Goal: Information Seeking & Learning: Learn about a topic

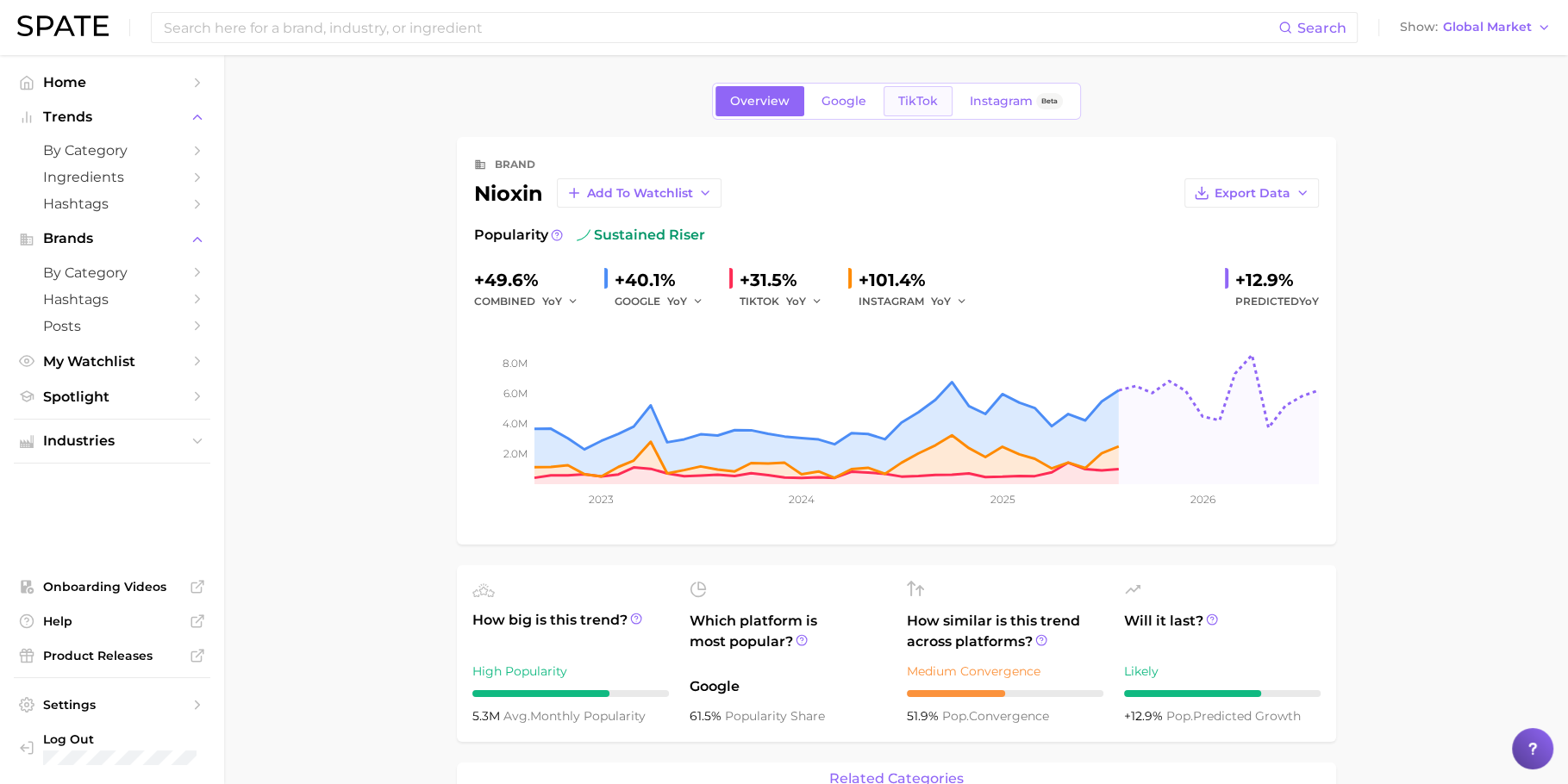
click at [937, 109] on link "TikTok" at bounding box center [918, 101] width 69 height 30
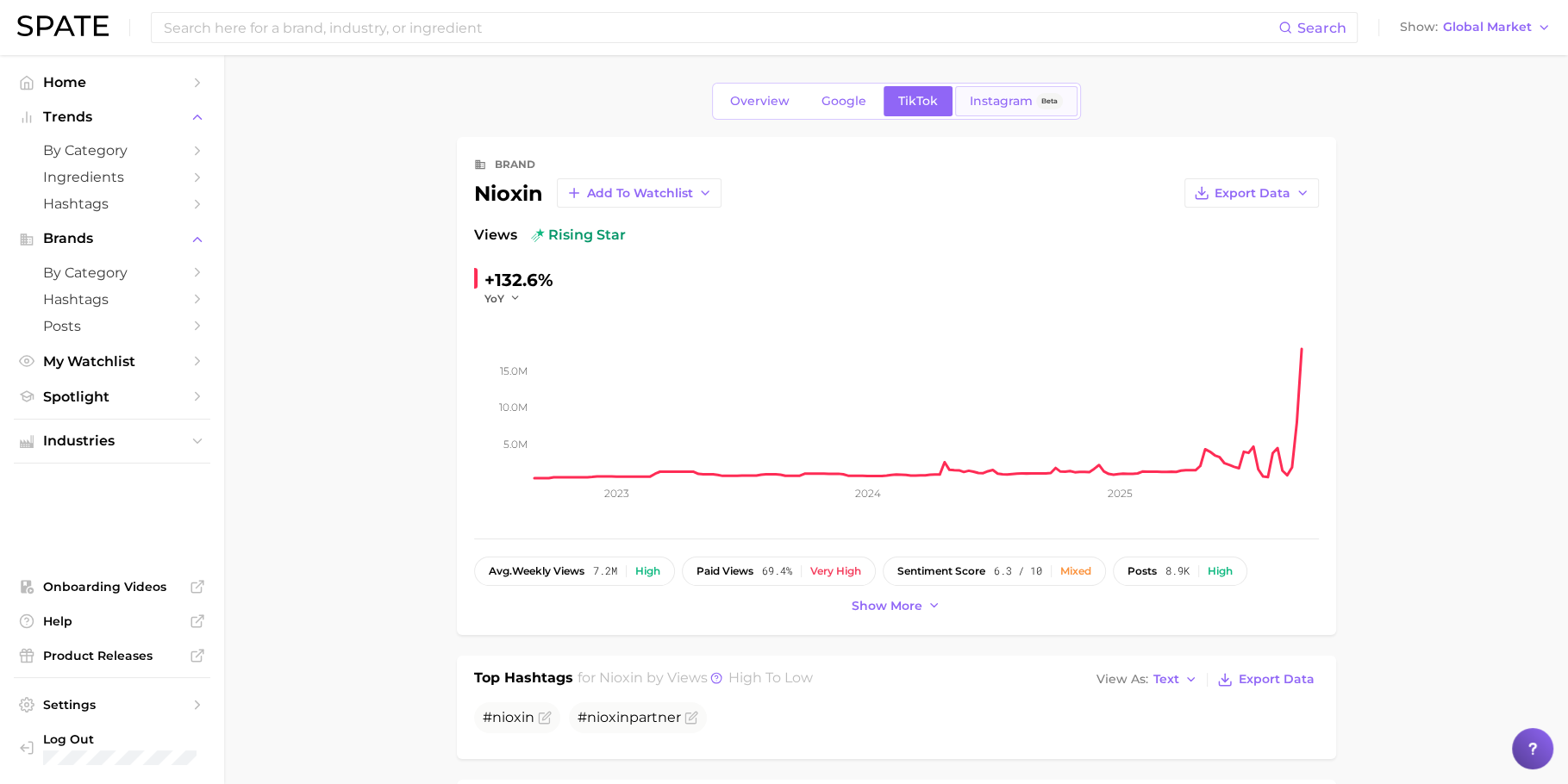
click at [987, 98] on span "Instagram" at bounding box center [1001, 100] width 63 height 14
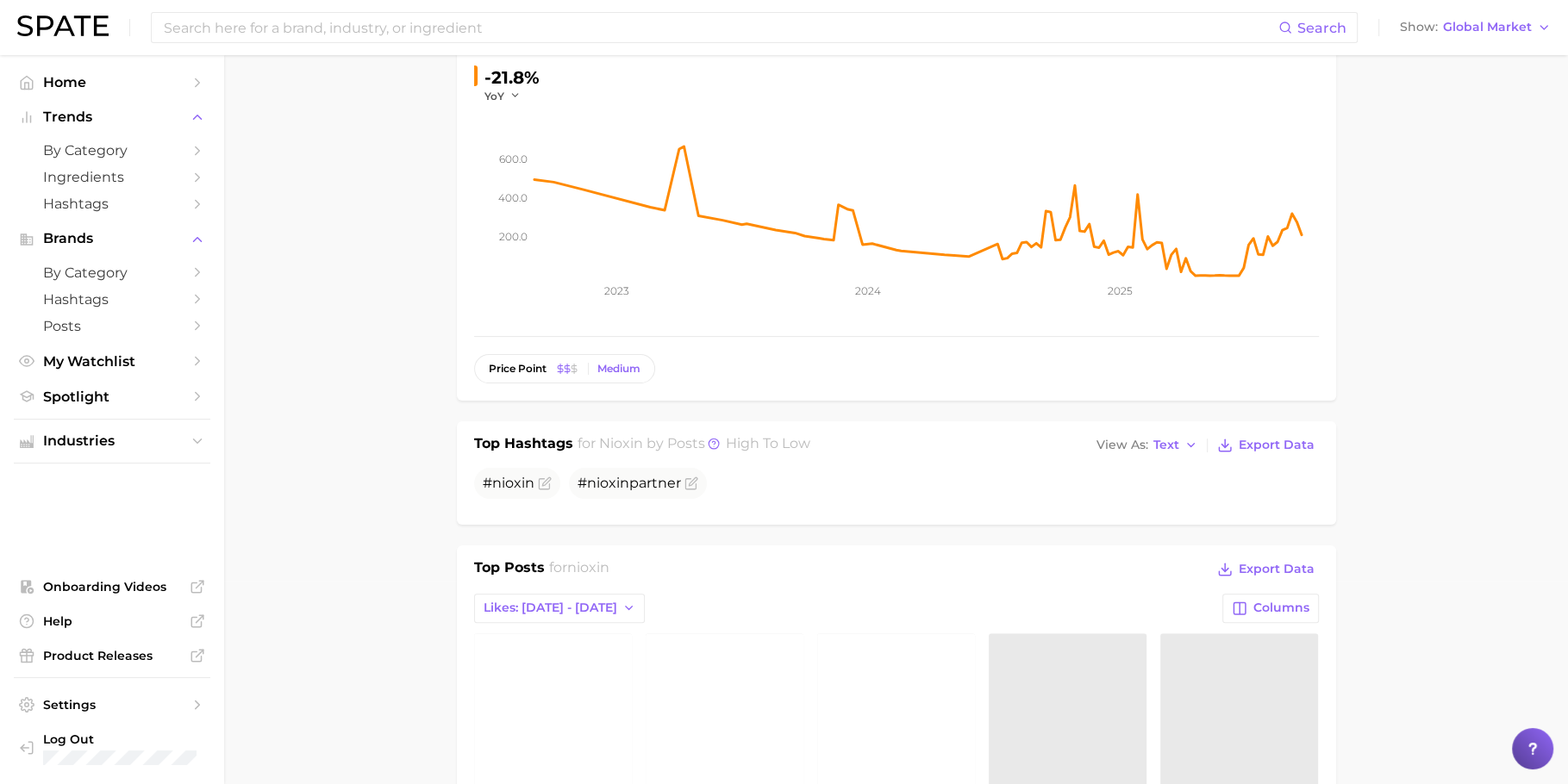
scroll to position [615, 0]
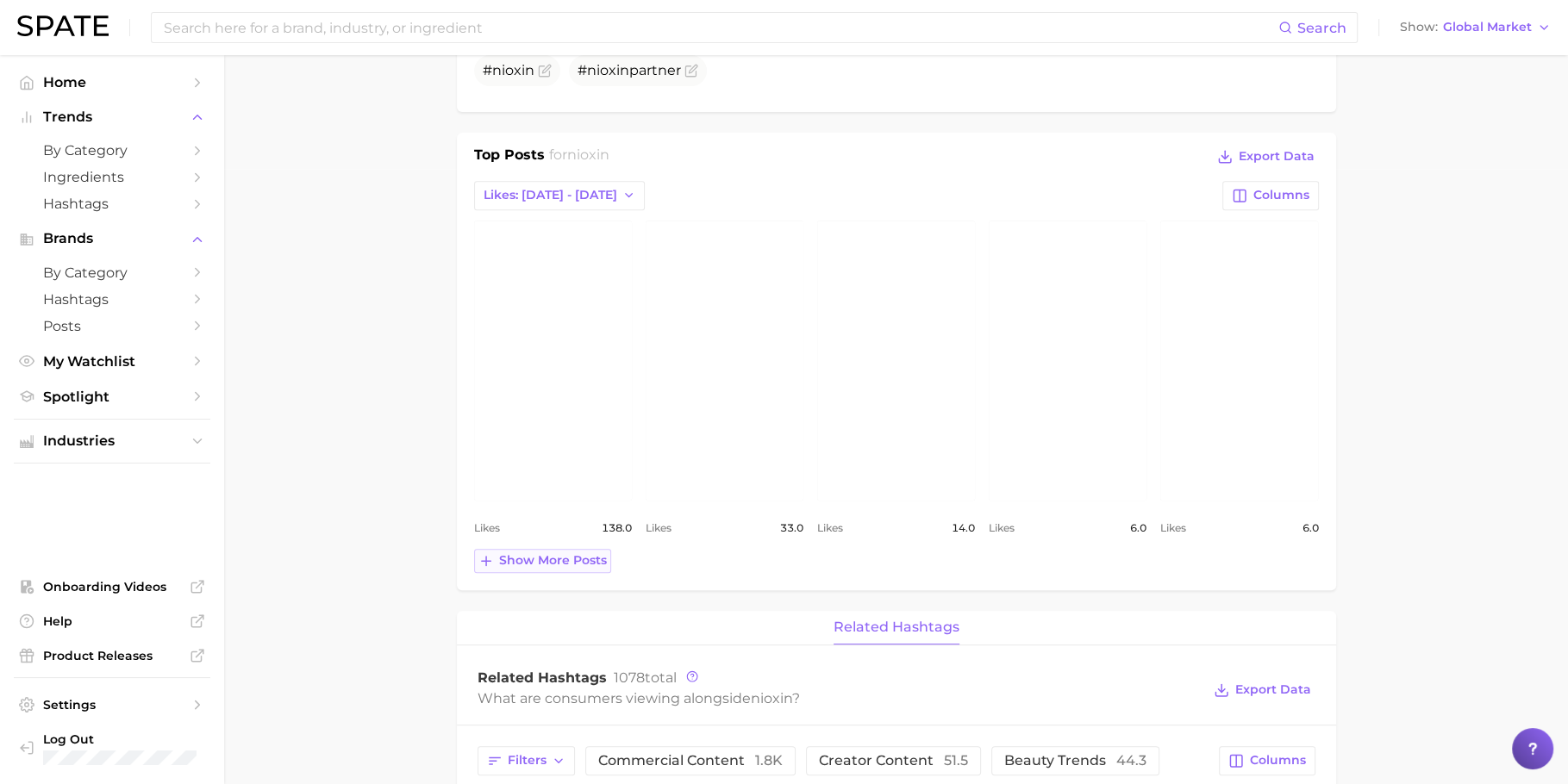
click at [550, 556] on span "Show more posts" at bounding box center [553, 560] width 108 height 14
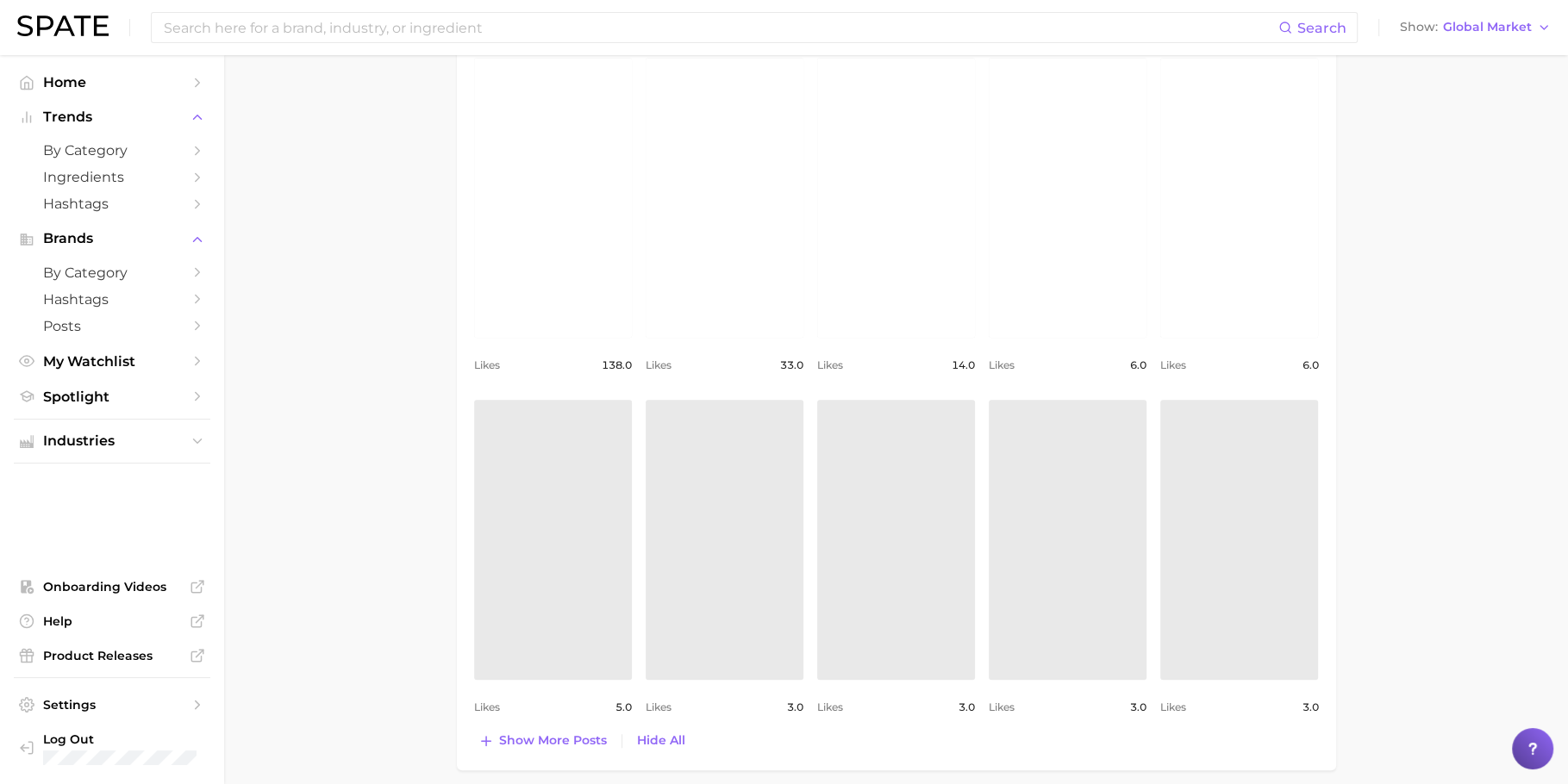
scroll to position [1018, 0]
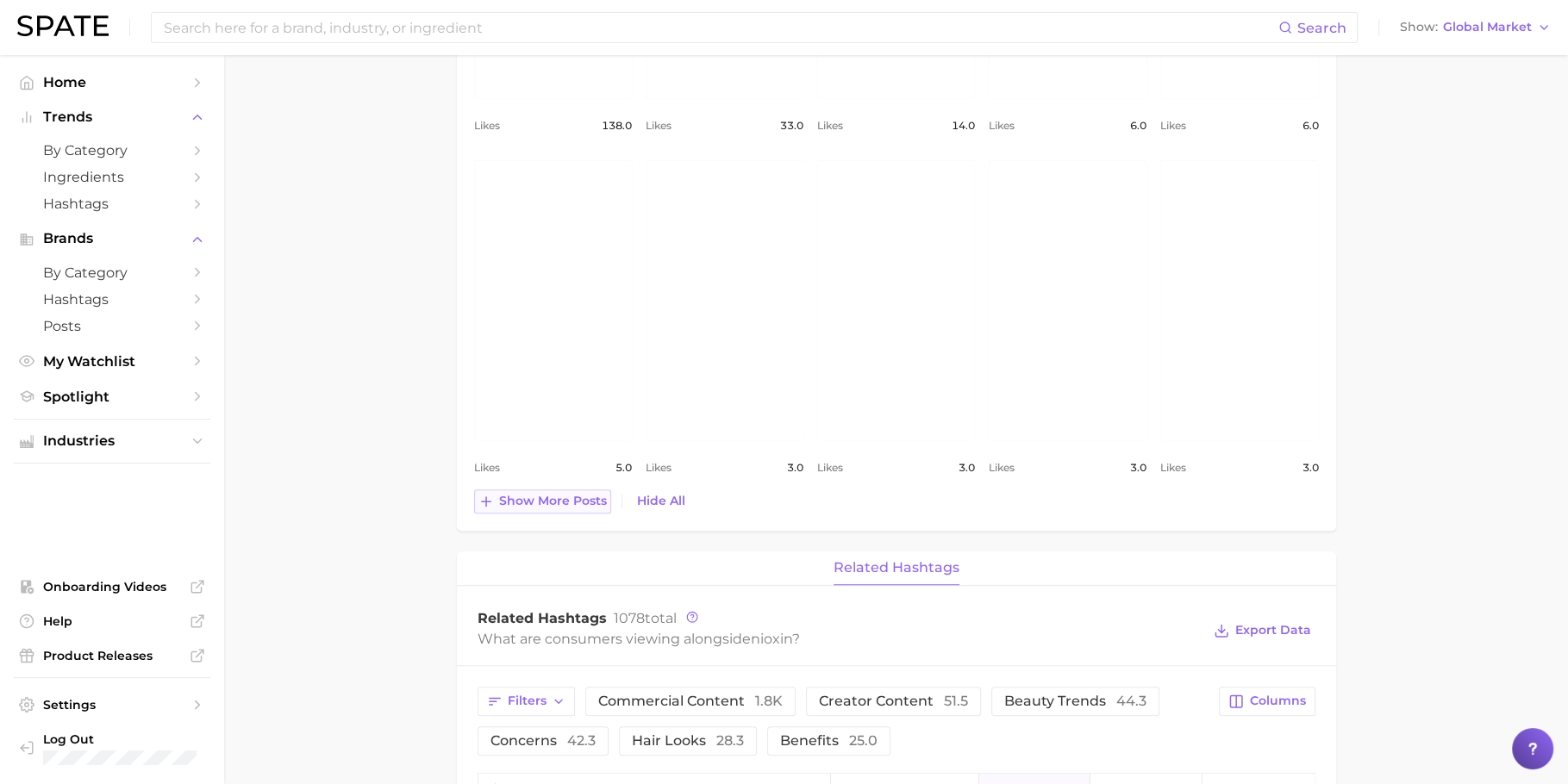
click at [576, 496] on span "Show more posts" at bounding box center [553, 500] width 108 height 14
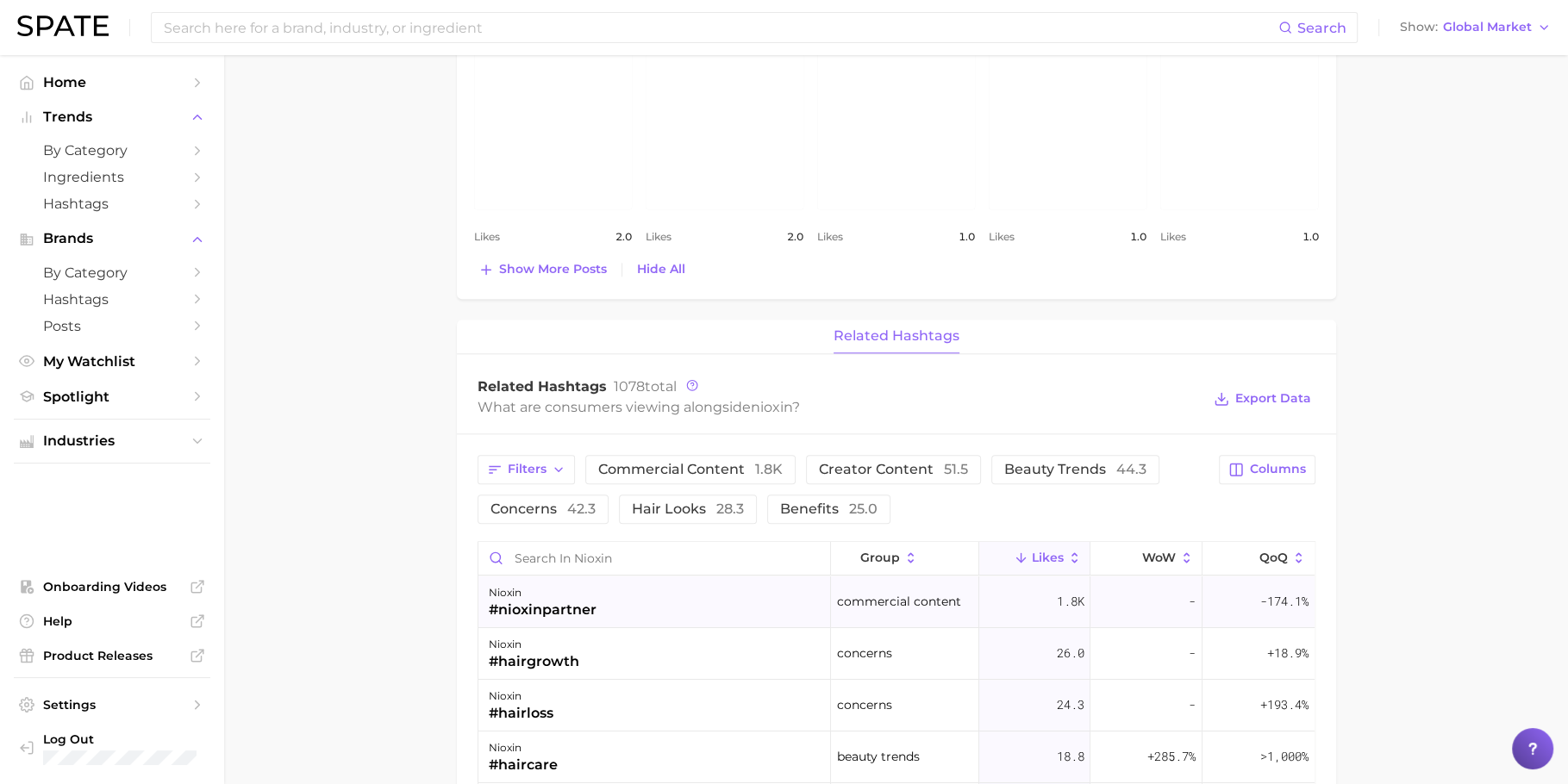
scroll to position [1613, 0]
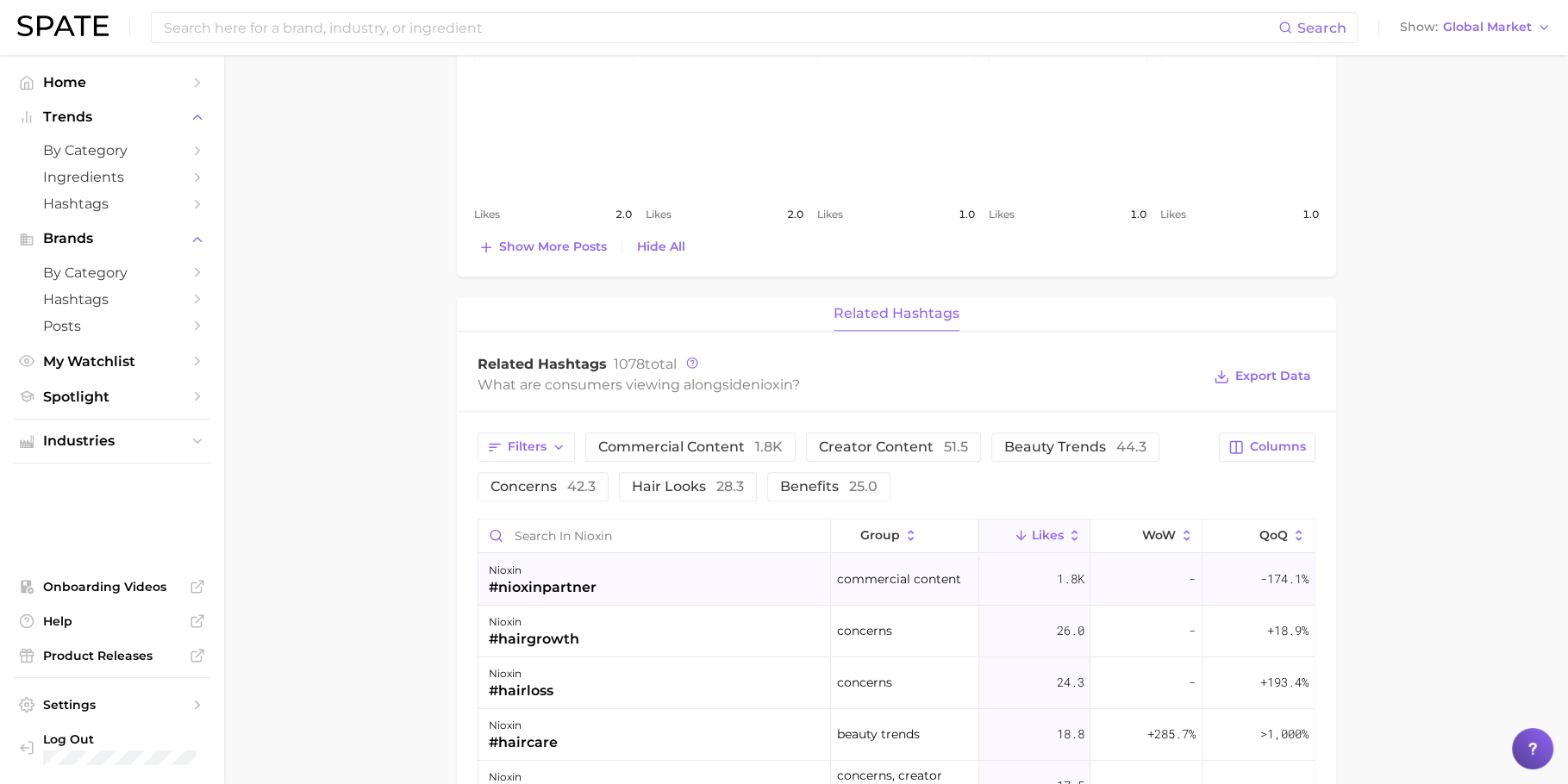
click at [587, 581] on div "#nioxinpartner" at bounding box center [543, 588] width 108 height 21
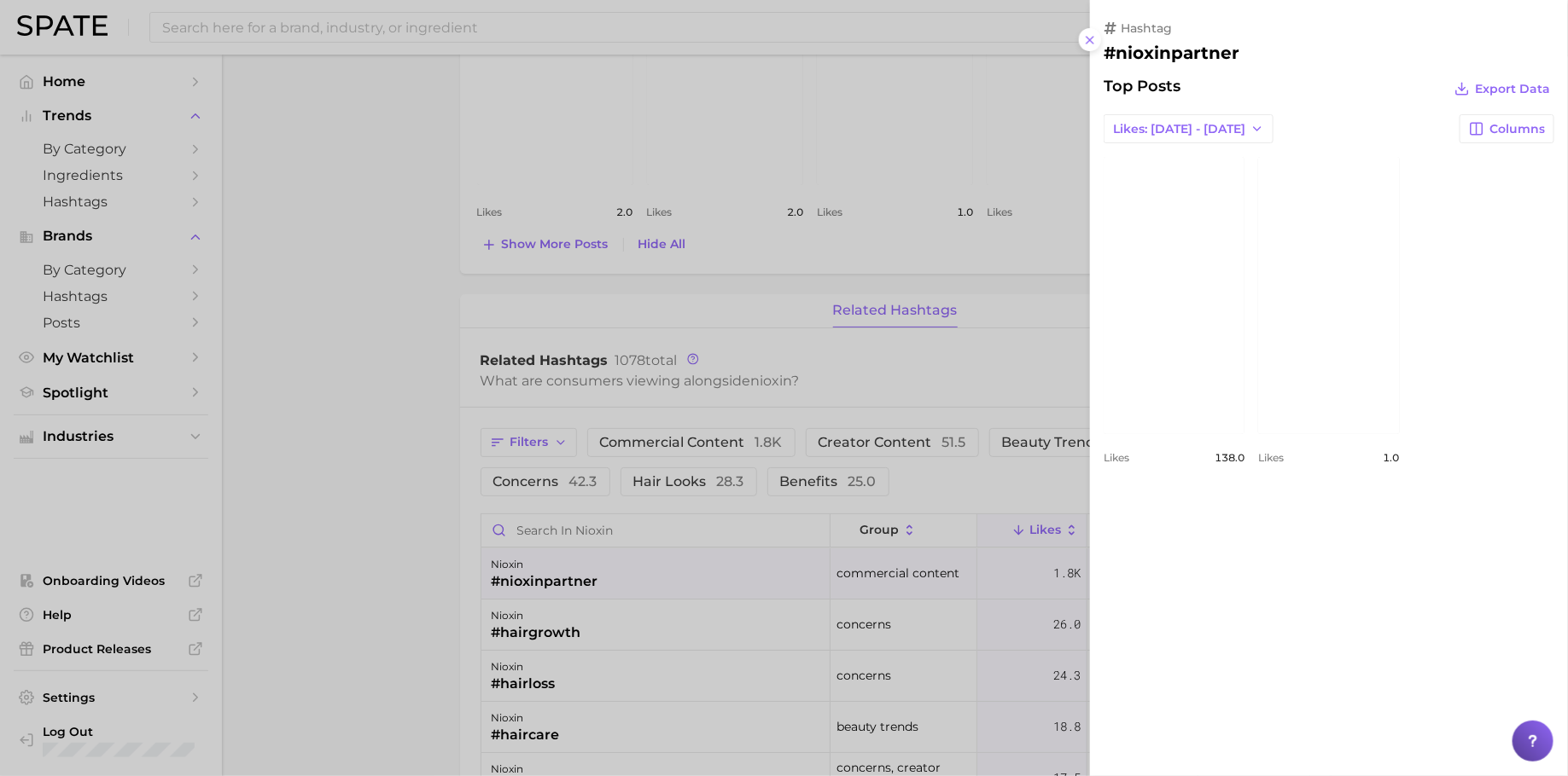
click at [1177, 298] on link "view post on Instagram" at bounding box center [1174, 295] width 141 height 277
click at [1313, 94] on div "Top Posts Export Data" at bounding box center [1329, 88] width 450 height 23
click at [549, 300] on div at bounding box center [784, 388] width 1568 height 776
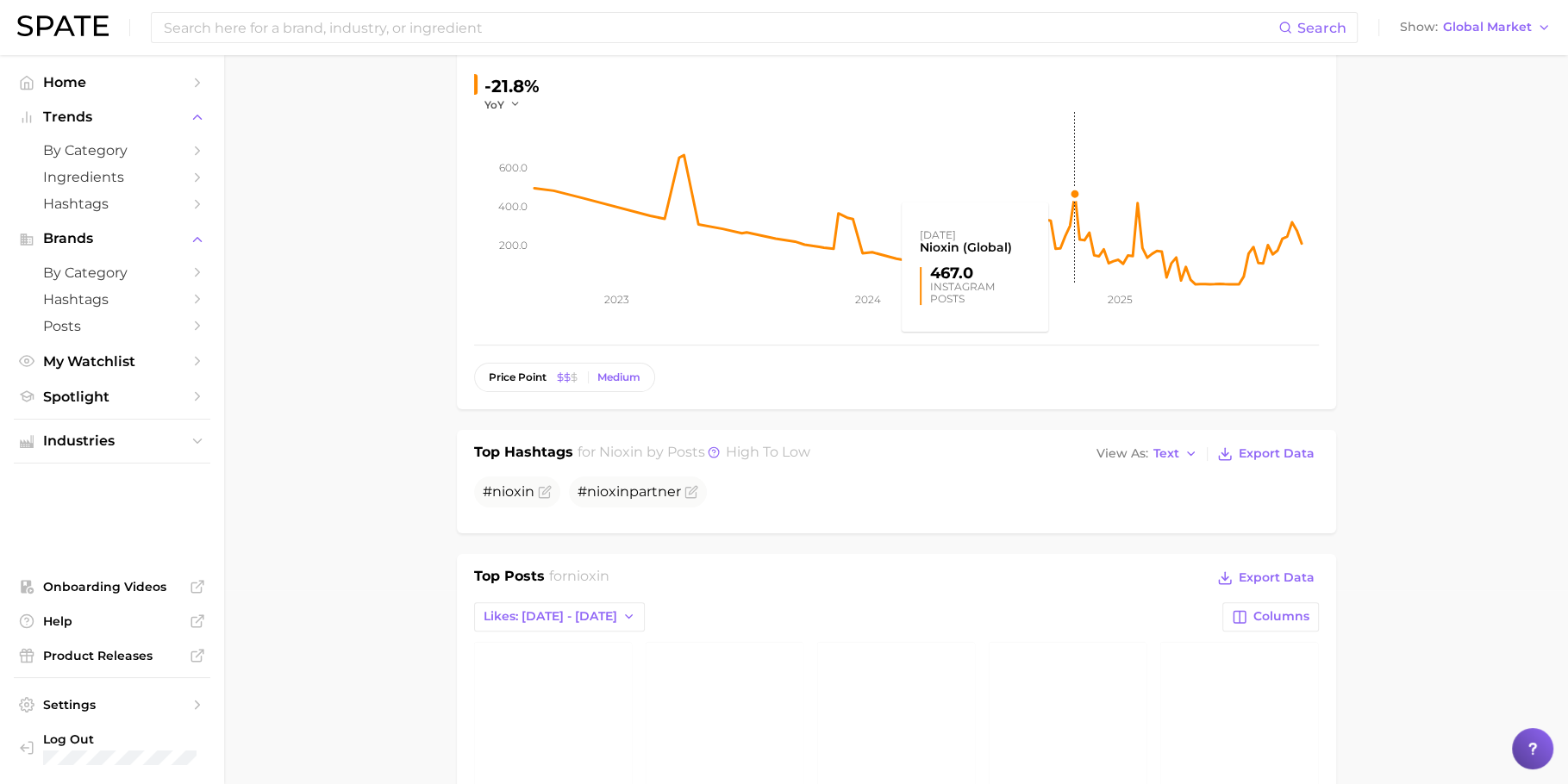
scroll to position [0, 0]
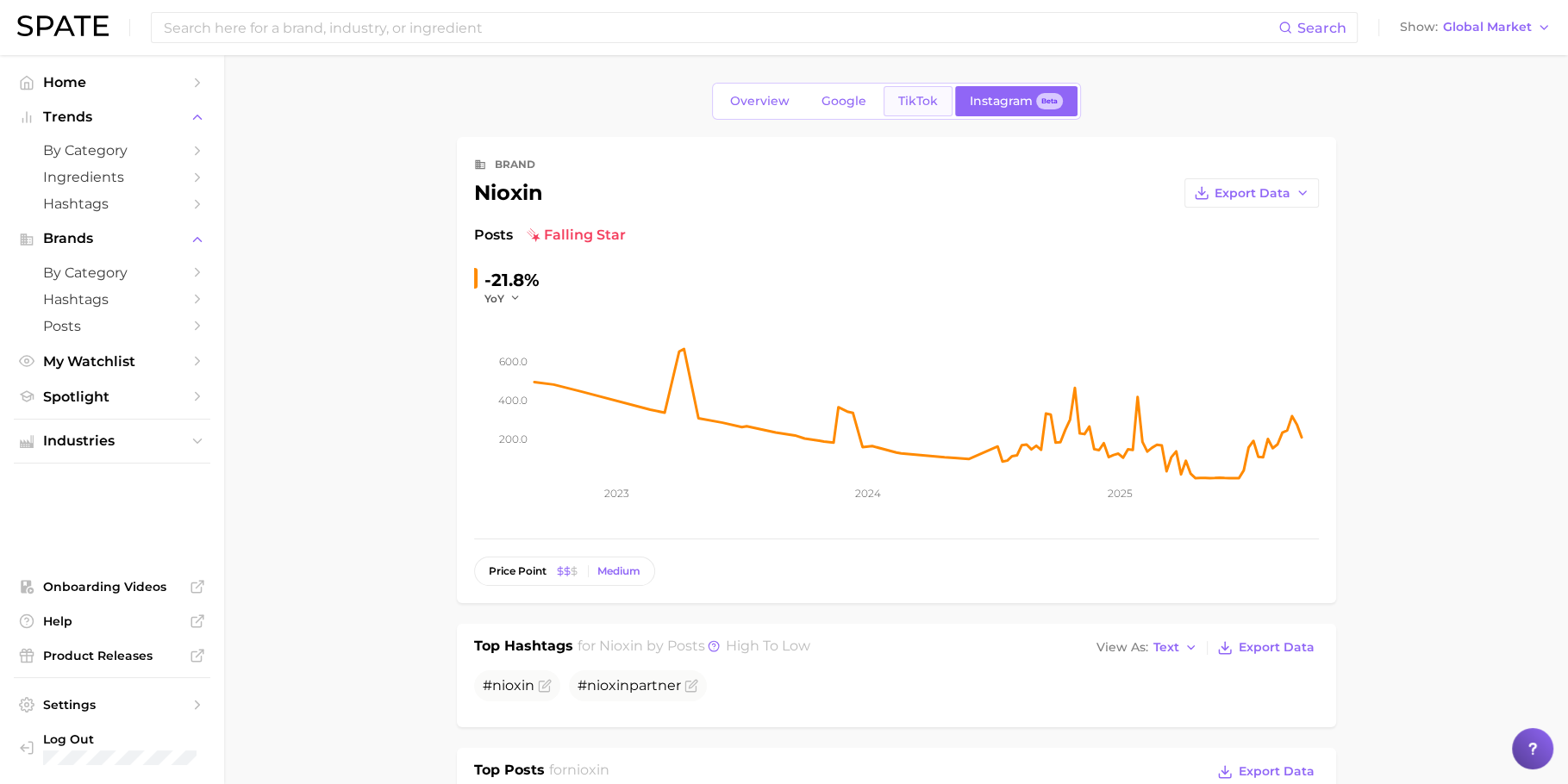
click at [939, 110] on link "TikTok" at bounding box center [918, 101] width 69 height 30
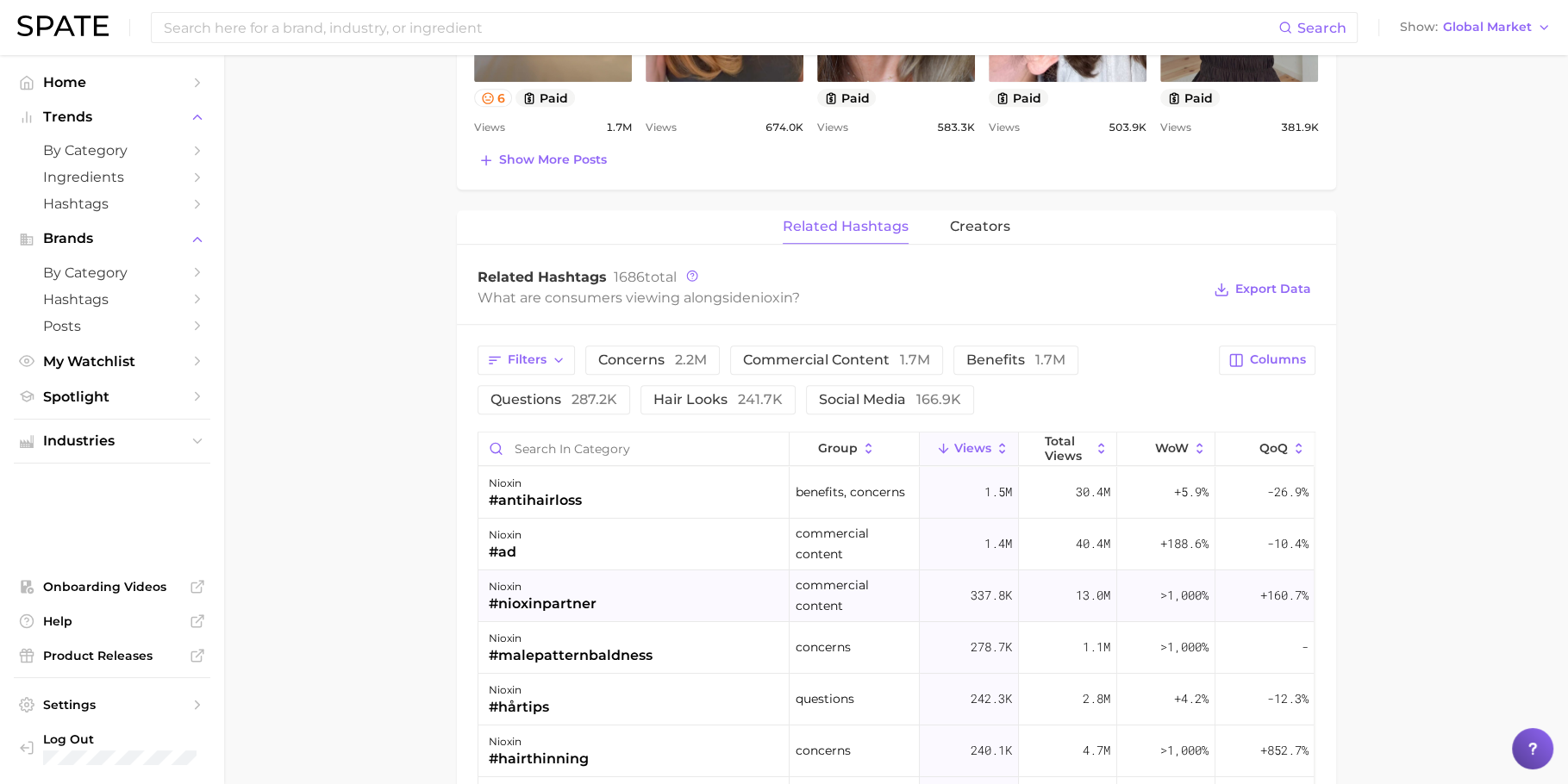
scroll to position [1162, 0]
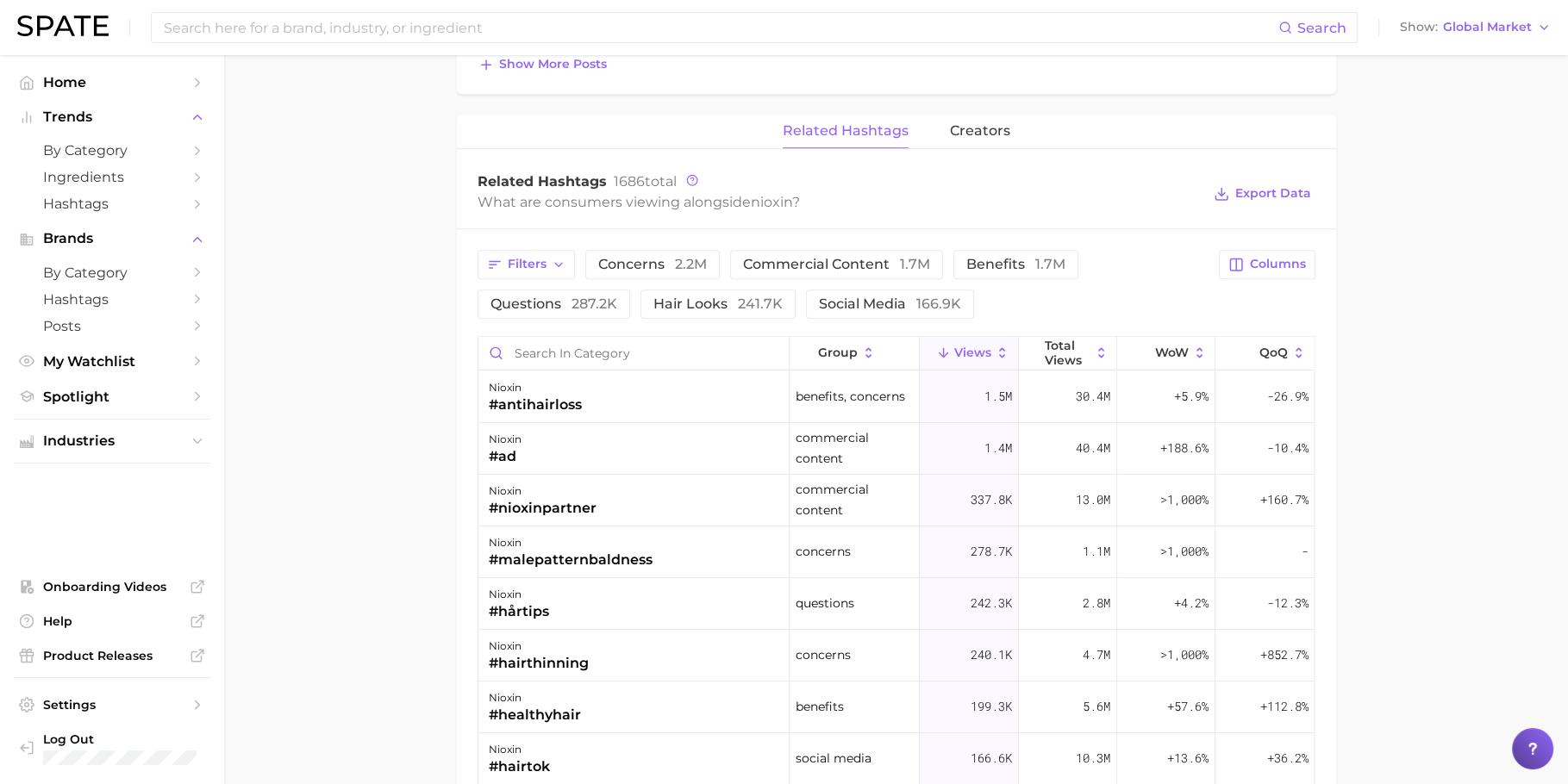
click at [406, 328] on main "Overview Google TikTok Instagram Beta brand nioxin Add to Watchlist Export Data…" at bounding box center [896, 61] width 1344 height 2333
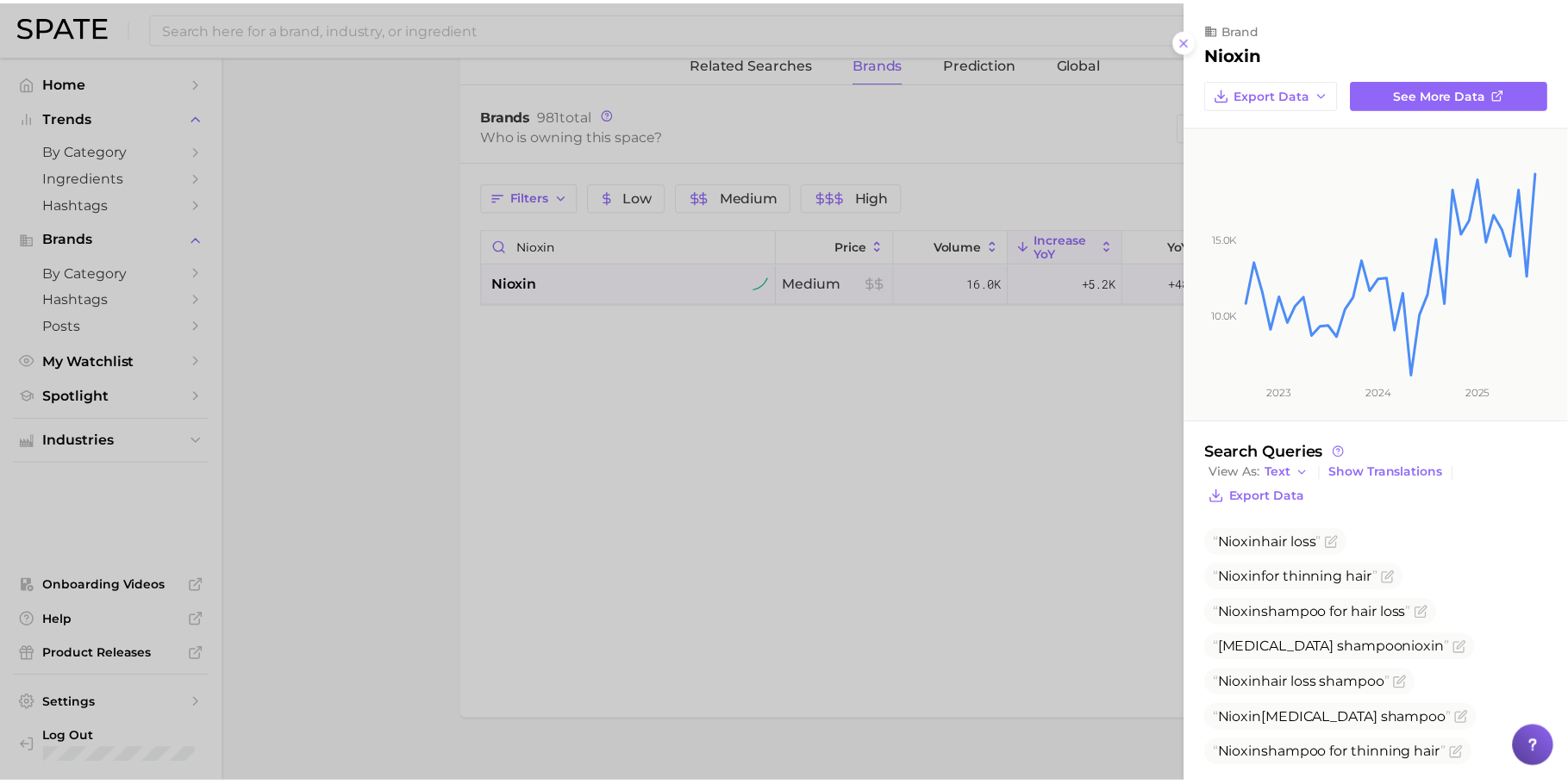
scroll to position [24, 0]
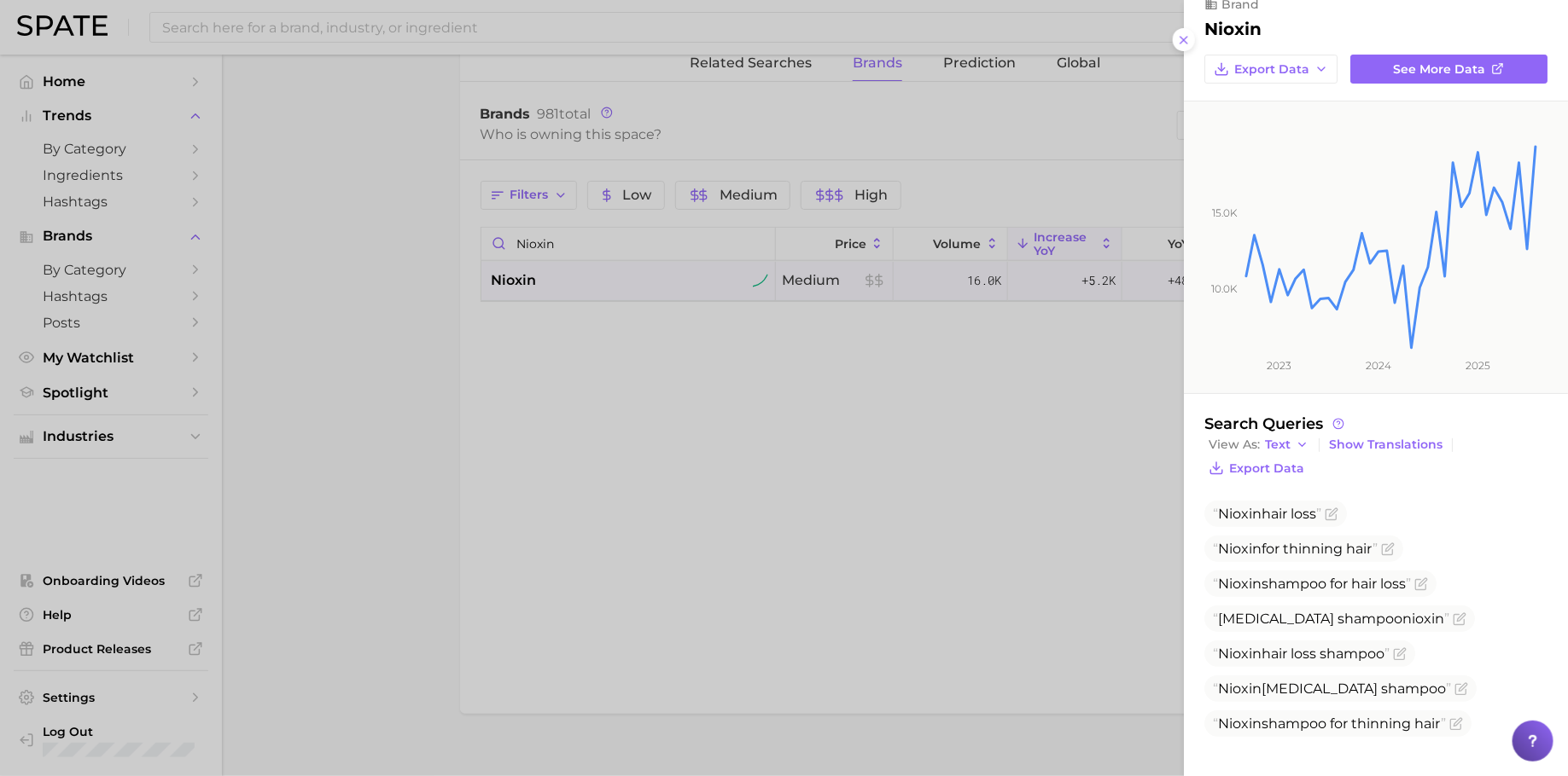
click at [878, 425] on div at bounding box center [784, 388] width 1568 height 776
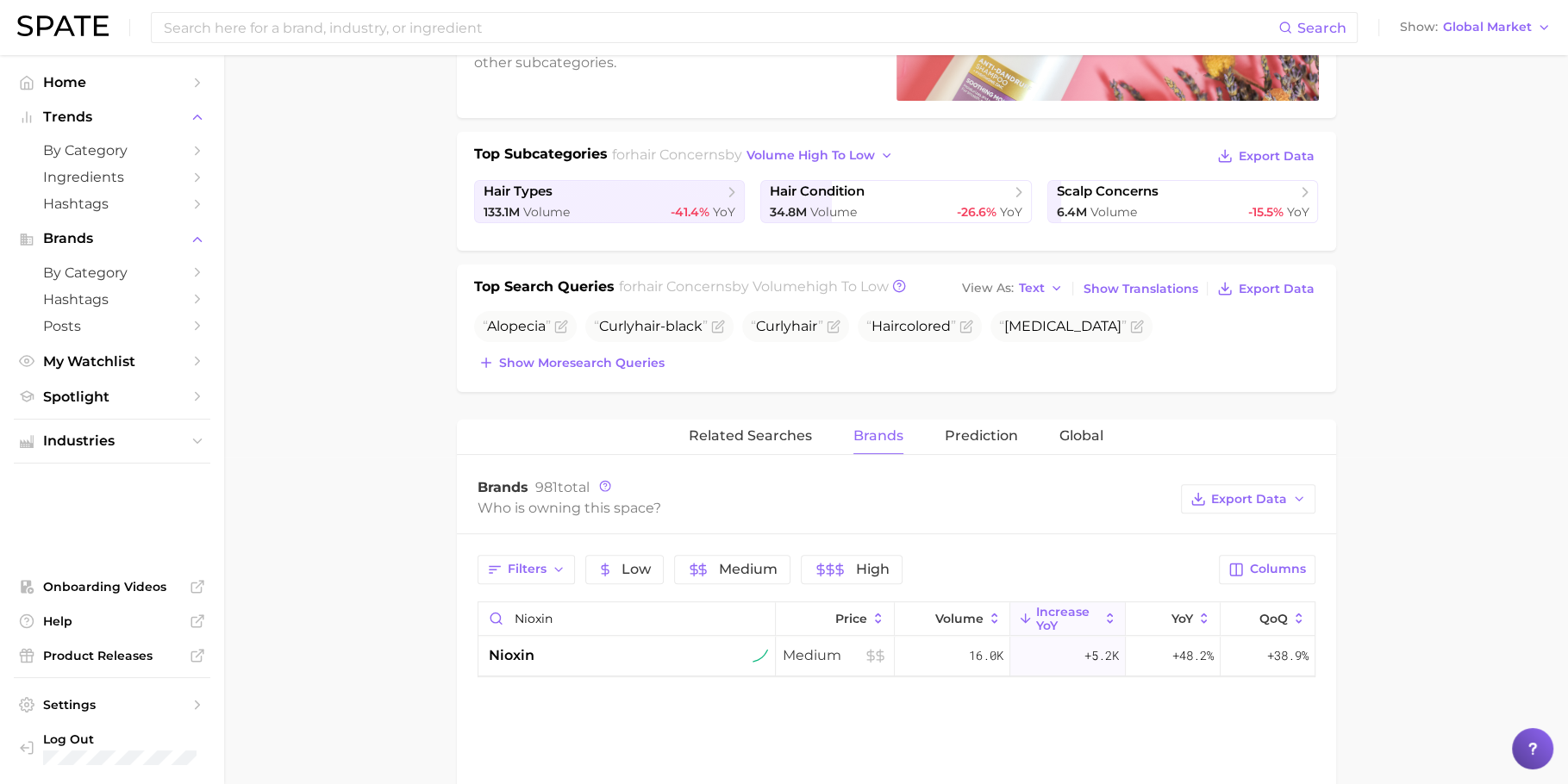
scroll to position [0, 0]
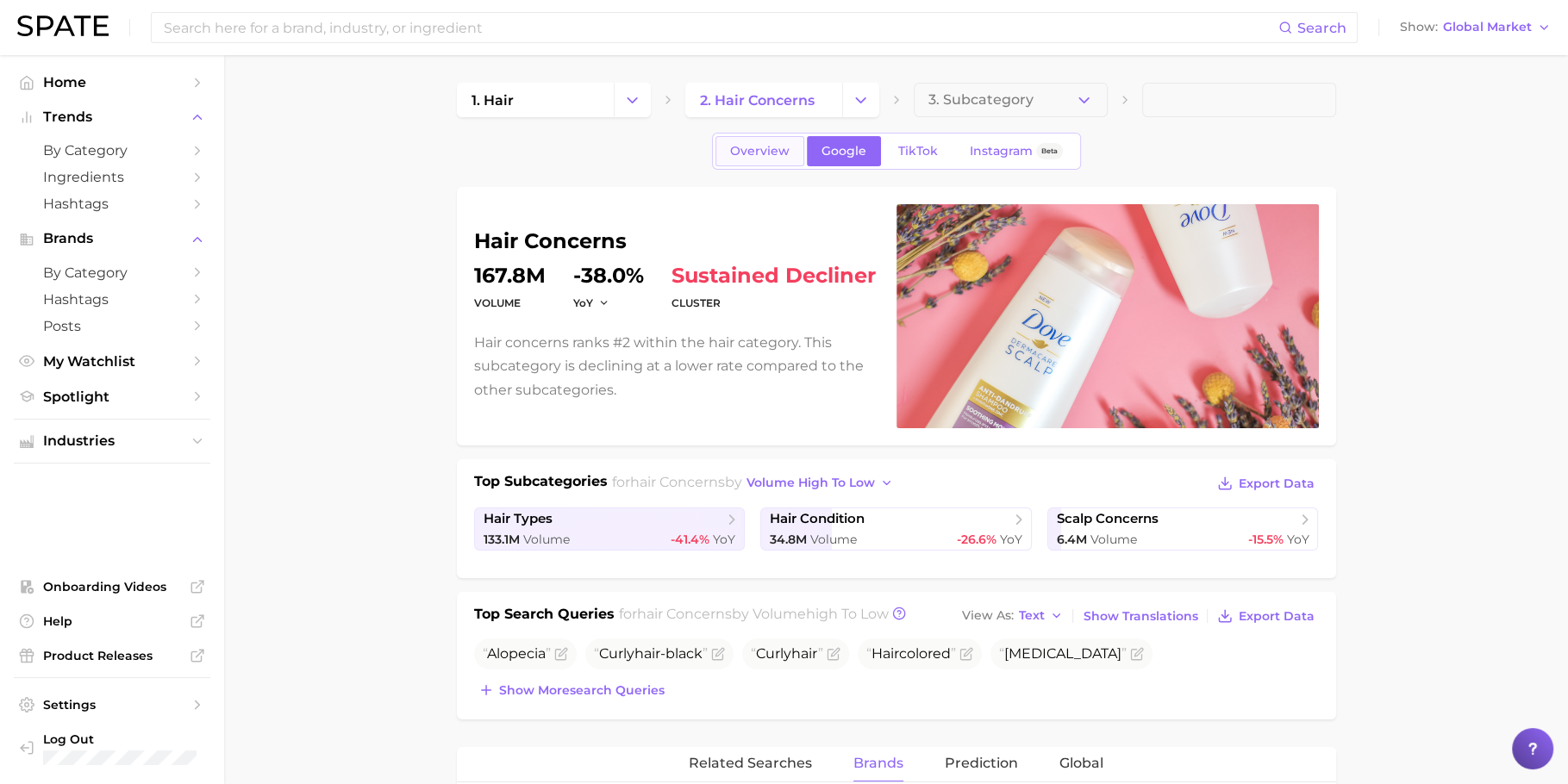
click at [761, 144] on span "Overview" at bounding box center [760, 151] width 60 height 14
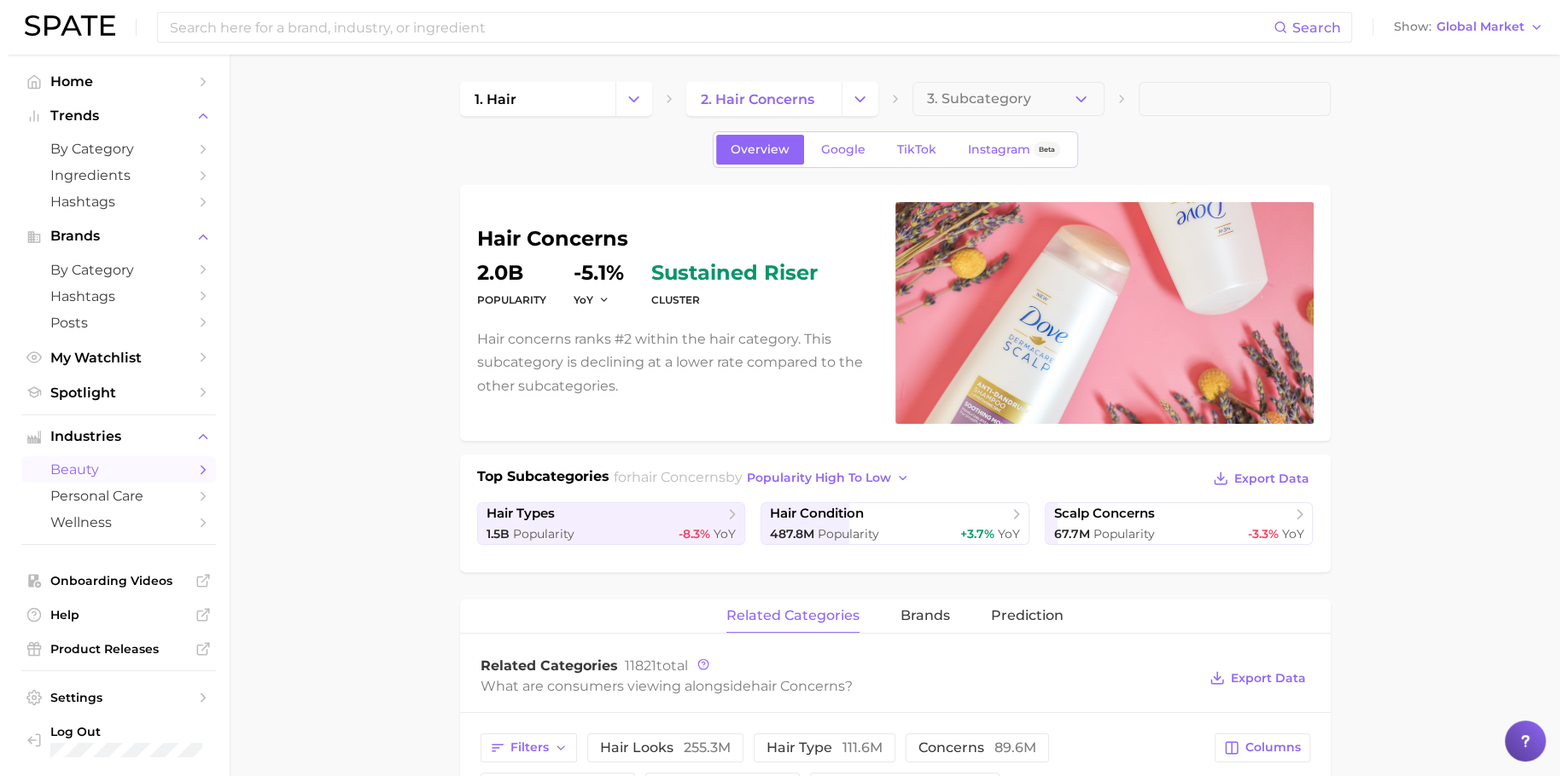
scroll to position [461, 0]
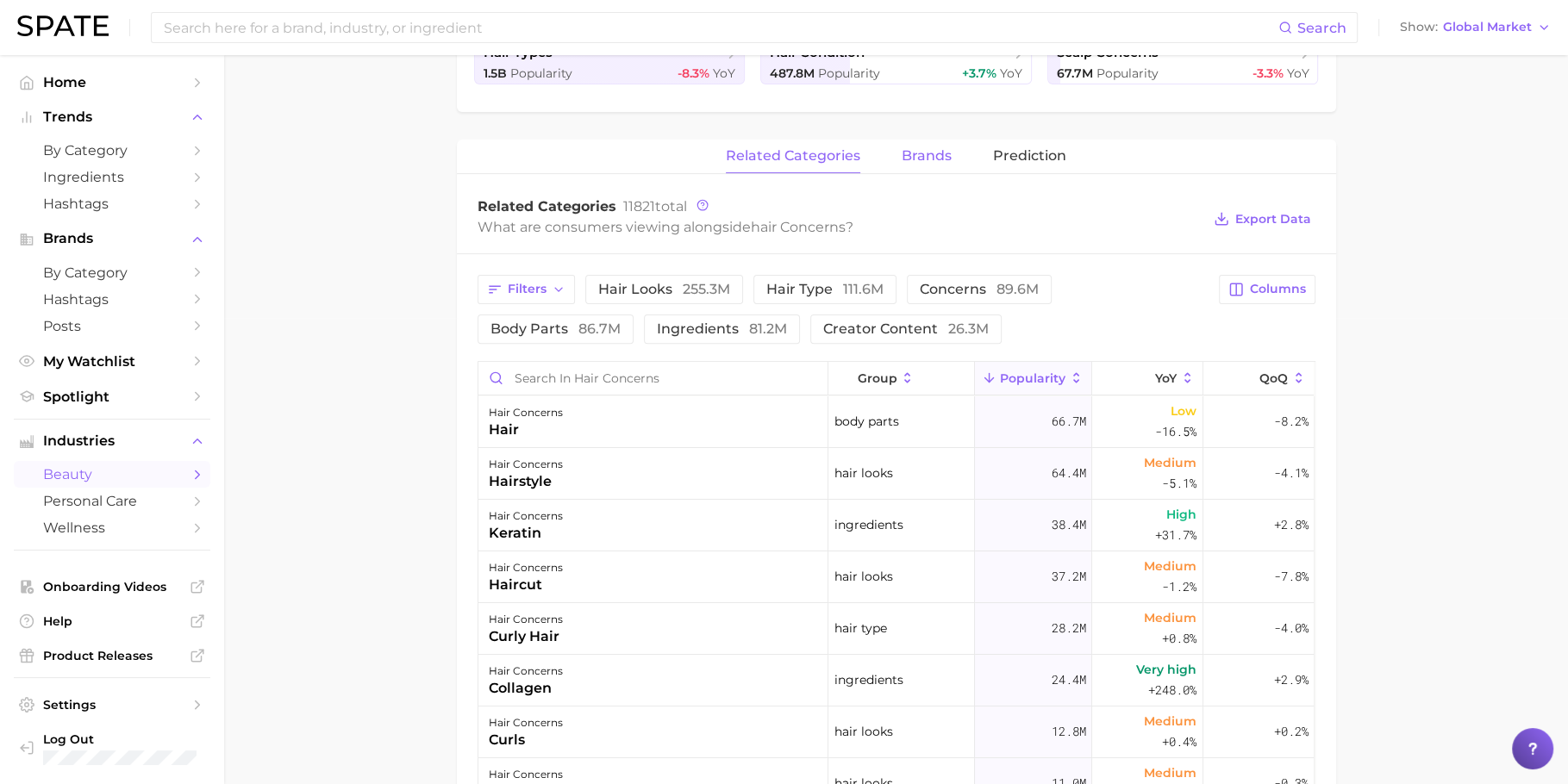
click at [922, 158] on span "brands" at bounding box center [927, 156] width 50 height 15
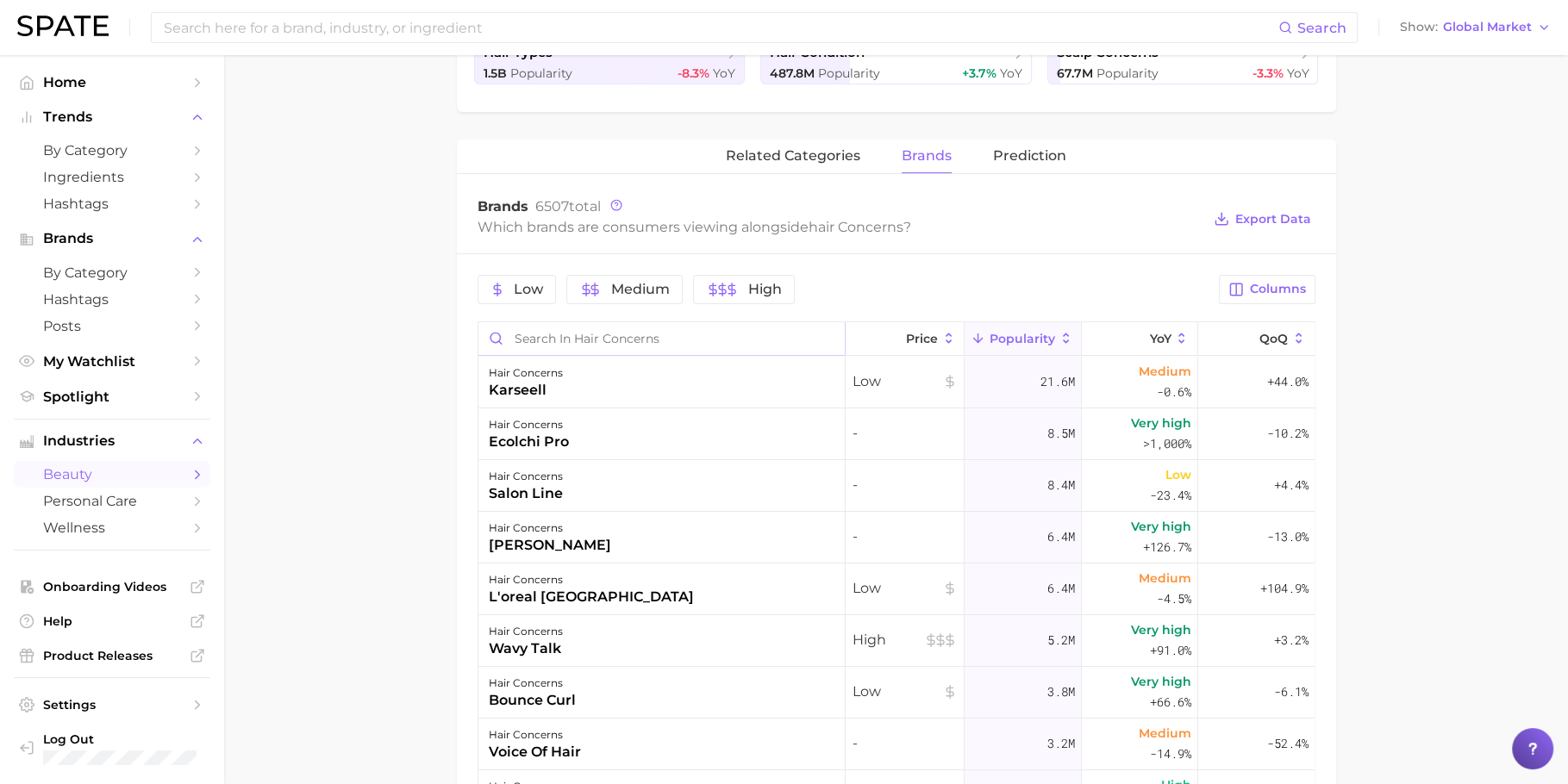
click at [600, 332] on input "Search in hair concerns" at bounding box center [661, 338] width 367 height 33
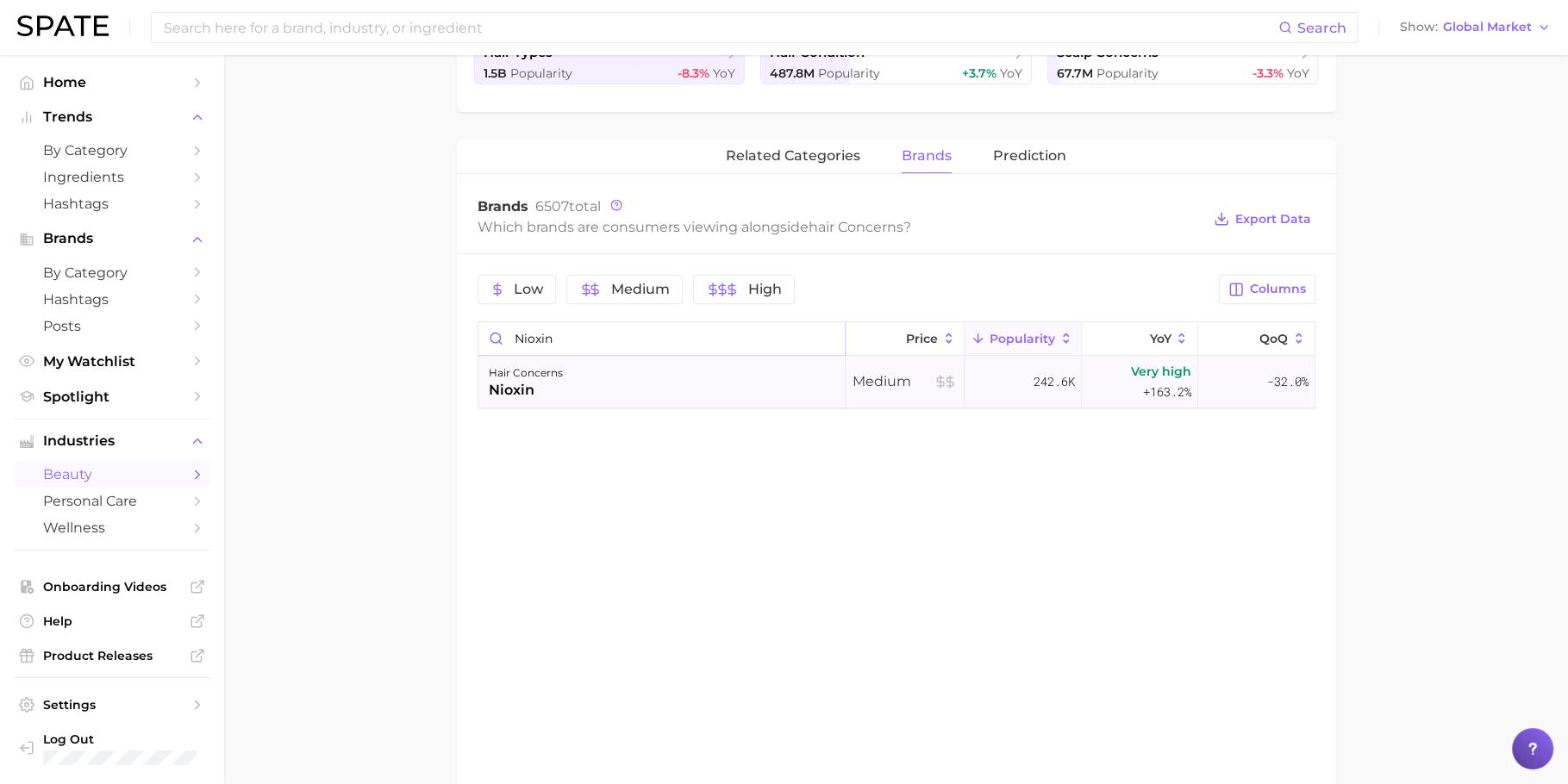
type input "nioxin"
click at [604, 384] on div "hair concerns nioxin" at bounding box center [662, 383] width 368 height 52
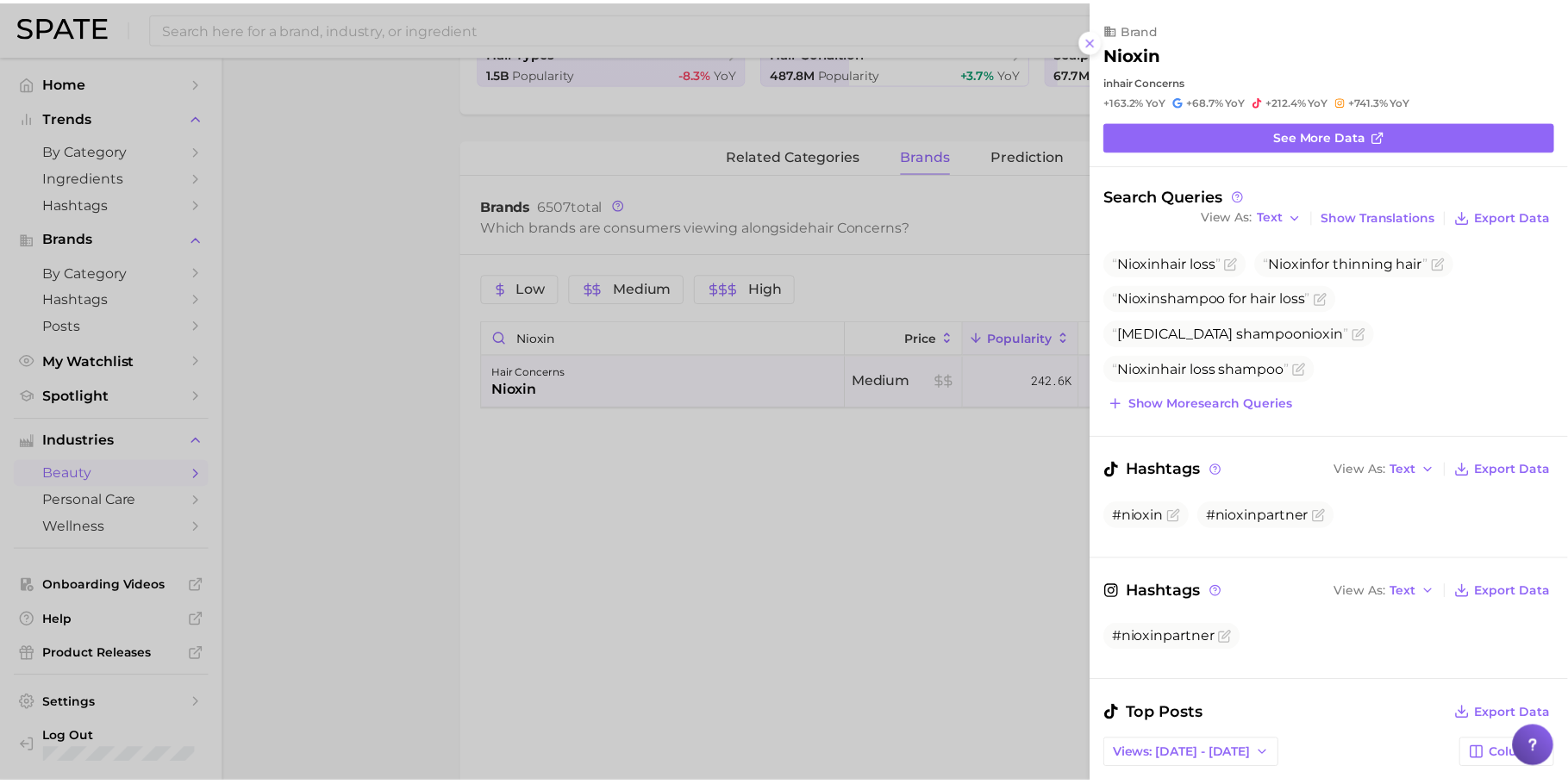
scroll to position [0, 0]
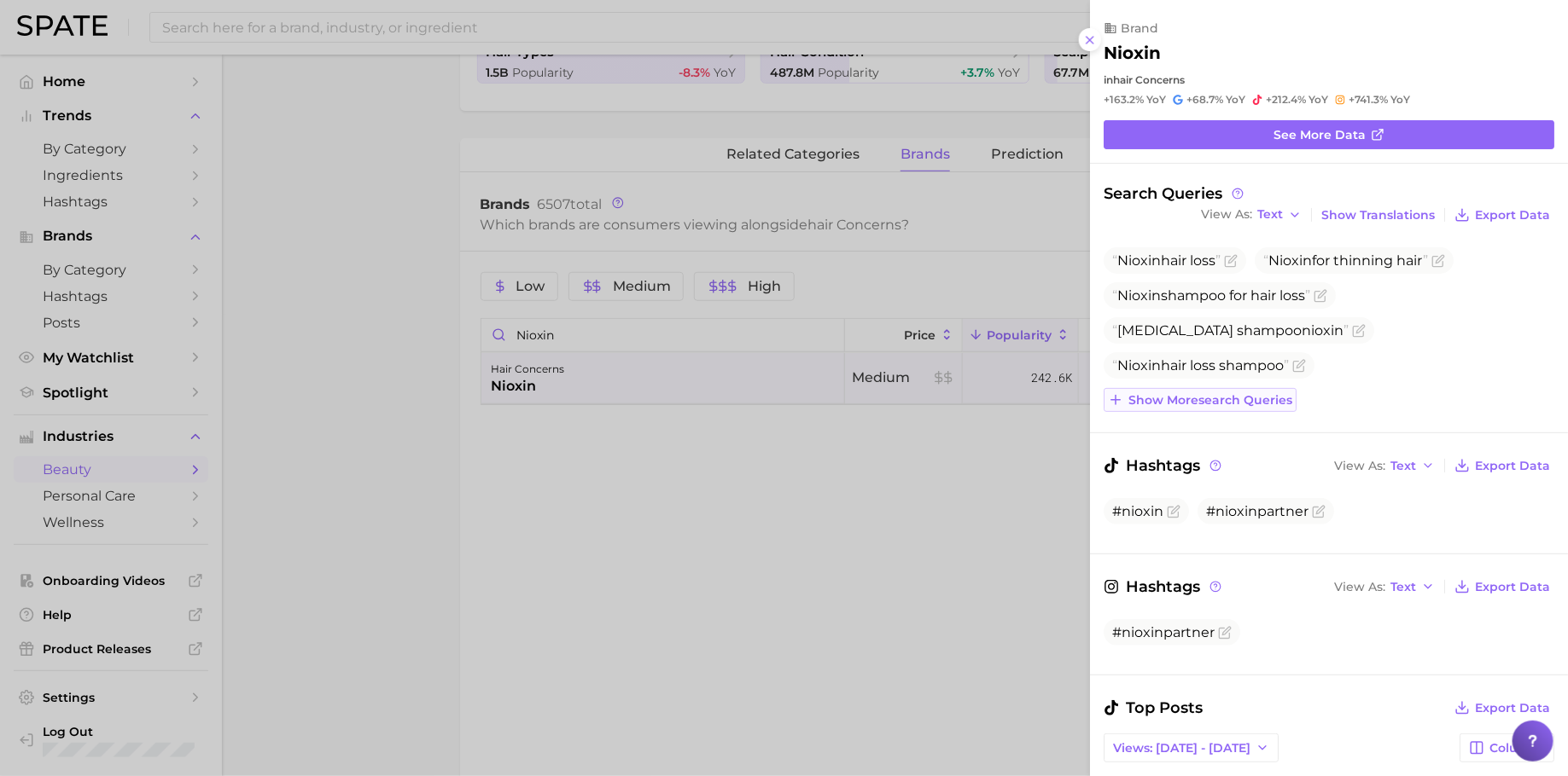
click at [1236, 393] on span "Show more search queries" at bounding box center [1210, 399] width 164 height 14
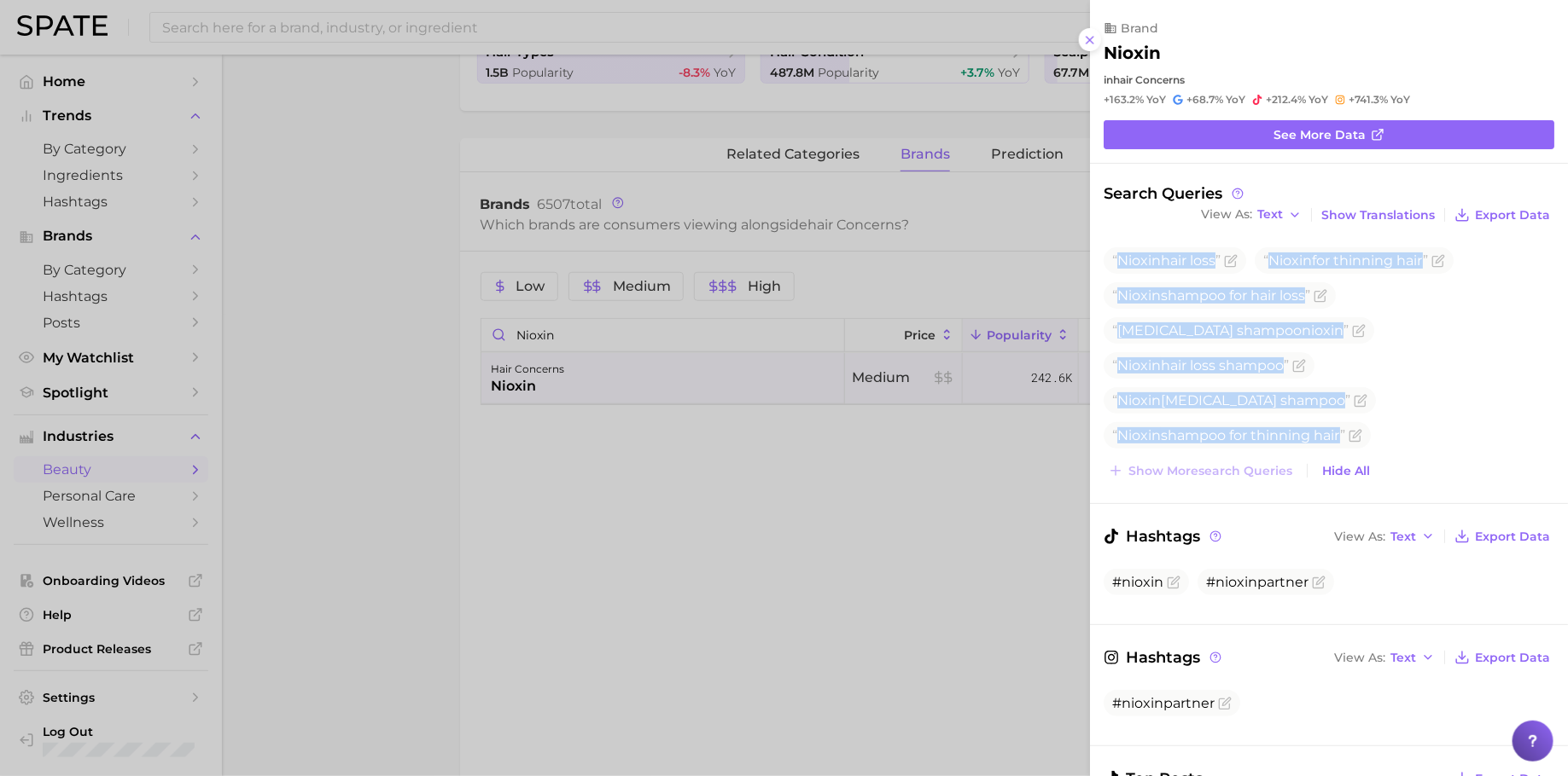
drag, startPoint x: 1119, startPoint y: 253, endPoint x: 1433, endPoint y: 453, distance: 372.3
click at [1433, 453] on div "Nioxin hair loss Nioxin for thinning hair Nioxin shampoo for hair loss [MEDICAL…" at bounding box center [1329, 365] width 450 height 235
copy div "Nioxin hair loss Nioxin for thinning hair Nioxin shampoo for hair loss [MEDICAL…"
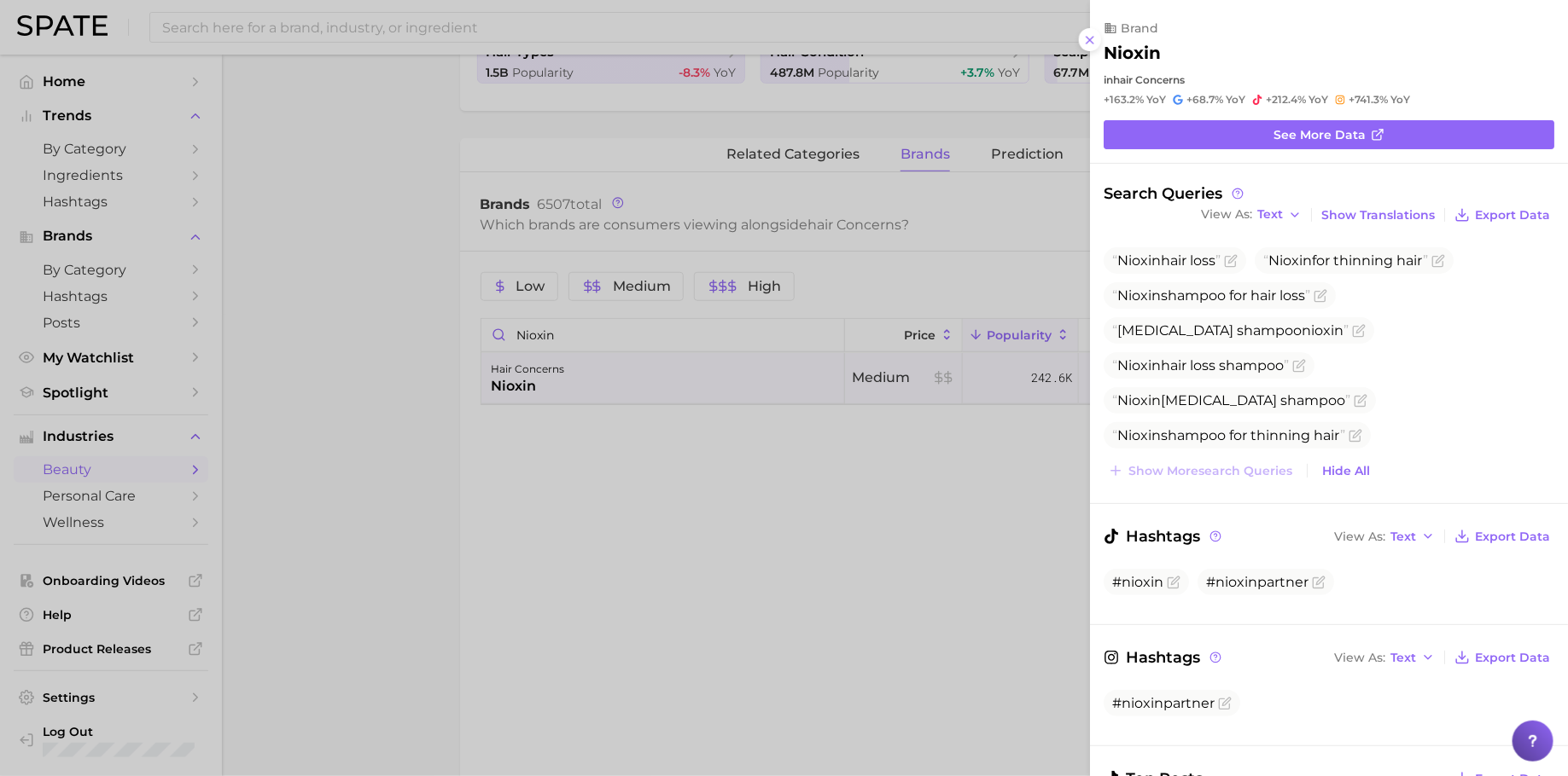
click at [956, 179] on div at bounding box center [784, 388] width 1568 height 776
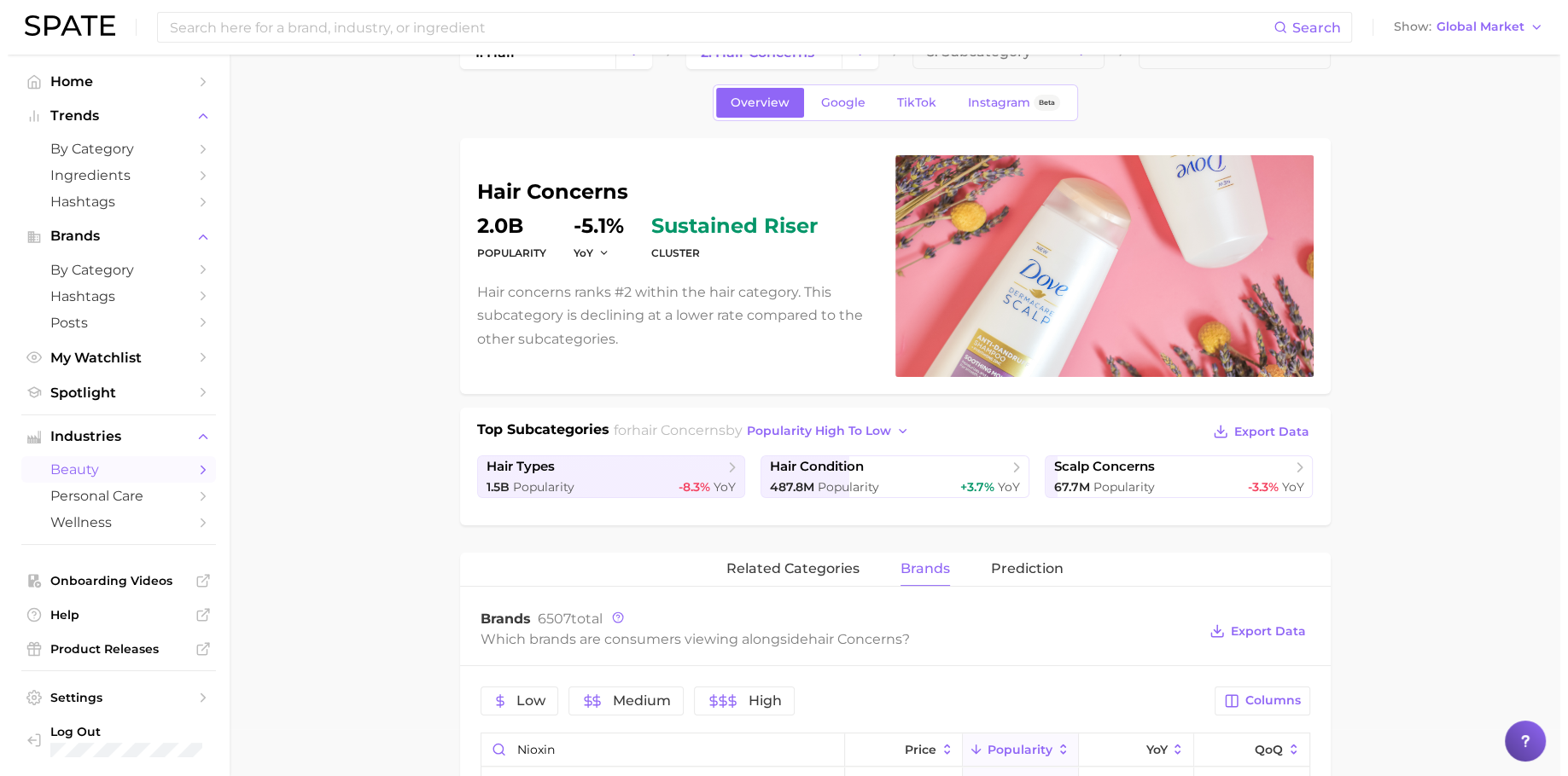
scroll to position [477, 0]
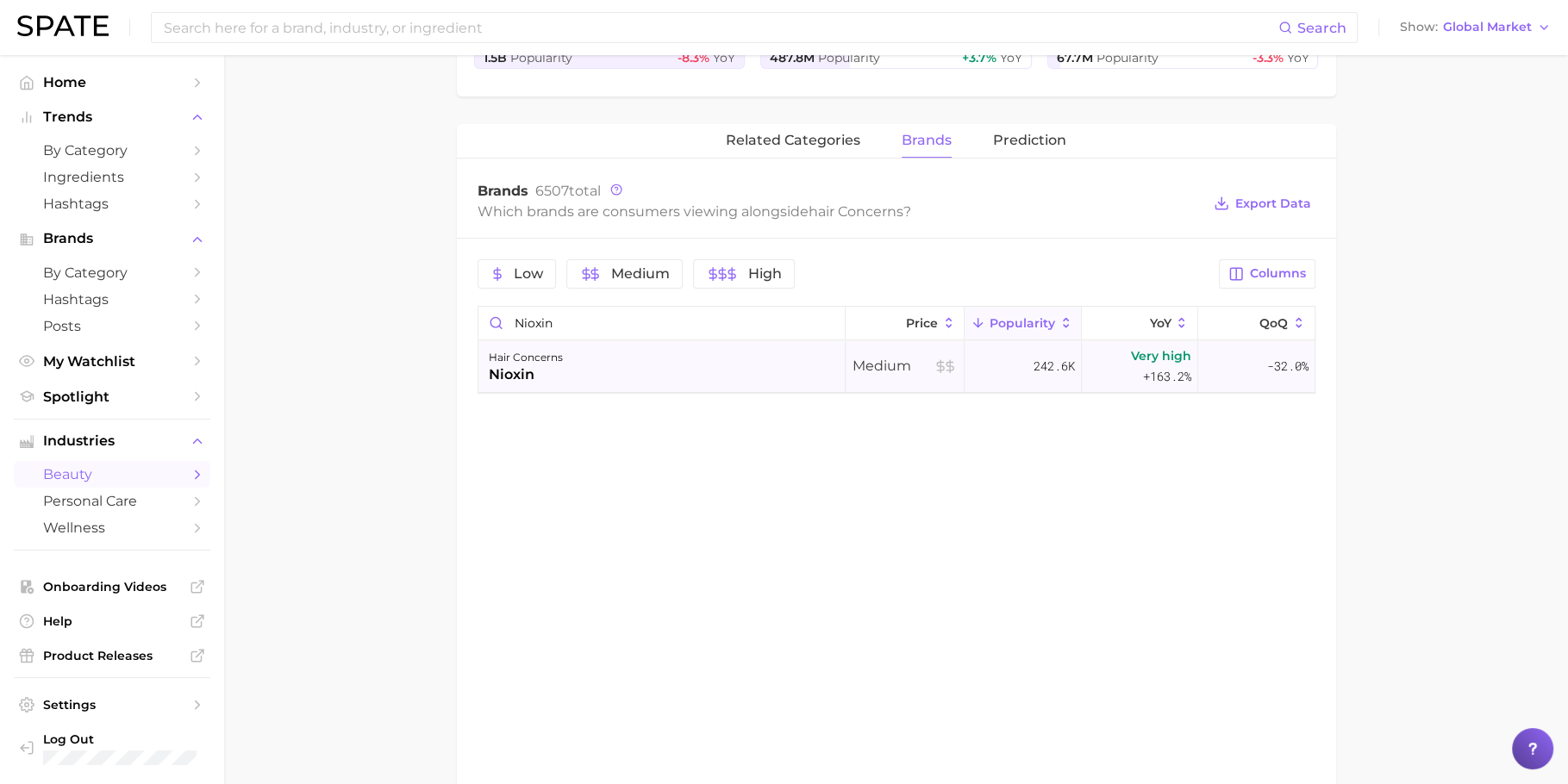
click at [694, 387] on div "hair concerns nioxin" at bounding box center [662, 366] width 368 height 52
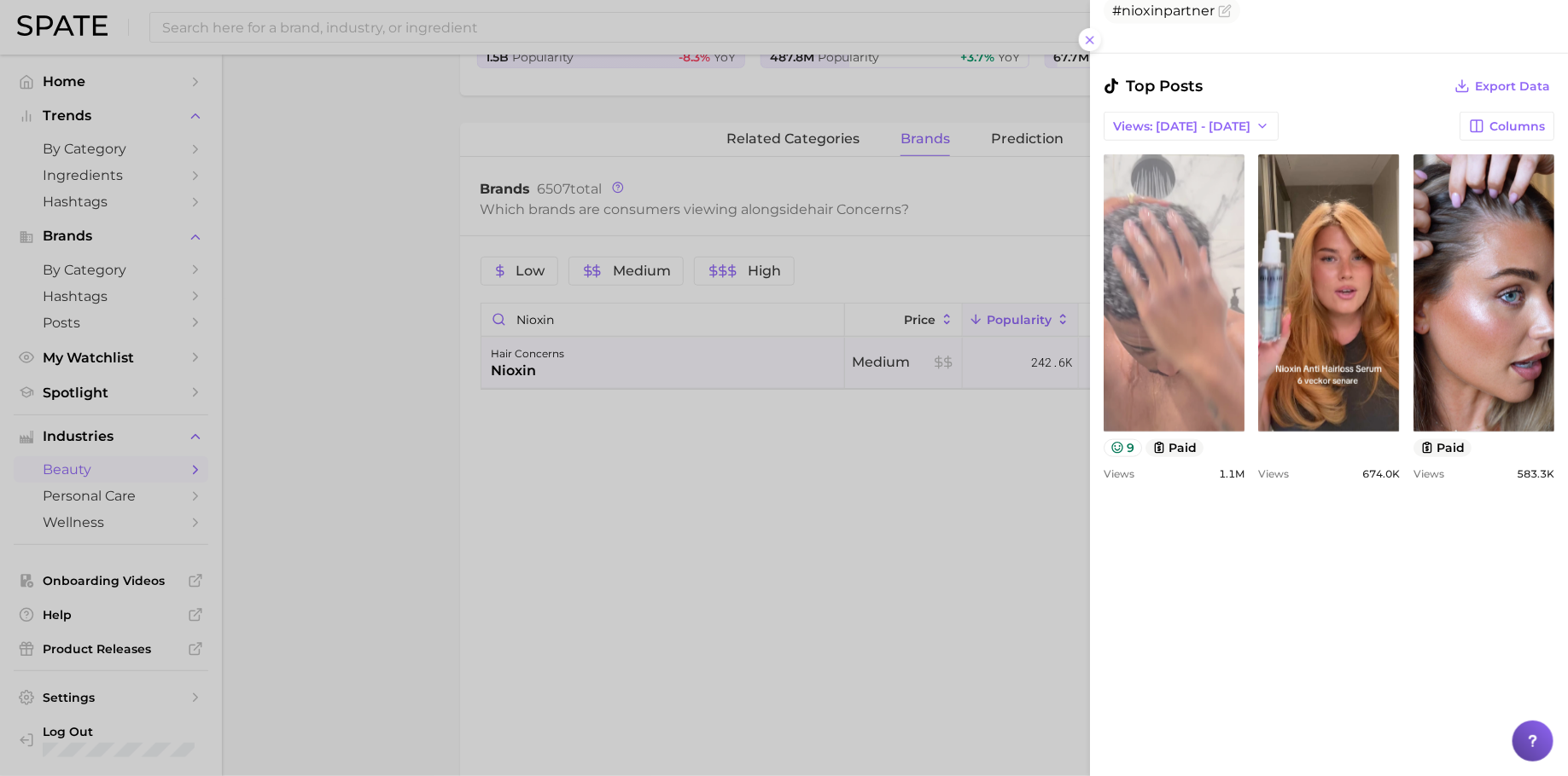
scroll to position [620, 0]
click at [1200, 329] on link "view post on TikTok" at bounding box center [1174, 295] width 141 height 277
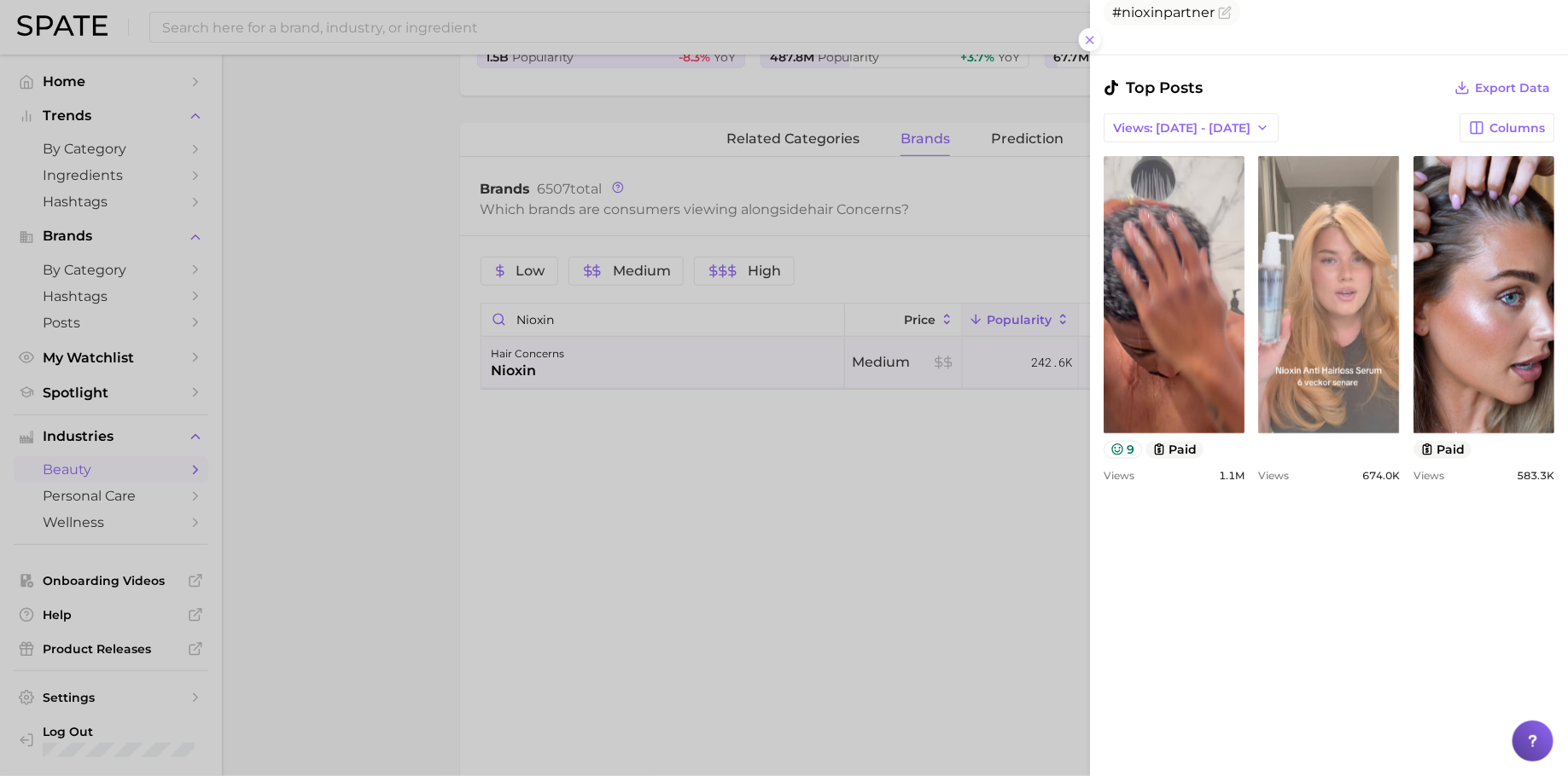
click at [1398, 299] on link "view post on TikTok" at bounding box center [1328, 295] width 141 height 277
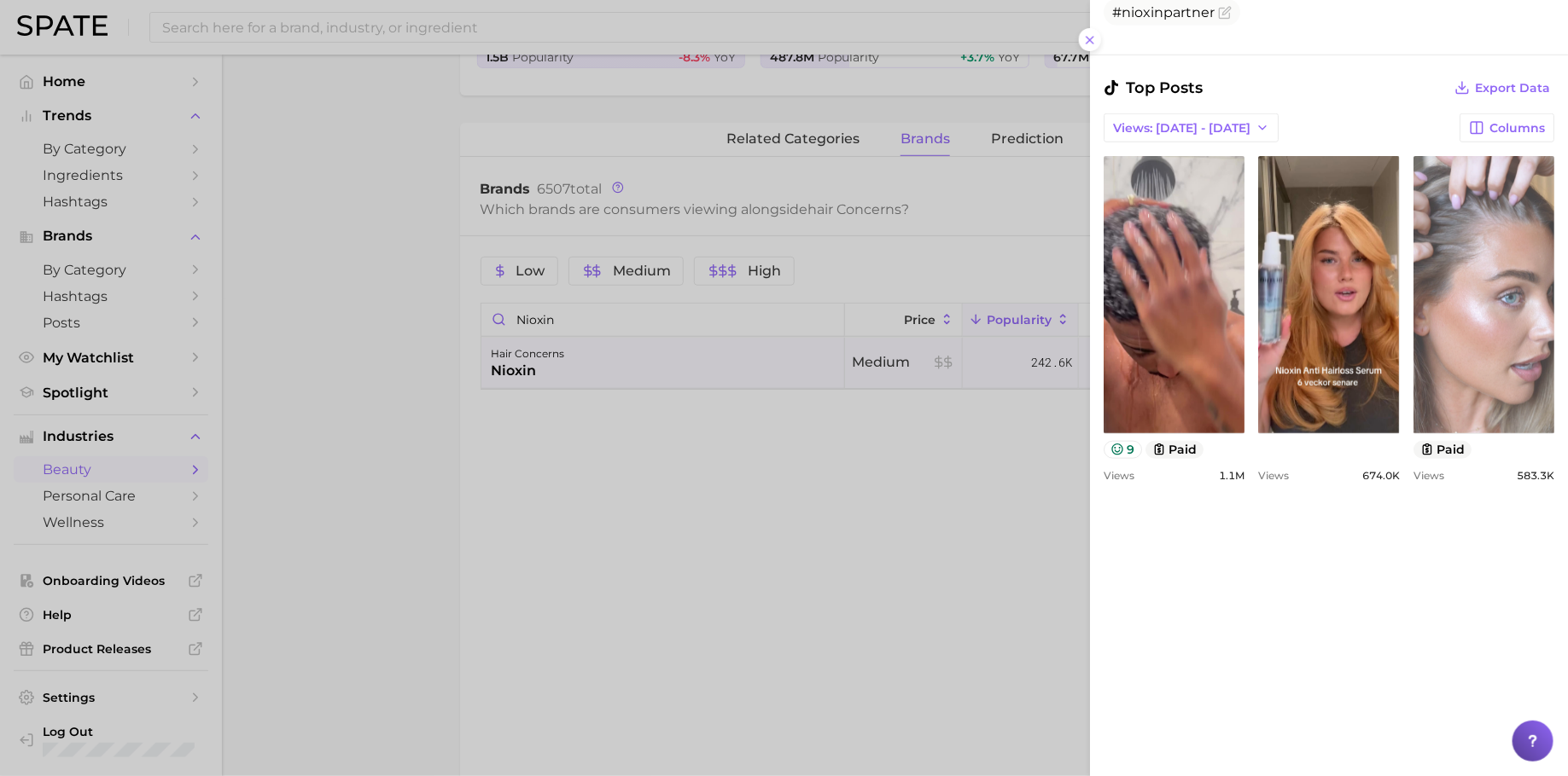
click at [1413, 433] on link "view post on TikTok" at bounding box center [1484, 295] width 141 height 277
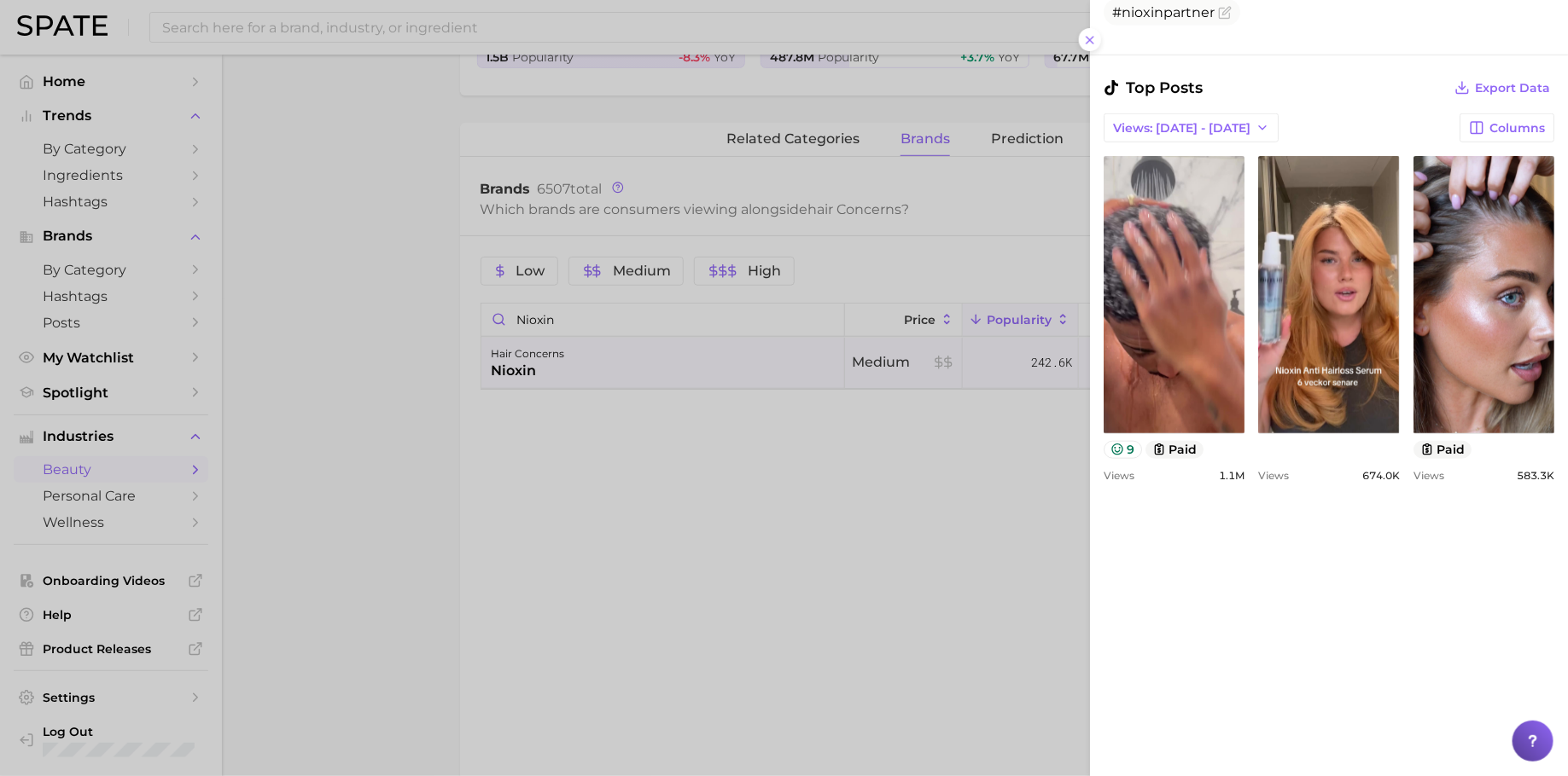
click at [1316, 113] on div "Views: [DATE] - [DATE] Columns" at bounding box center [1329, 127] width 450 height 29
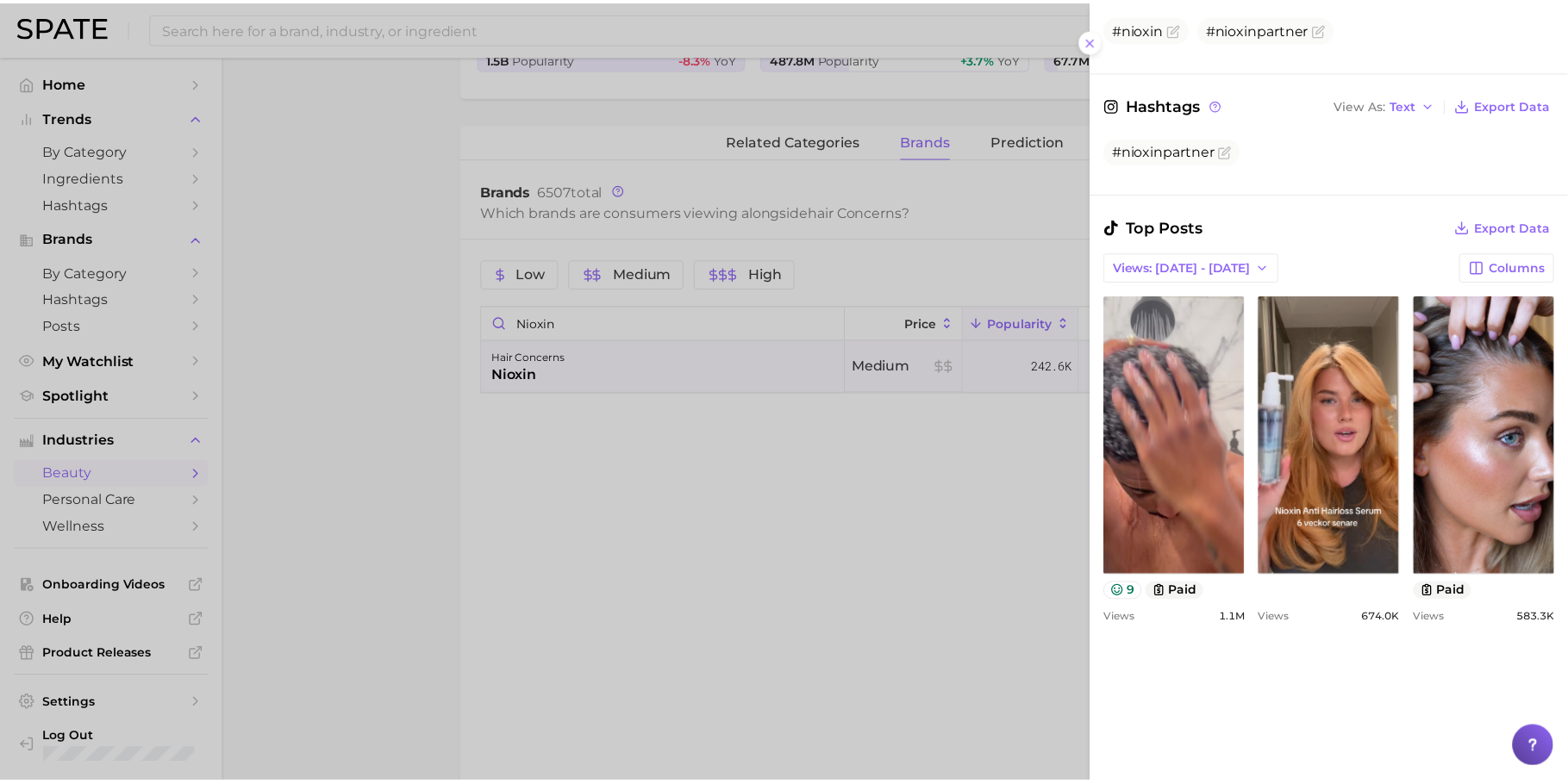
scroll to position [904, 0]
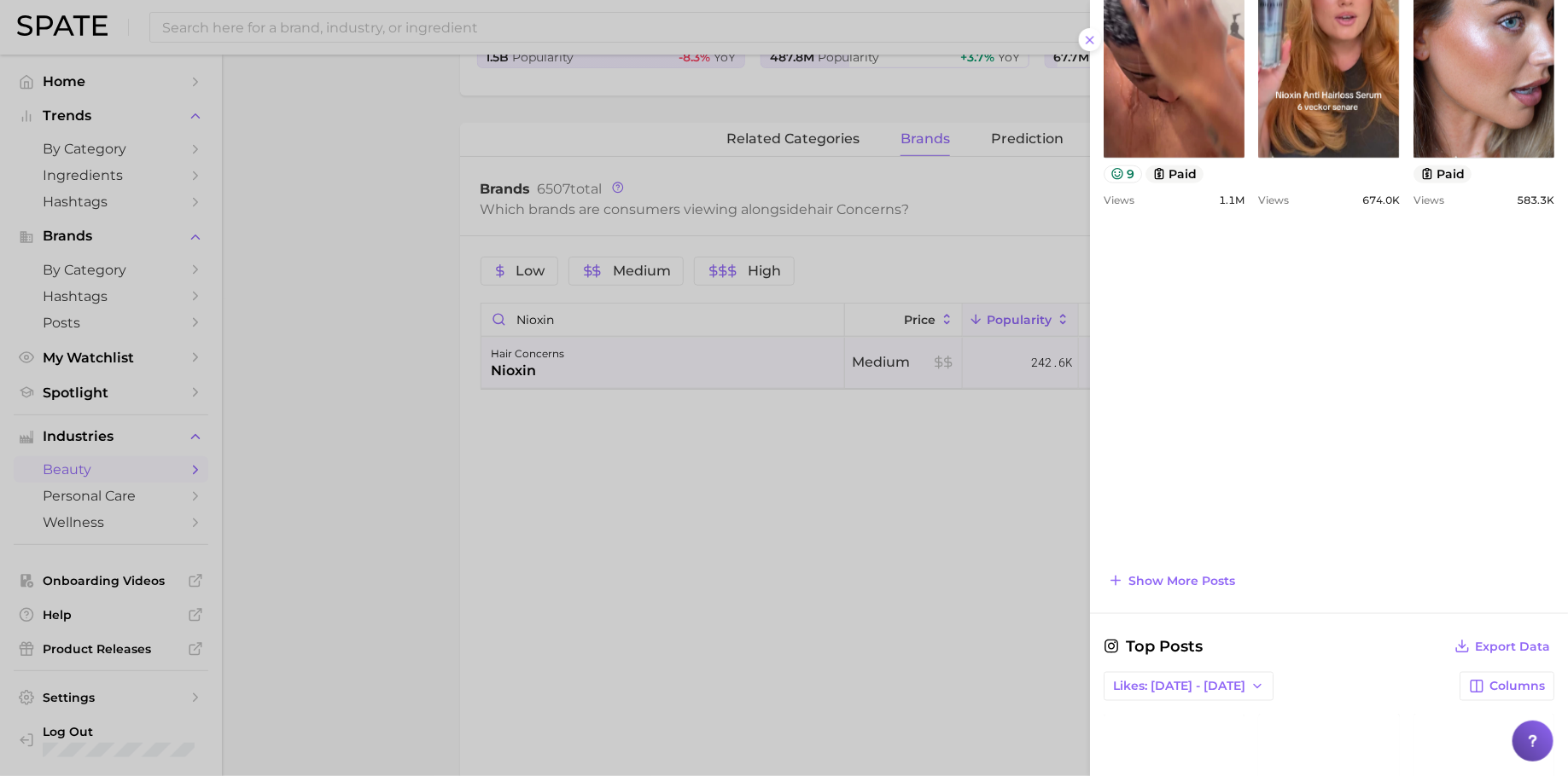
click at [1377, 205] on div "view post on TikTok 9 paid Views 1.1m view post on TikTok Views 674.0k view pos…" at bounding box center [1329, 43] width 450 height 325
click at [666, 251] on div at bounding box center [784, 388] width 1568 height 776
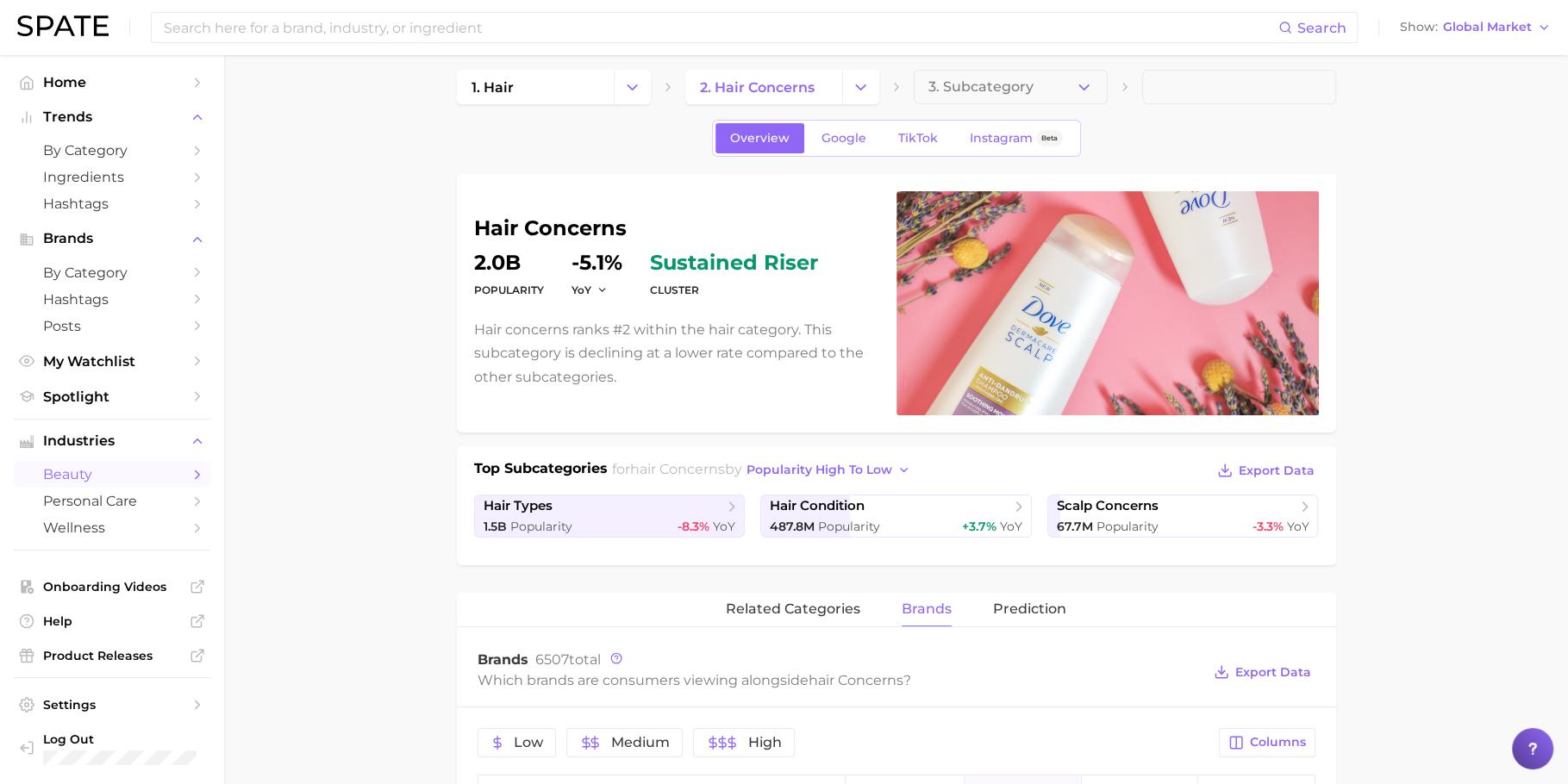
scroll to position [0, 0]
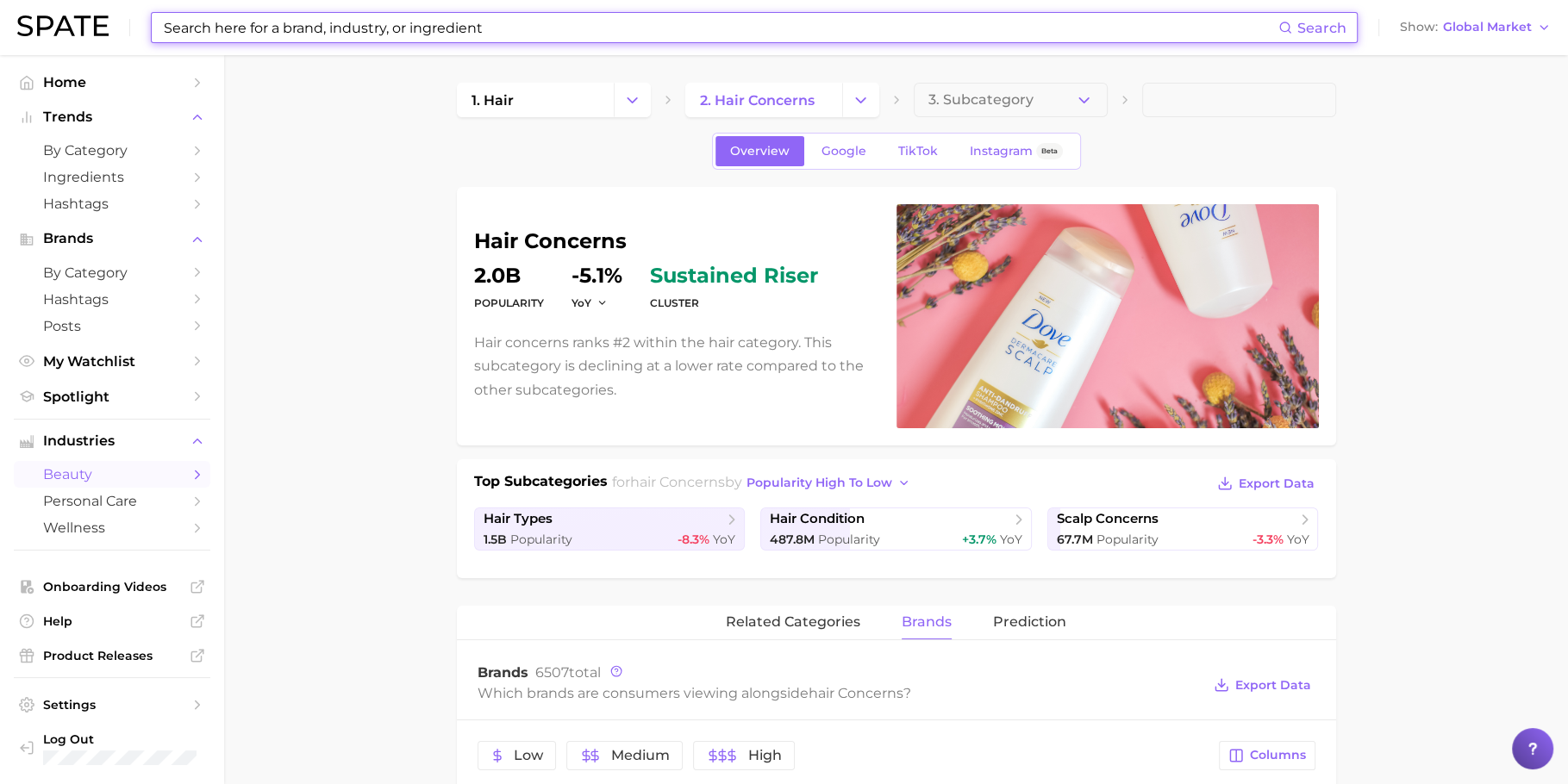
click at [717, 30] on input at bounding box center [720, 27] width 1116 height 29
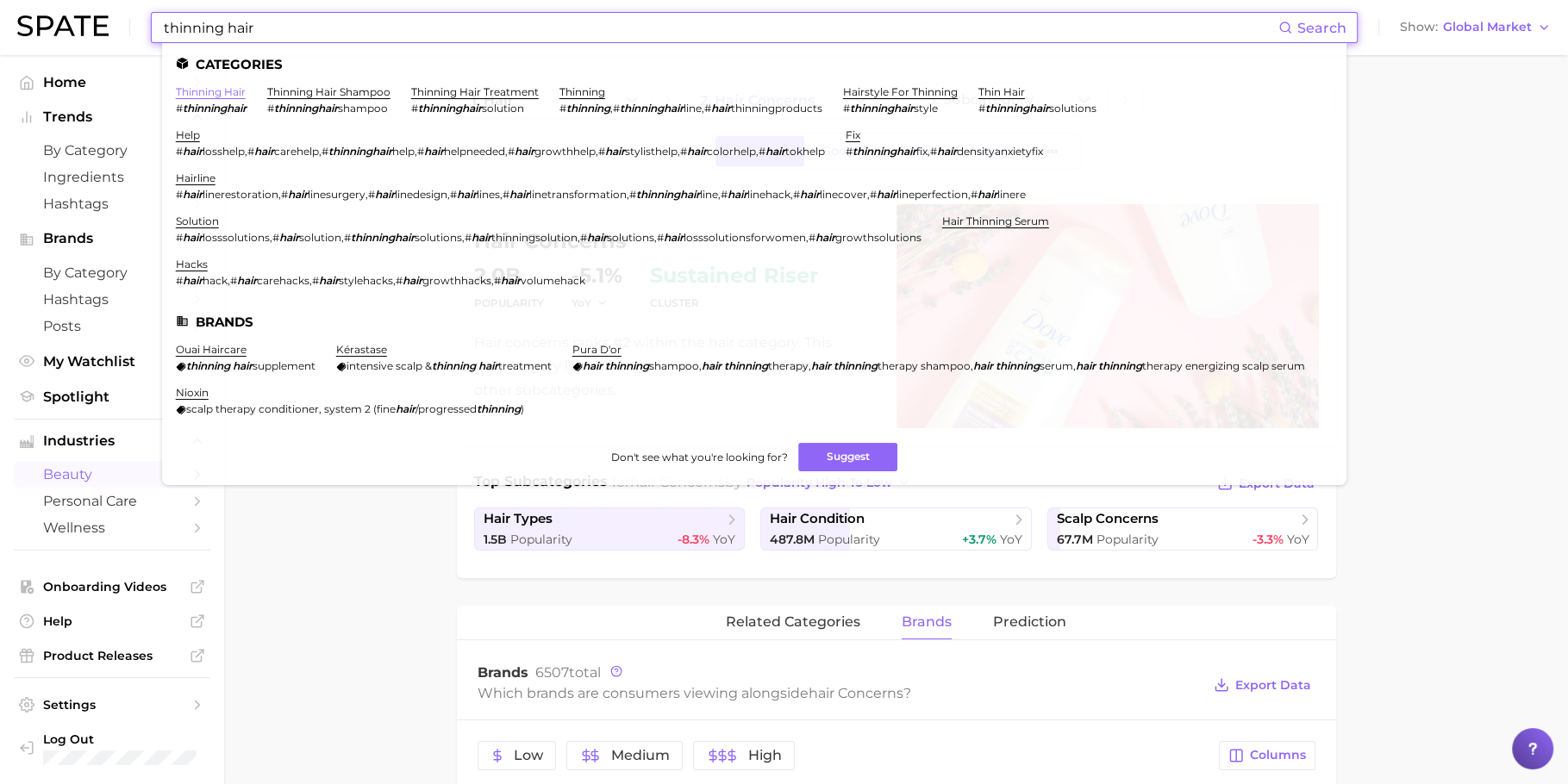
type input "thinning hair"
click at [202, 90] on link "thinning hair" at bounding box center [211, 92] width 70 height 13
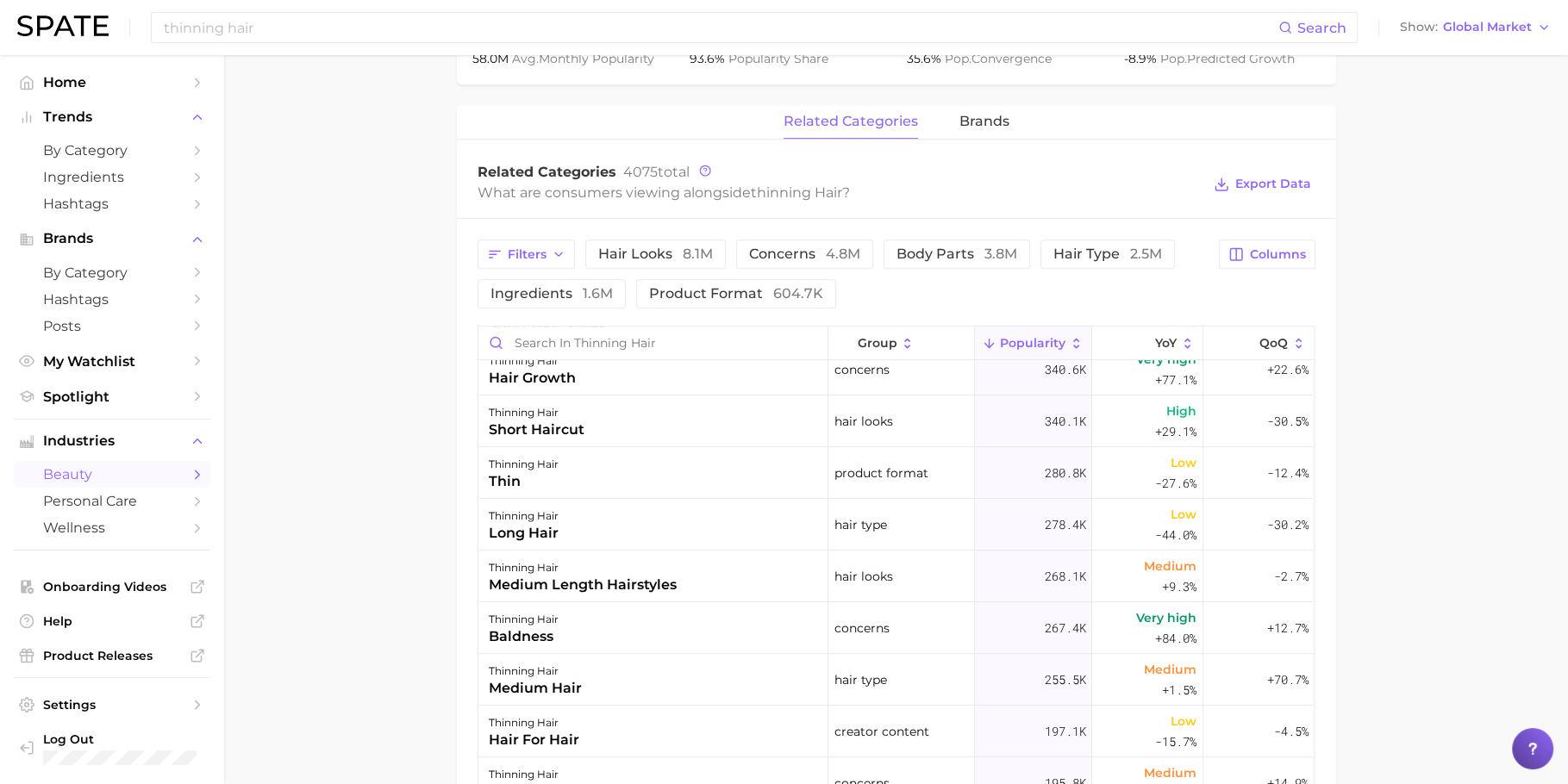
scroll to position [122, 0]
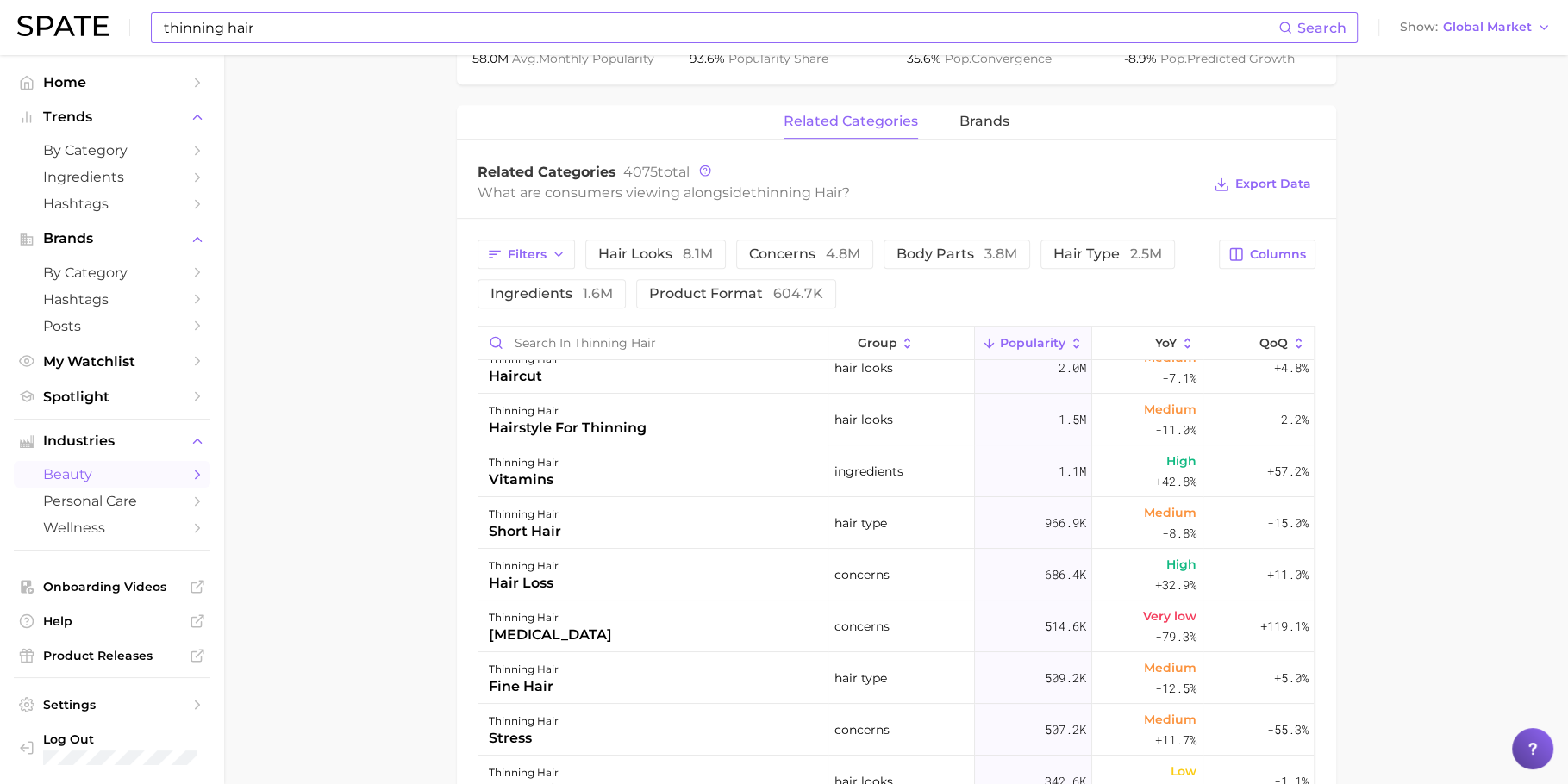
click at [649, 40] on input "thinning hair" at bounding box center [720, 27] width 1116 height 29
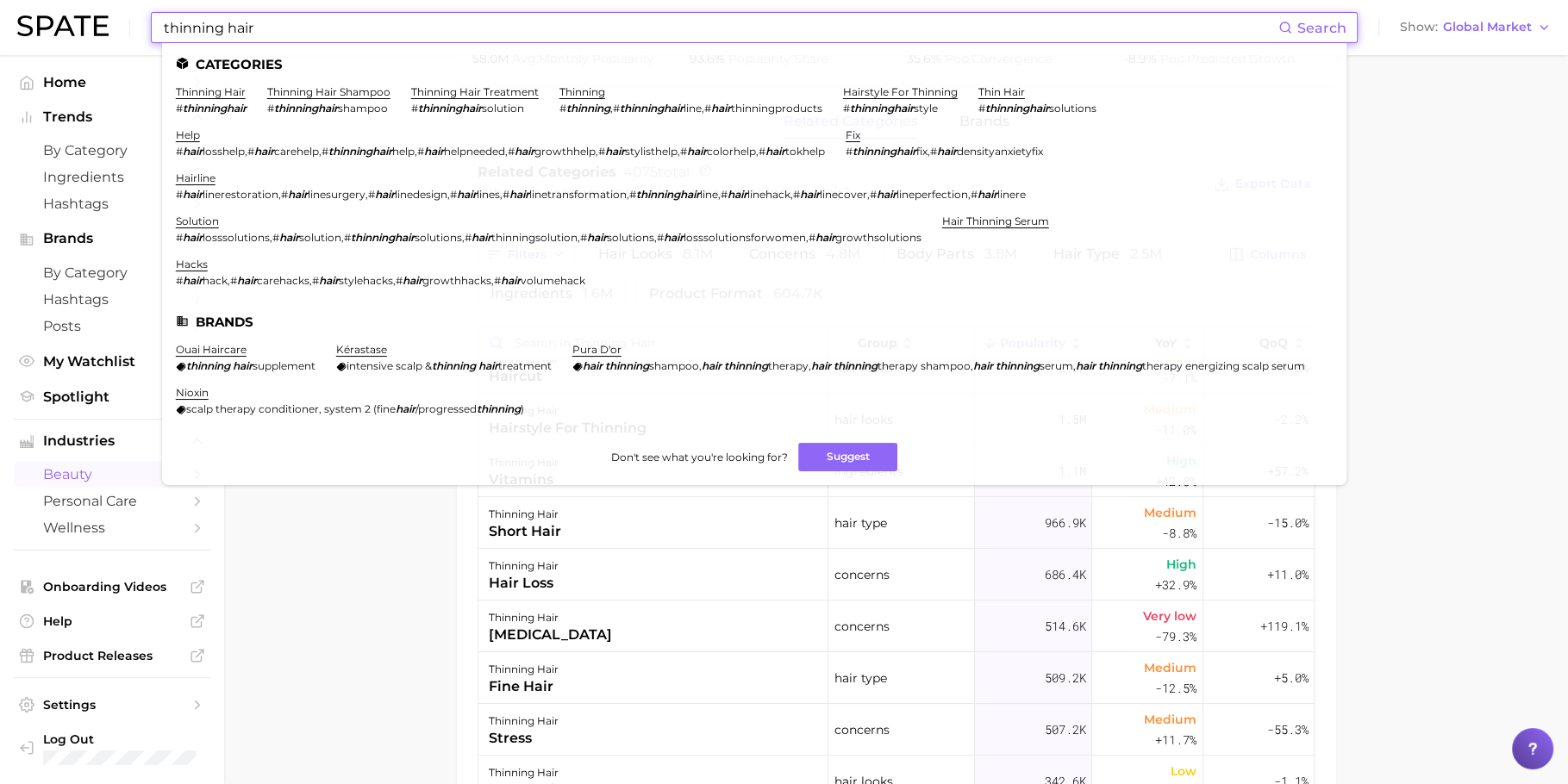
click at [649, 40] on input "thinning hair" at bounding box center [720, 27] width 1116 height 29
paste input "receding hairline"
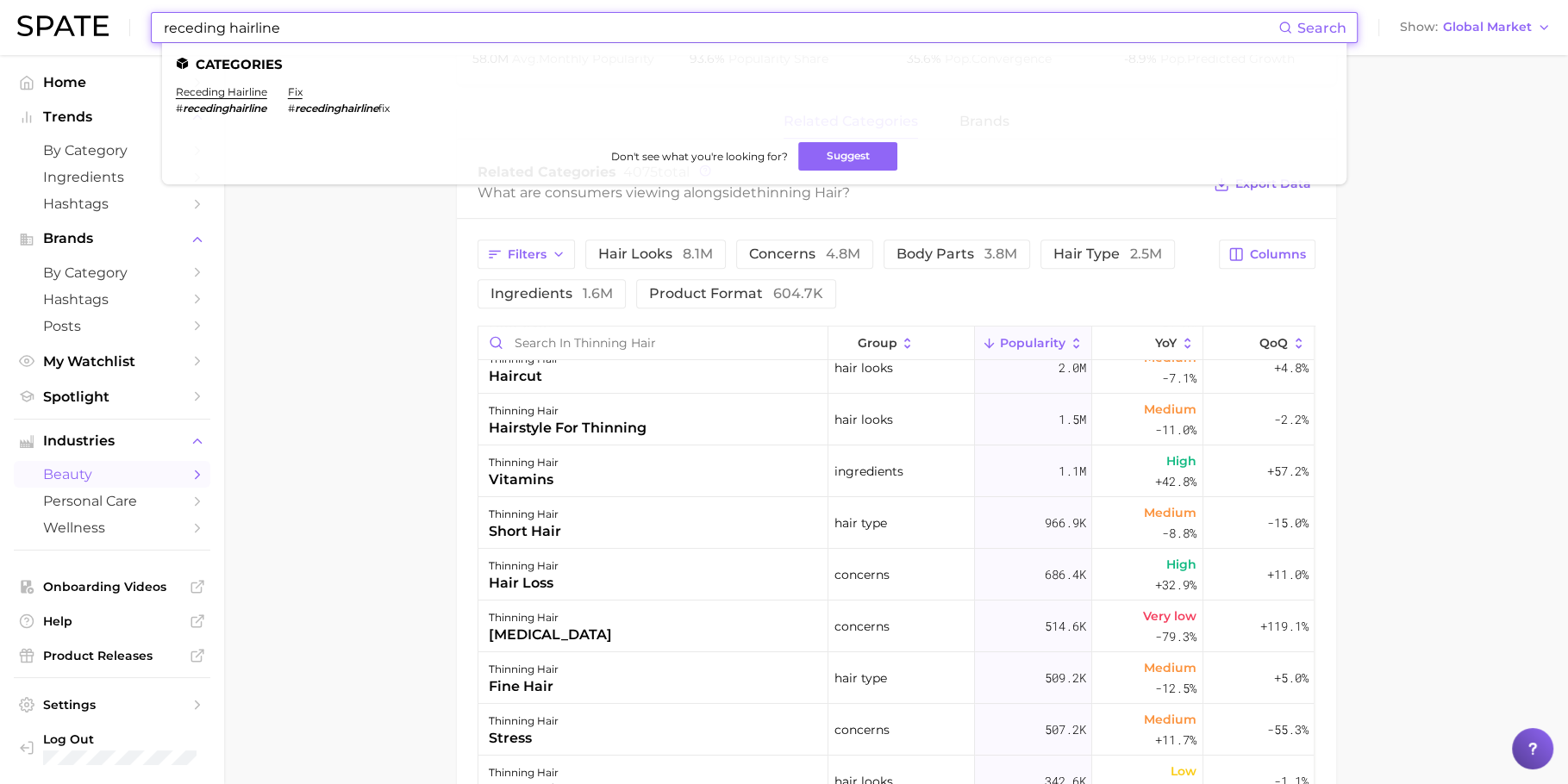
click at [214, 80] on ul "Categories receding hairline # recedinghairline fix # recedinghairline fix Don'…" at bounding box center [754, 113] width 1184 height 141
click at [216, 95] on link "receding hairline" at bounding box center [222, 92] width 91 height 13
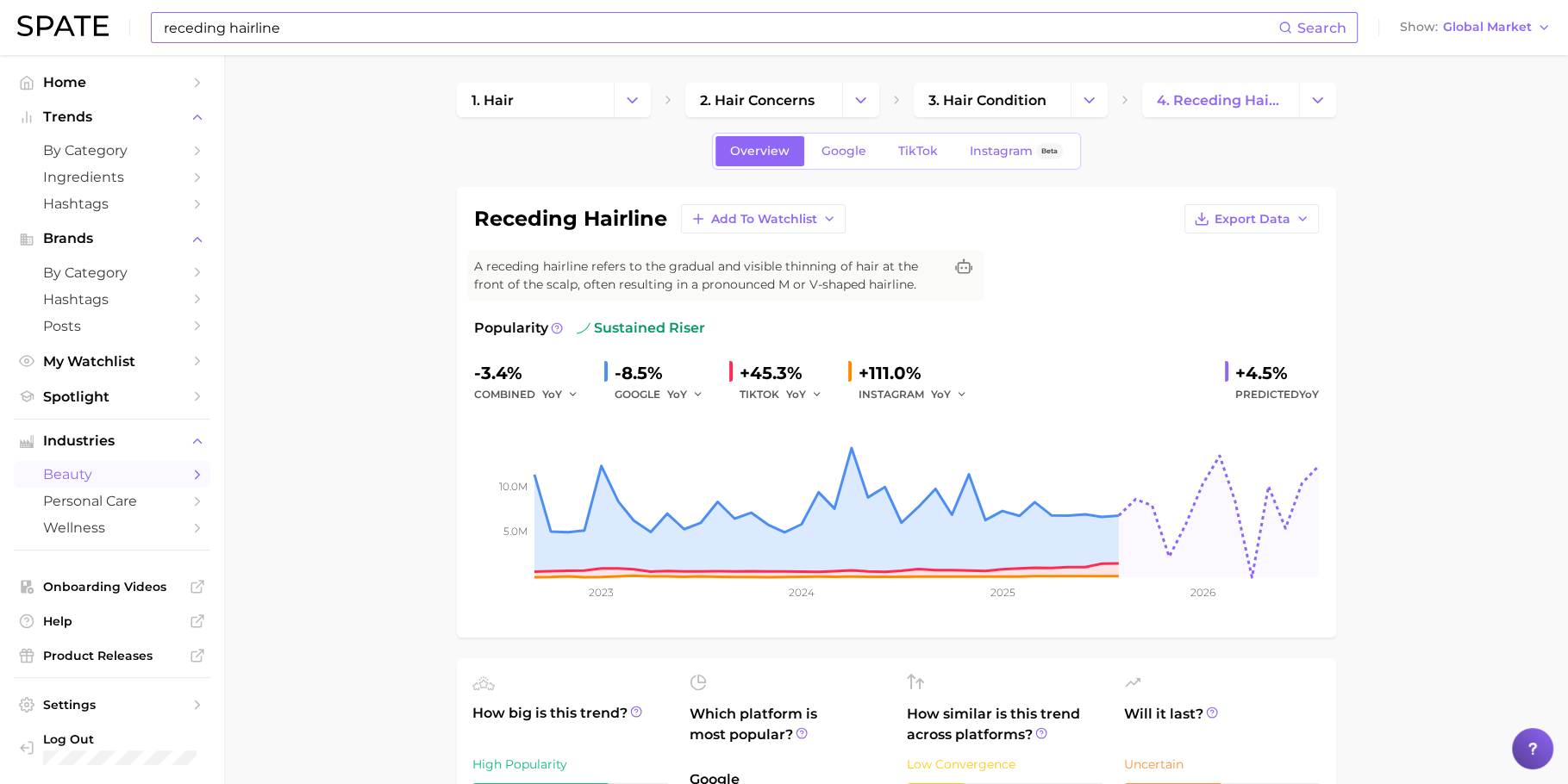
click at [692, 28] on input "receding hairline" at bounding box center [720, 27] width 1116 height 29
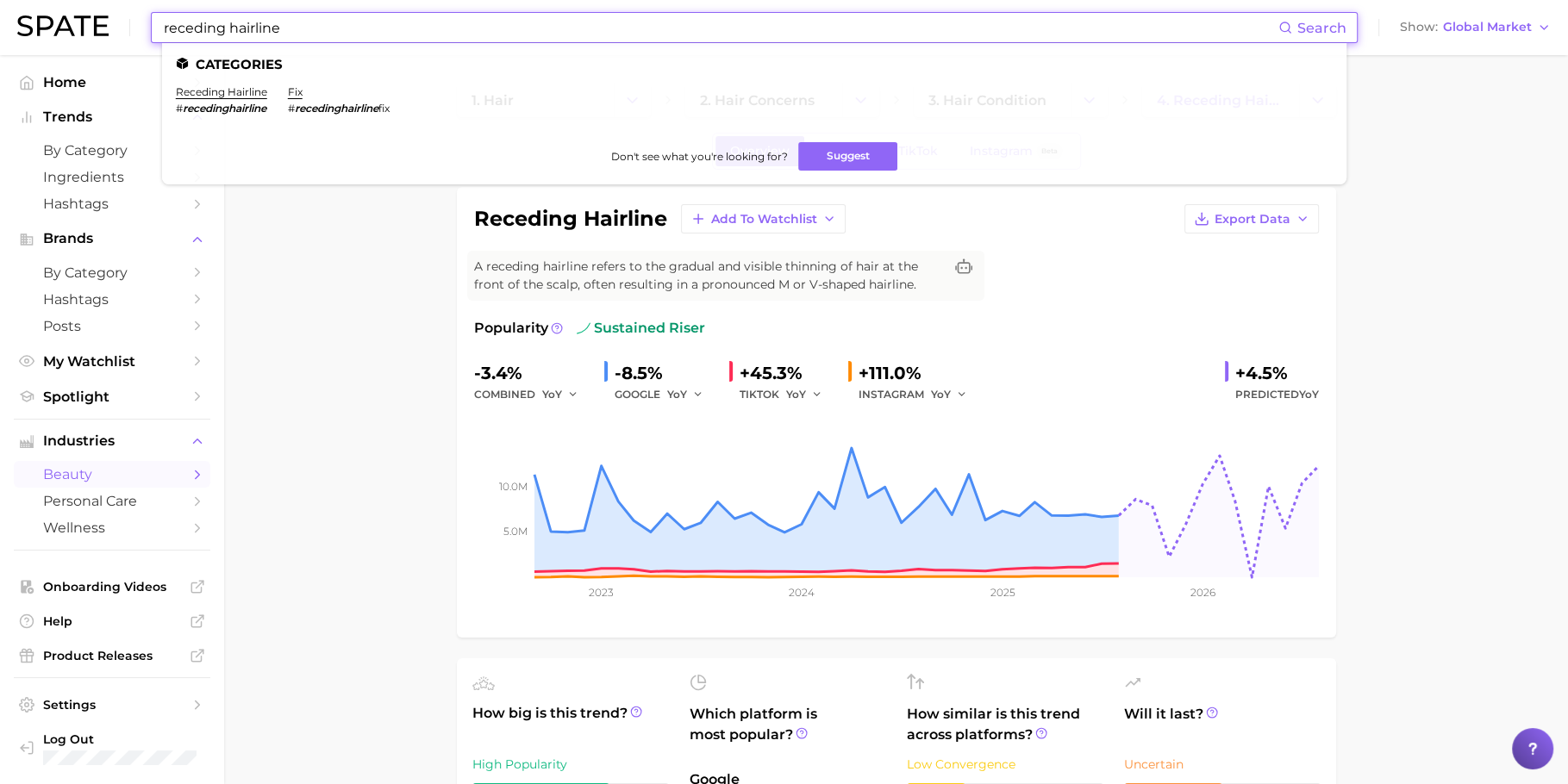
click at [692, 28] on input "receding hairline" at bounding box center [720, 27] width 1116 height 29
paste input "hair shedding"
click at [216, 84] on ul "Categories hair shedding # hairshedding hair pieces # wedding hairpiece tutoria…" at bounding box center [754, 113] width 1184 height 141
click at [219, 98] on link "hair shedding" at bounding box center [212, 92] width 73 height 13
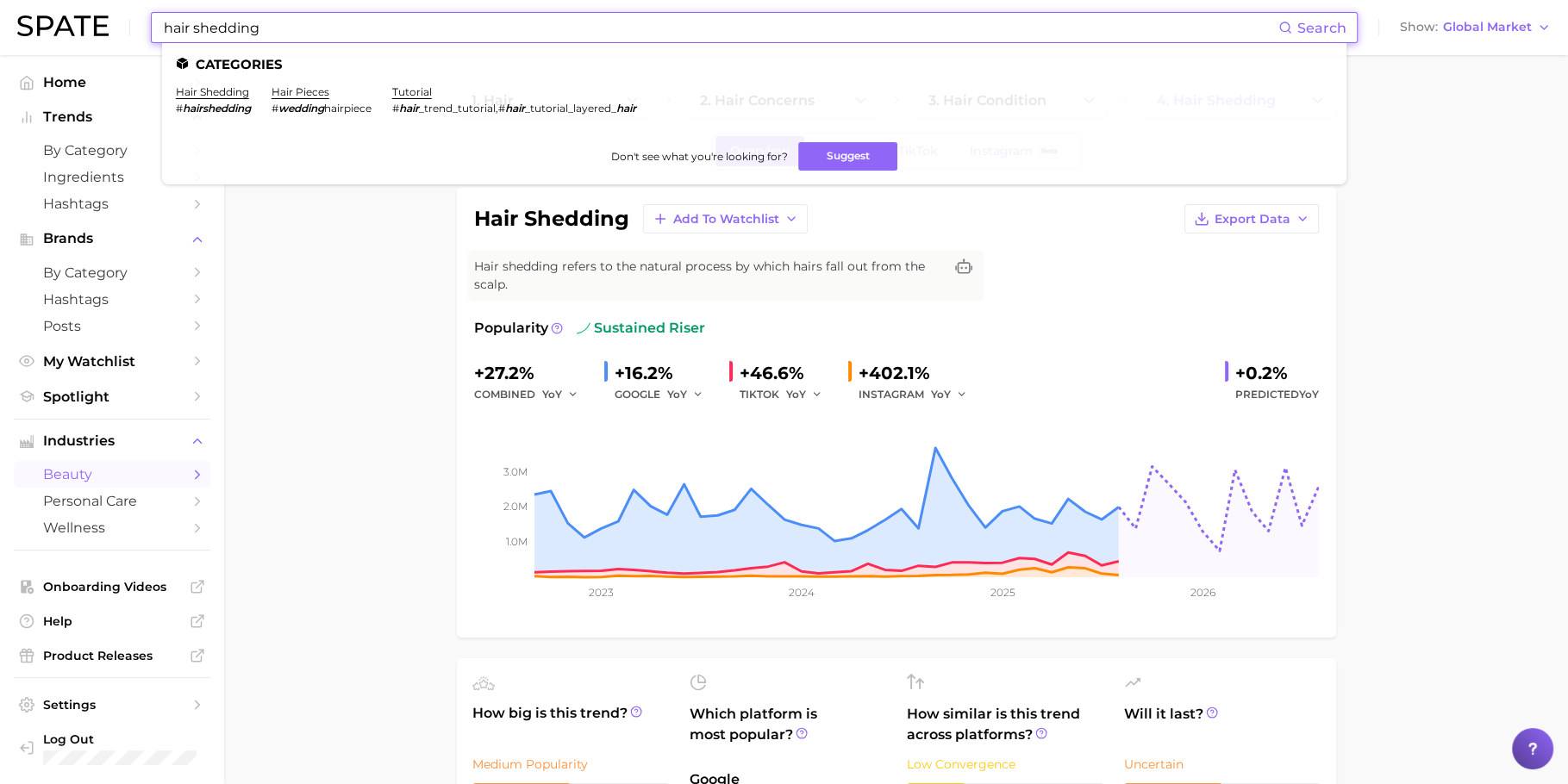
click at [796, 40] on input "hair shedding" at bounding box center [720, 27] width 1116 height 29
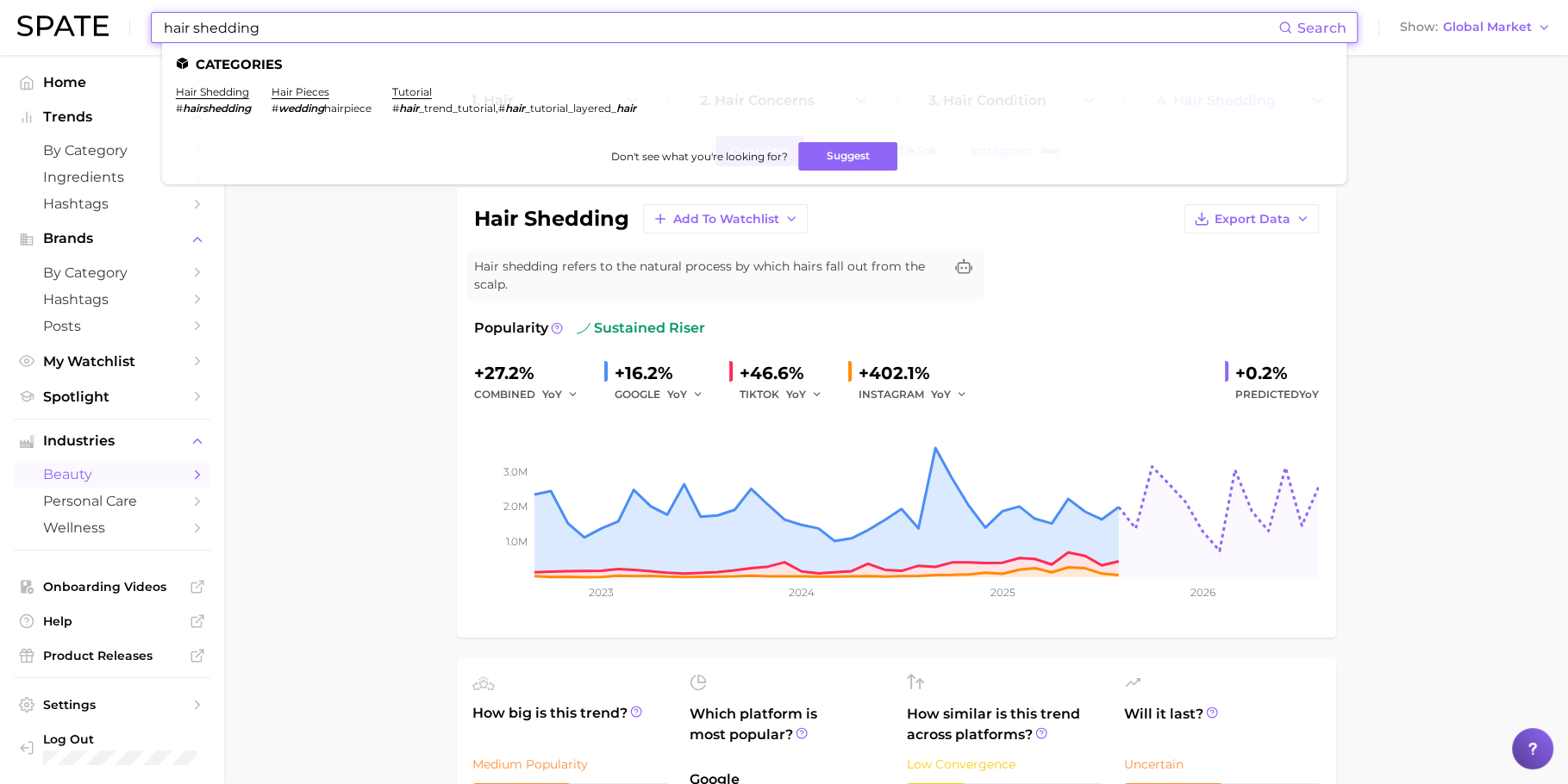
paste input "androgenetic alopecia"
click at [216, 91] on link "androgenetic alopecia" at bounding box center [236, 92] width 119 height 13
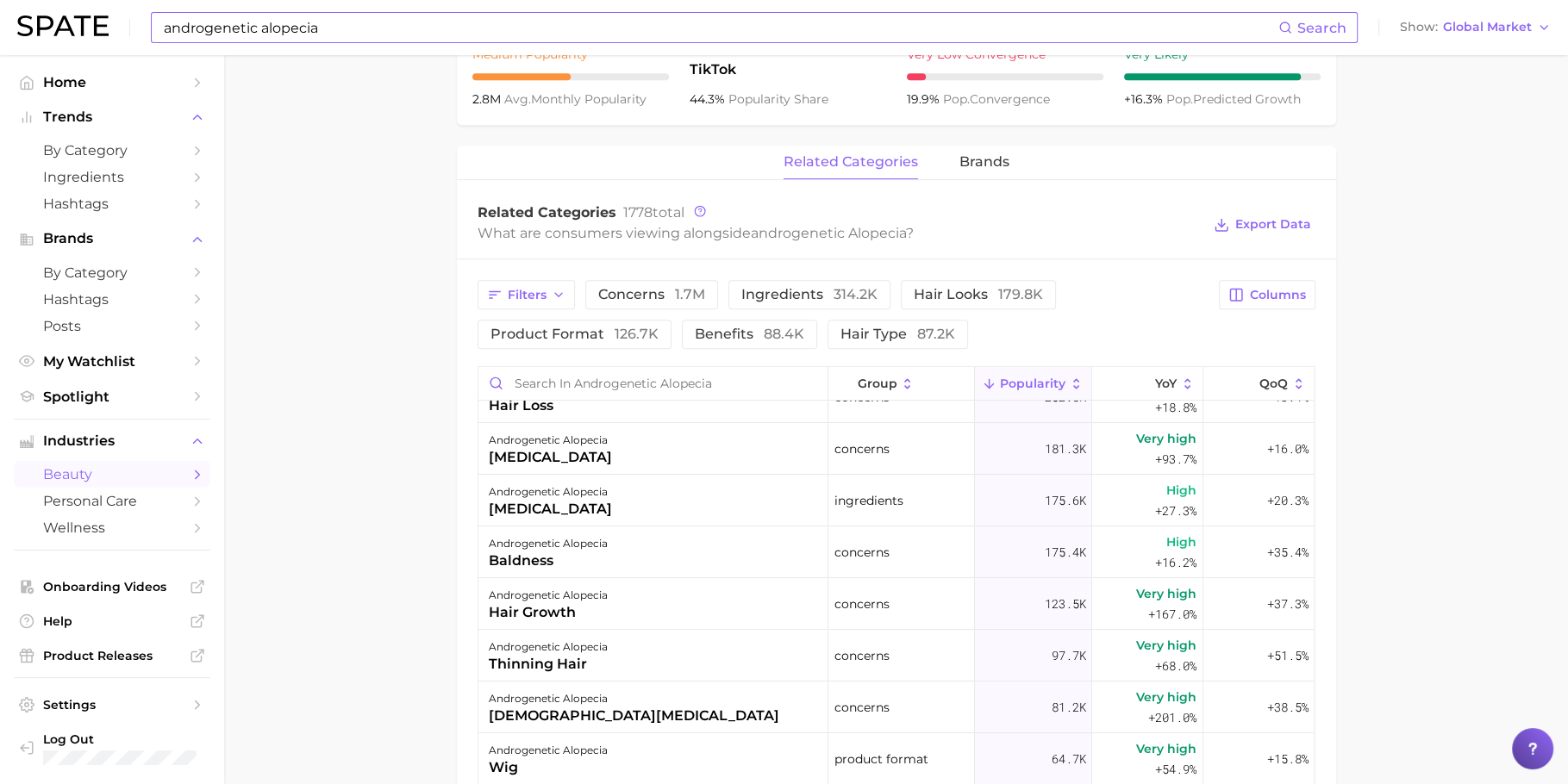
scroll to position [192, 0]
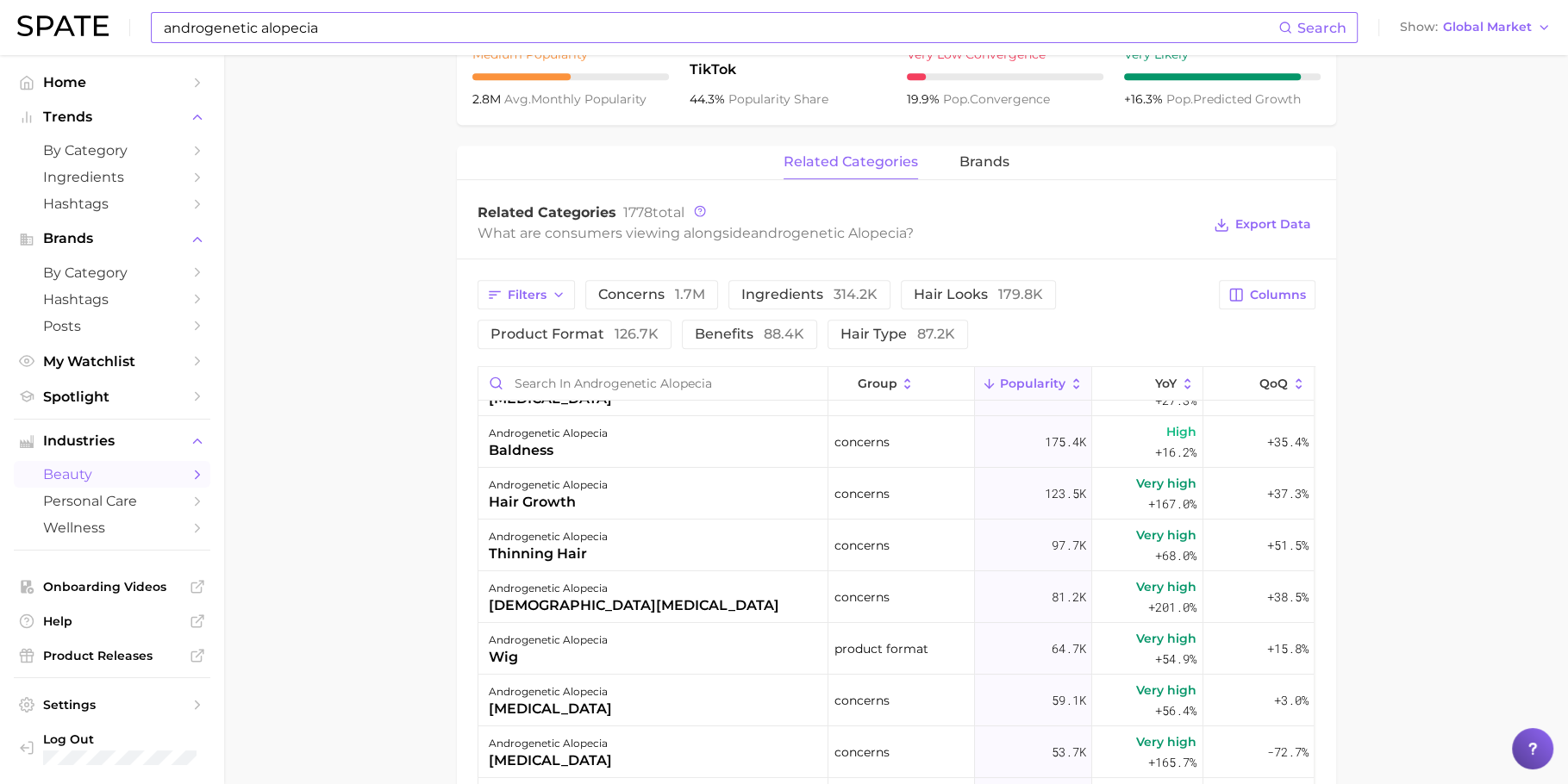
click at [581, 32] on input "androgenetic alopecia" at bounding box center [720, 27] width 1116 height 29
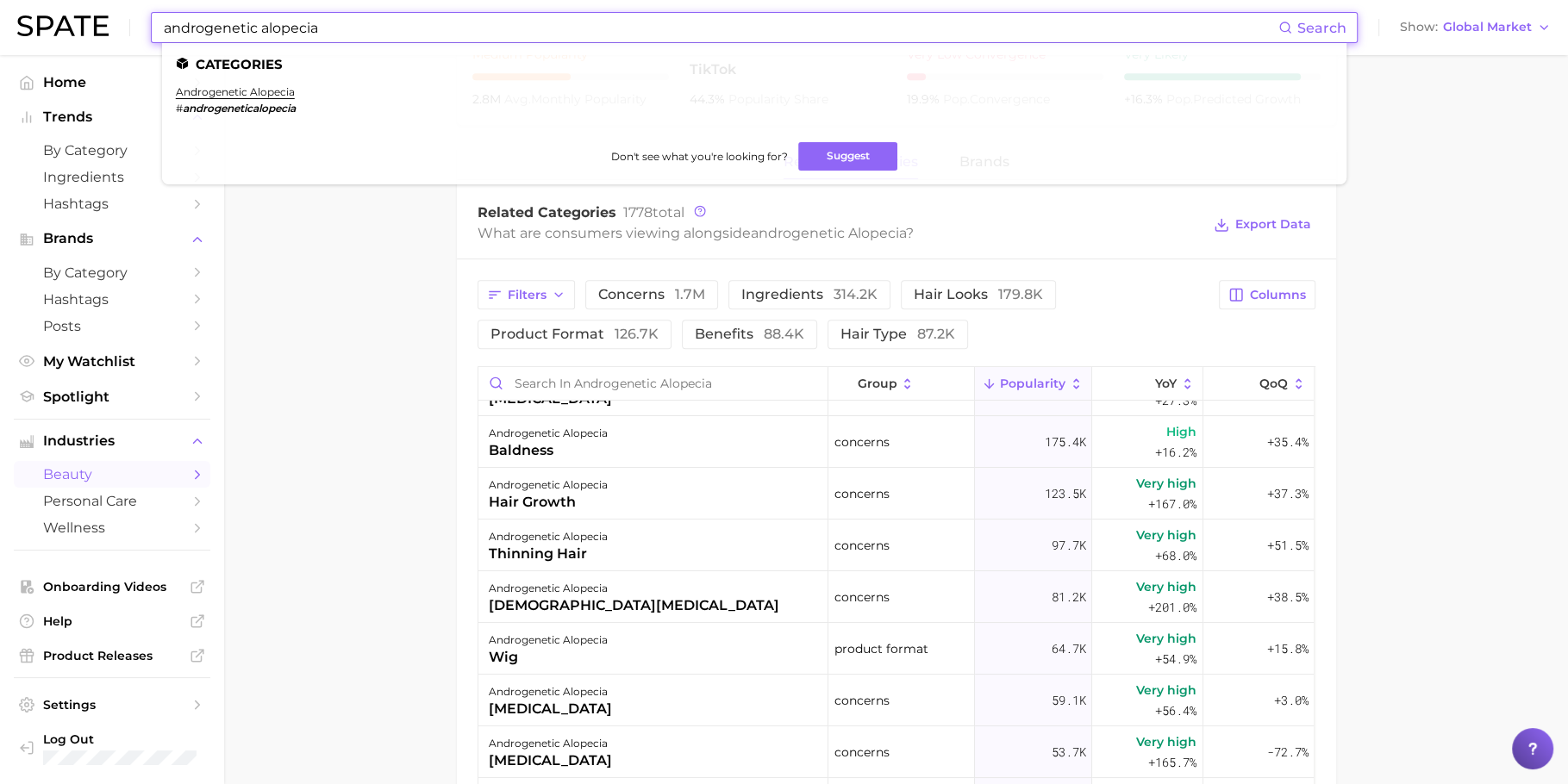
click at [581, 32] on input "androgenetic alopecia" at bounding box center [720, 27] width 1116 height 29
paste input "traction"
type input "[MEDICAL_DATA]"
click at [222, 88] on link "[MEDICAL_DATA]" at bounding box center [223, 92] width 93 height 13
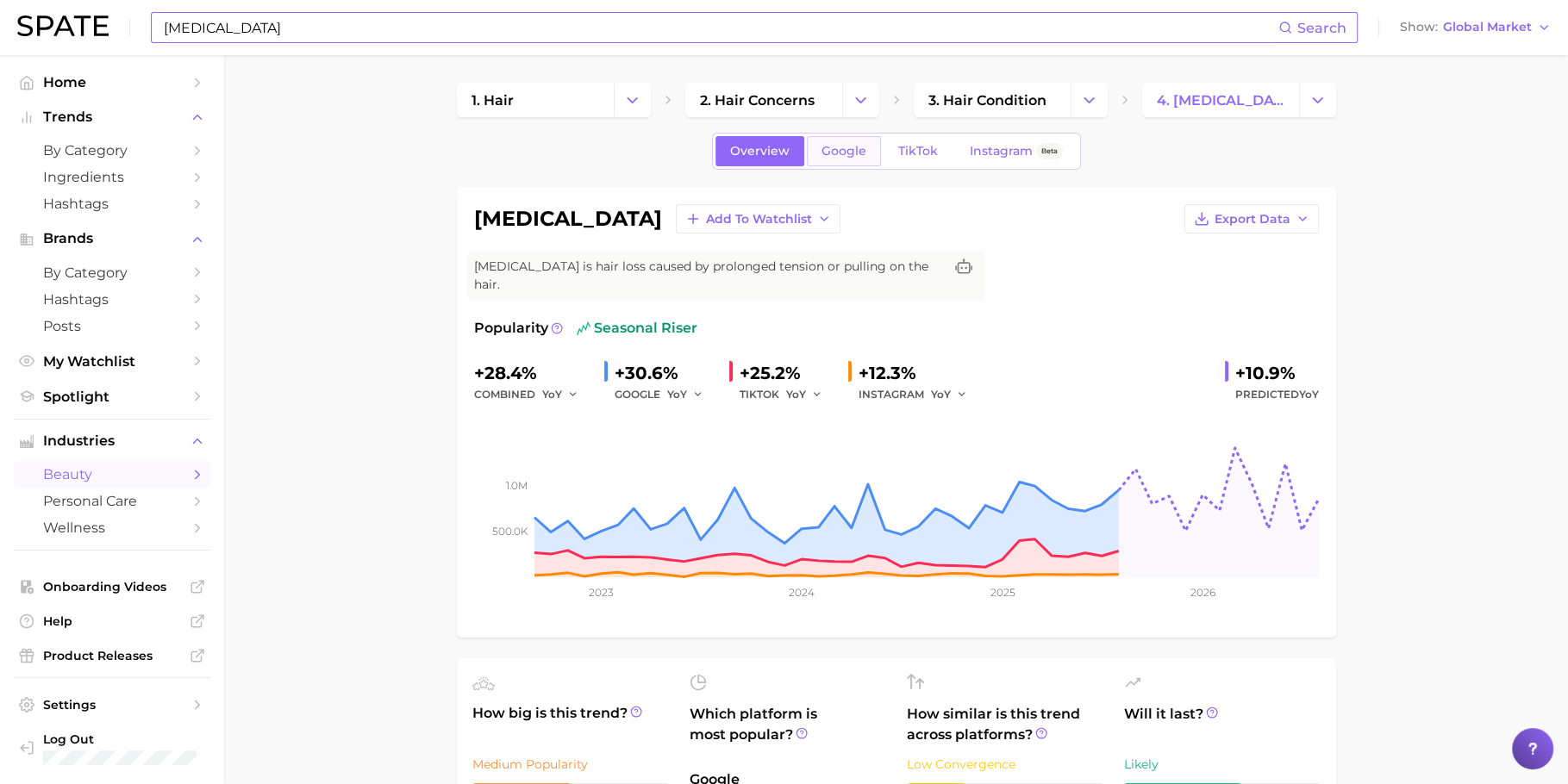
click at [839, 153] on span "Google" at bounding box center [843, 151] width 45 height 14
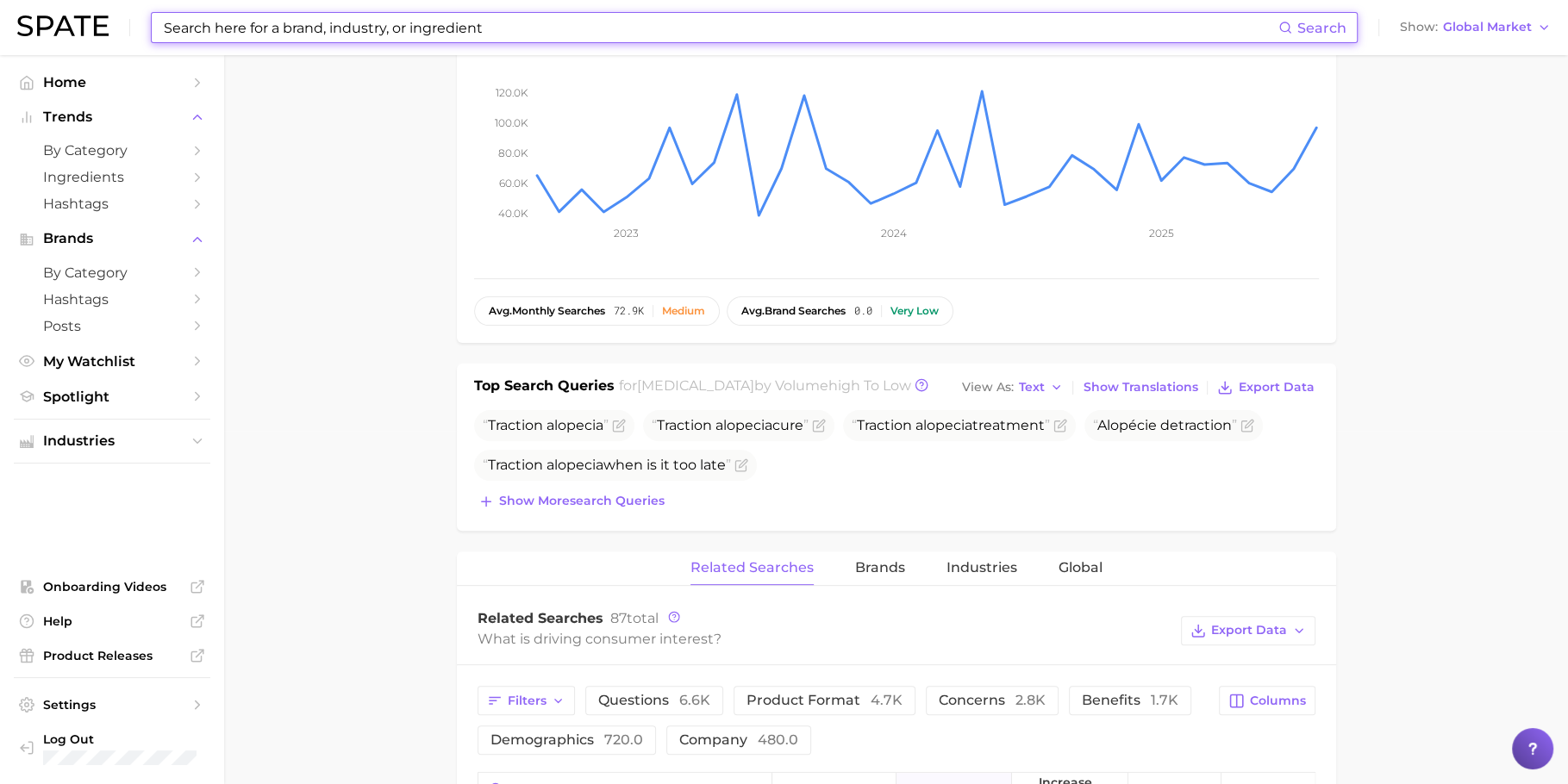
scroll to position [461, 0]
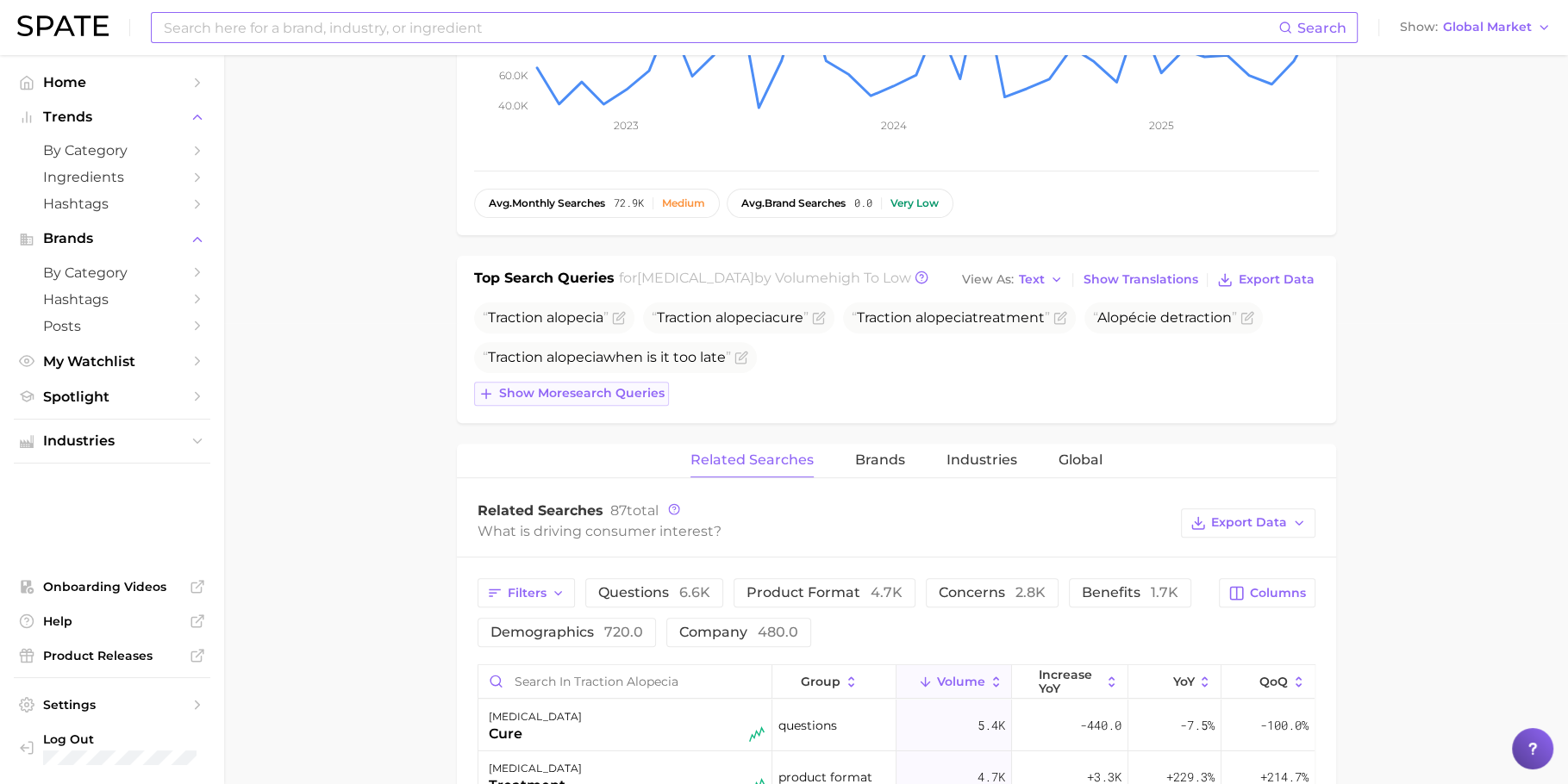
click at [496, 386] on button "Show more search queries" at bounding box center [571, 393] width 195 height 24
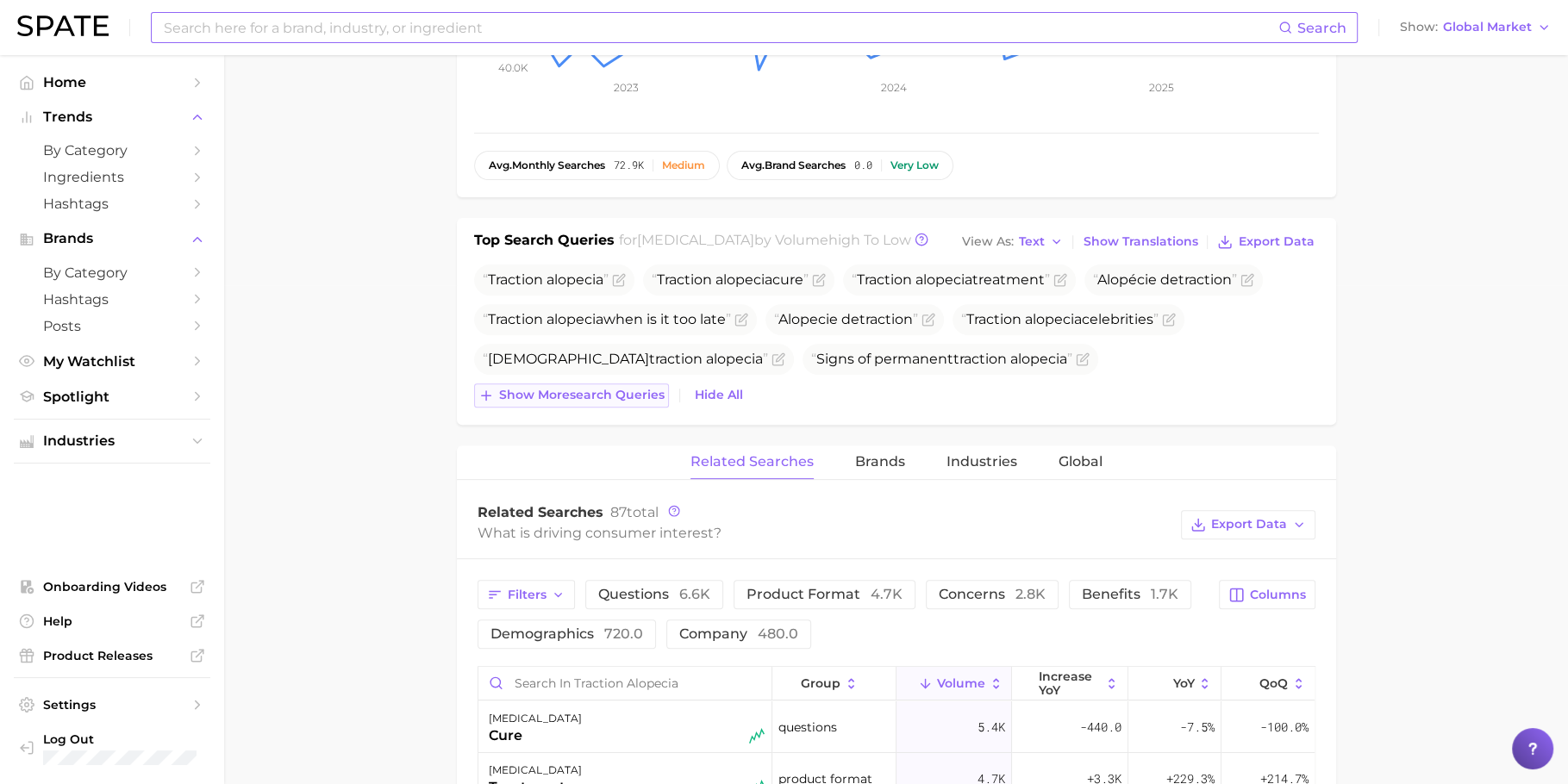
scroll to position [500, 0]
click at [518, 387] on span "Show more search queries" at bounding box center [582, 394] width 166 height 14
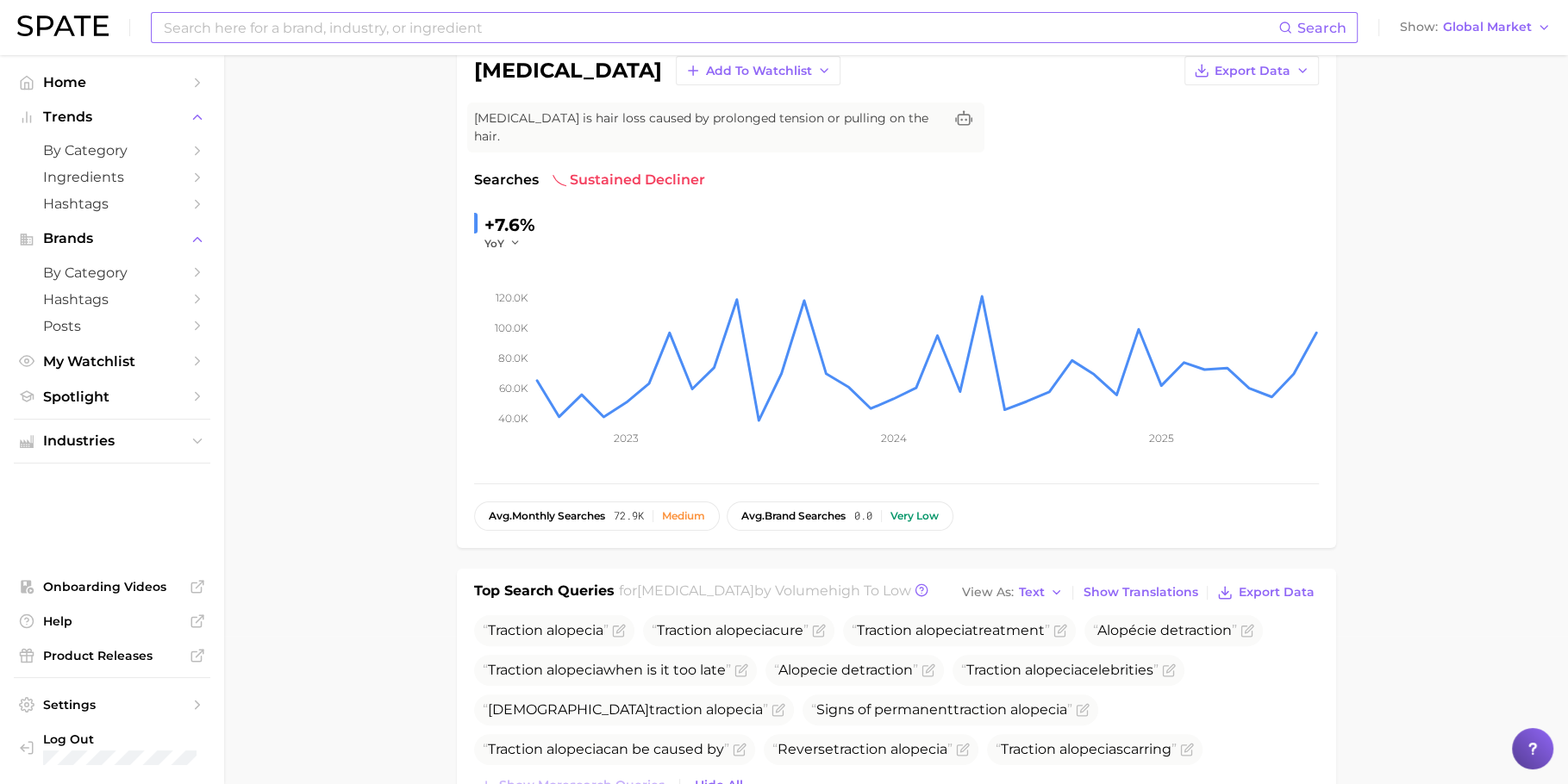
scroll to position [0, 0]
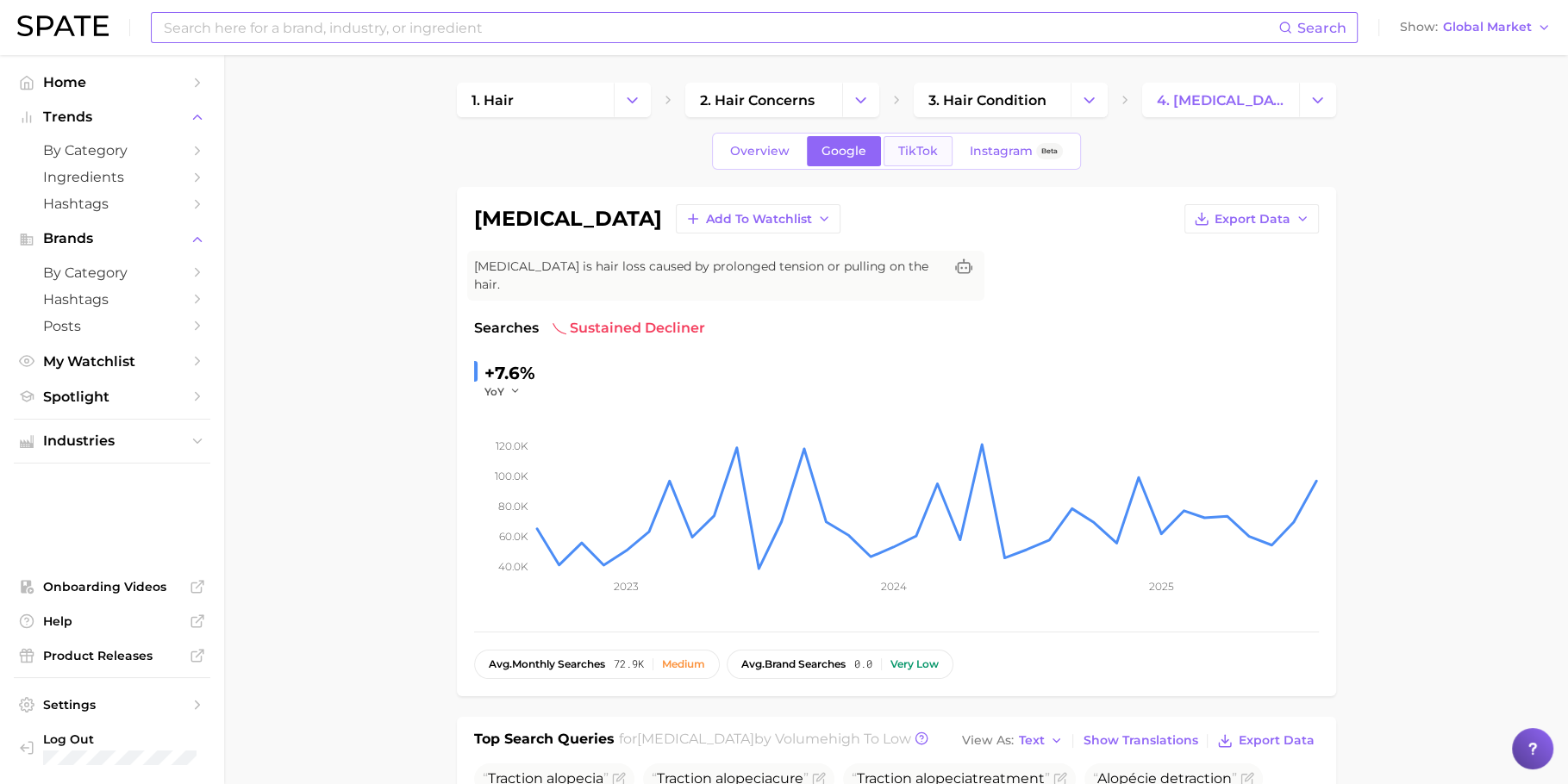
click at [925, 152] on span "TikTok" at bounding box center [918, 151] width 40 height 14
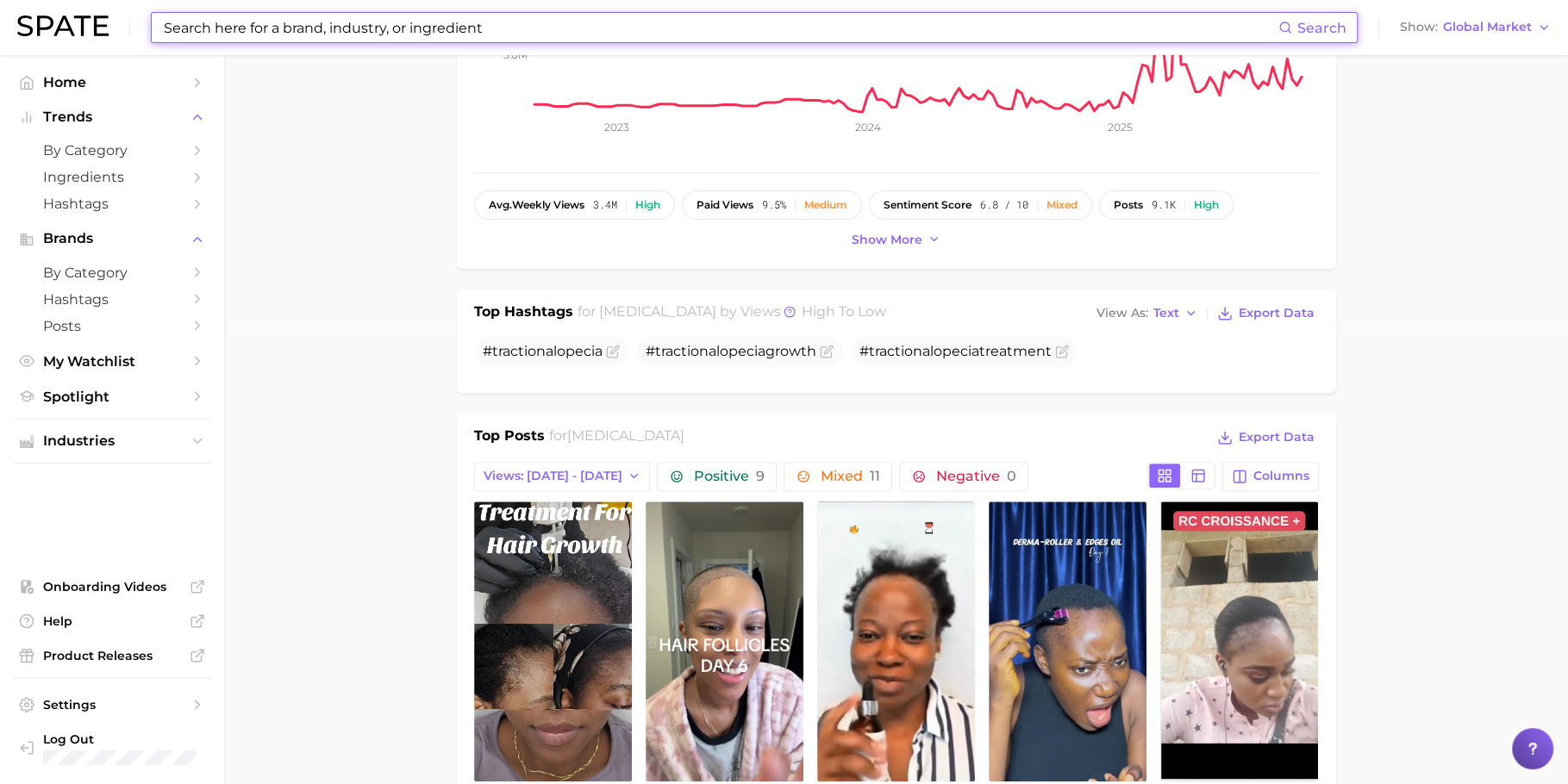
scroll to position [587, 0]
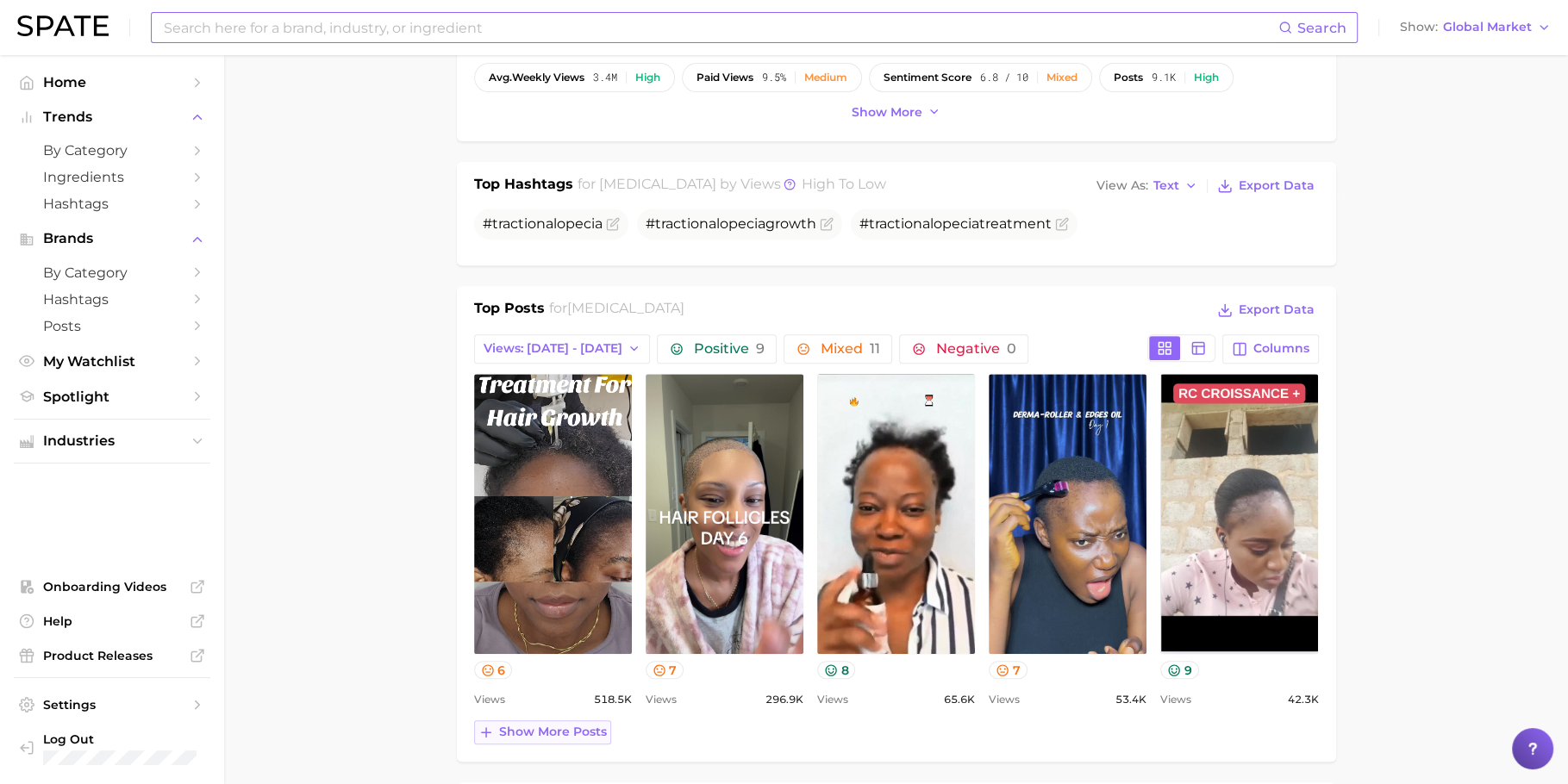
click at [545, 732] on span "Show more posts" at bounding box center [553, 731] width 108 height 14
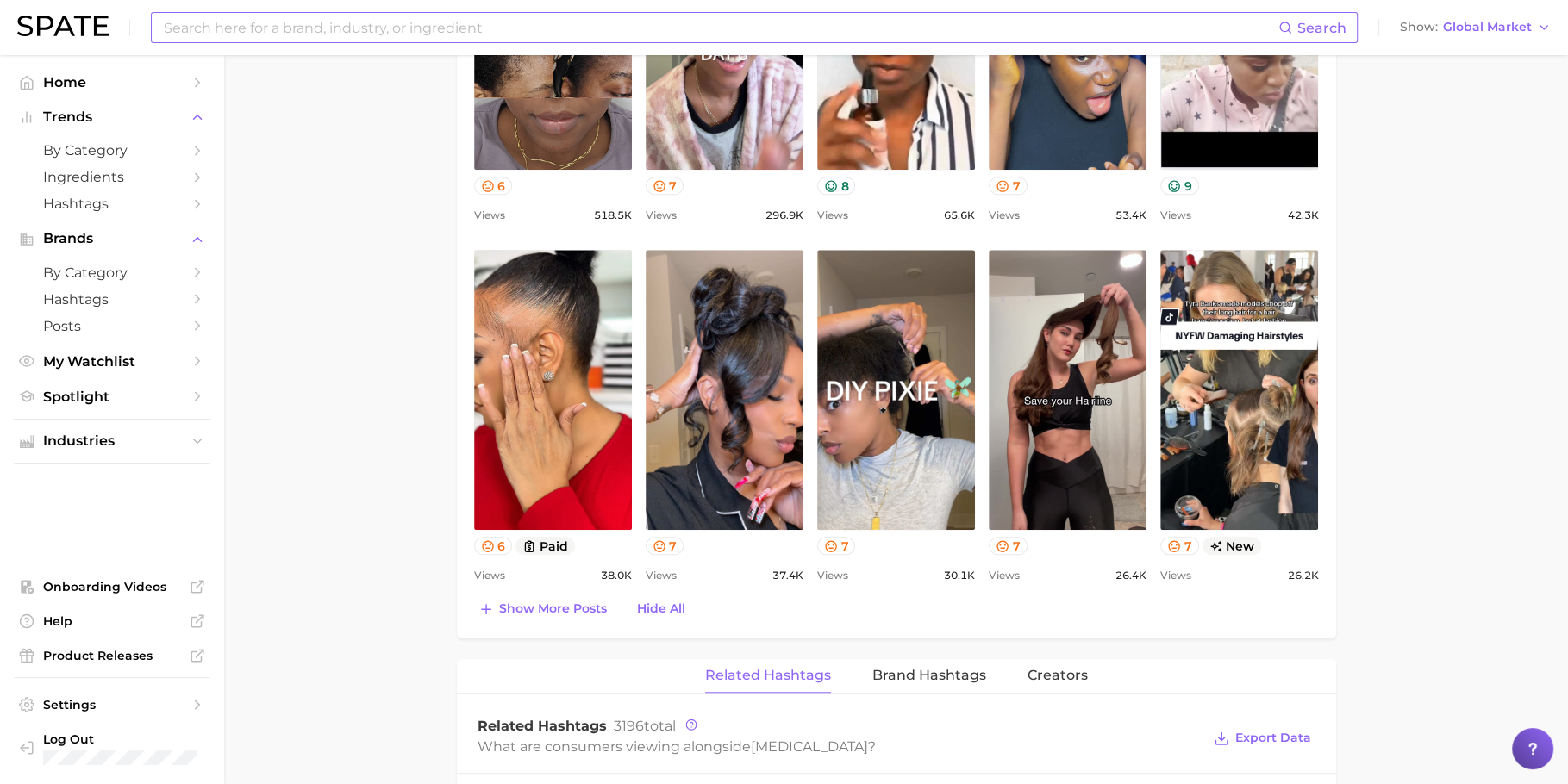
scroll to position [1071, 0]
click at [551, 615] on button "Show more posts" at bounding box center [542, 609] width 137 height 24
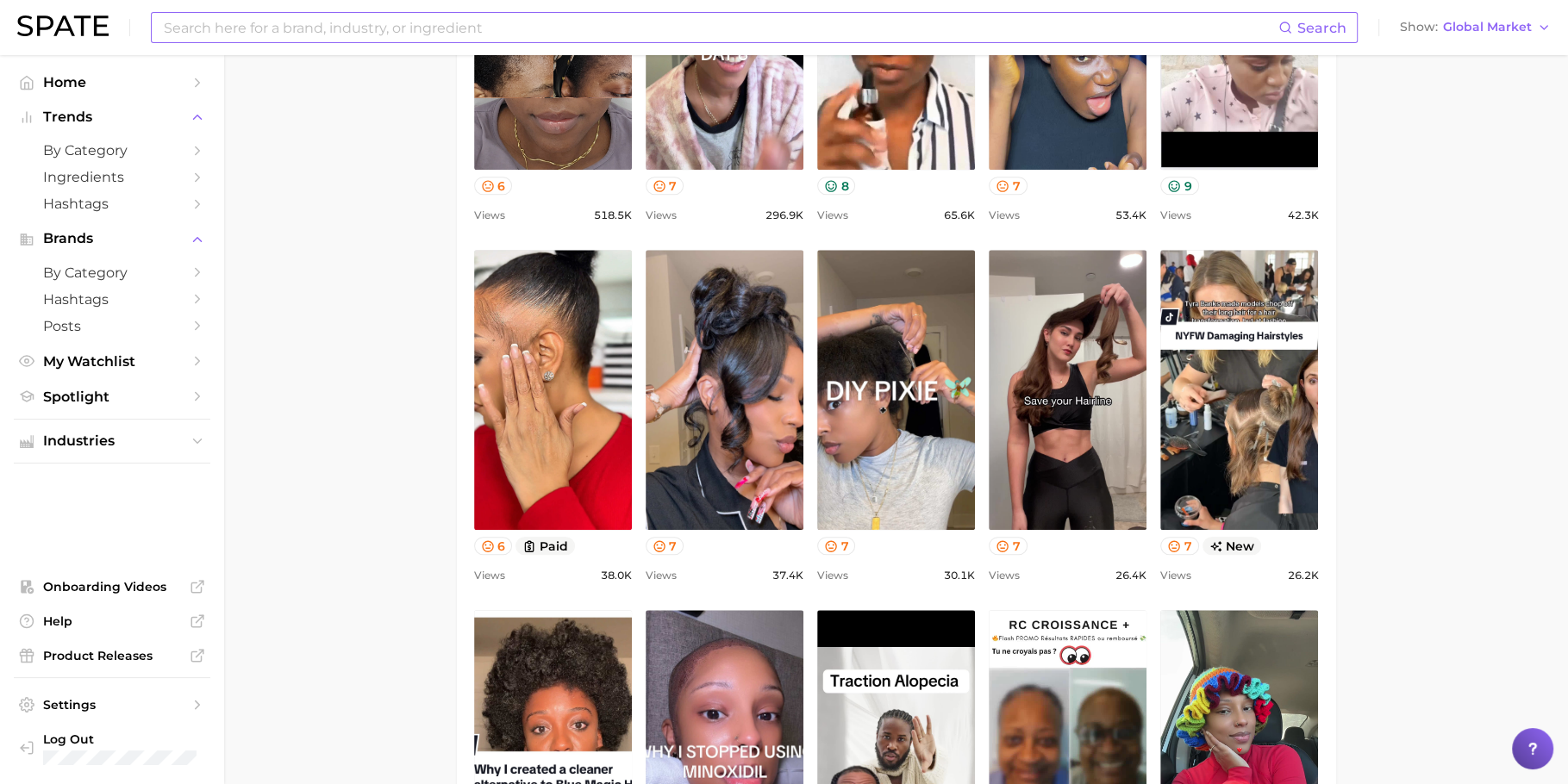
scroll to position [0, 0]
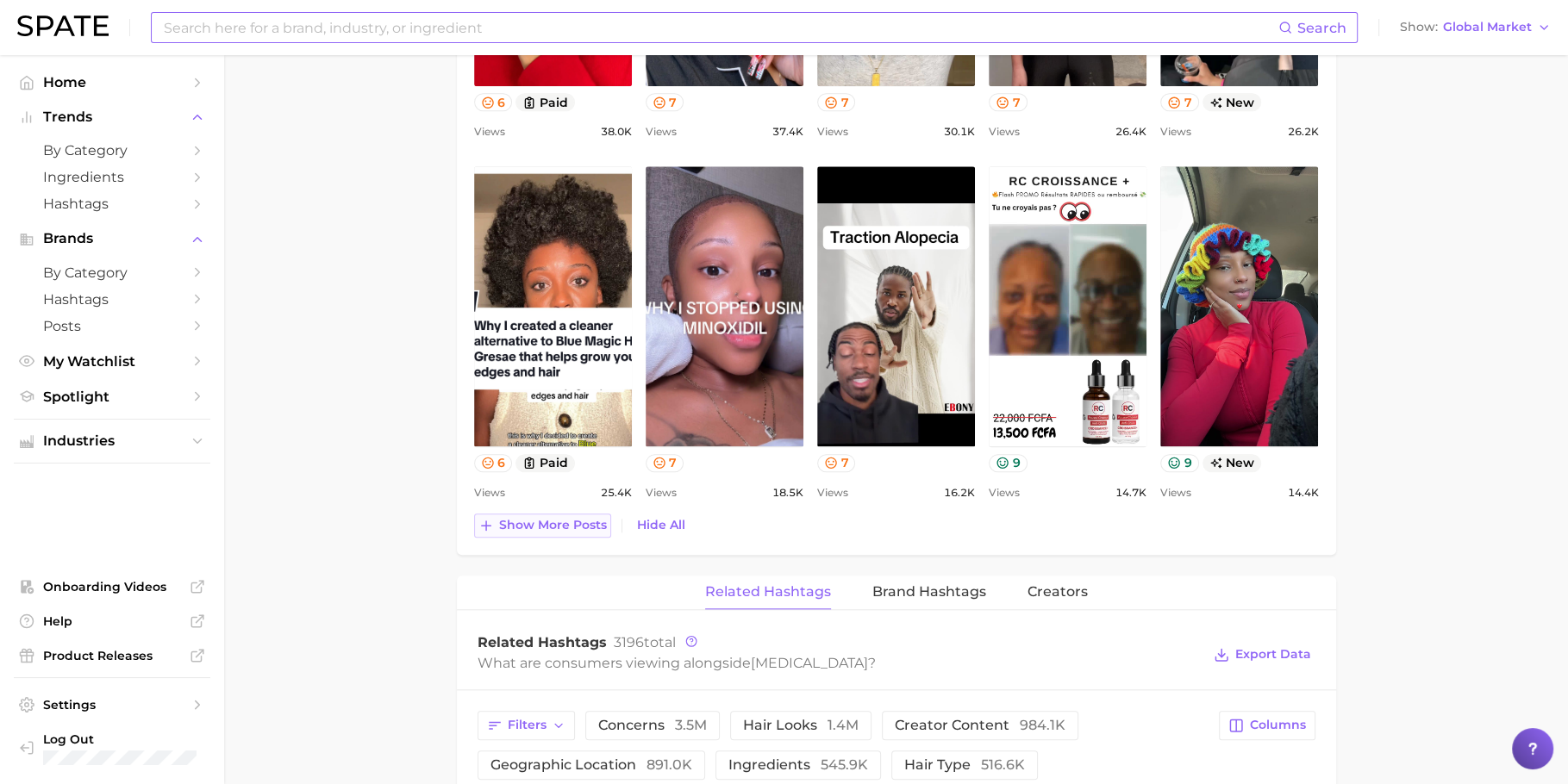
click at [600, 527] on span "Show more posts" at bounding box center [553, 525] width 108 height 14
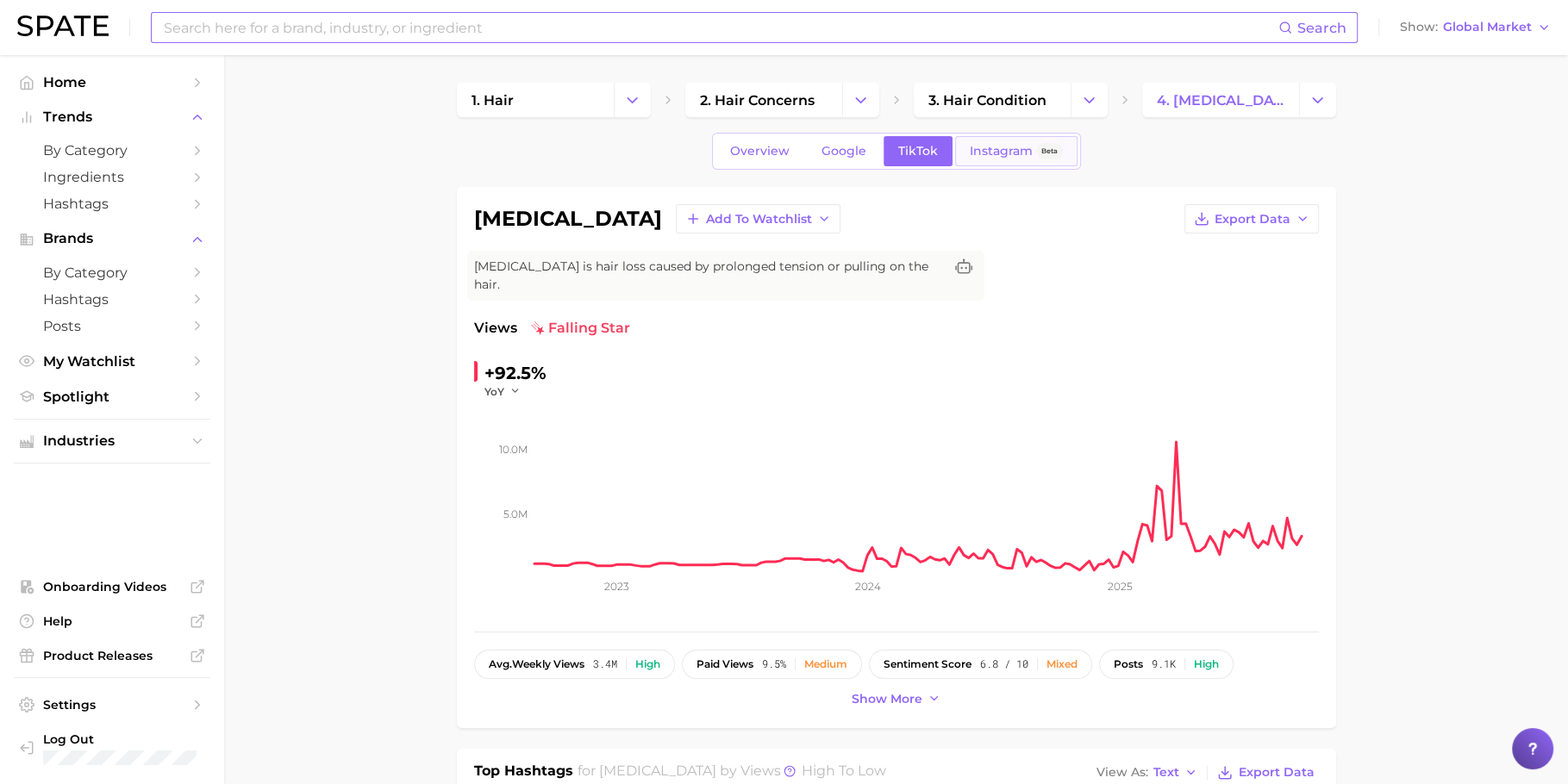
click at [1002, 159] on link "Instagram Beta" at bounding box center [1016, 151] width 122 height 30
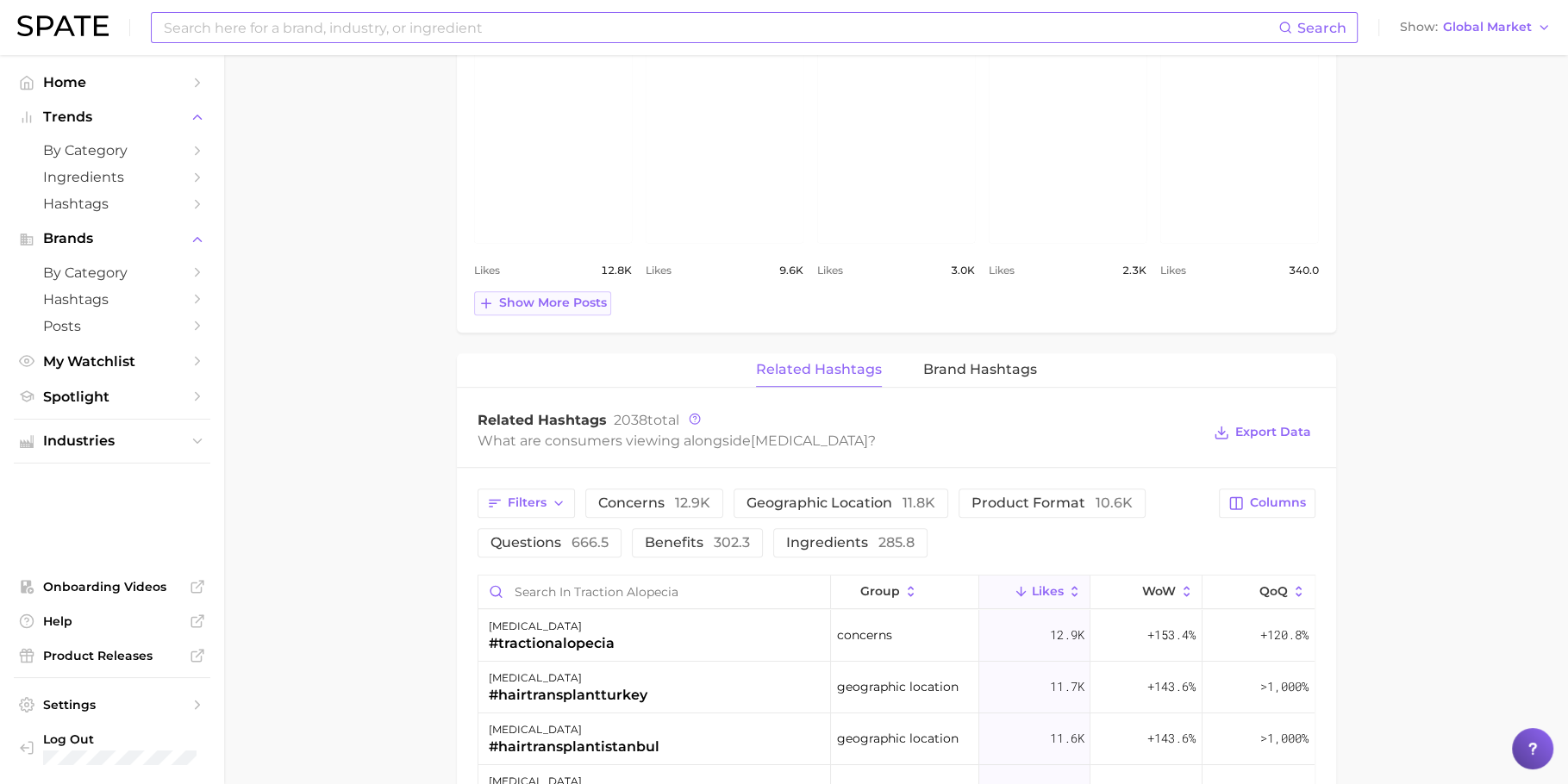
click at [589, 299] on span "Show more posts" at bounding box center [553, 302] width 108 height 14
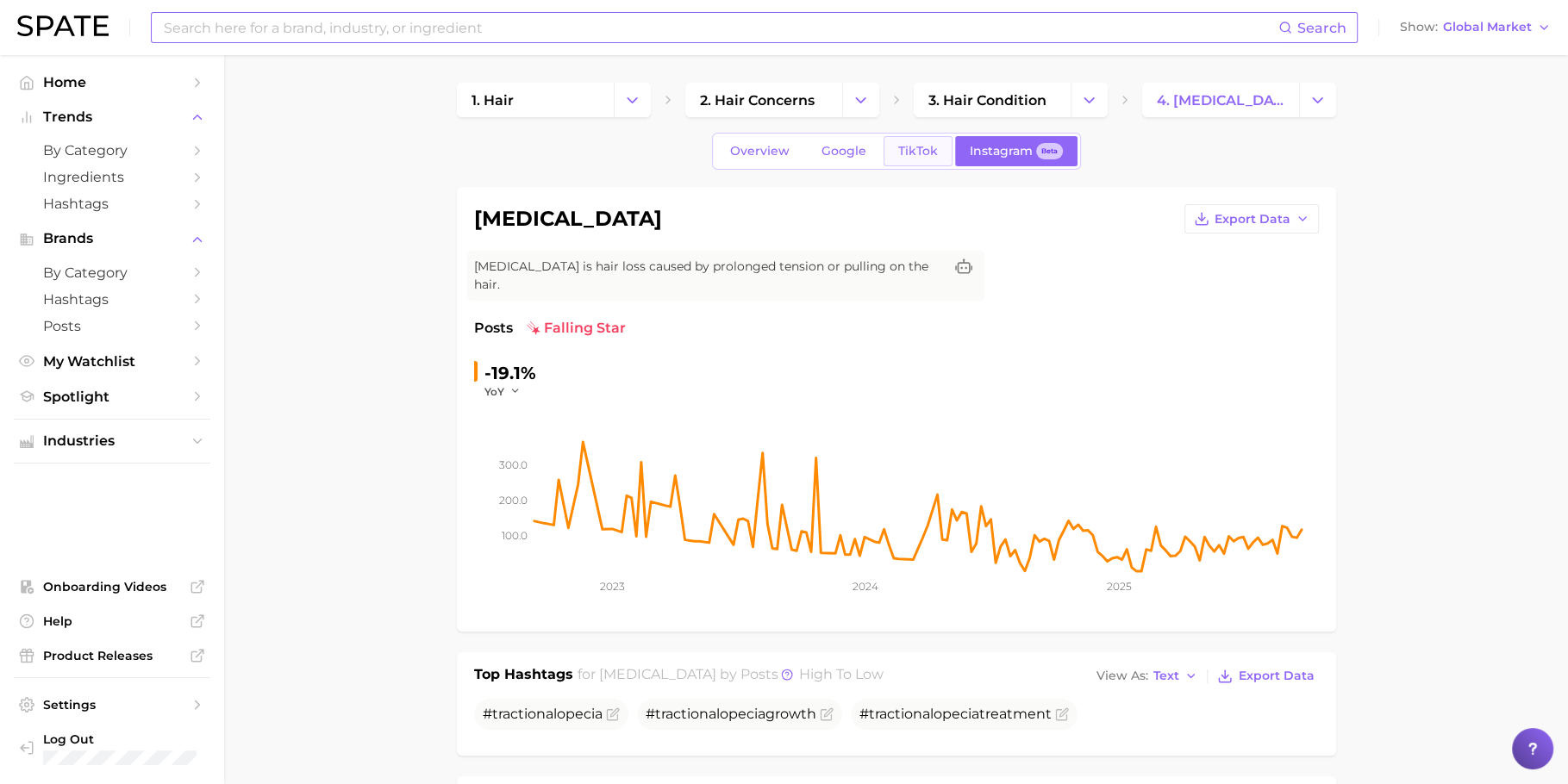
click at [900, 139] on link "TikTok" at bounding box center [918, 151] width 69 height 30
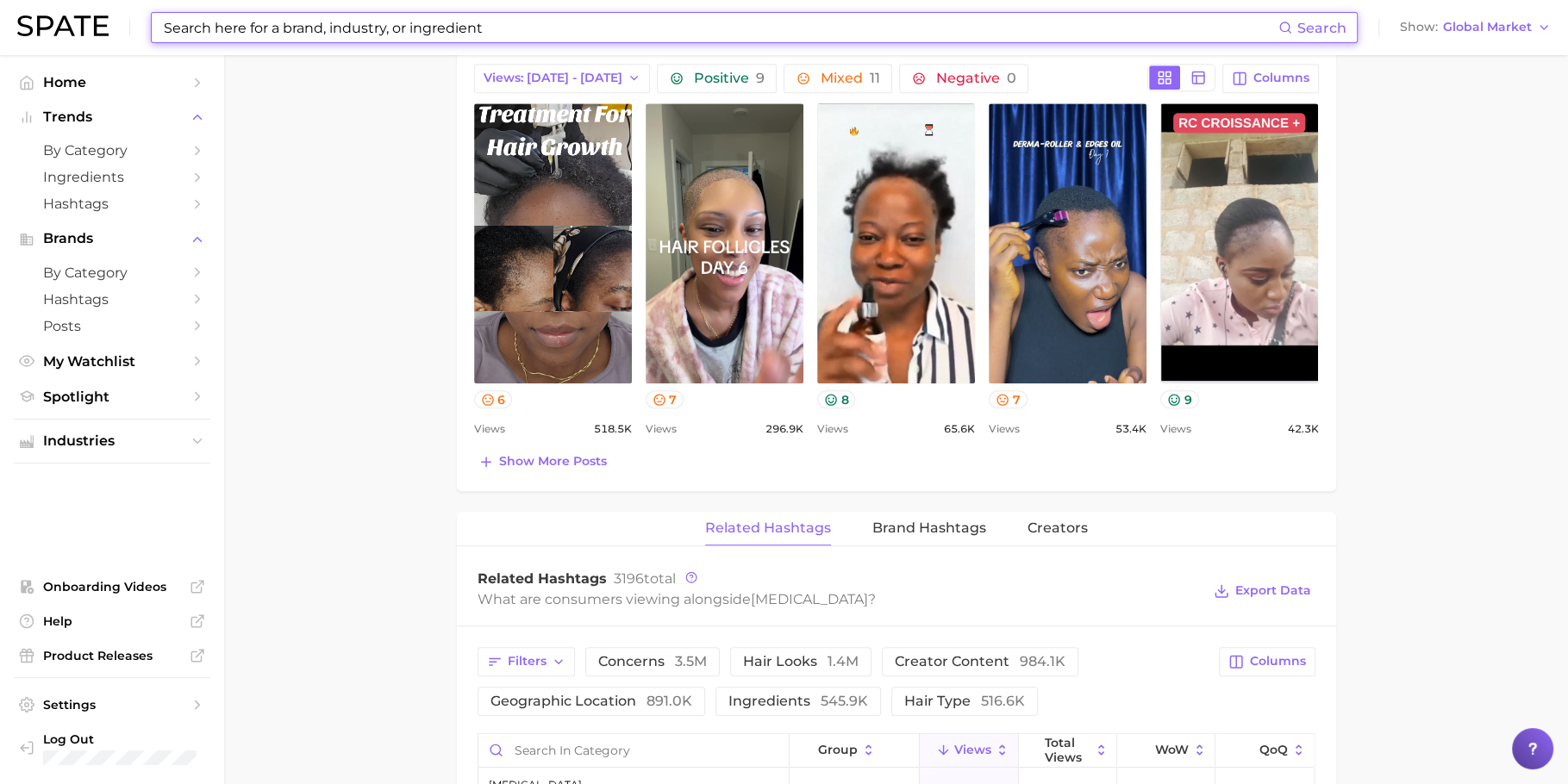
scroll to position [866, 0]
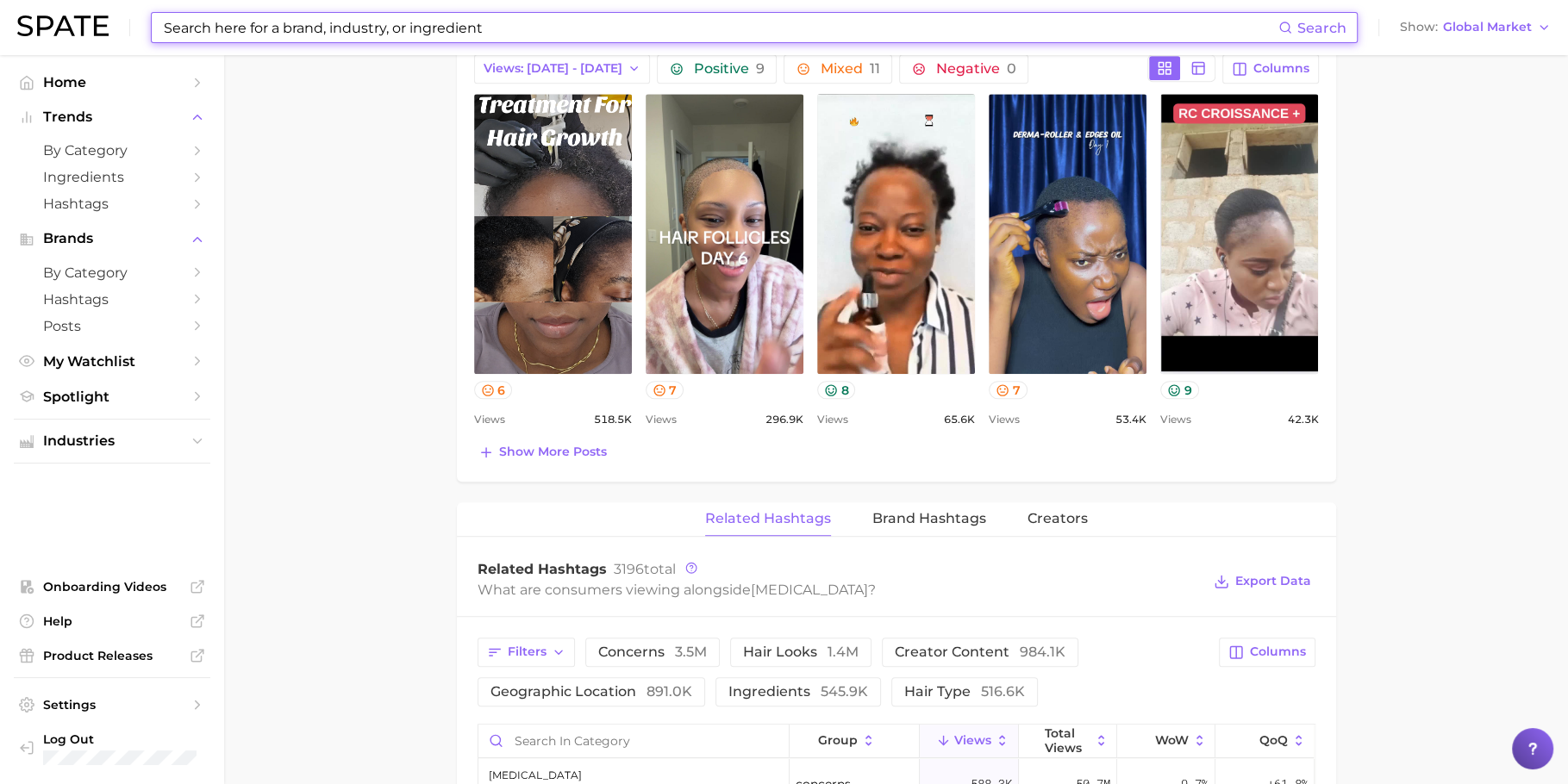
click at [550, 463] on div "Top Posts for [MEDICAL_DATA] Export Data Views: [DATE] - [DATE] Positive 9 Mixe…" at bounding box center [896, 243] width 879 height 475
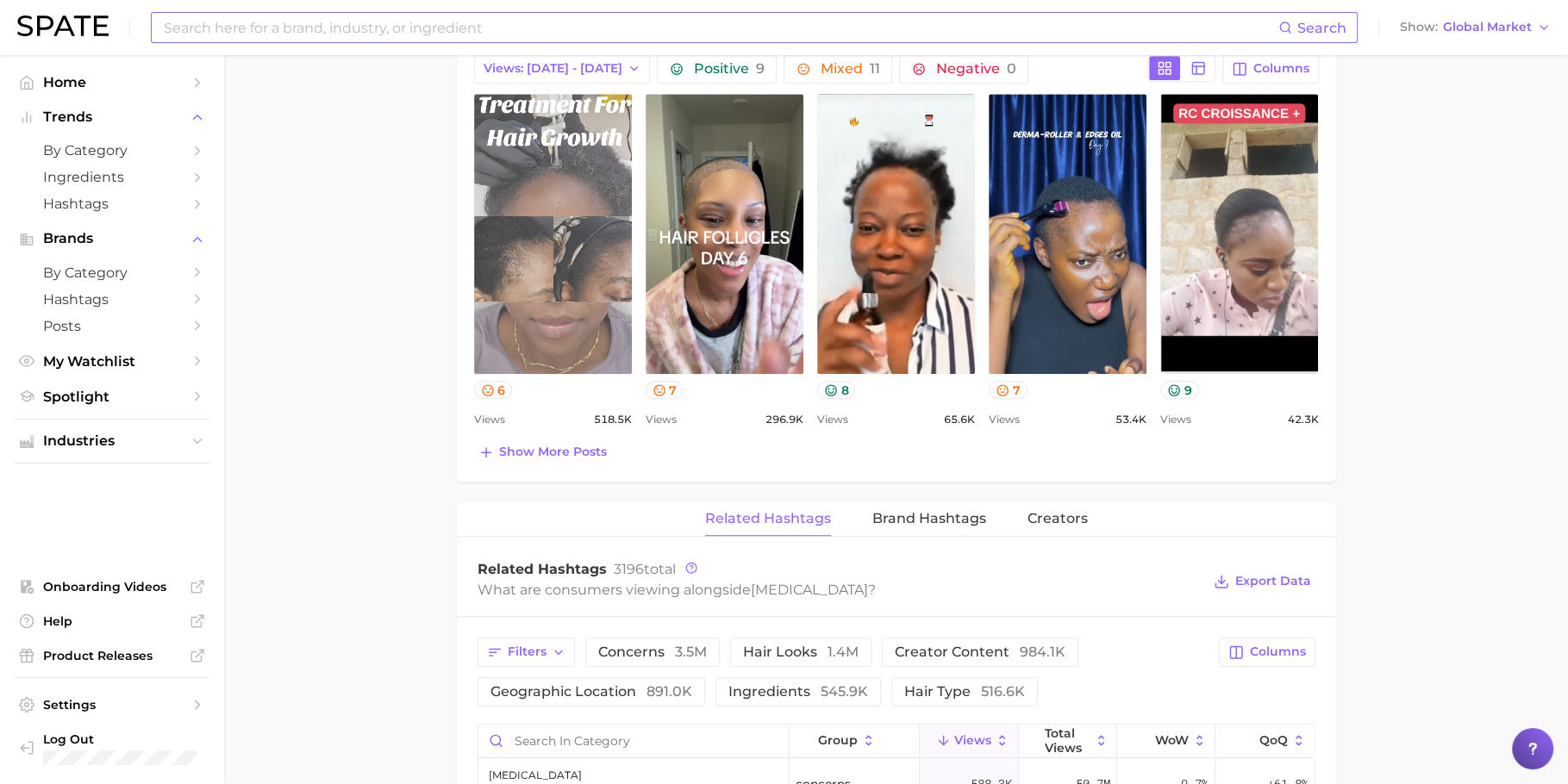
click at [563, 294] on link "view post on TikTok" at bounding box center [552, 234] width 158 height 280
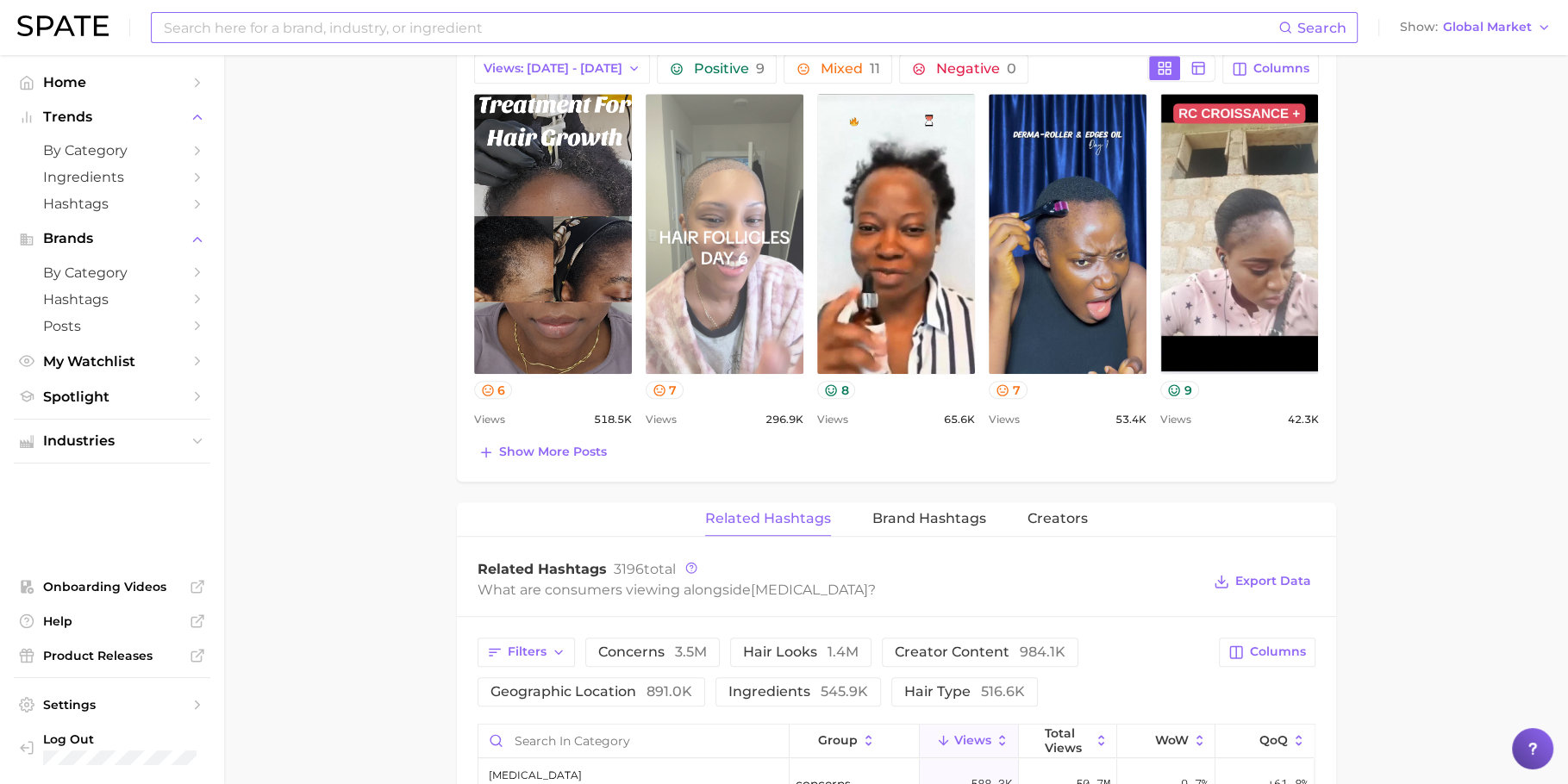
click at [765, 238] on link "view post on TikTok" at bounding box center [725, 234] width 158 height 280
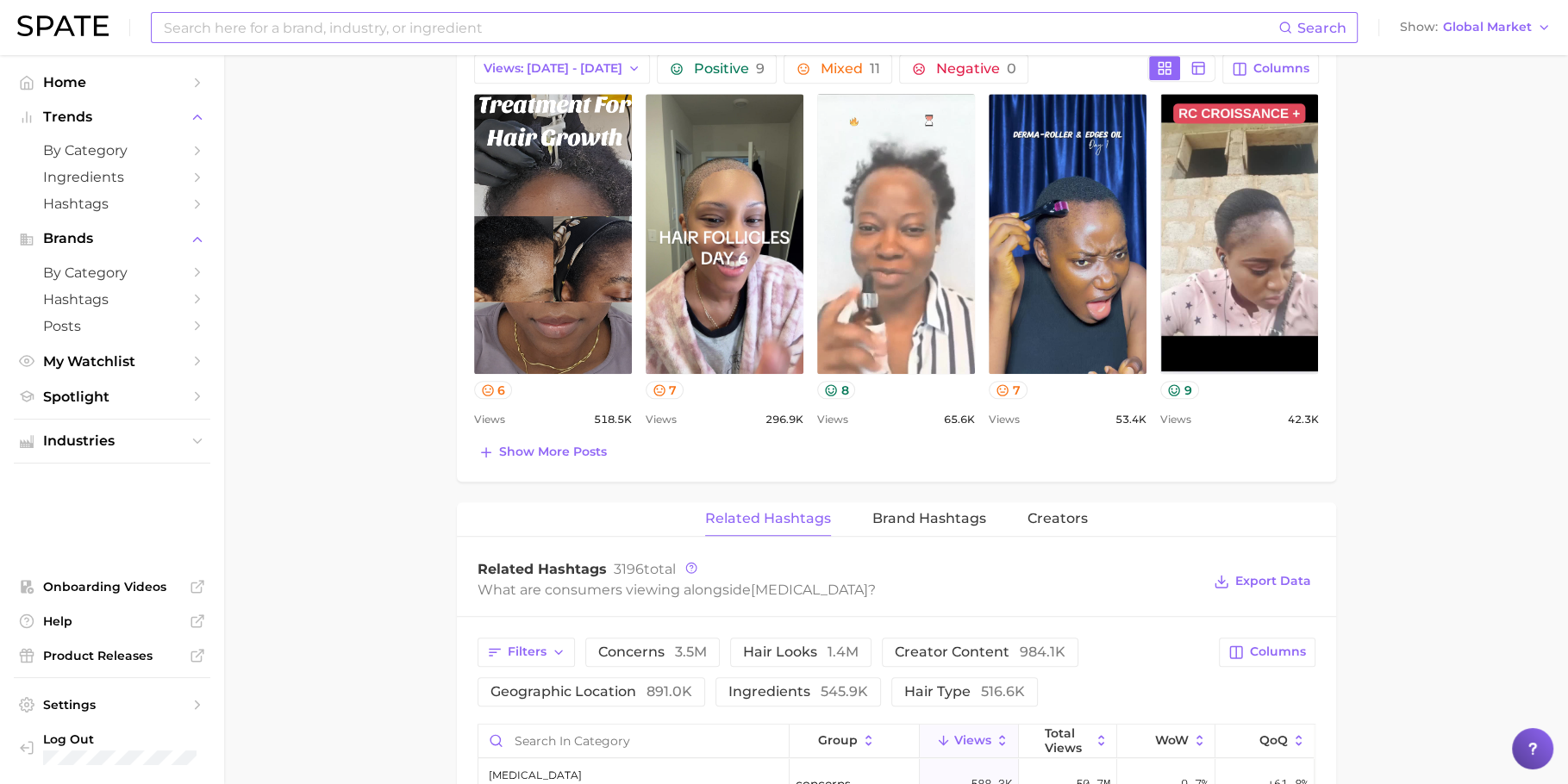
click at [914, 337] on link "view post on TikTok" at bounding box center [896, 234] width 158 height 280
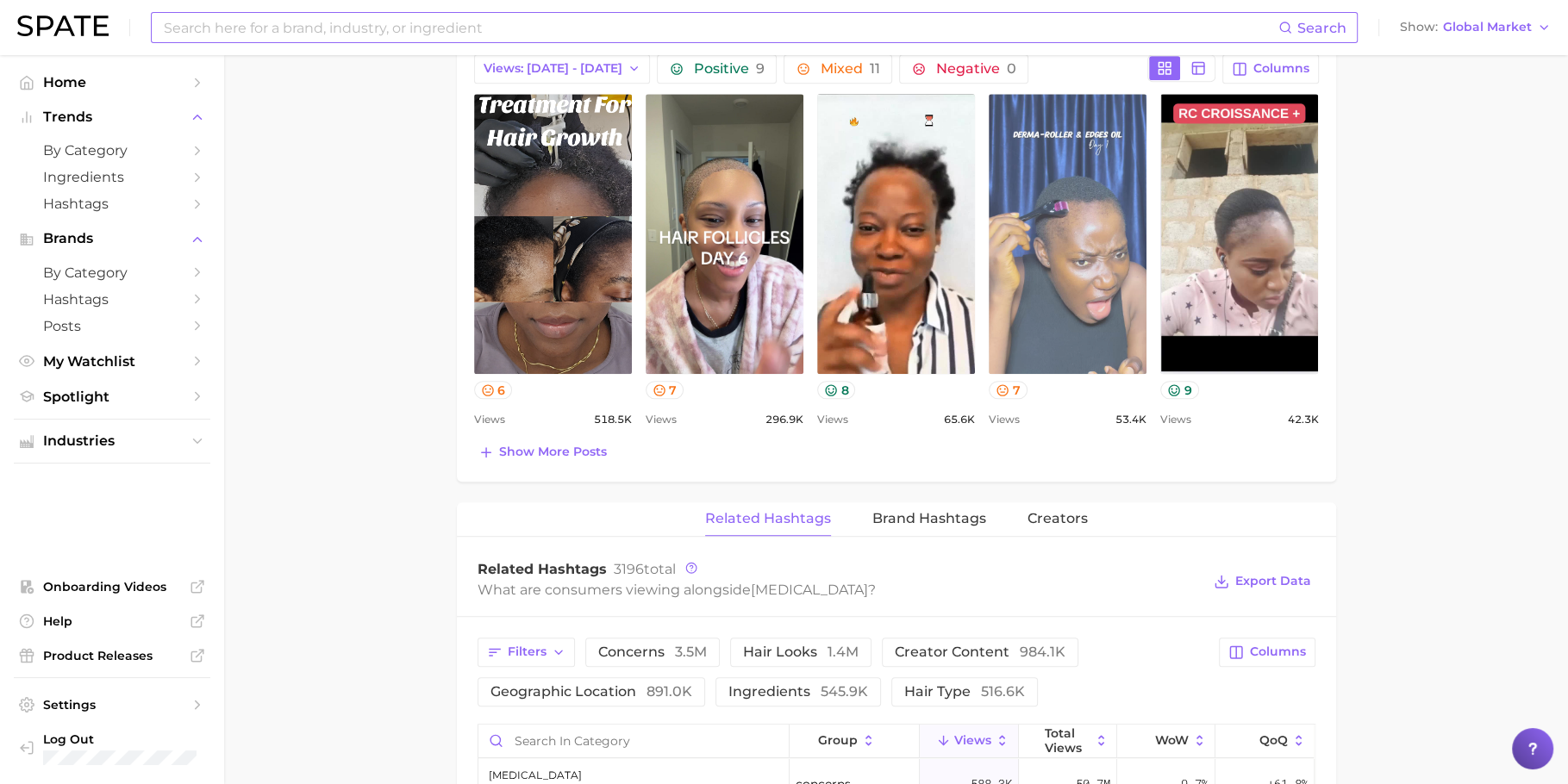
click at [1077, 321] on link "view post on TikTok" at bounding box center [1068, 234] width 158 height 280
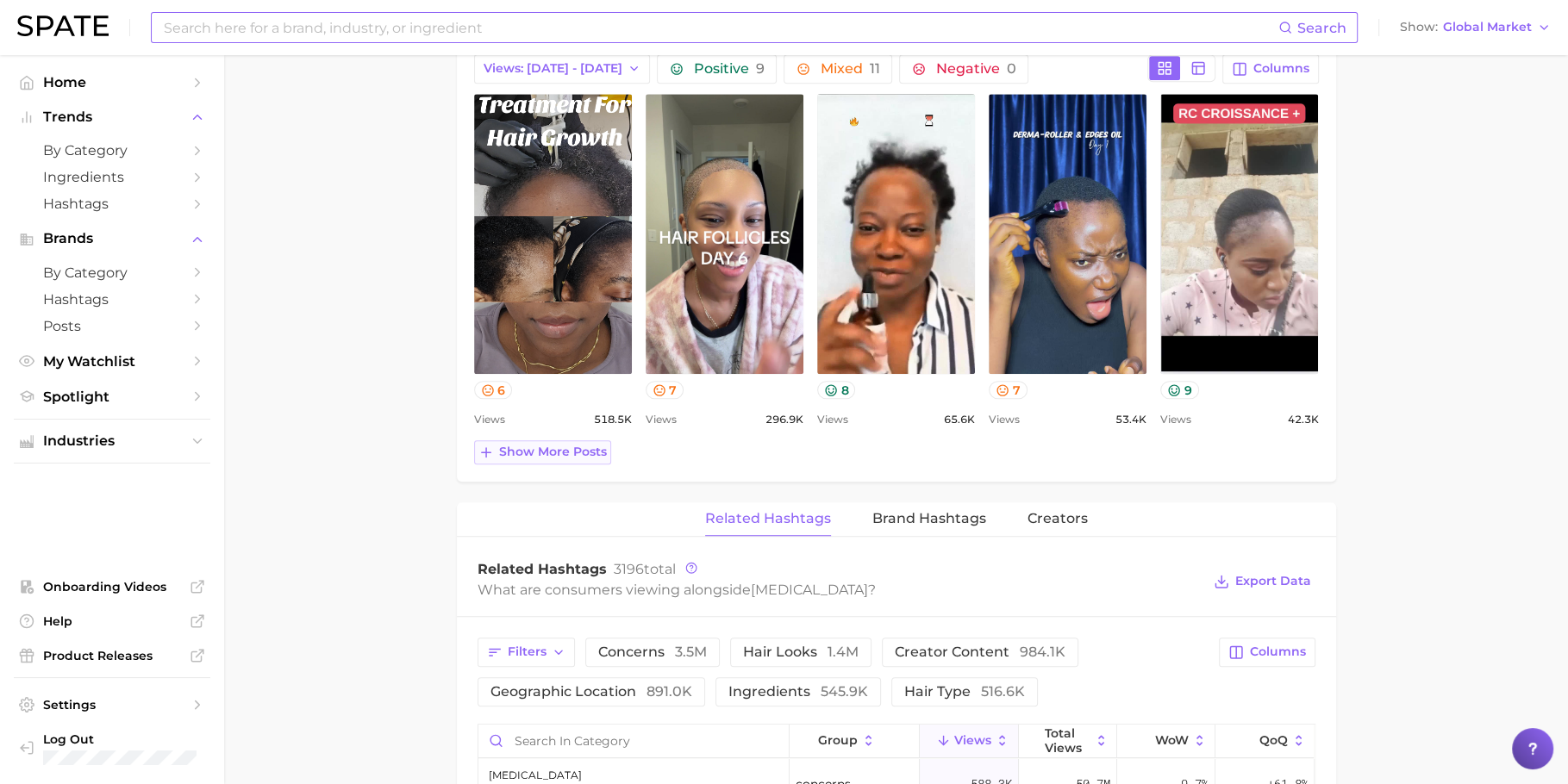
click at [556, 451] on span "Show more posts" at bounding box center [553, 452] width 108 height 14
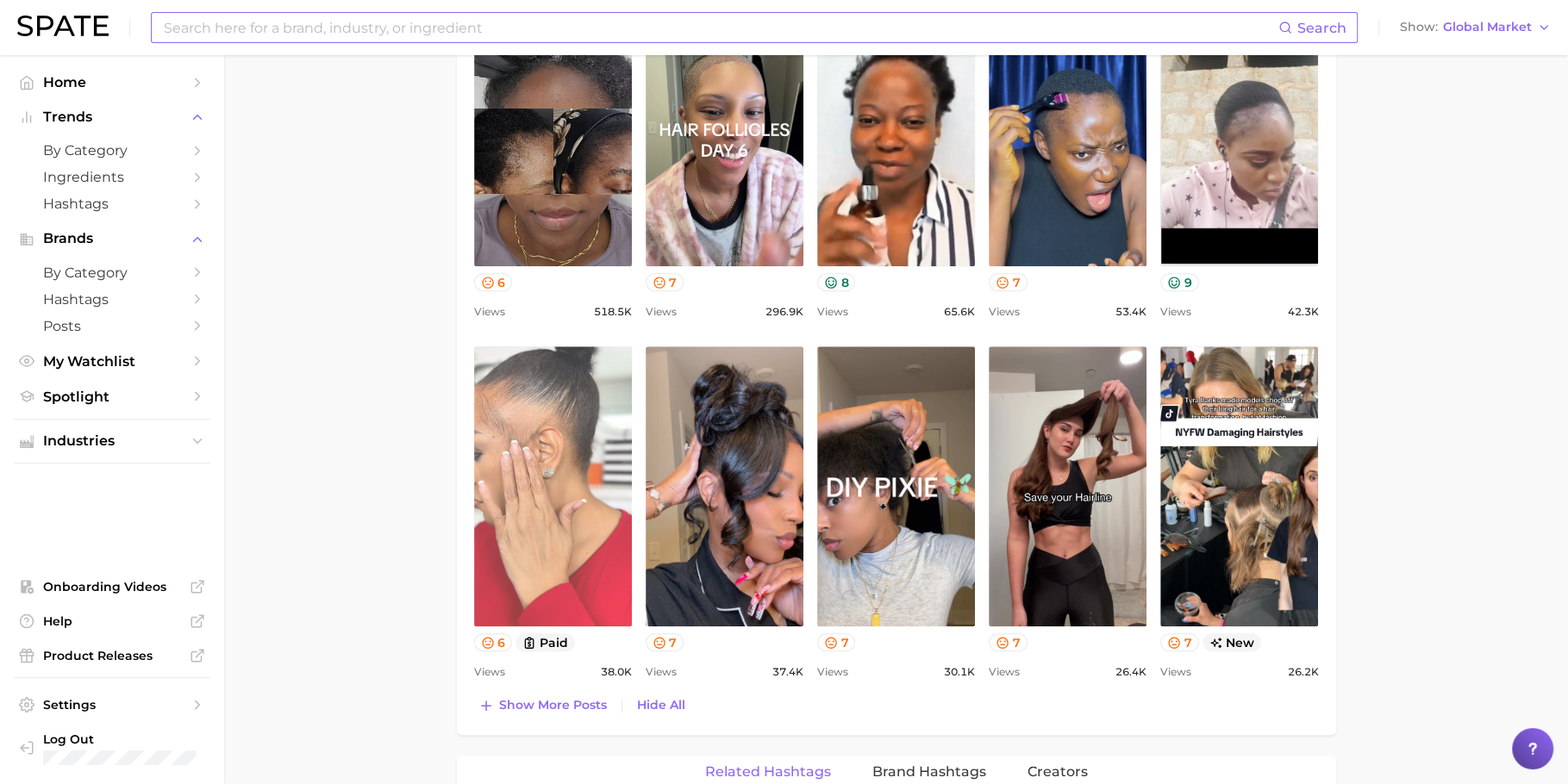
scroll to position [976, 0]
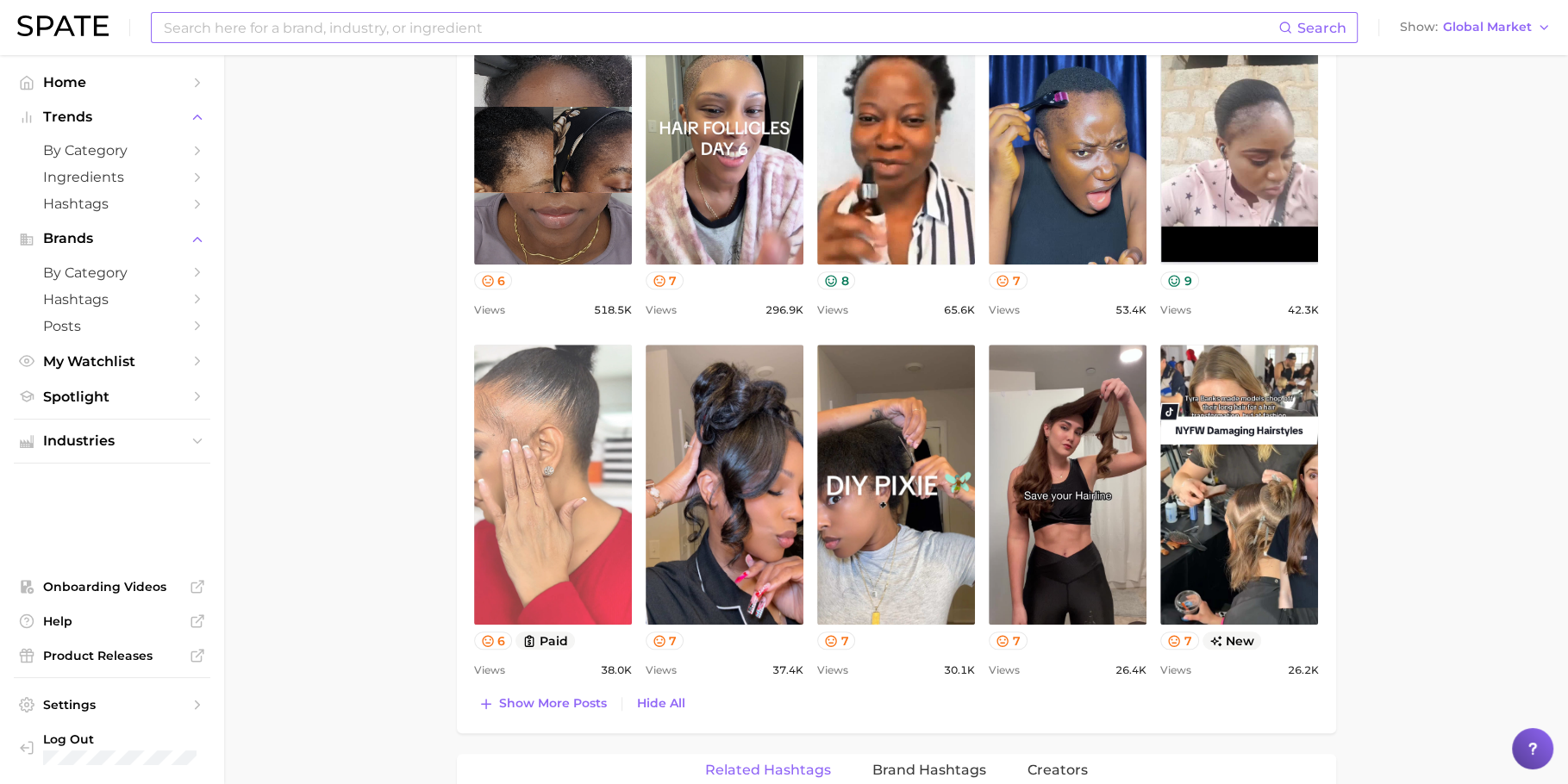
click at [554, 435] on link "view post on TikTok" at bounding box center [552, 485] width 158 height 280
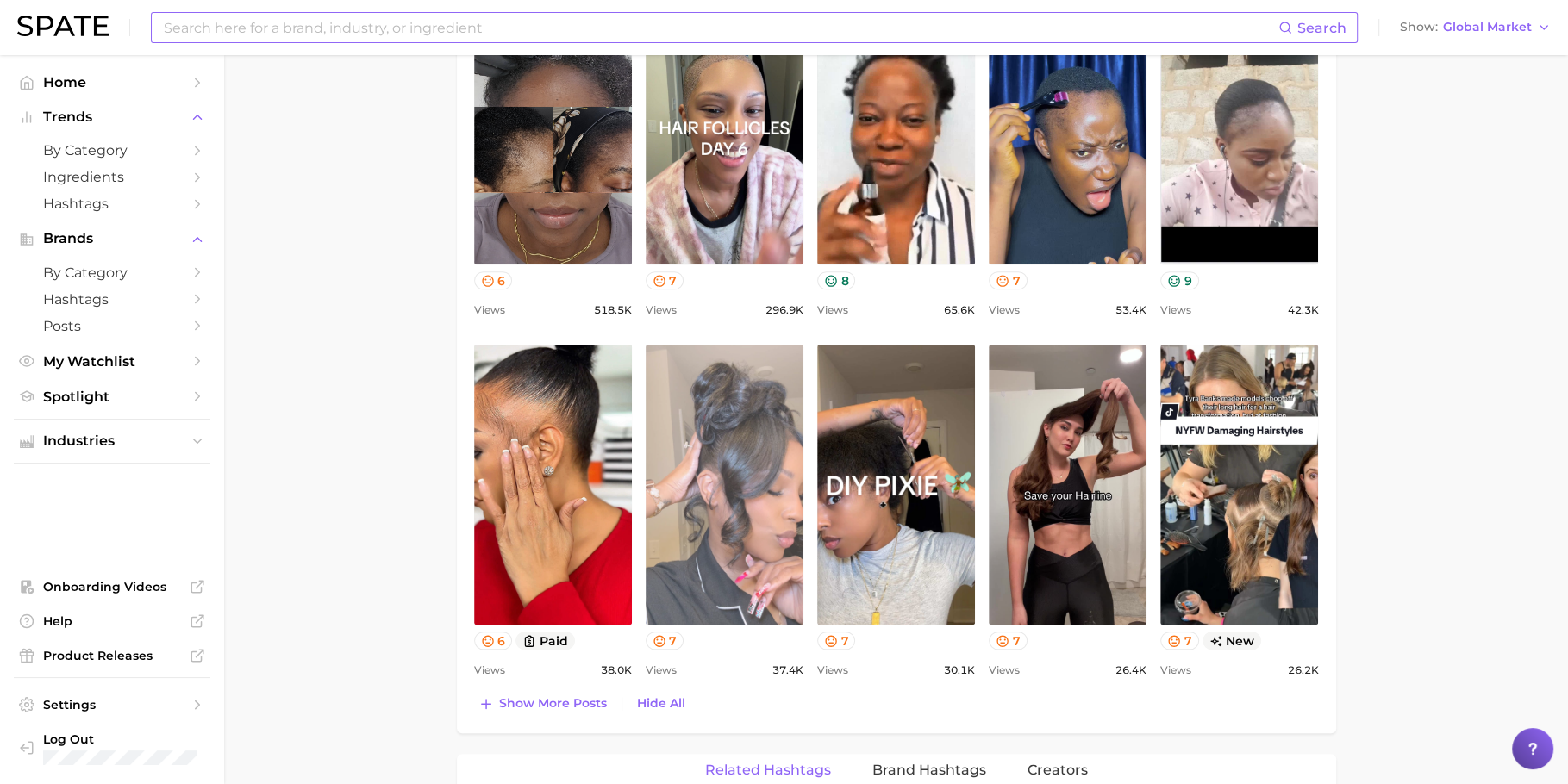
click at [715, 559] on link "view post on TikTok" at bounding box center [725, 485] width 158 height 280
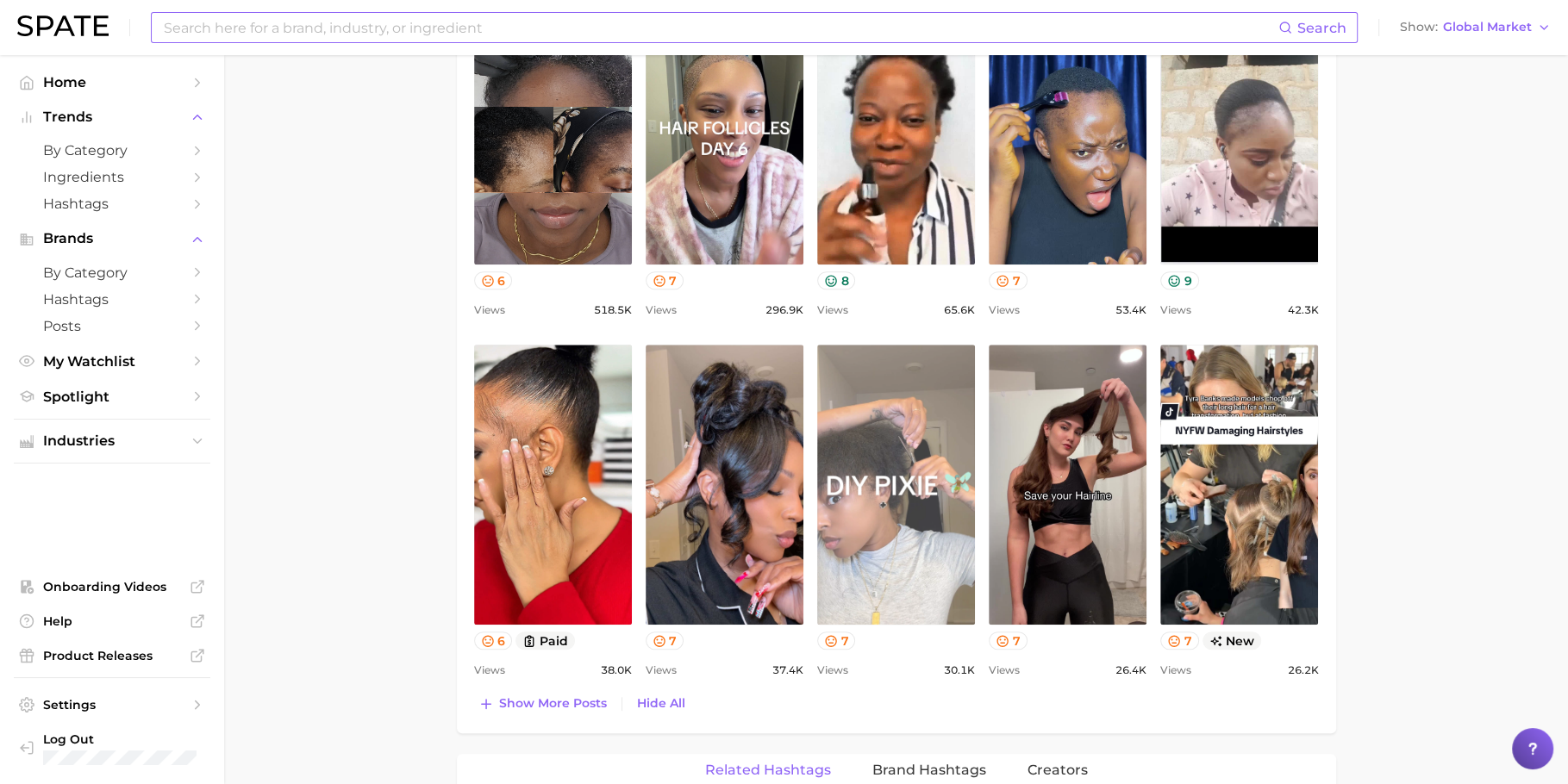
click at [886, 511] on link "view post on TikTok" at bounding box center [896, 485] width 158 height 280
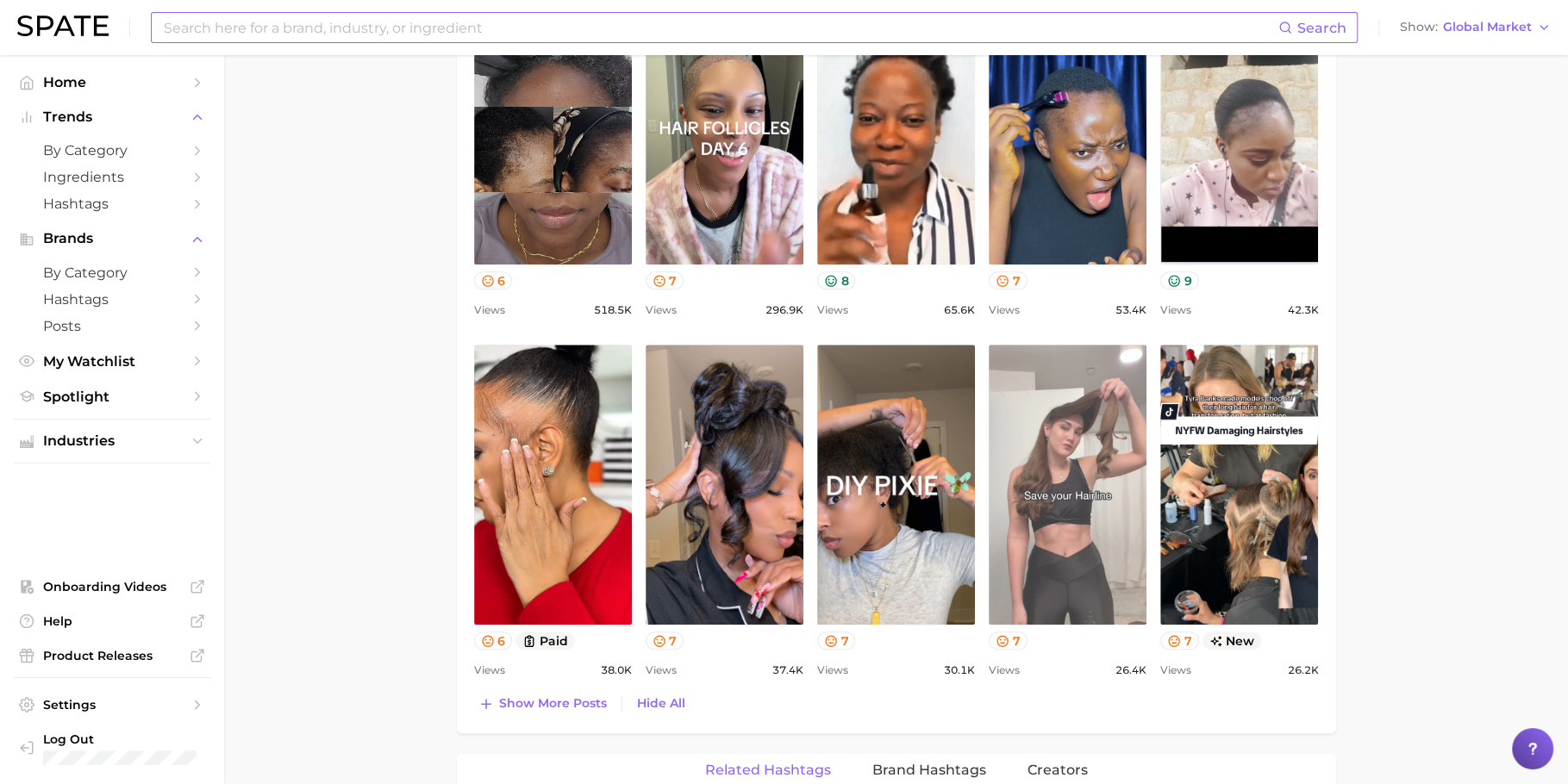
click at [1069, 579] on link "view post on TikTok" at bounding box center [1068, 485] width 158 height 280
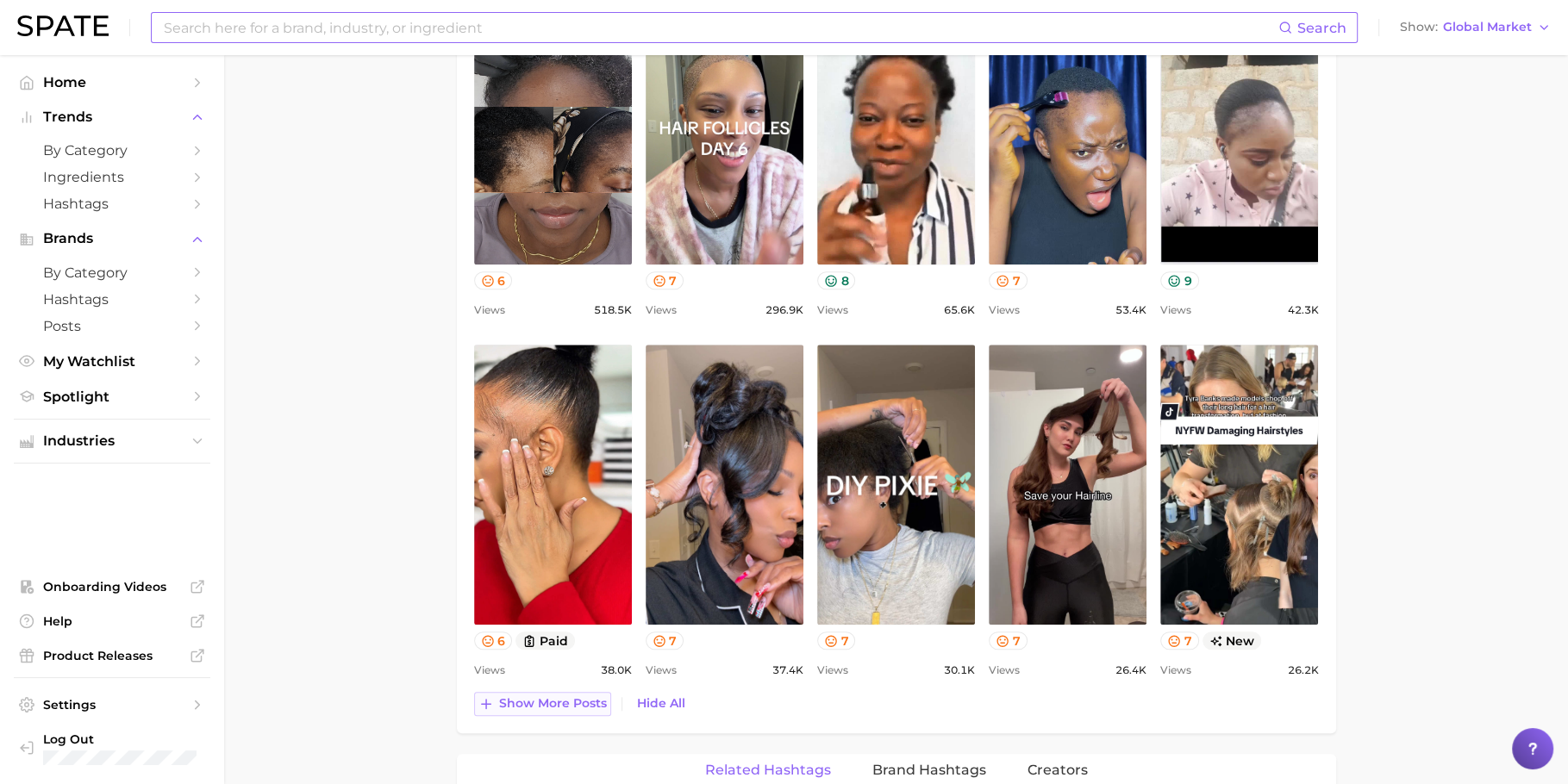
click at [608, 696] on button "Show more posts" at bounding box center [542, 704] width 137 height 24
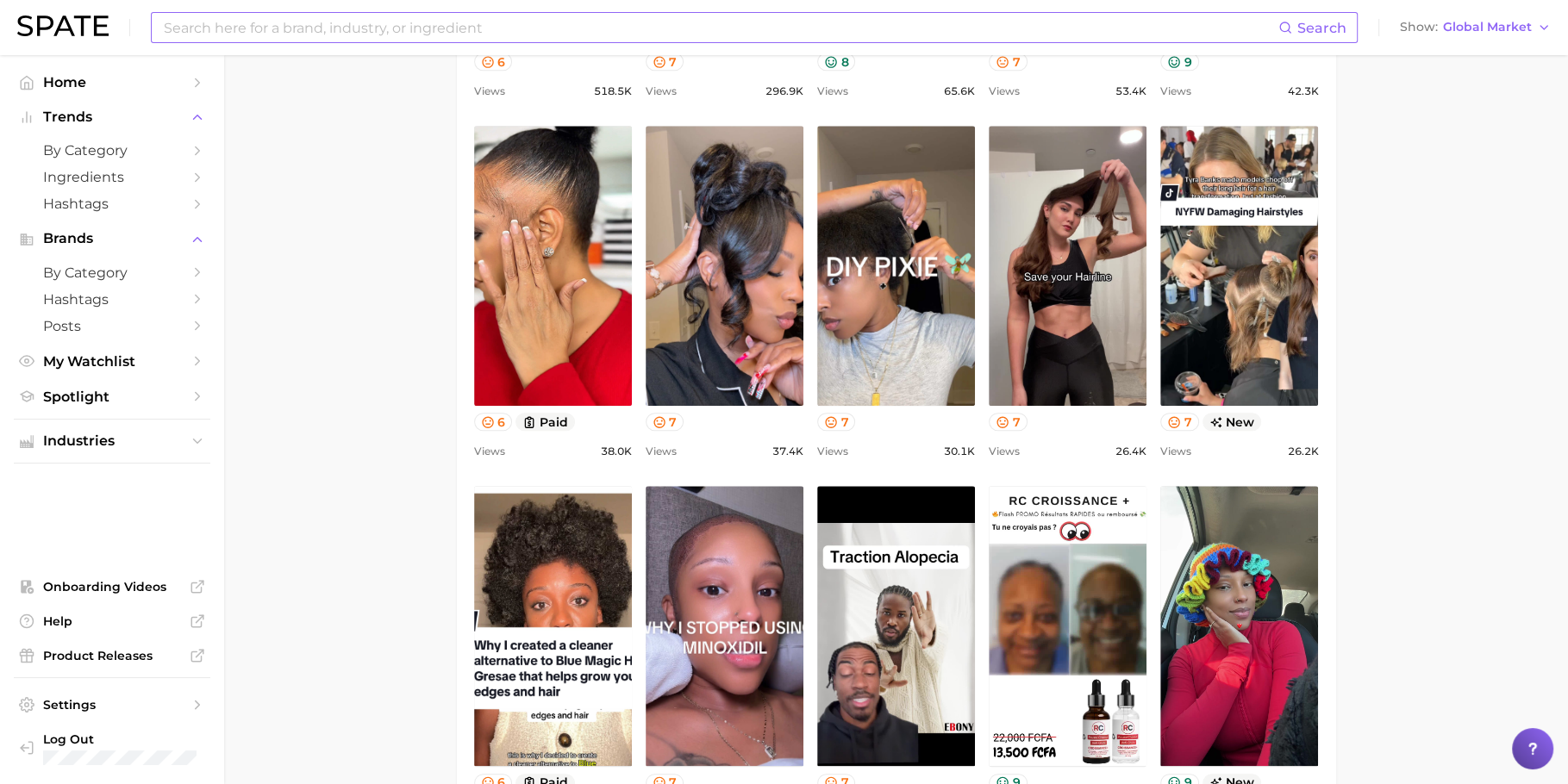
scroll to position [1377, 0]
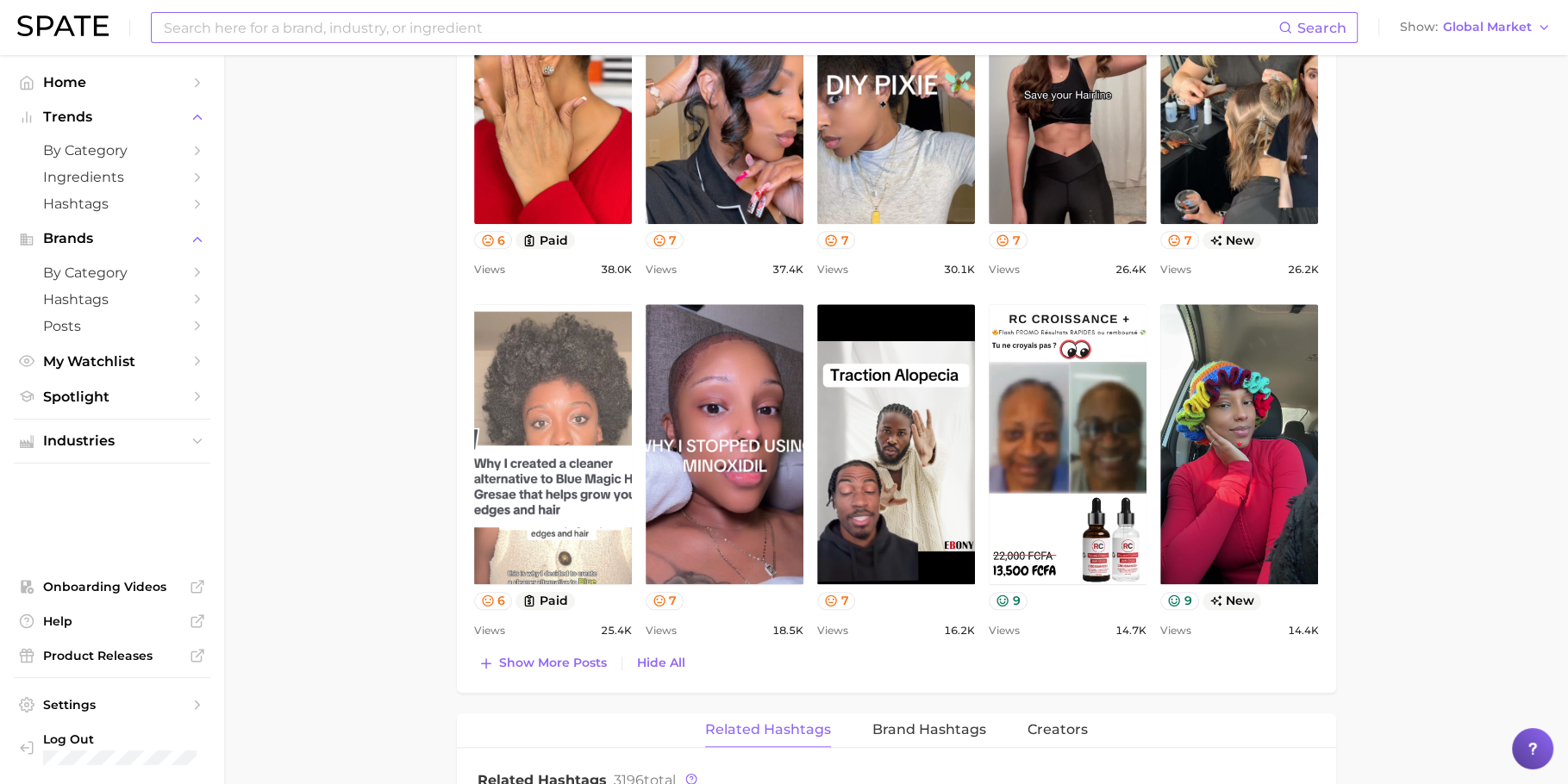
click at [568, 542] on link "view post on TikTok" at bounding box center [552, 444] width 158 height 280
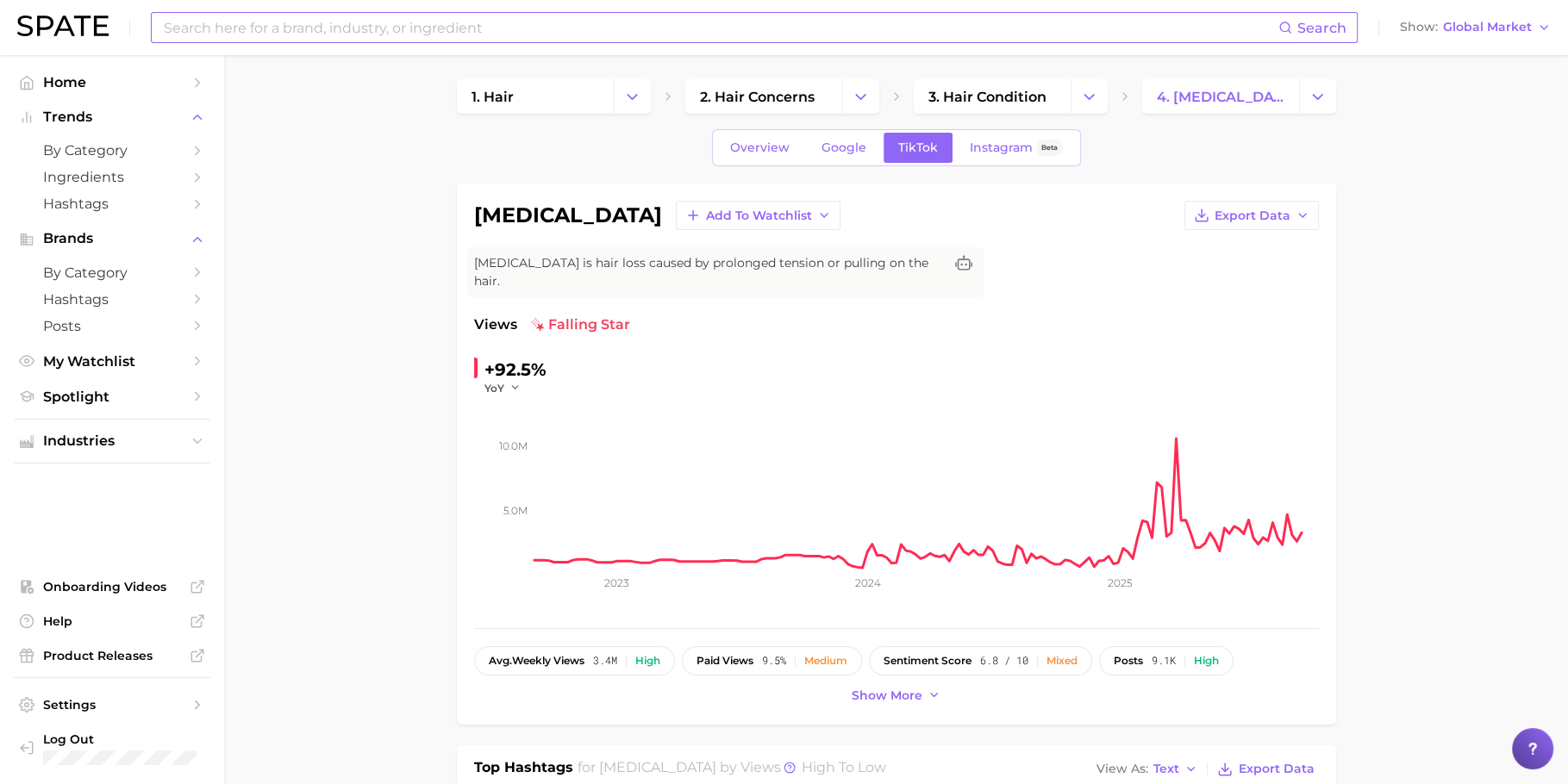
scroll to position [5, 0]
click at [757, 137] on link "Overview" at bounding box center [760, 147] width 89 height 30
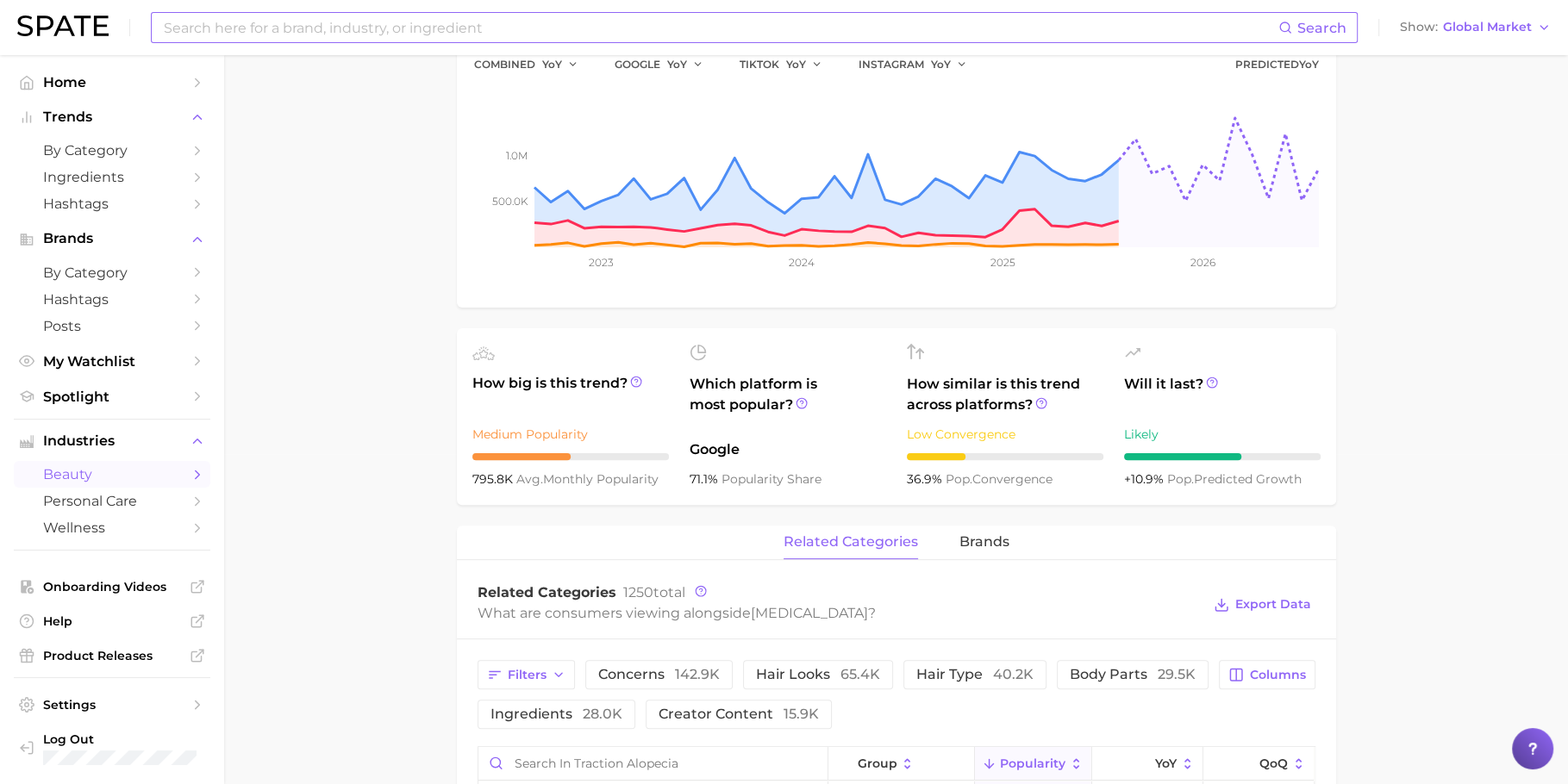
scroll to position [33, 0]
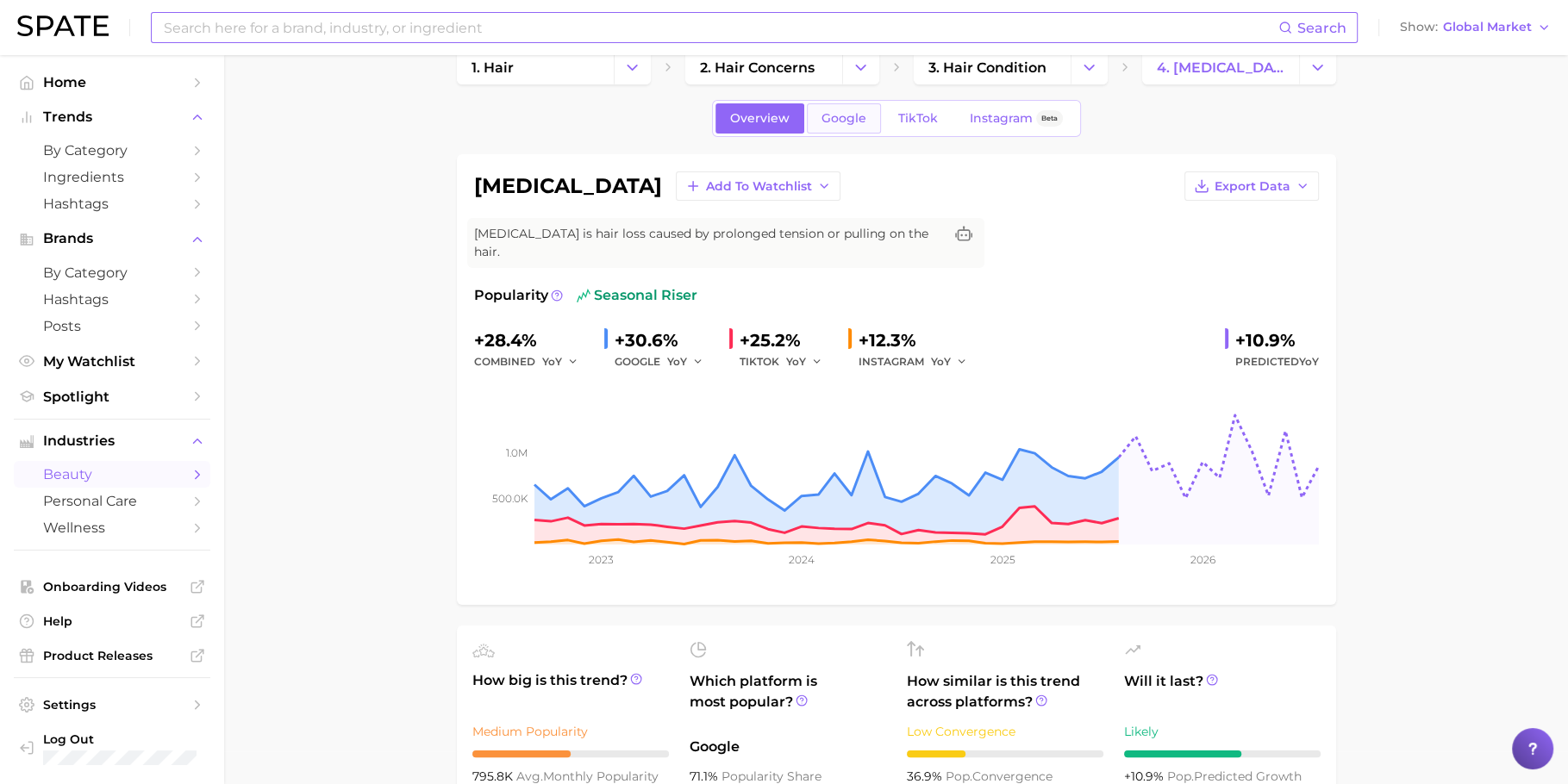
click at [847, 123] on span "Google" at bounding box center [843, 117] width 45 height 14
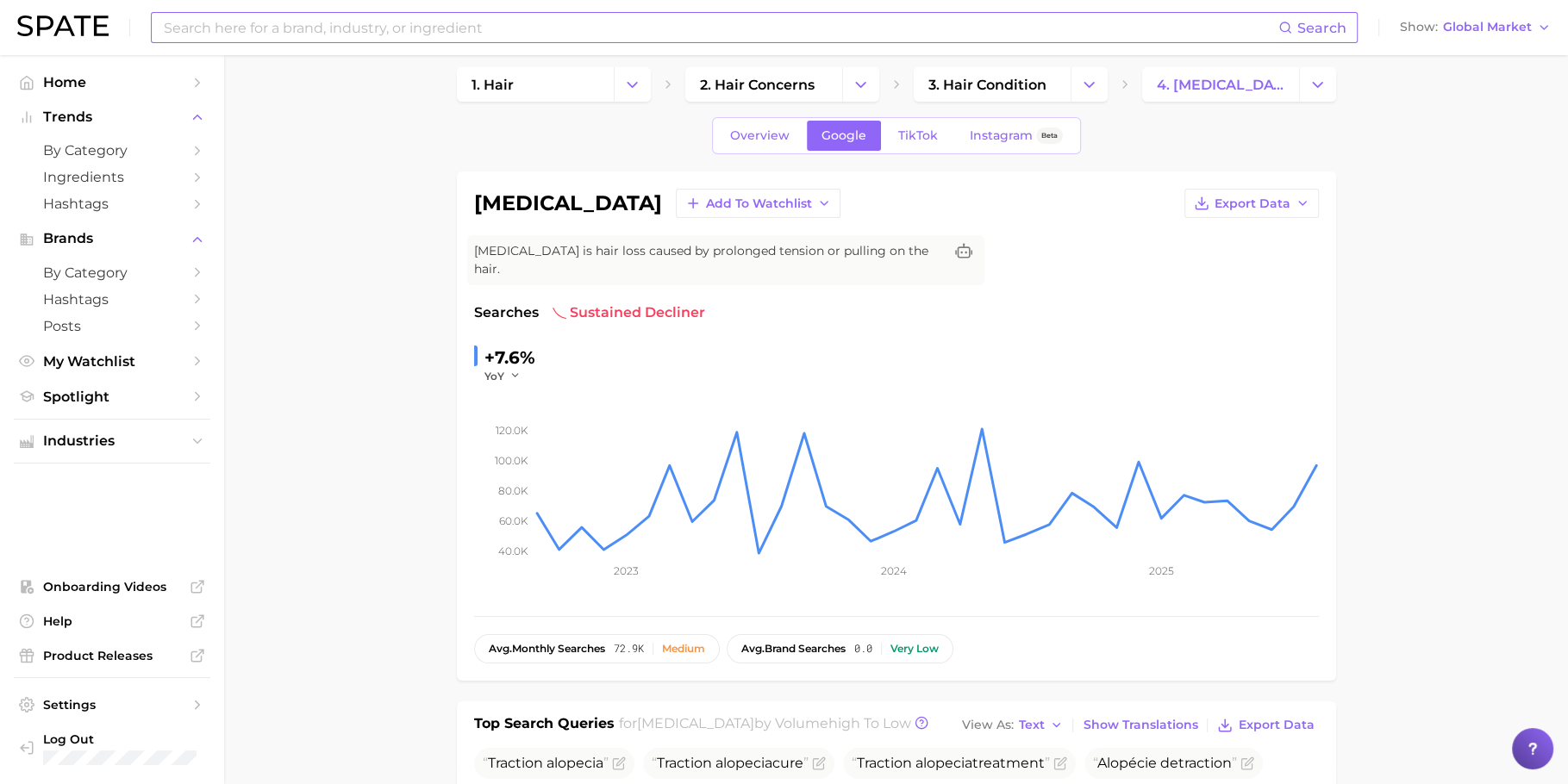
scroll to position [401, 0]
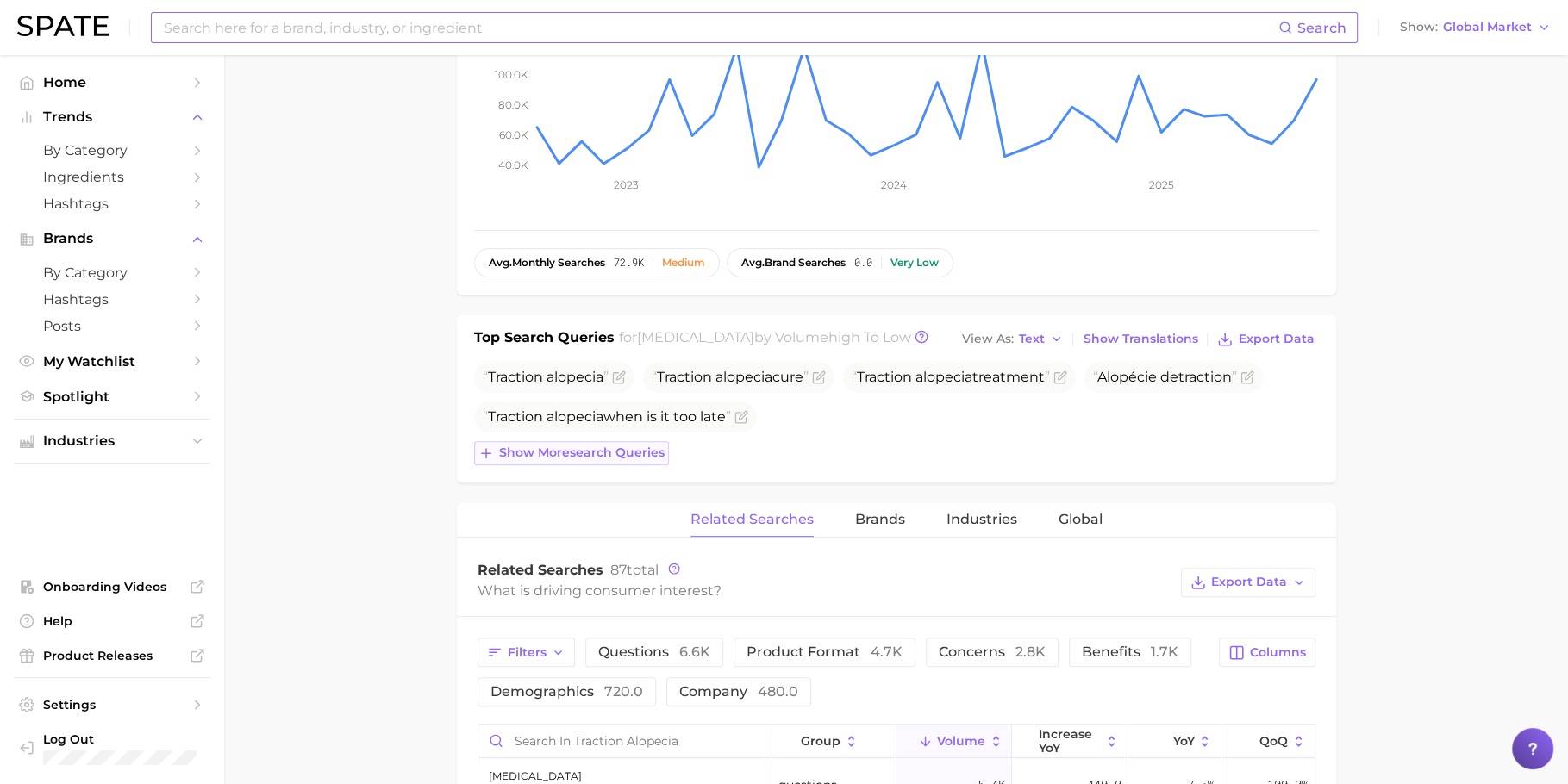
click at [593, 445] on span "Show more search queries" at bounding box center [582, 452] width 166 height 14
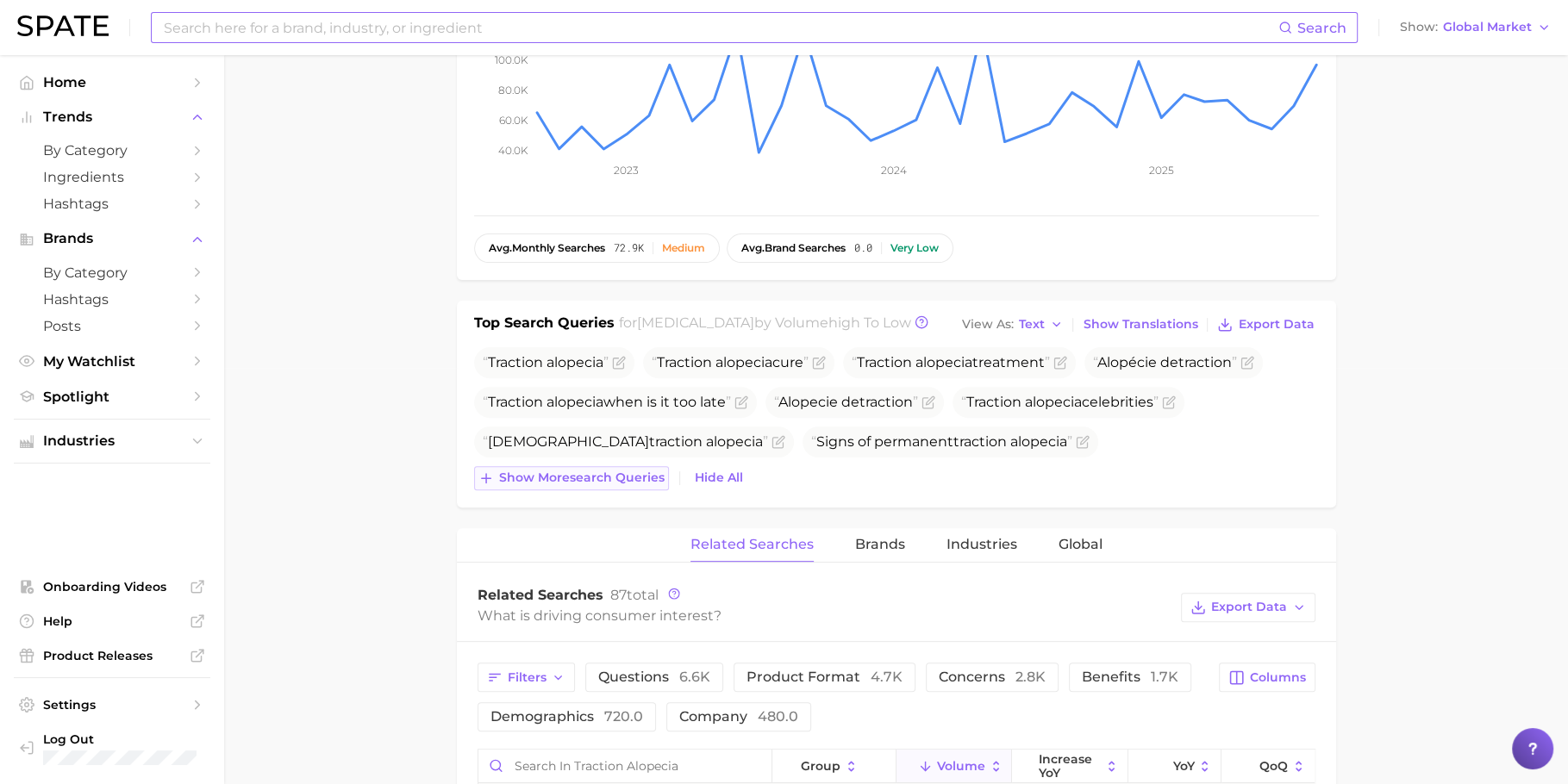
scroll to position [434, 0]
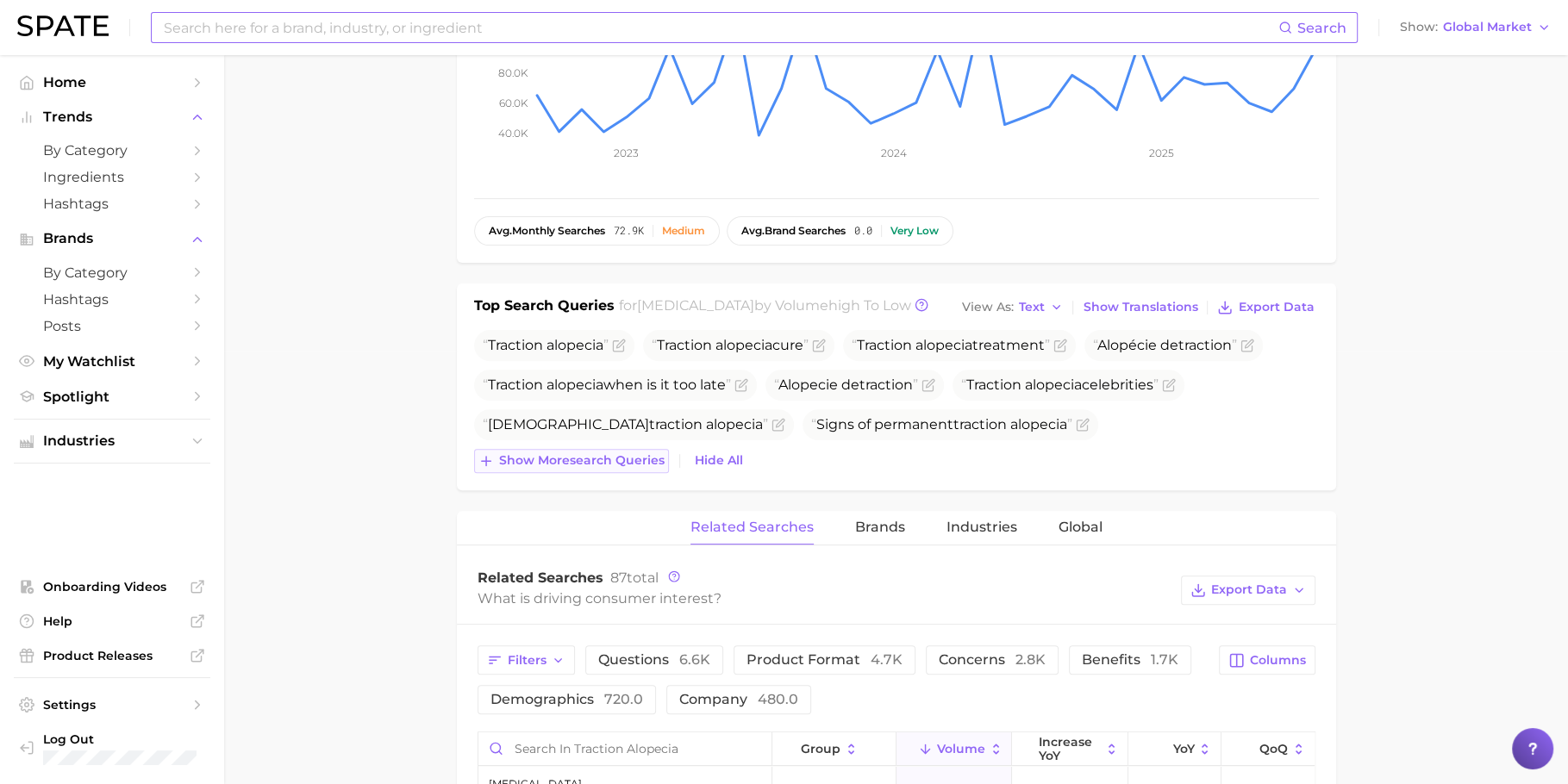
click at [552, 454] on span "Show more search queries" at bounding box center [582, 460] width 166 height 14
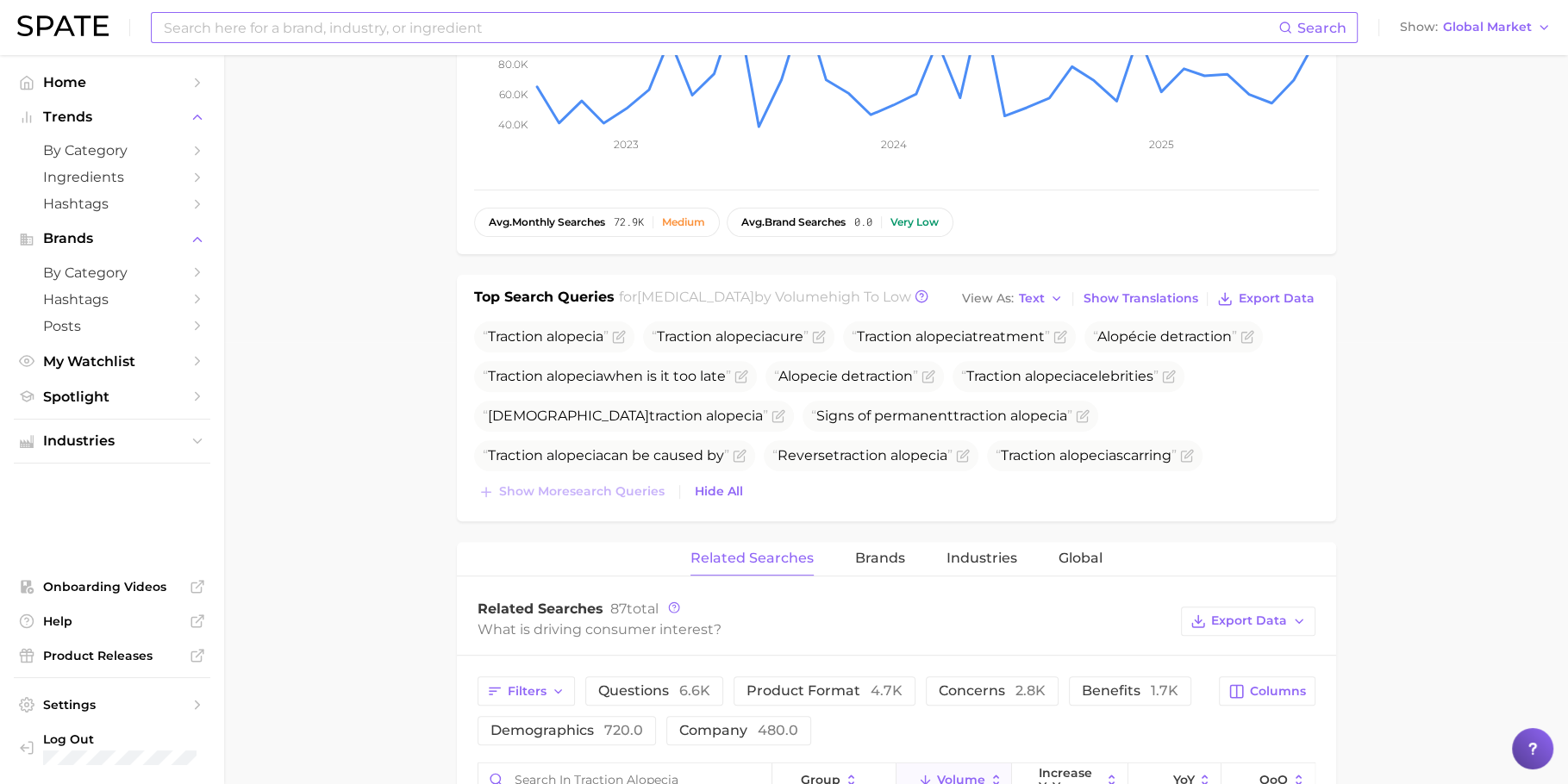
scroll to position [457, 0]
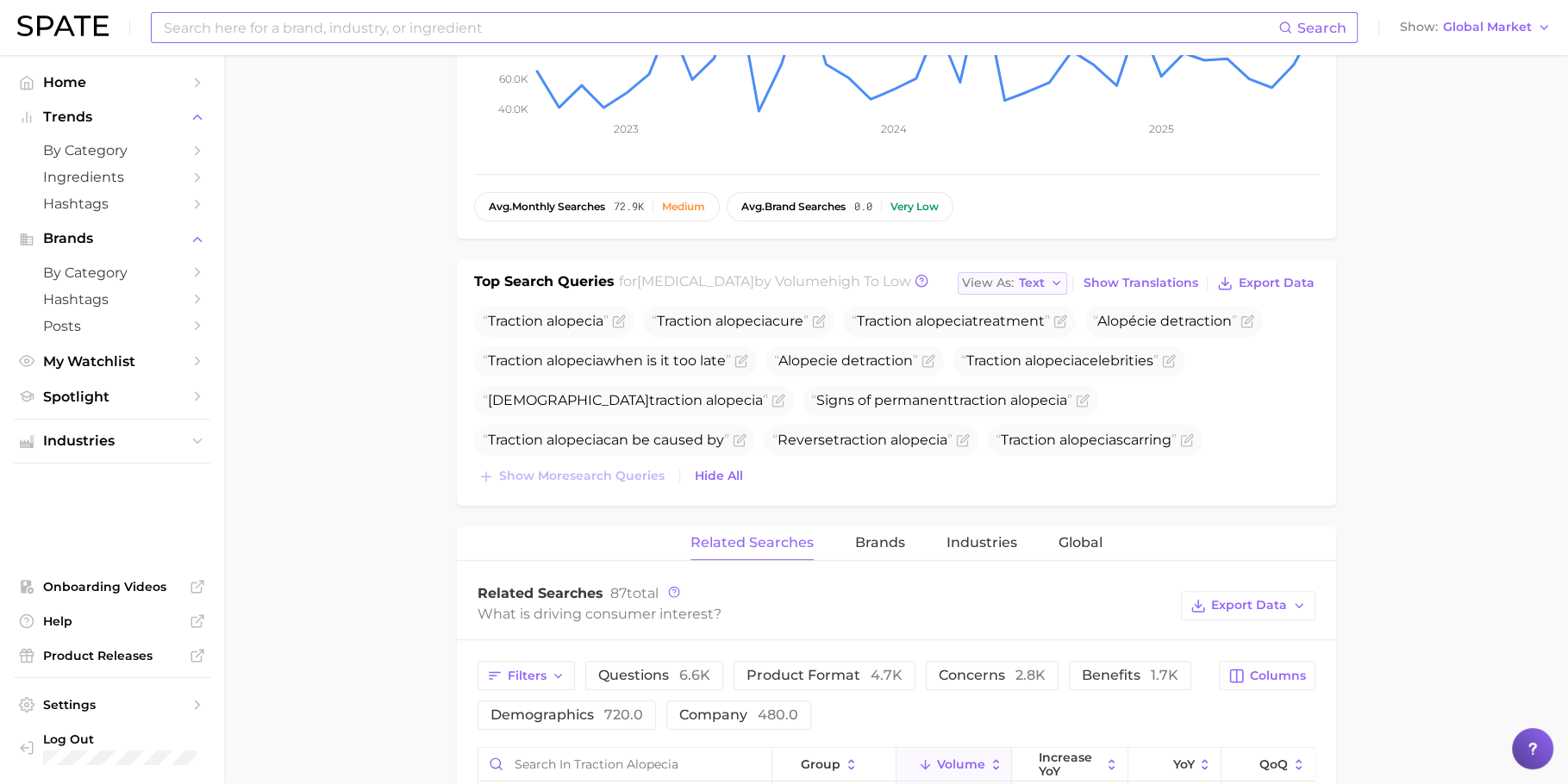
click at [1045, 279] on span "Text" at bounding box center [1032, 283] width 26 height 9
click at [1020, 345] on span "Table" at bounding box center [1003, 342] width 33 height 14
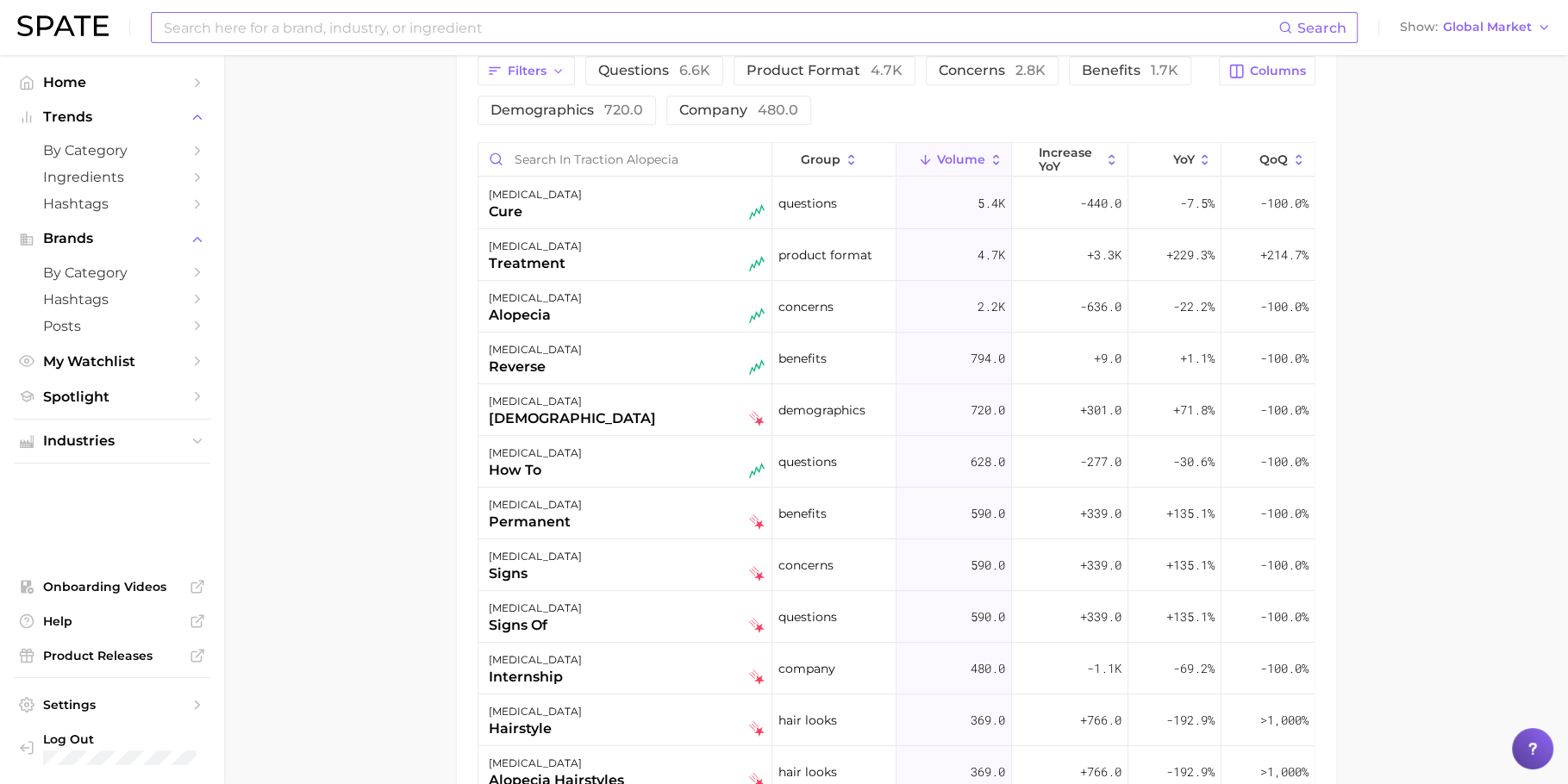
scroll to position [1481, 0]
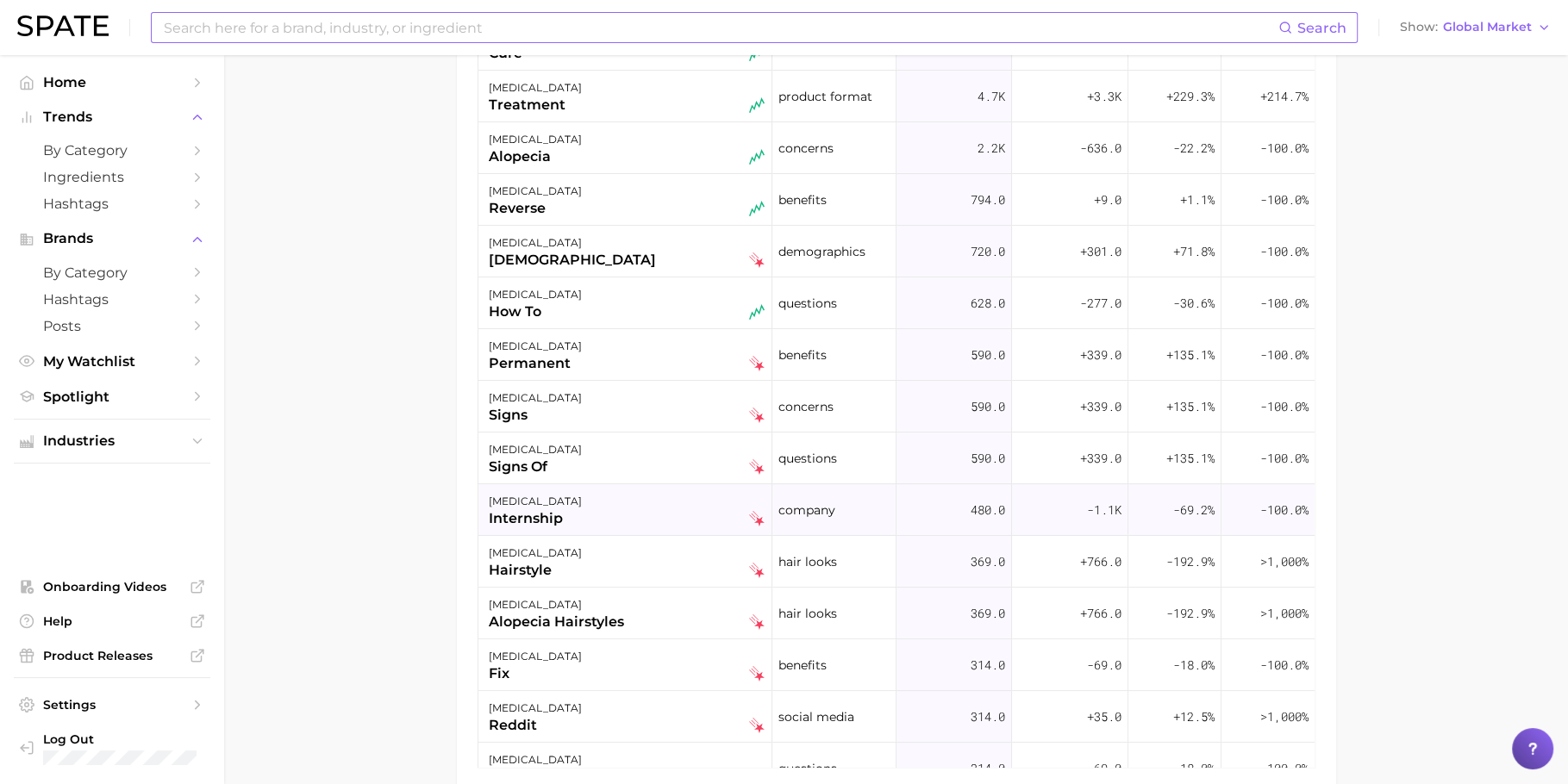
click at [556, 517] on div "internship" at bounding box center [535, 519] width 93 height 21
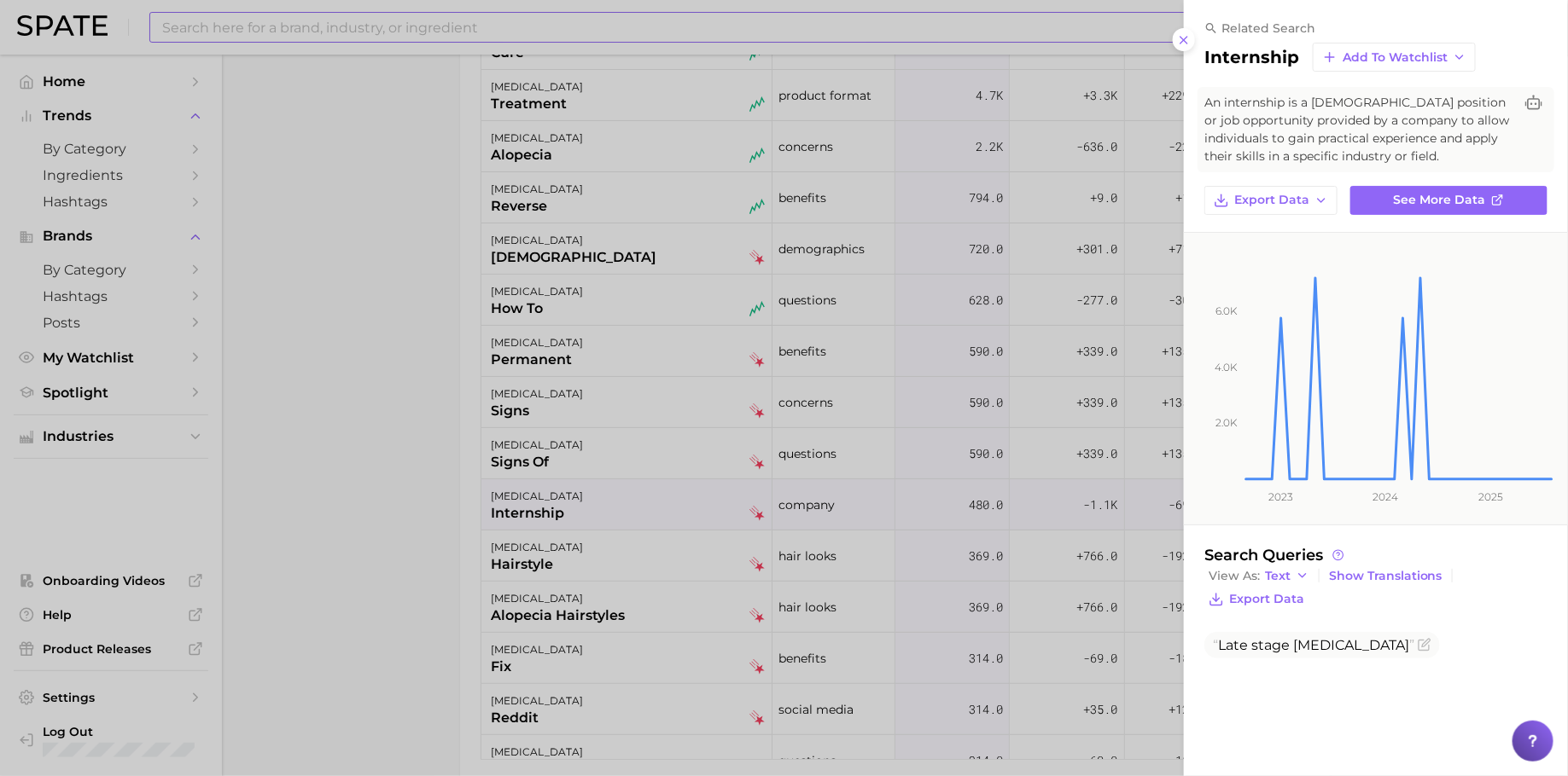
click at [862, 526] on div at bounding box center [784, 388] width 1568 height 776
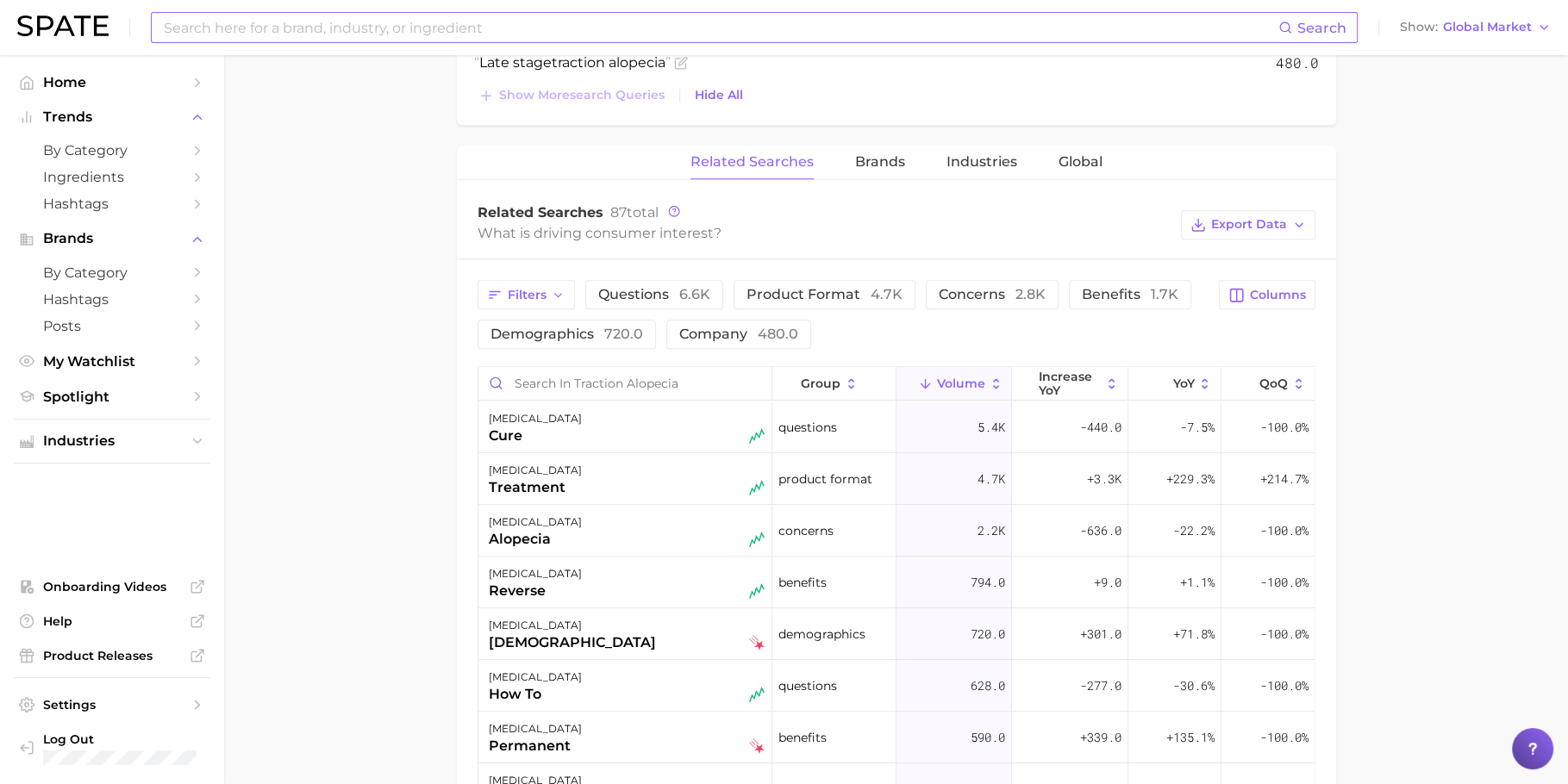
scroll to position [1090, 0]
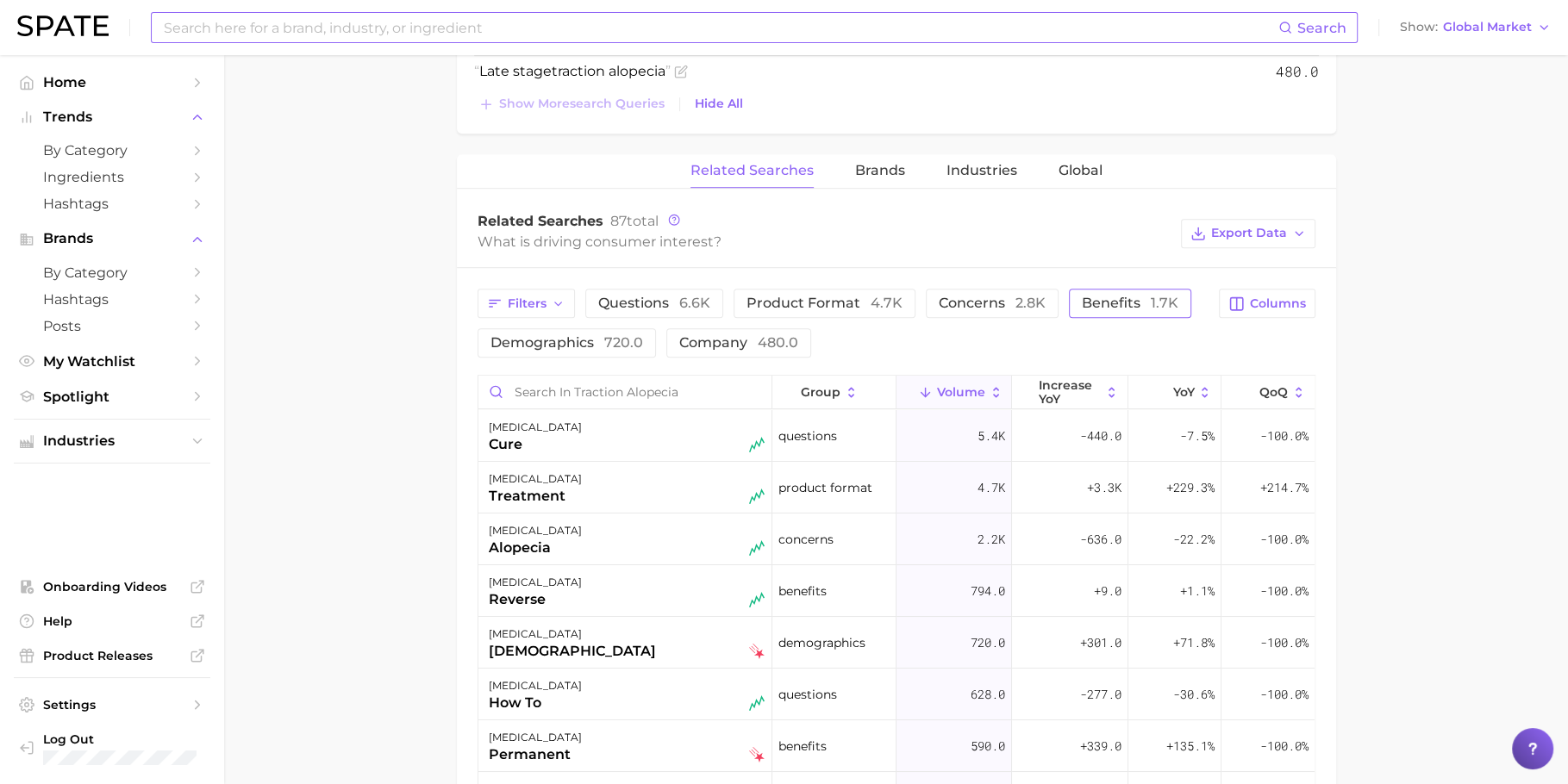
click at [1121, 305] on span "benefits 1.7k" at bounding box center [1130, 302] width 97 height 16
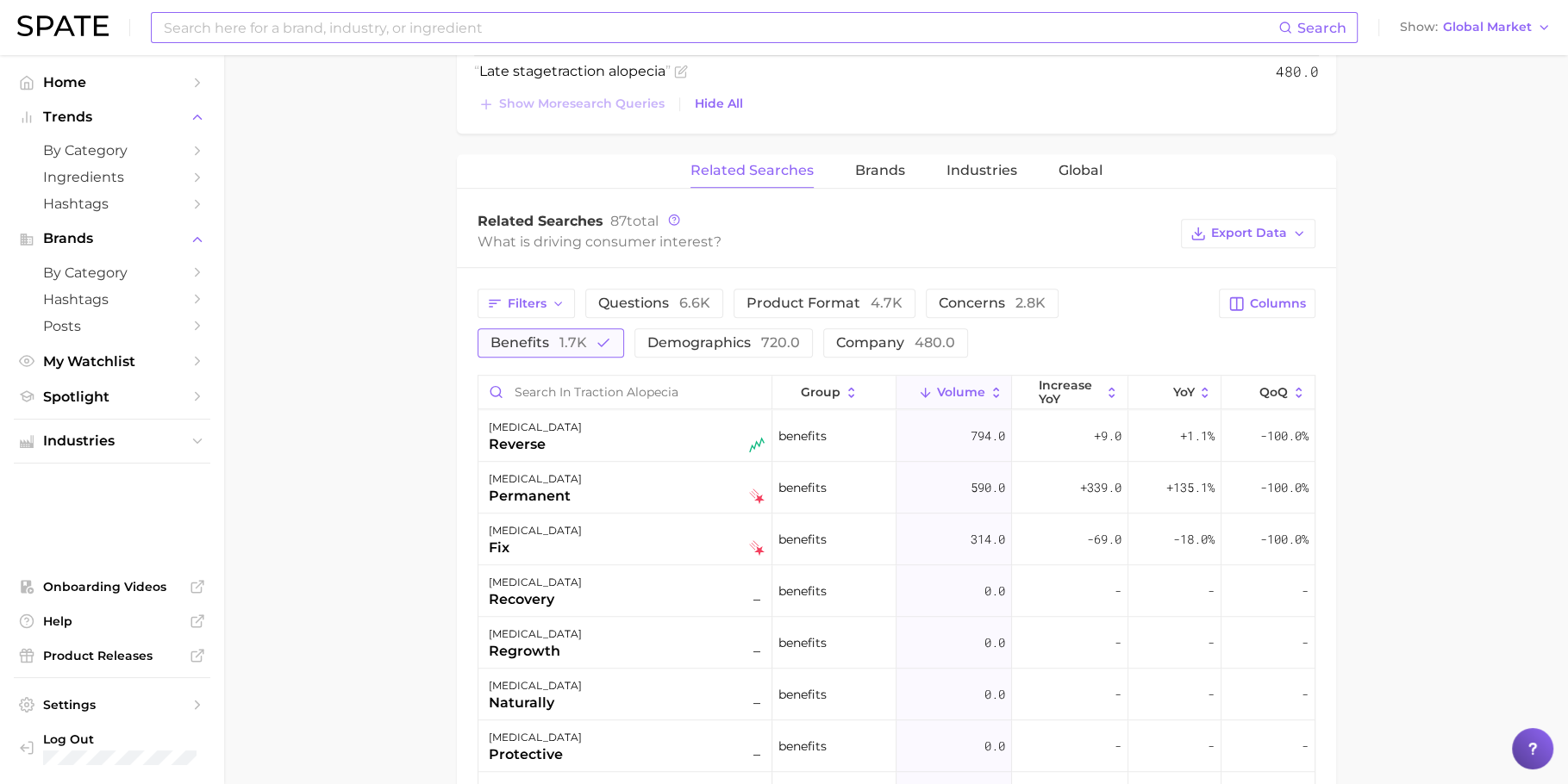
click at [587, 334] on span "benefits 1.7k" at bounding box center [539, 342] width 97 height 16
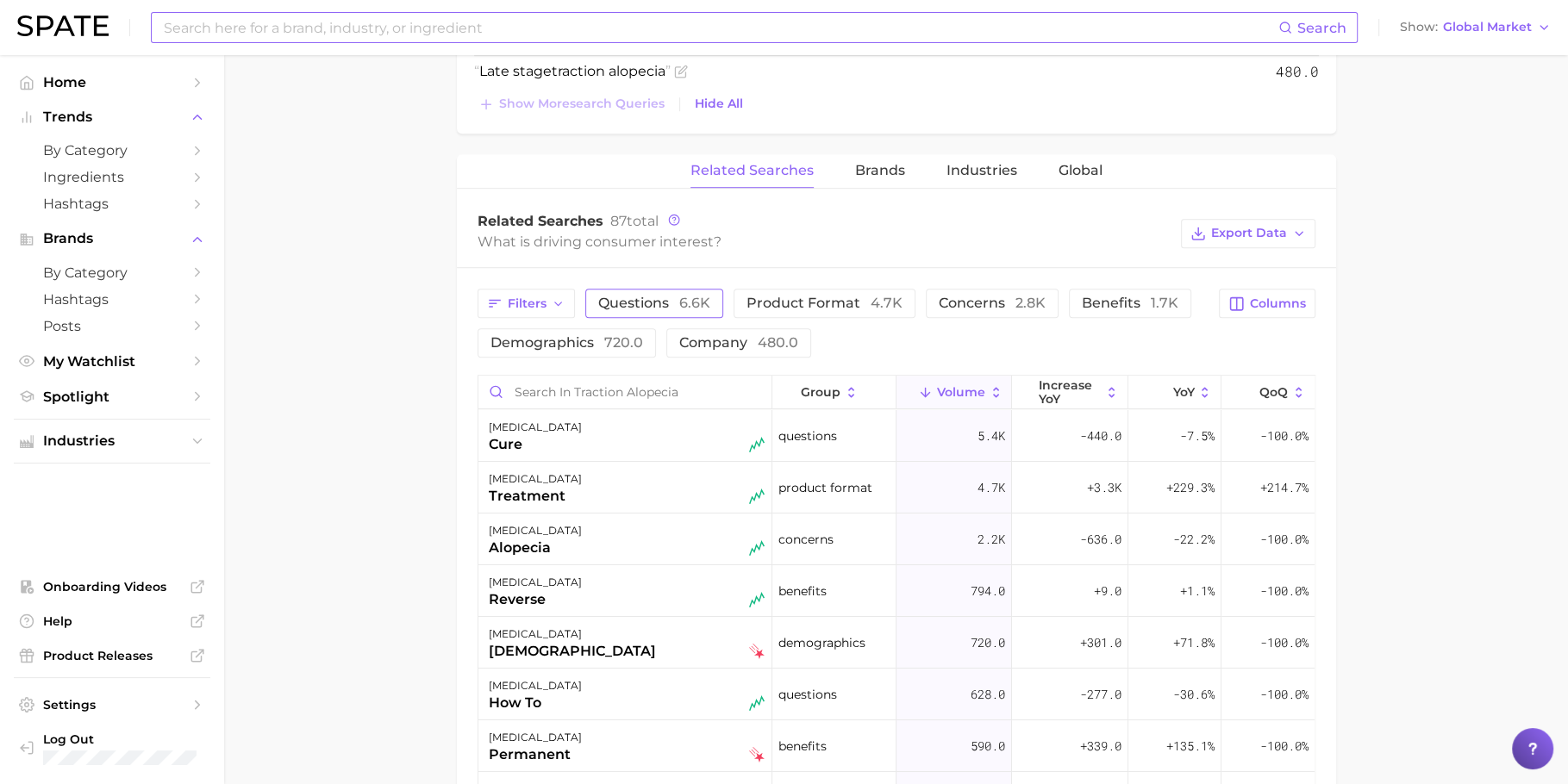
click at [672, 294] on span "questions 6.6k" at bounding box center [655, 302] width 112 height 16
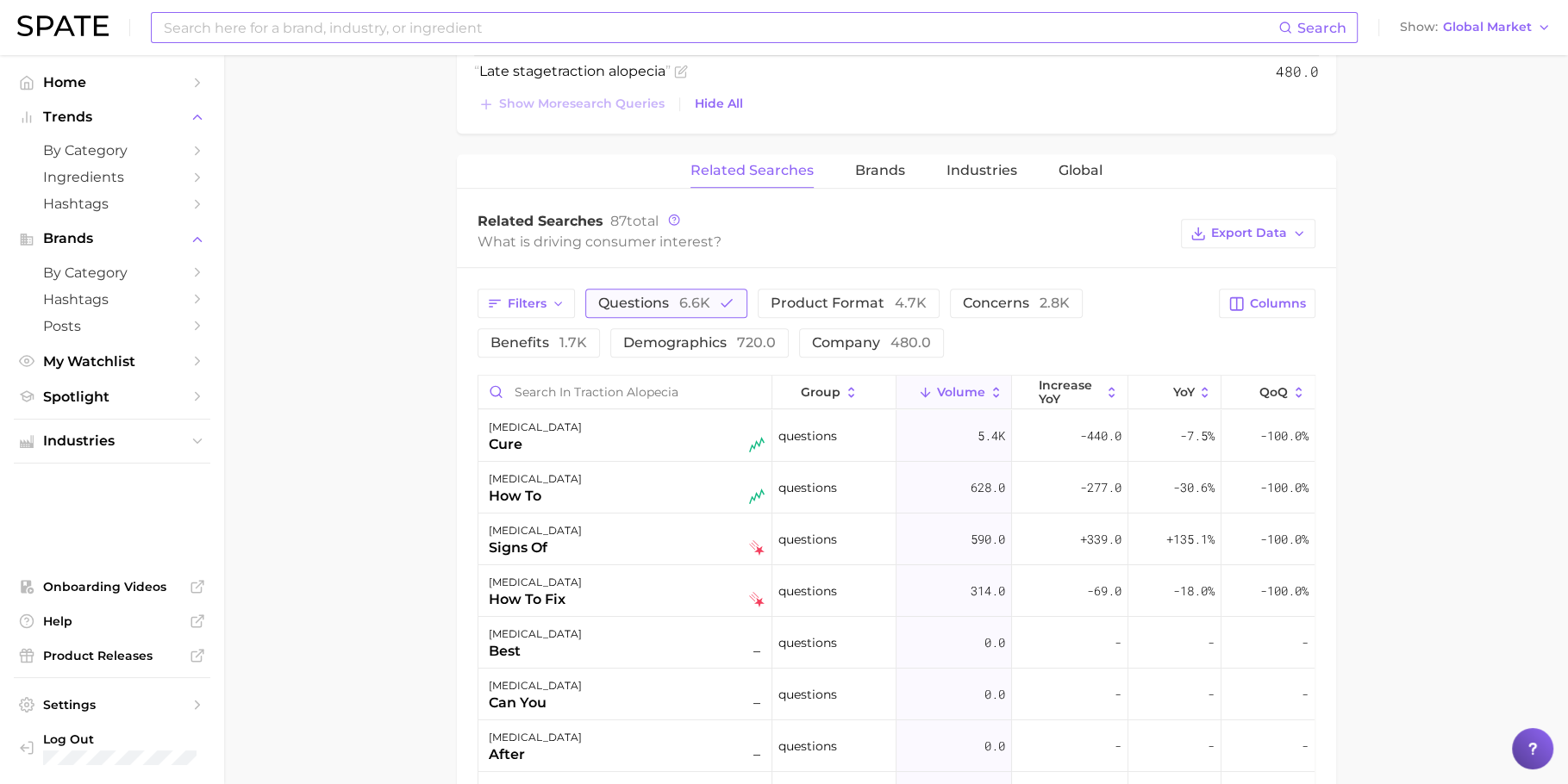
click at [663, 300] on span "questions 6.6k" at bounding box center [655, 302] width 112 height 16
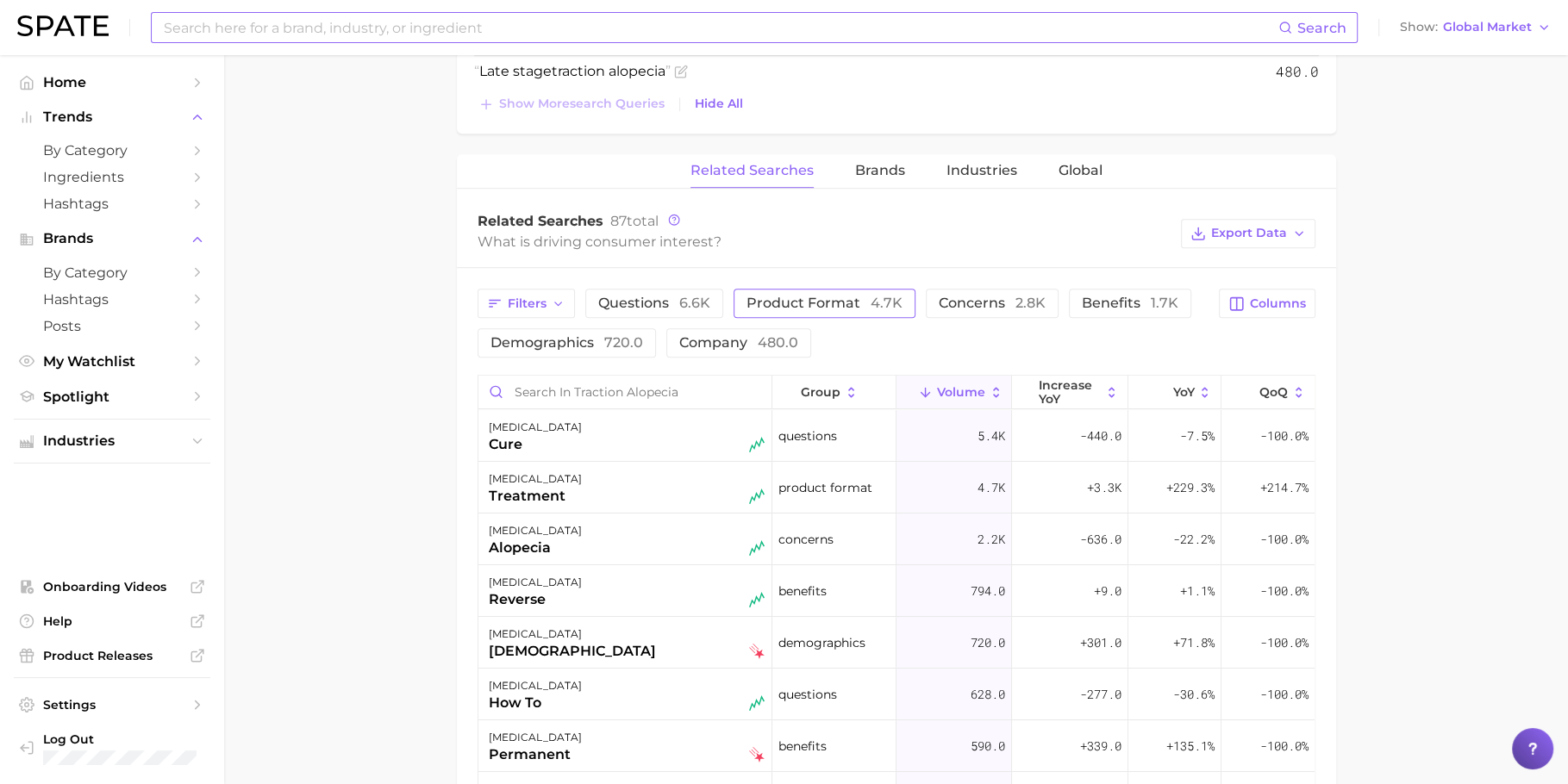
click at [784, 306] on span "product format 4.7k" at bounding box center [824, 302] width 156 height 16
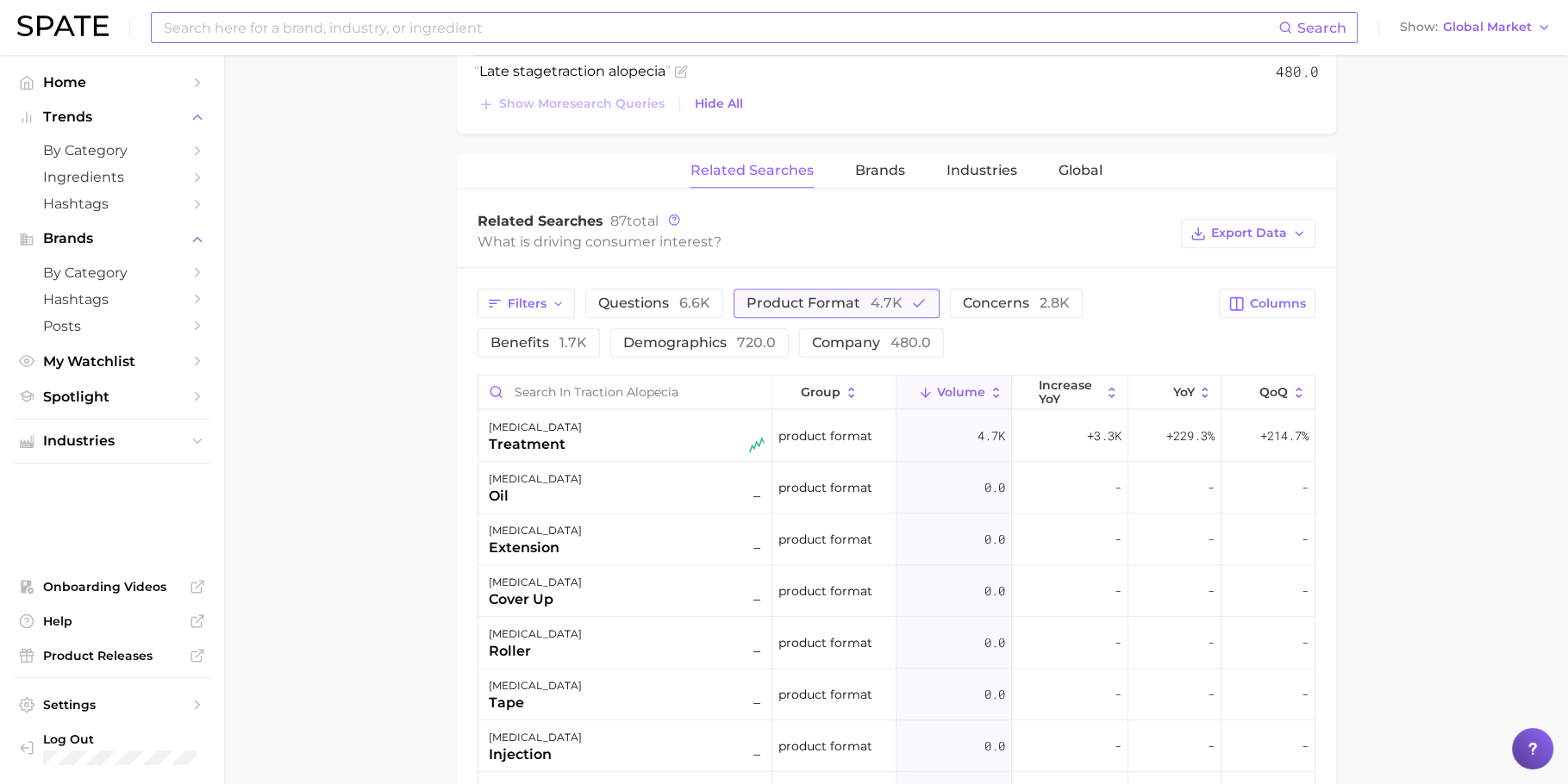
click at [784, 306] on span "product format 4.7k" at bounding box center [824, 302] width 156 height 16
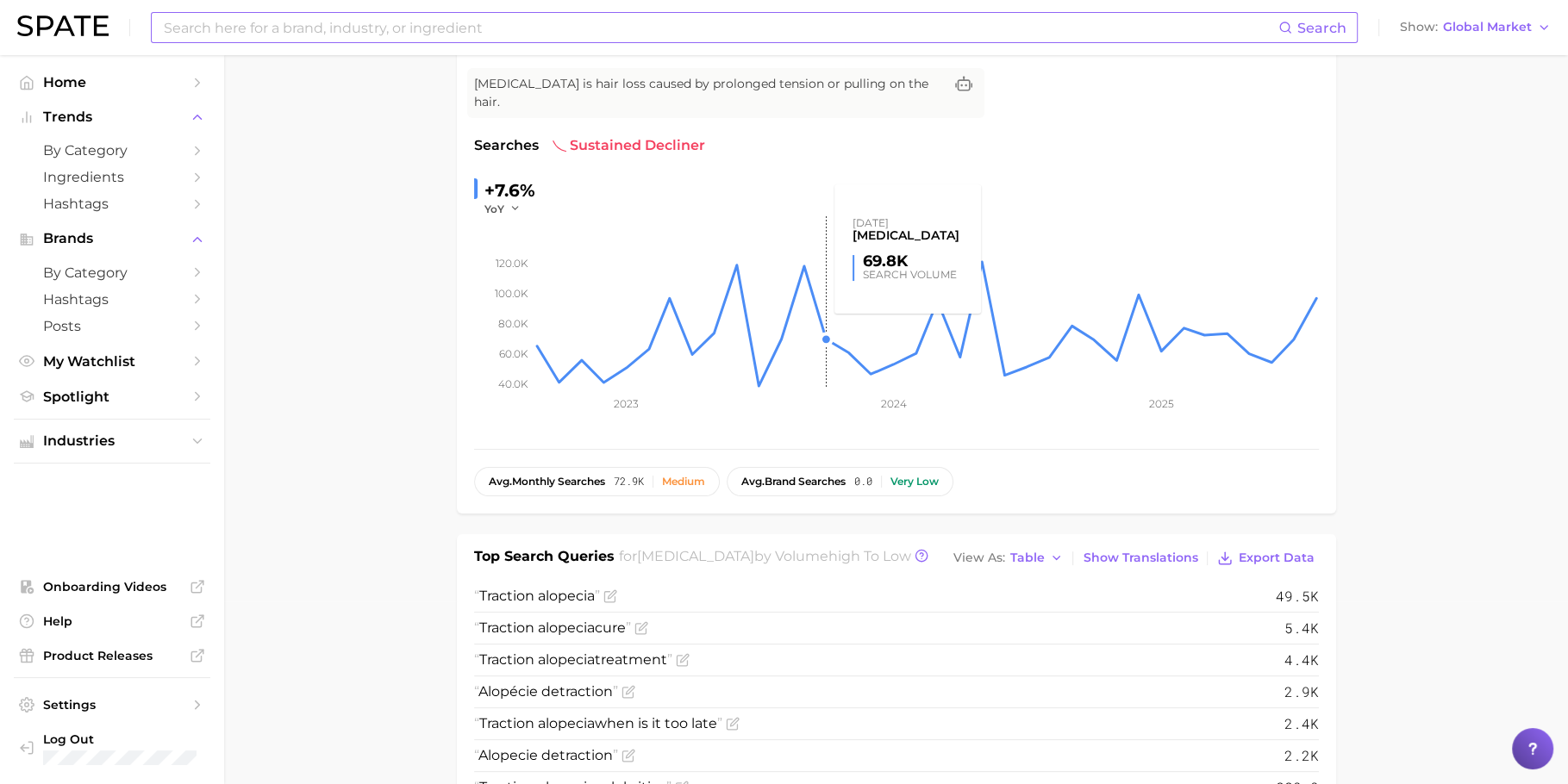
scroll to position [62, 0]
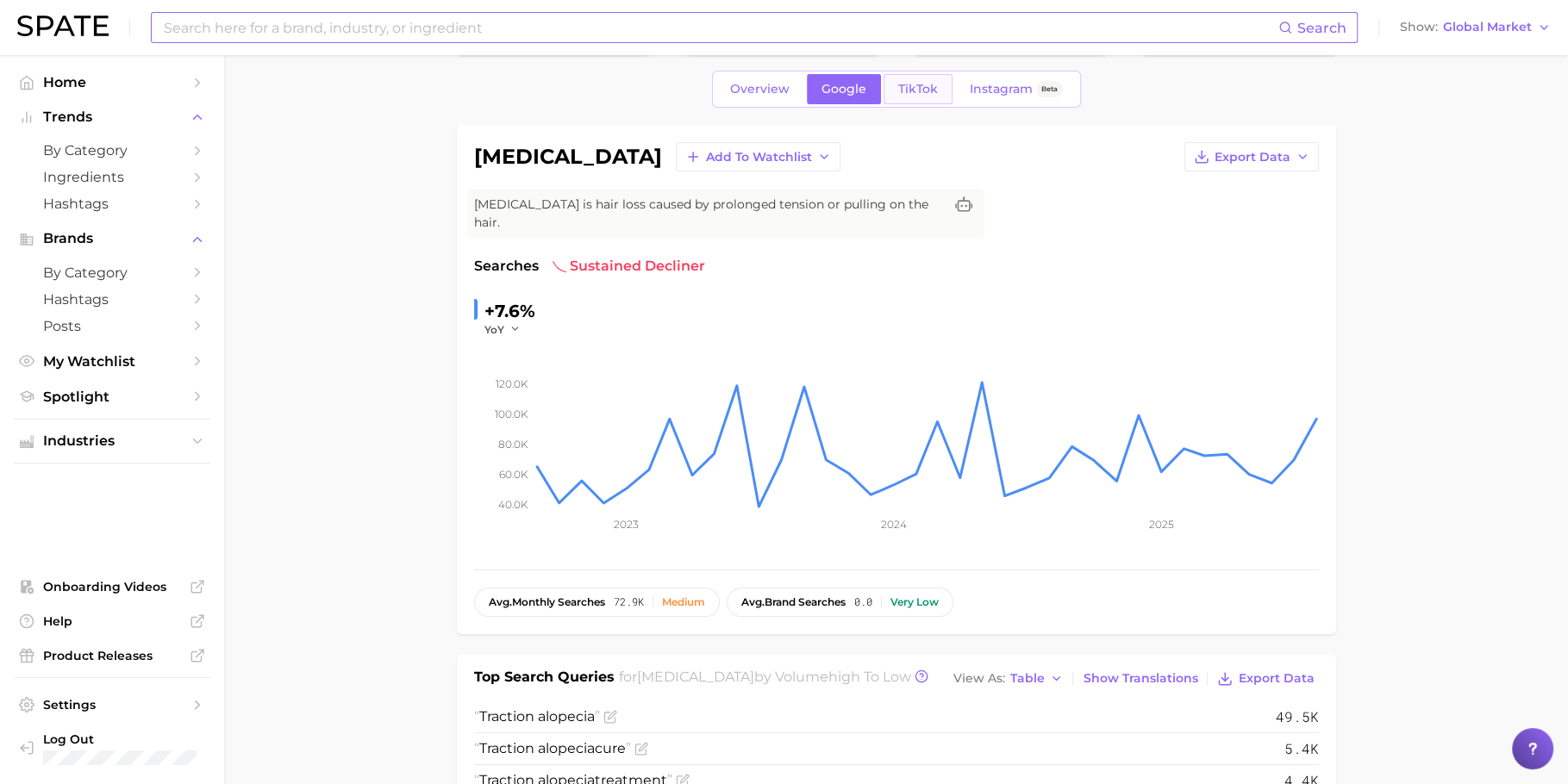
click at [927, 91] on span "TikTok" at bounding box center [918, 88] width 40 height 14
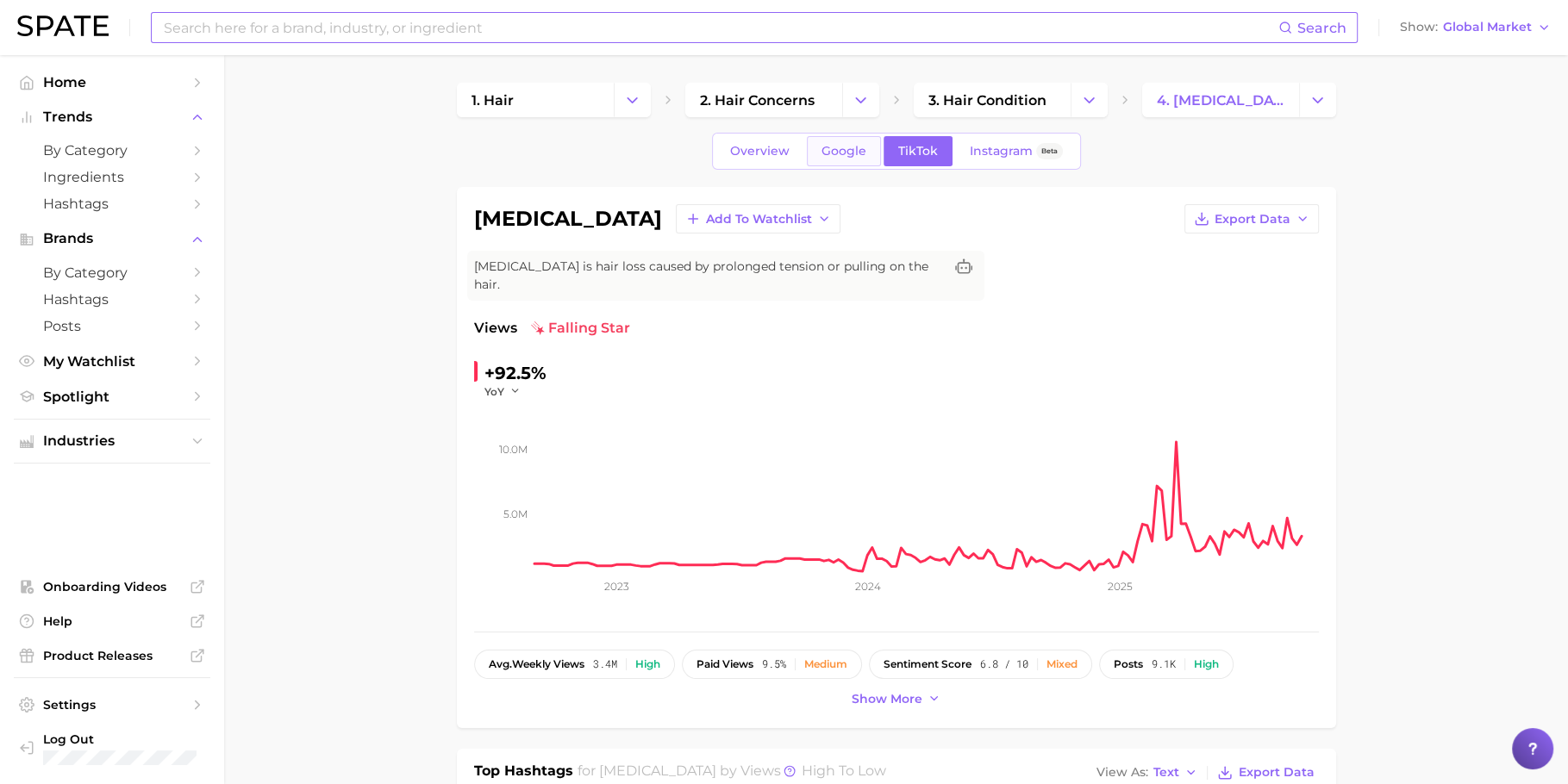
click at [867, 153] on link "Google" at bounding box center [844, 151] width 74 height 30
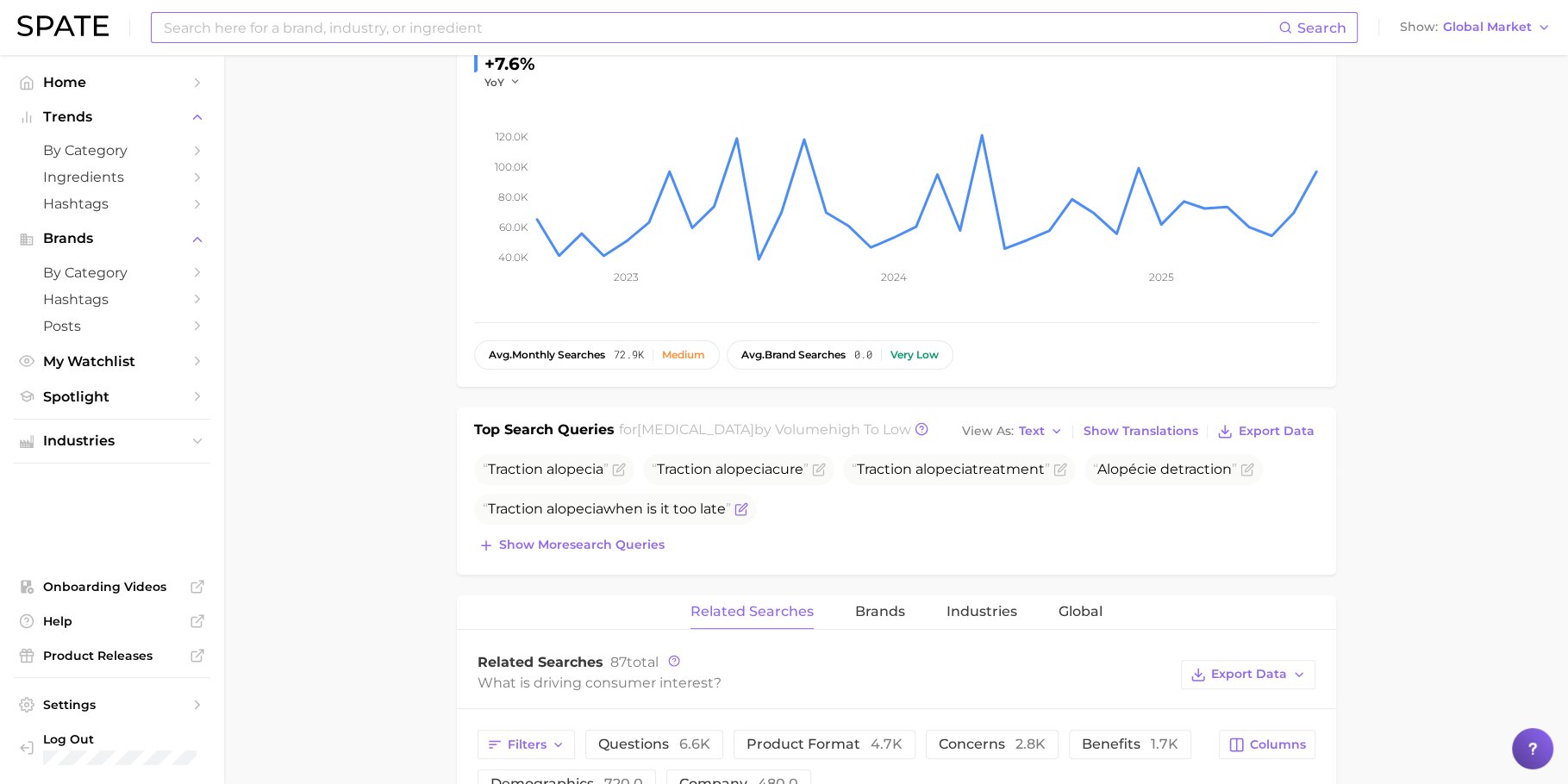
scroll to position [433, 0]
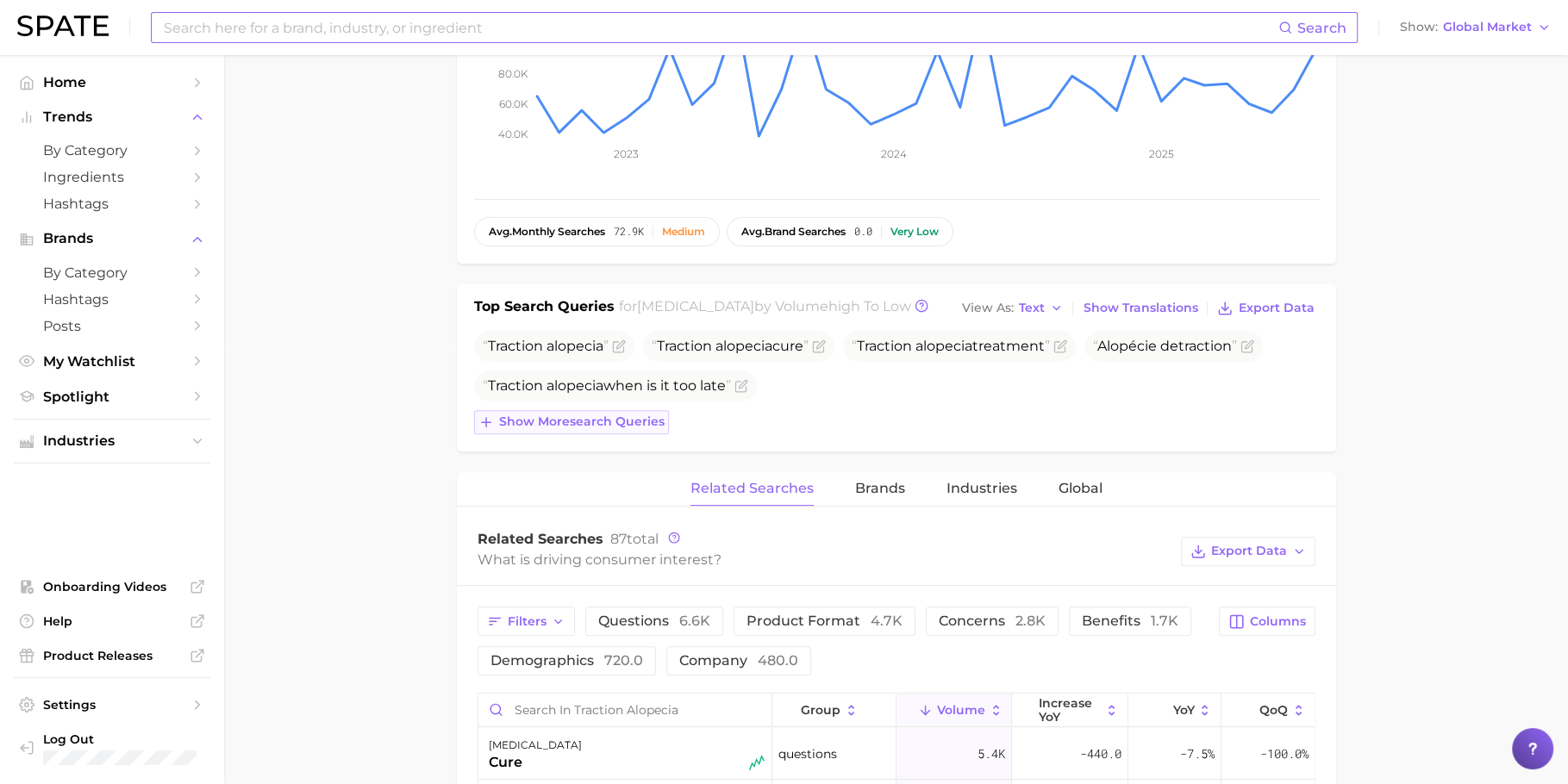
click at [532, 417] on span "Show more search queries" at bounding box center [582, 421] width 166 height 14
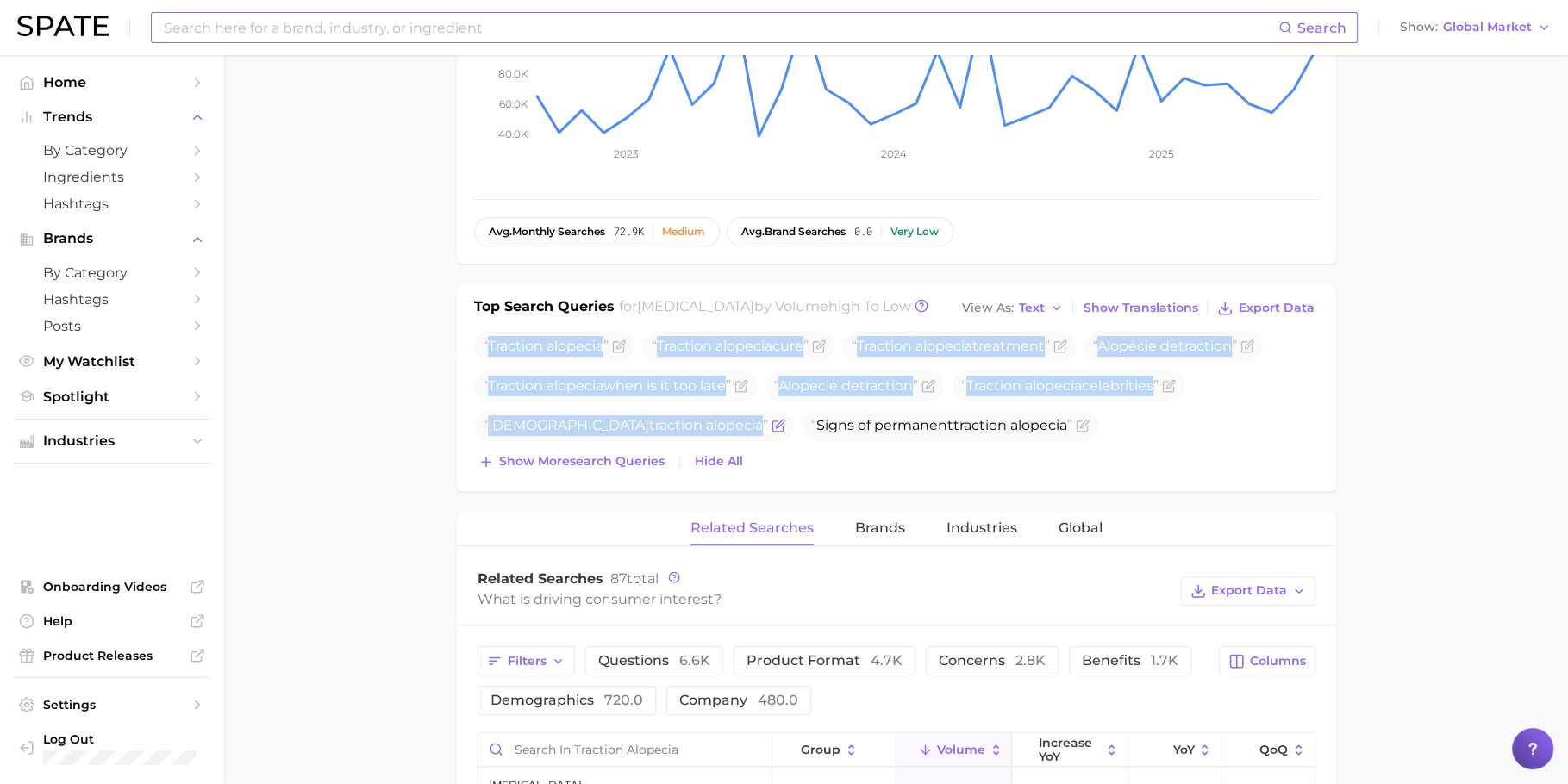
drag, startPoint x: 485, startPoint y: 333, endPoint x: 658, endPoint y: 426, distance: 196.4
click at [658, 426] on ul "[MEDICAL_DATA] [MEDICAL_DATA] cure [MEDICAL_DATA] treatment Alopécie de tractio…" at bounding box center [896, 405] width 845 height 150
copy ul "[MEDICAL_DATA] [MEDICAL_DATA] cure [MEDICAL_DATA] treatment Alopécie de tractio…"
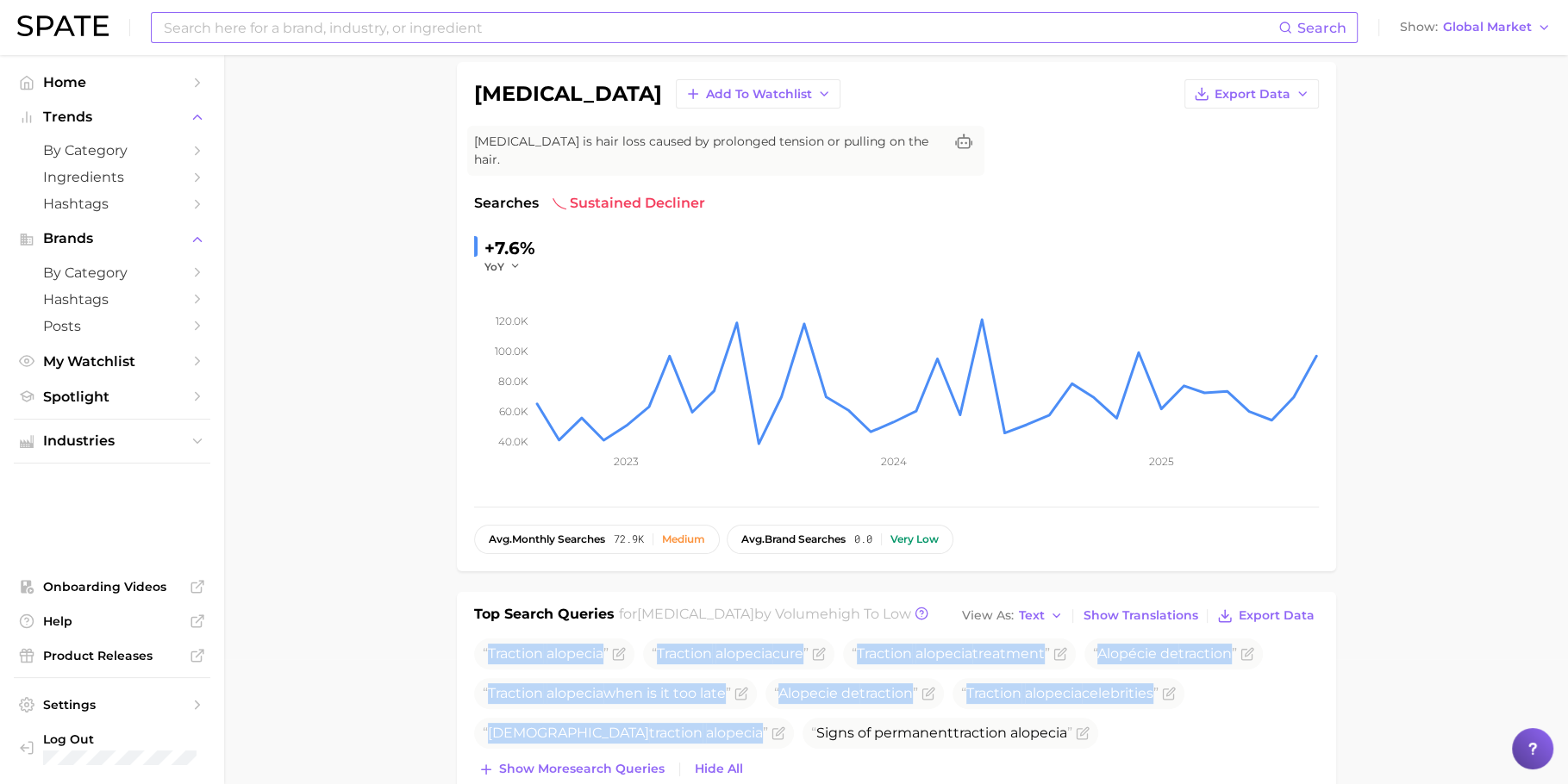
scroll to position [0, 0]
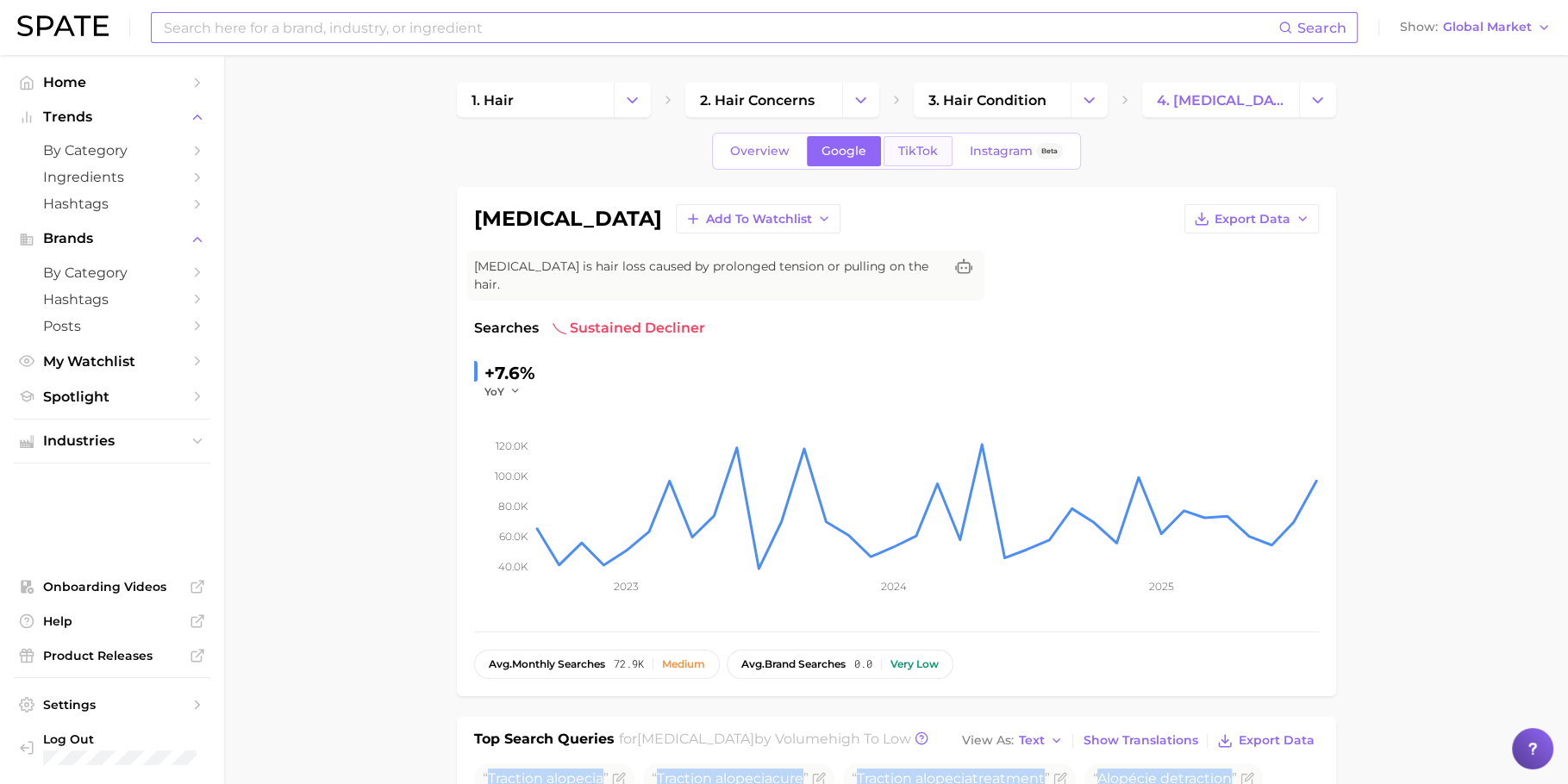
click at [928, 160] on link "TikTok" at bounding box center [918, 151] width 69 height 30
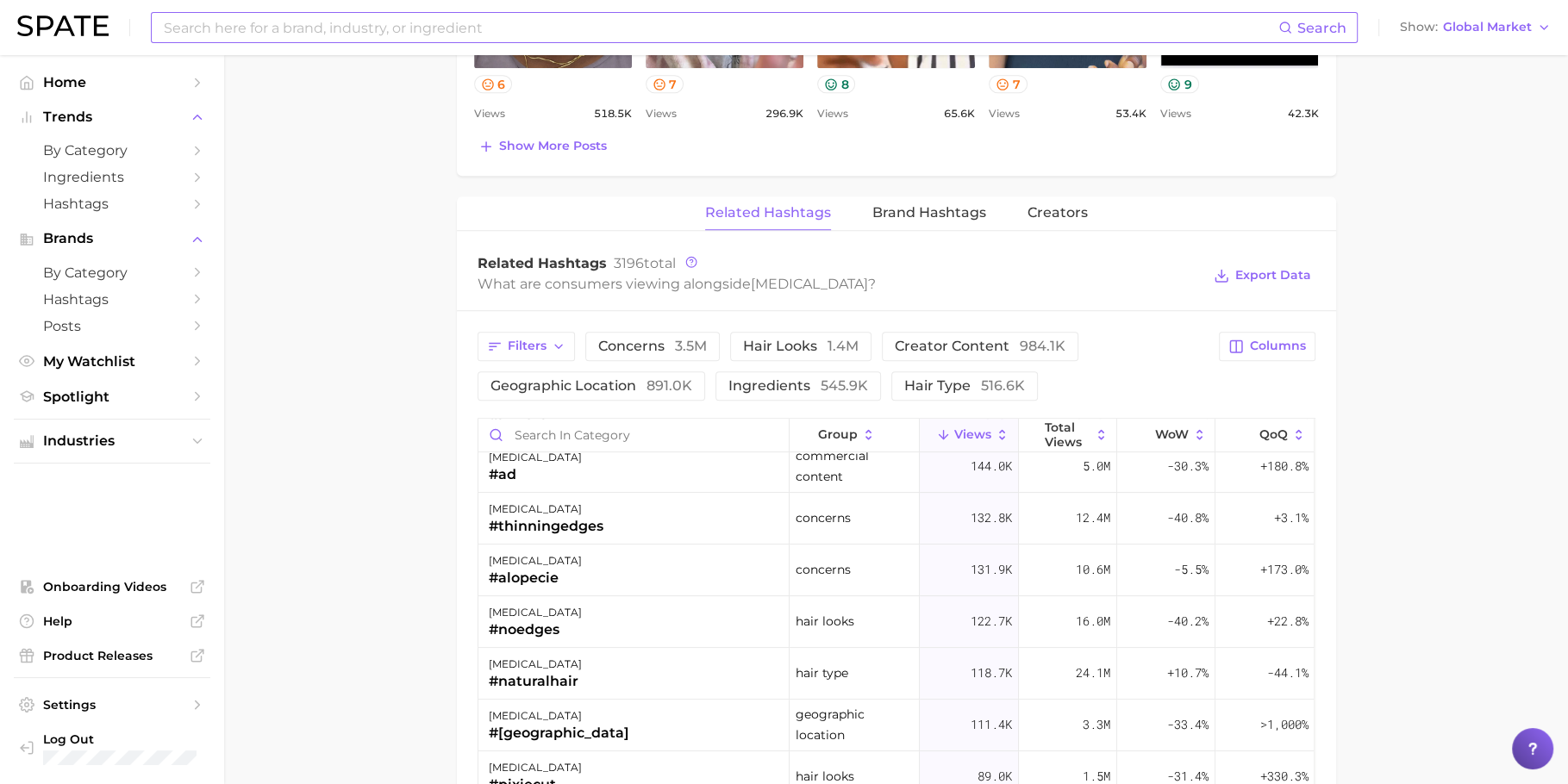
scroll to position [1019, 0]
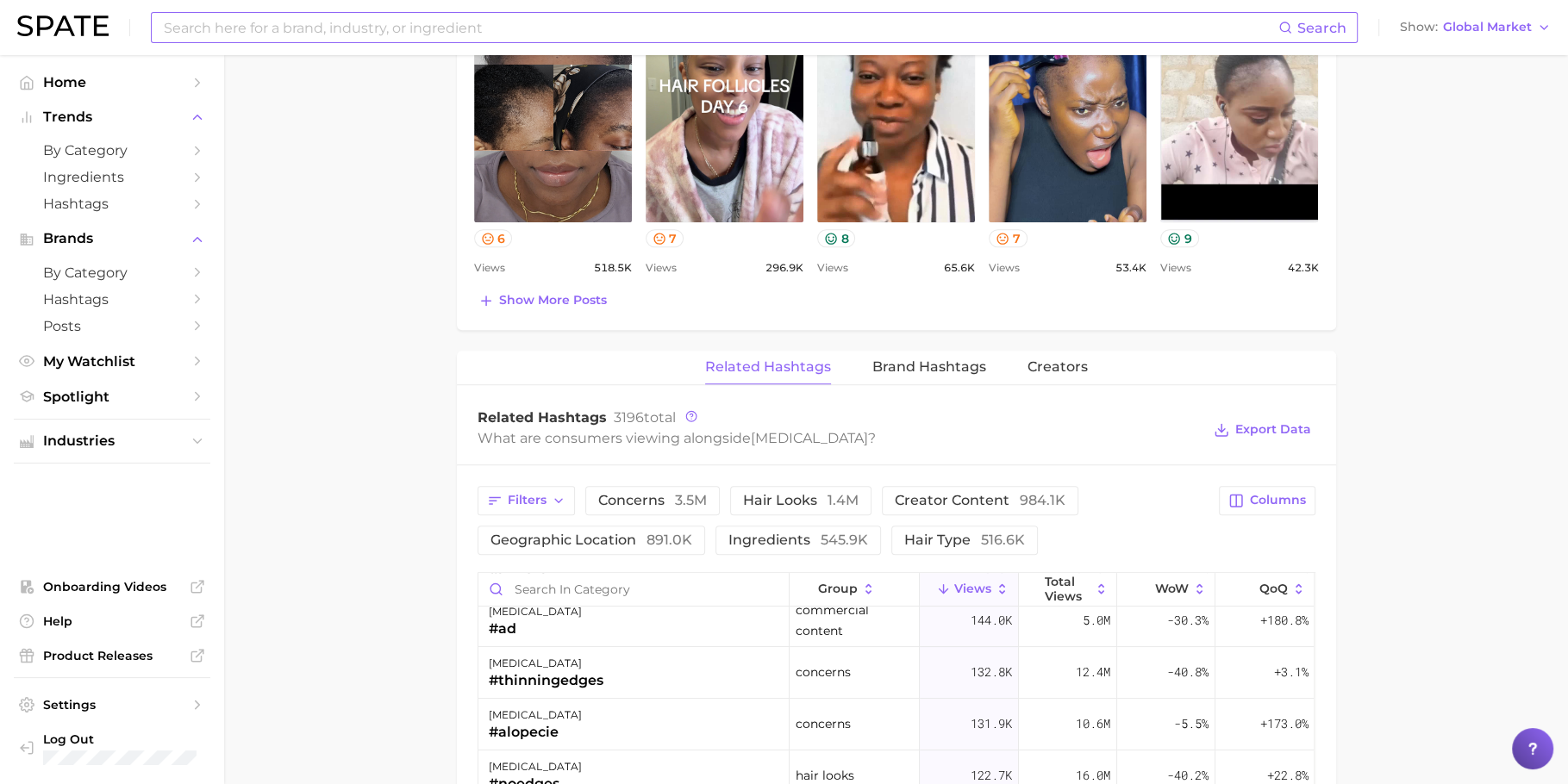
click at [530, 311] on div "Top Posts for [MEDICAL_DATA] Export Data Views: [DATE] - [DATE] Positive 9 Mixe…" at bounding box center [896, 92] width 879 height 475
click at [537, 307] on button "Show more posts" at bounding box center [542, 300] width 137 height 24
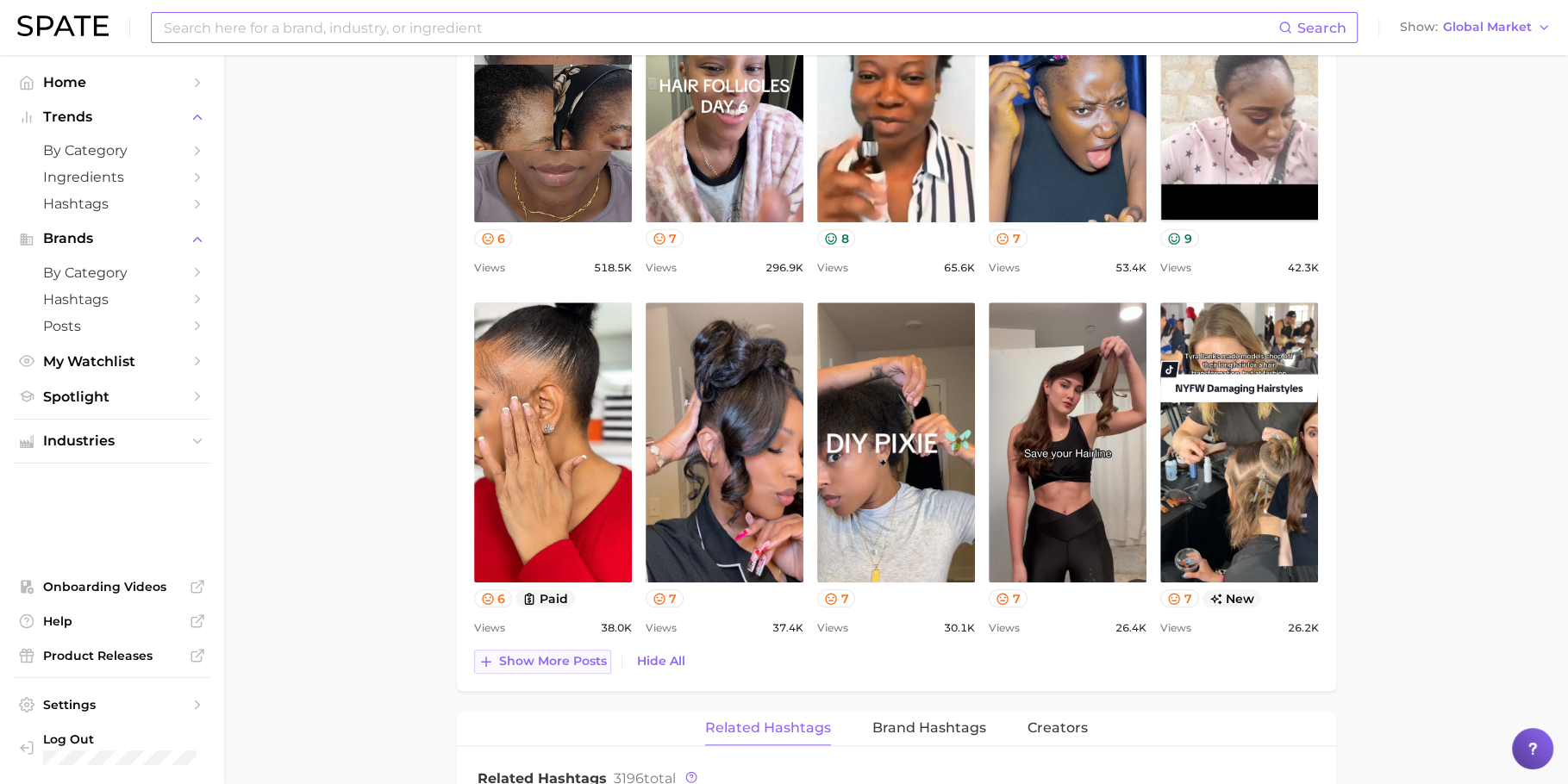
scroll to position [0, 0]
click at [550, 656] on span "Show more posts" at bounding box center [553, 661] width 108 height 14
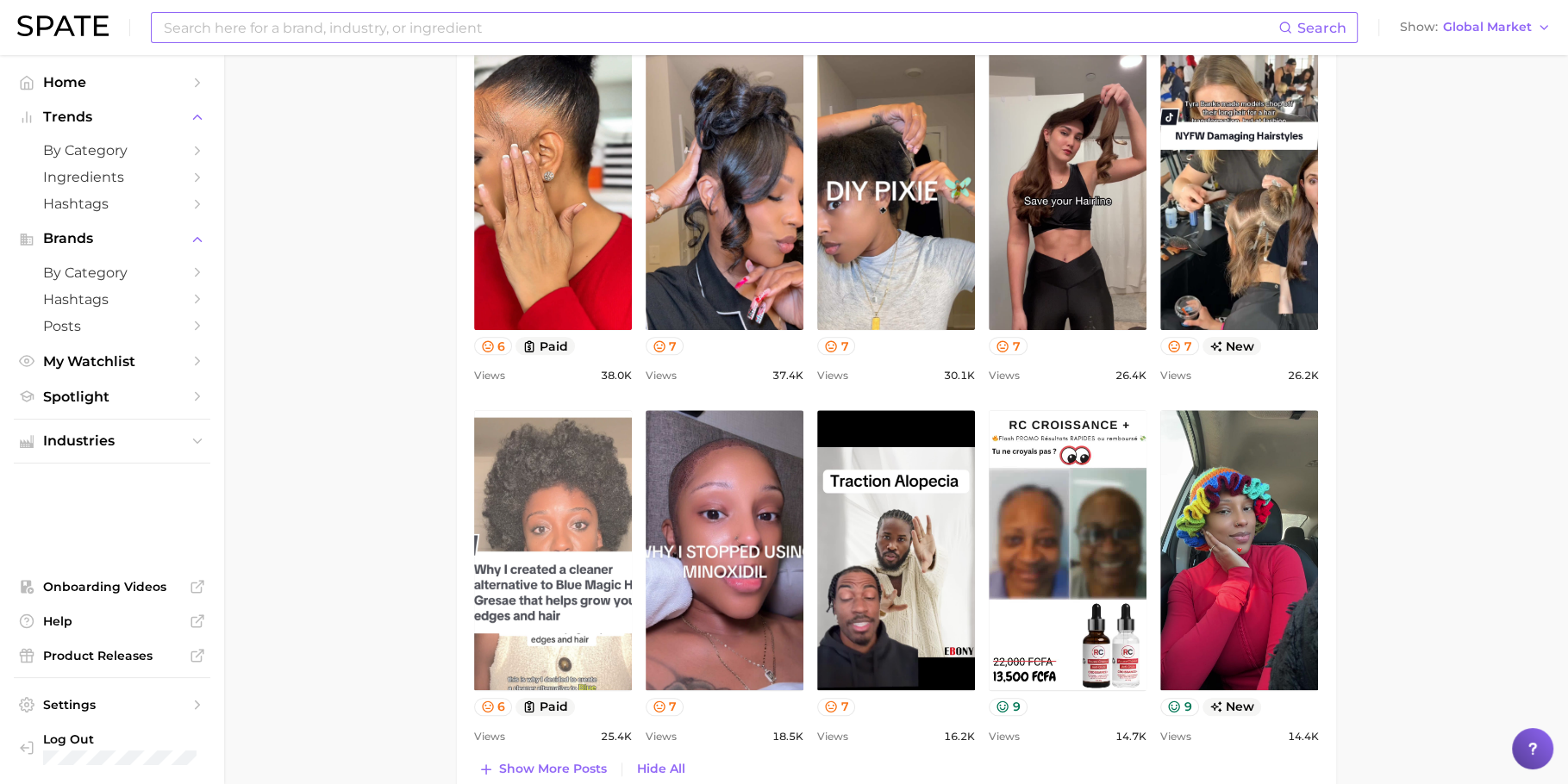
scroll to position [1383, 0]
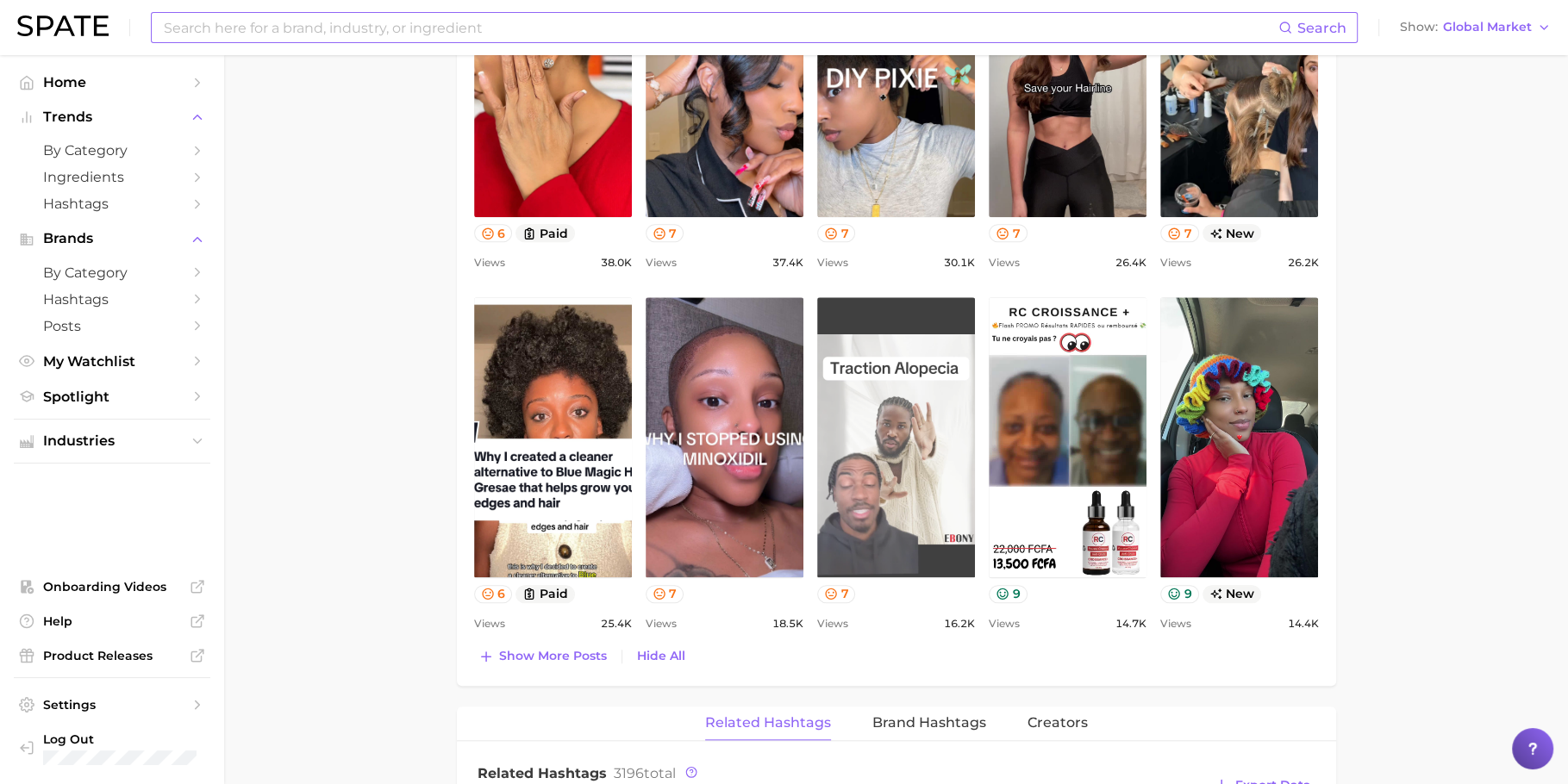
click at [905, 474] on link "view post on TikTok" at bounding box center [896, 437] width 158 height 280
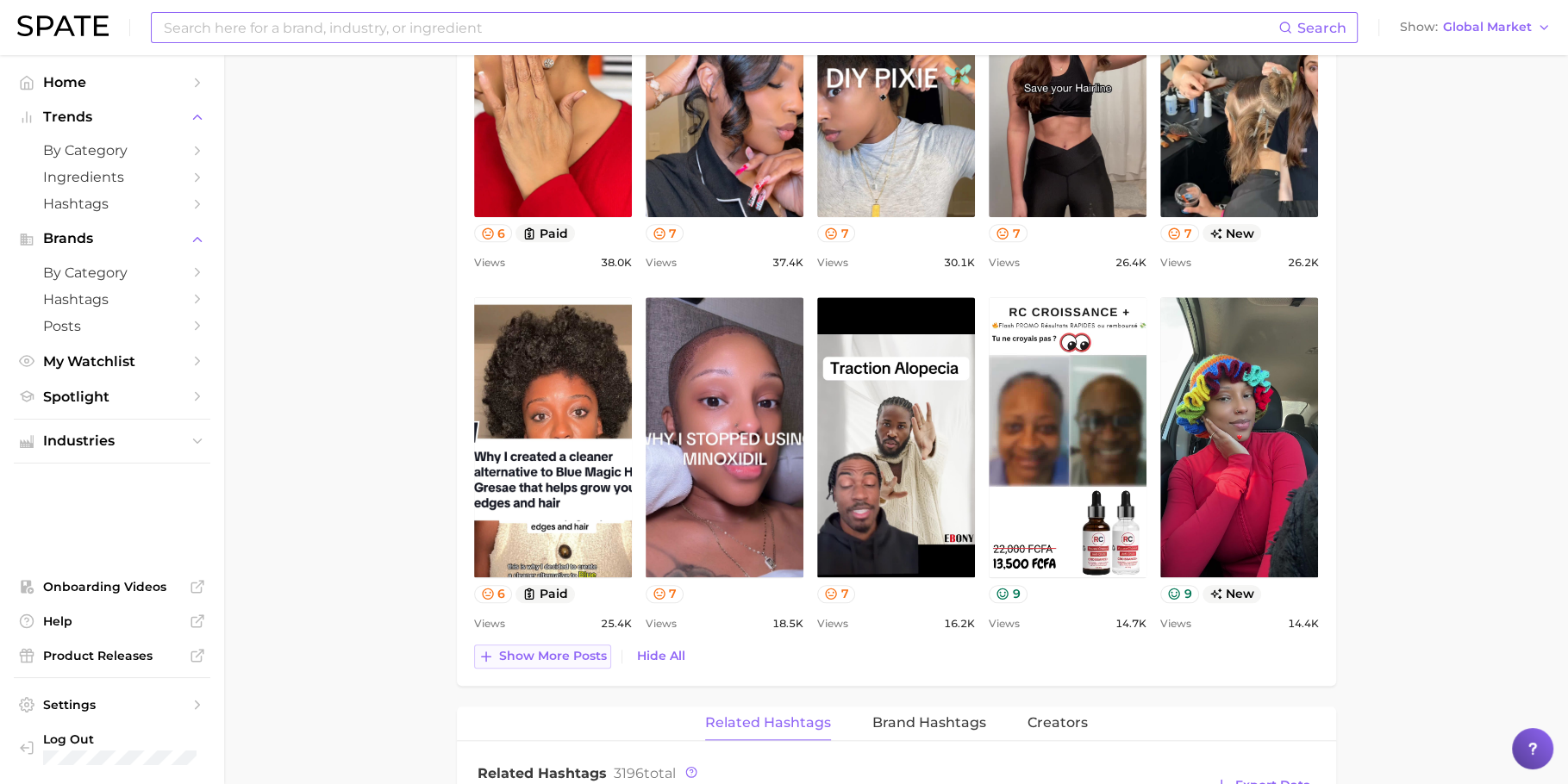
click at [582, 651] on span "Show more posts" at bounding box center [553, 655] width 108 height 14
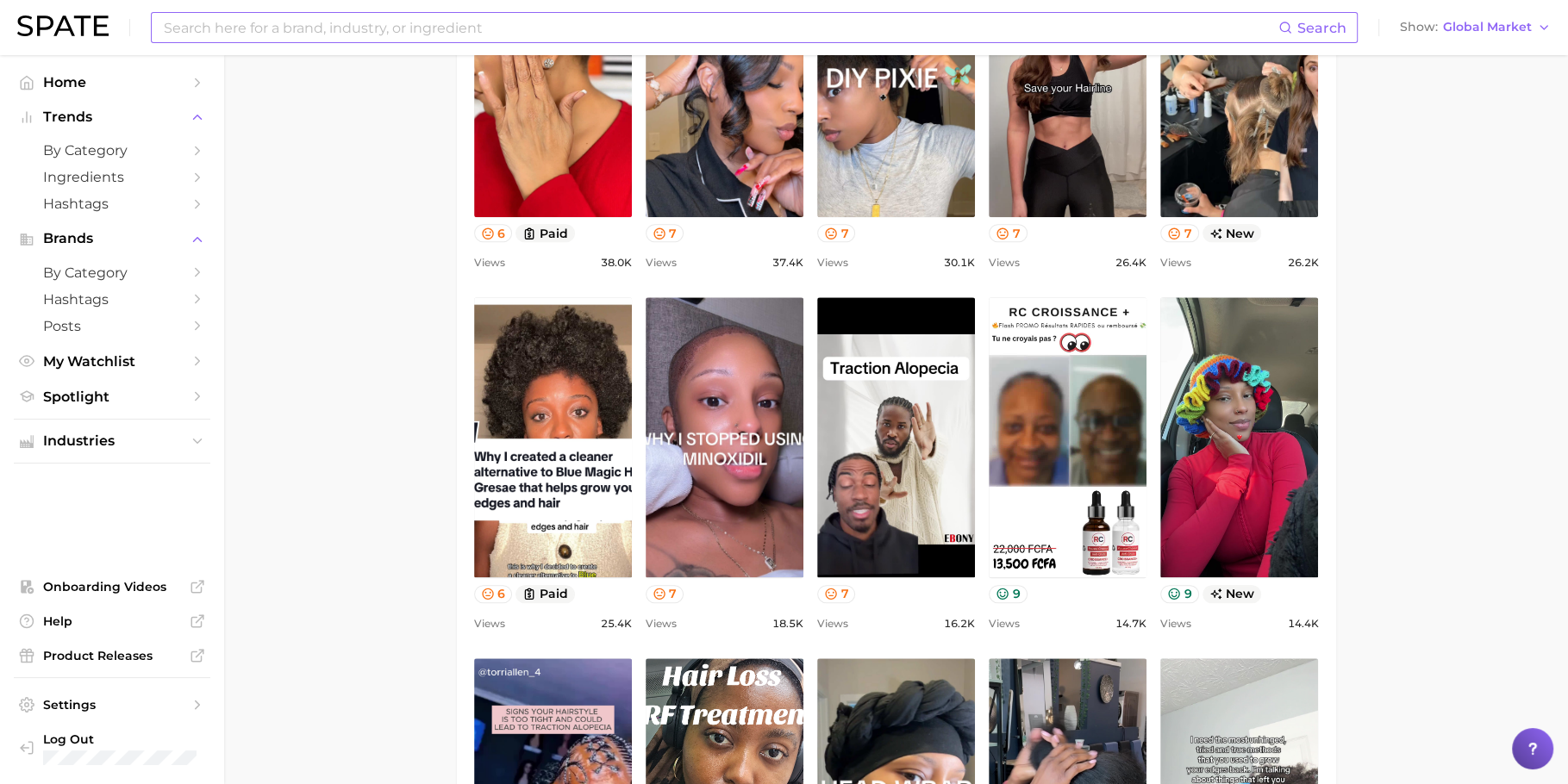
scroll to position [0, 0]
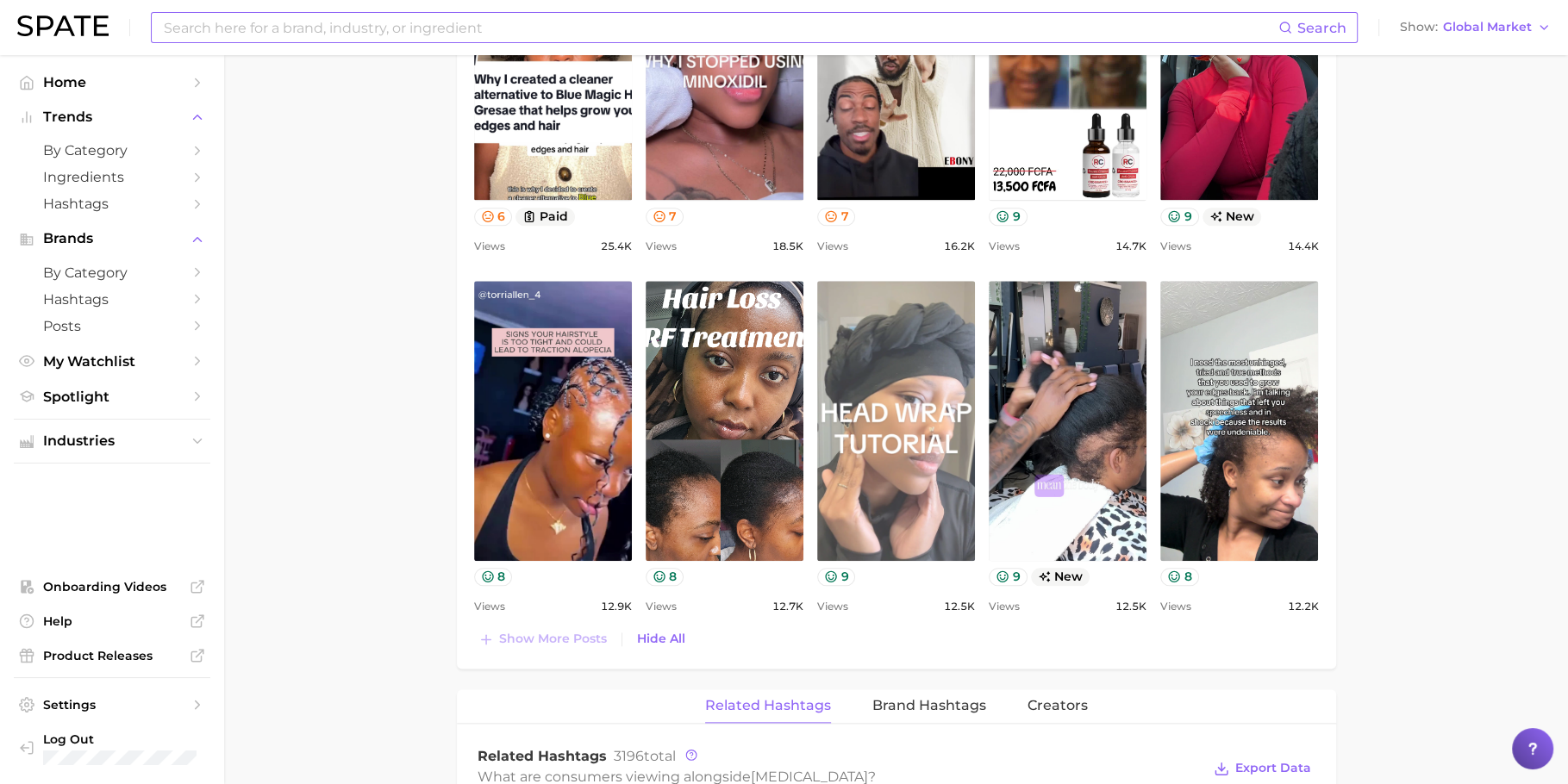
click at [945, 483] on link "view post on TikTok" at bounding box center [896, 421] width 158 height 280
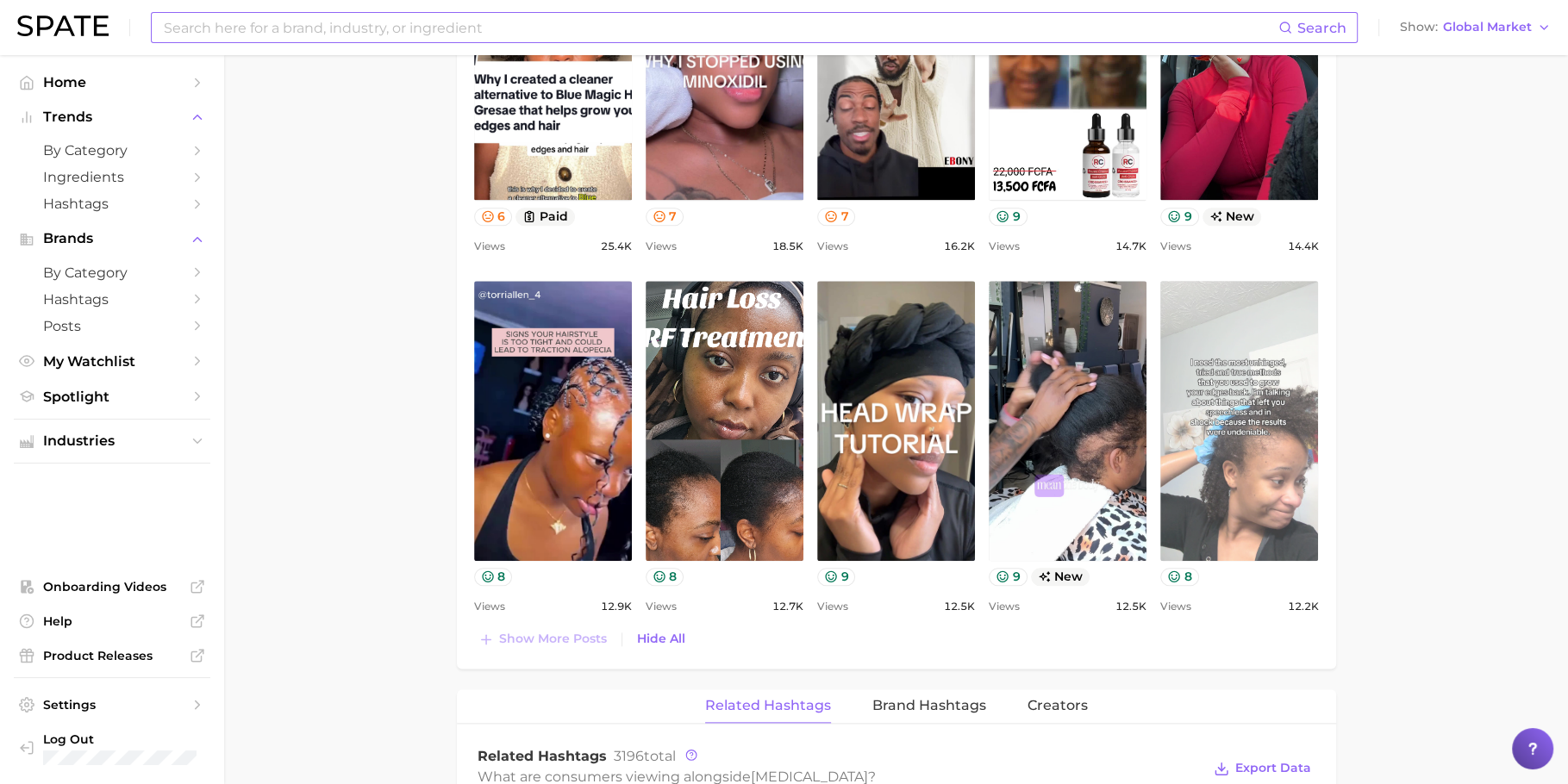
click at [1316, 482] on link "view post on TikTok" at bounding box center [1239, 421] width 158 height 280
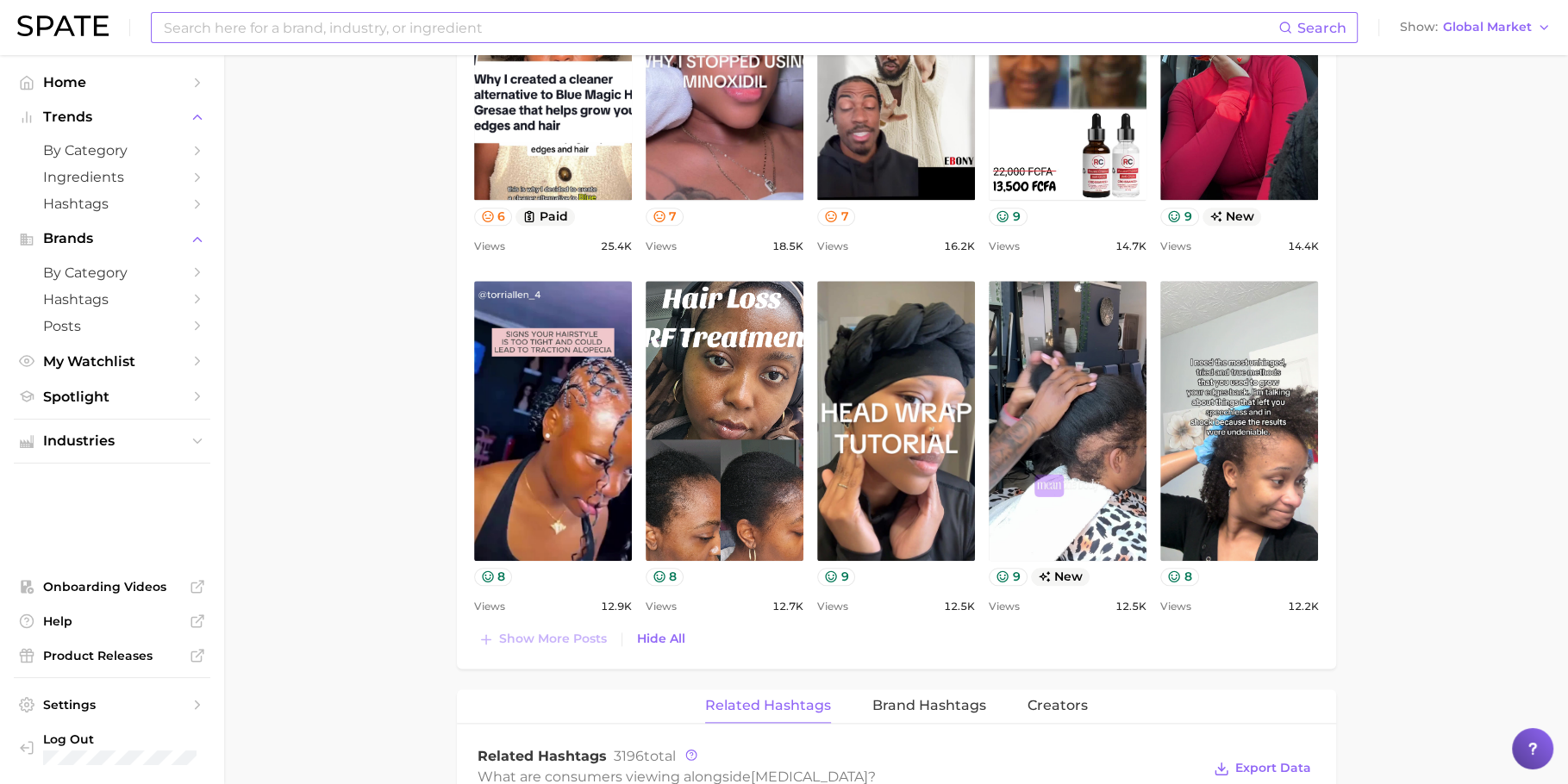
click at [364, 420] on main "1. hair 2. hair concerns 3. hair condition 4. [MEDICAL_DATA] Overview Google Ti…" at bounding box center [896, 47] width 1344 height 3507
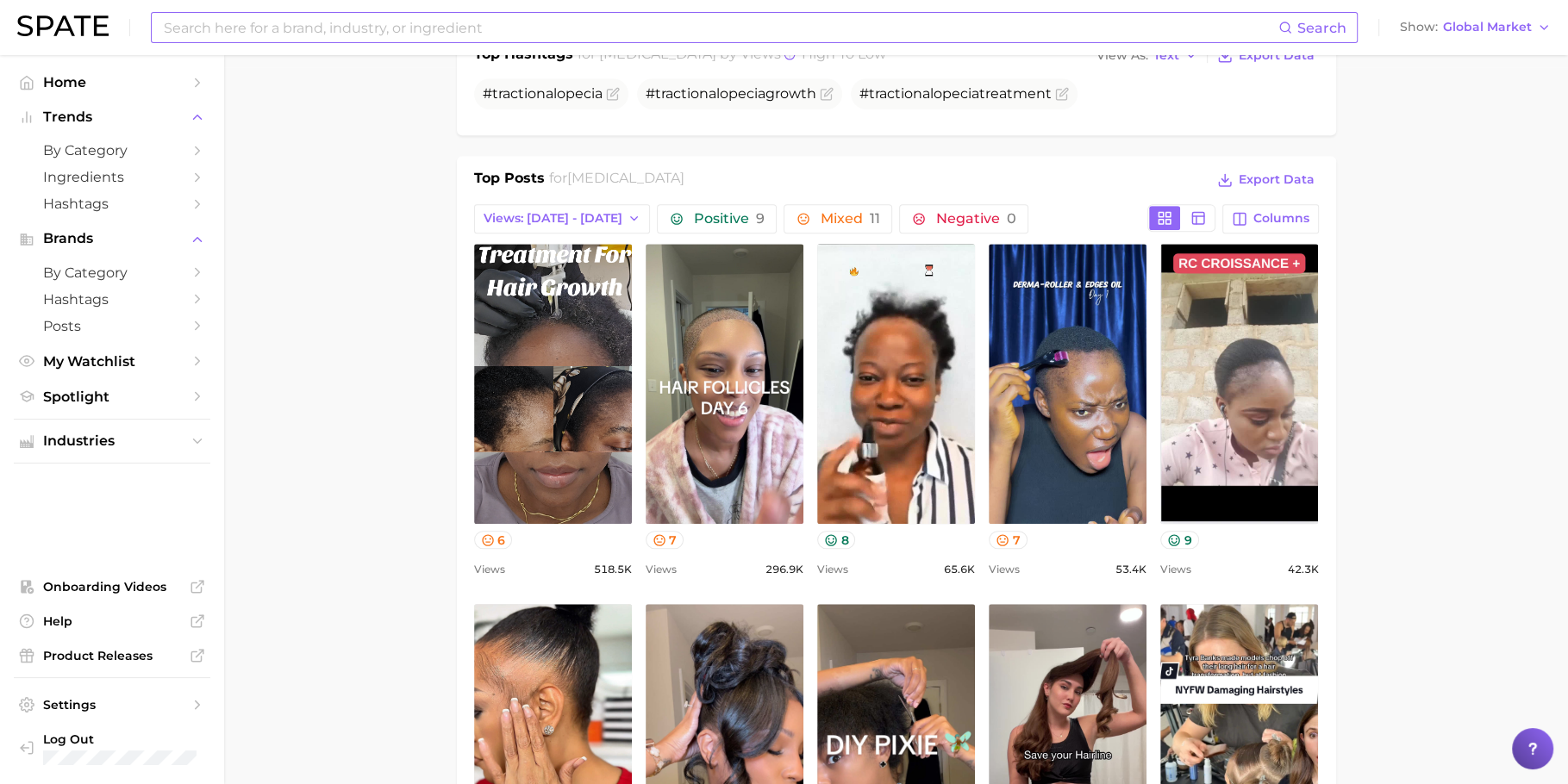
scroll to position [828, 0]
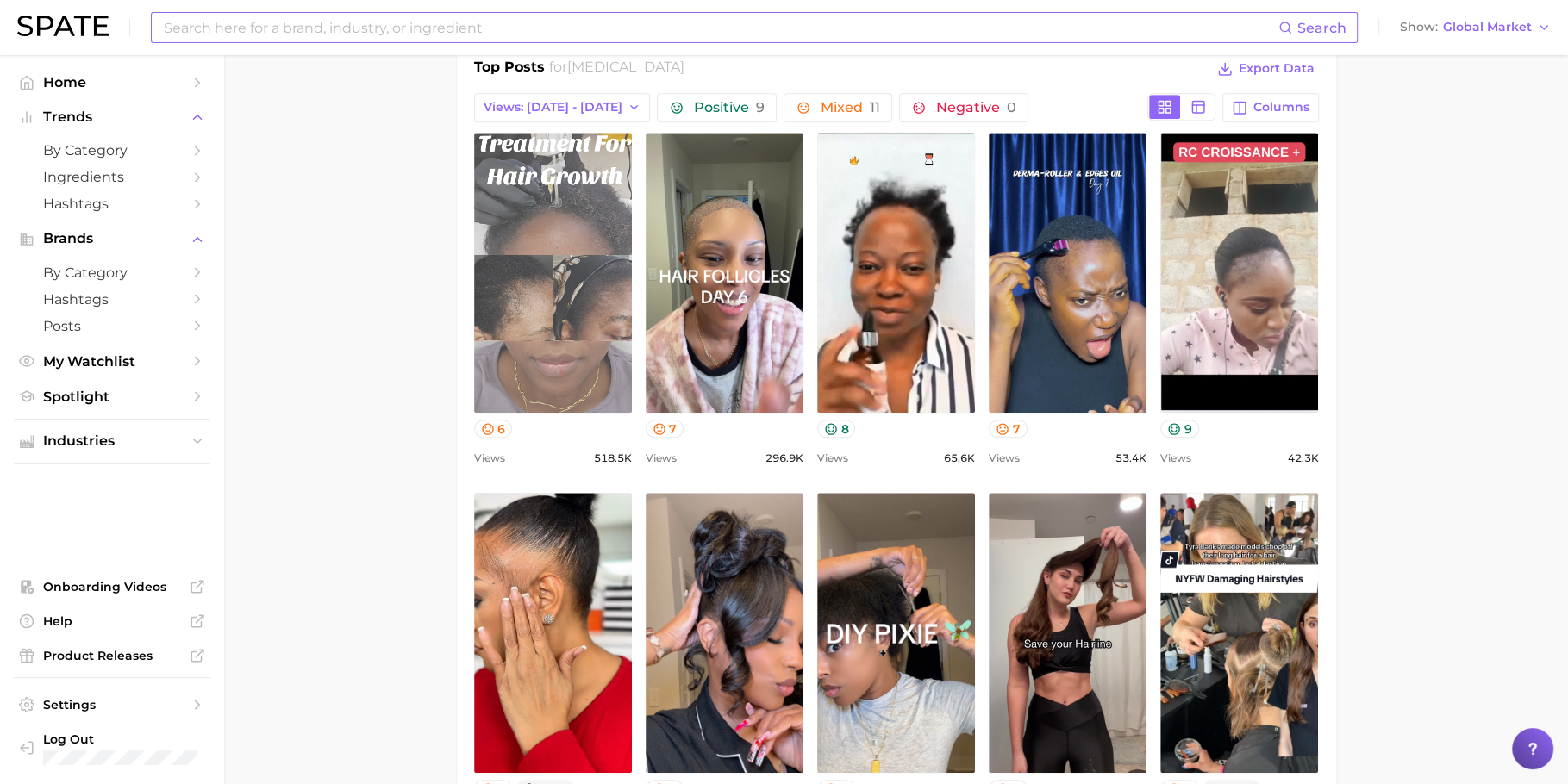
click at [550, 363] on link "view post on TikTok" at bounding box center [552, 273] width 158 height 280
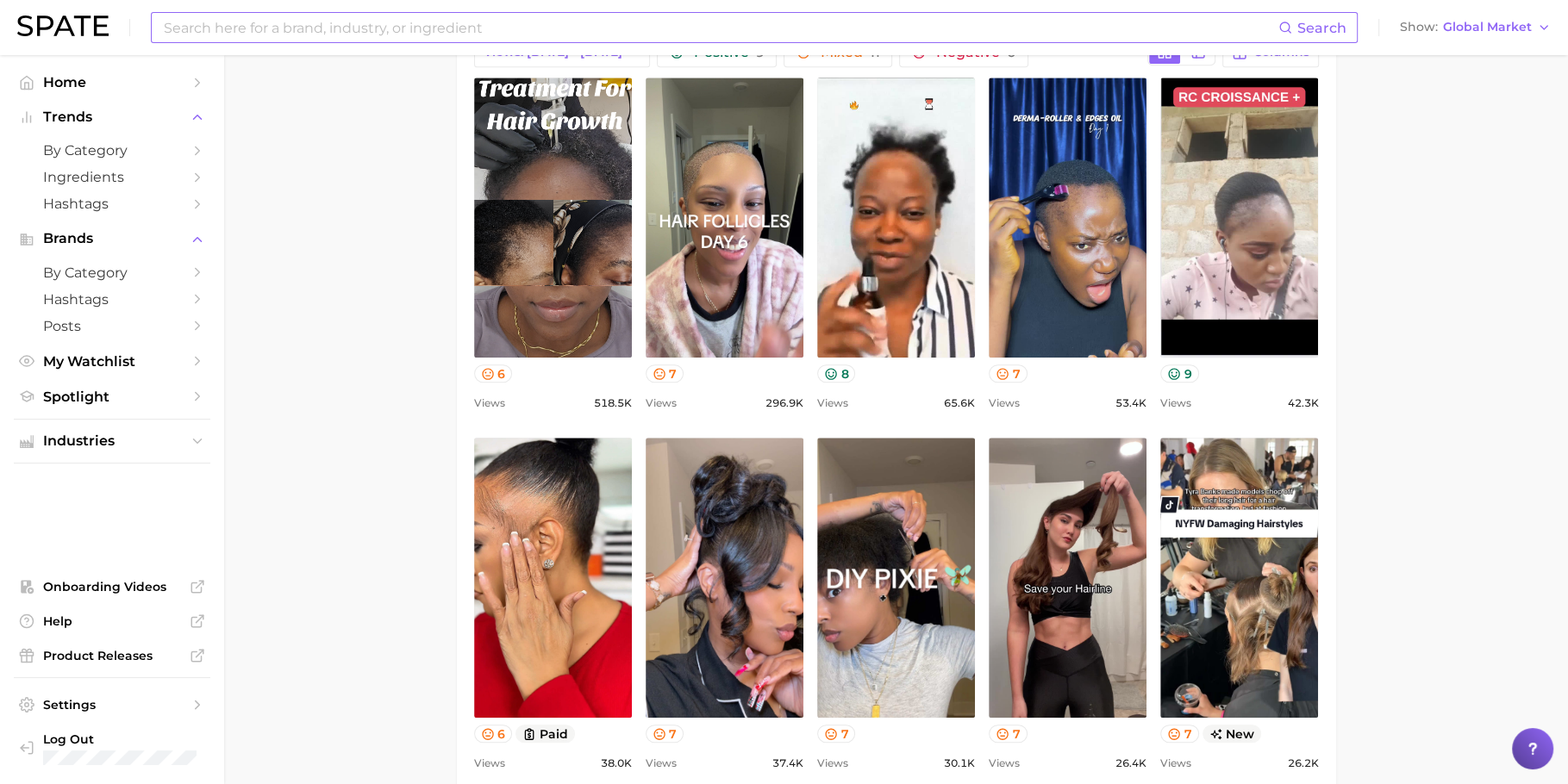
scroll to position [885, 0]
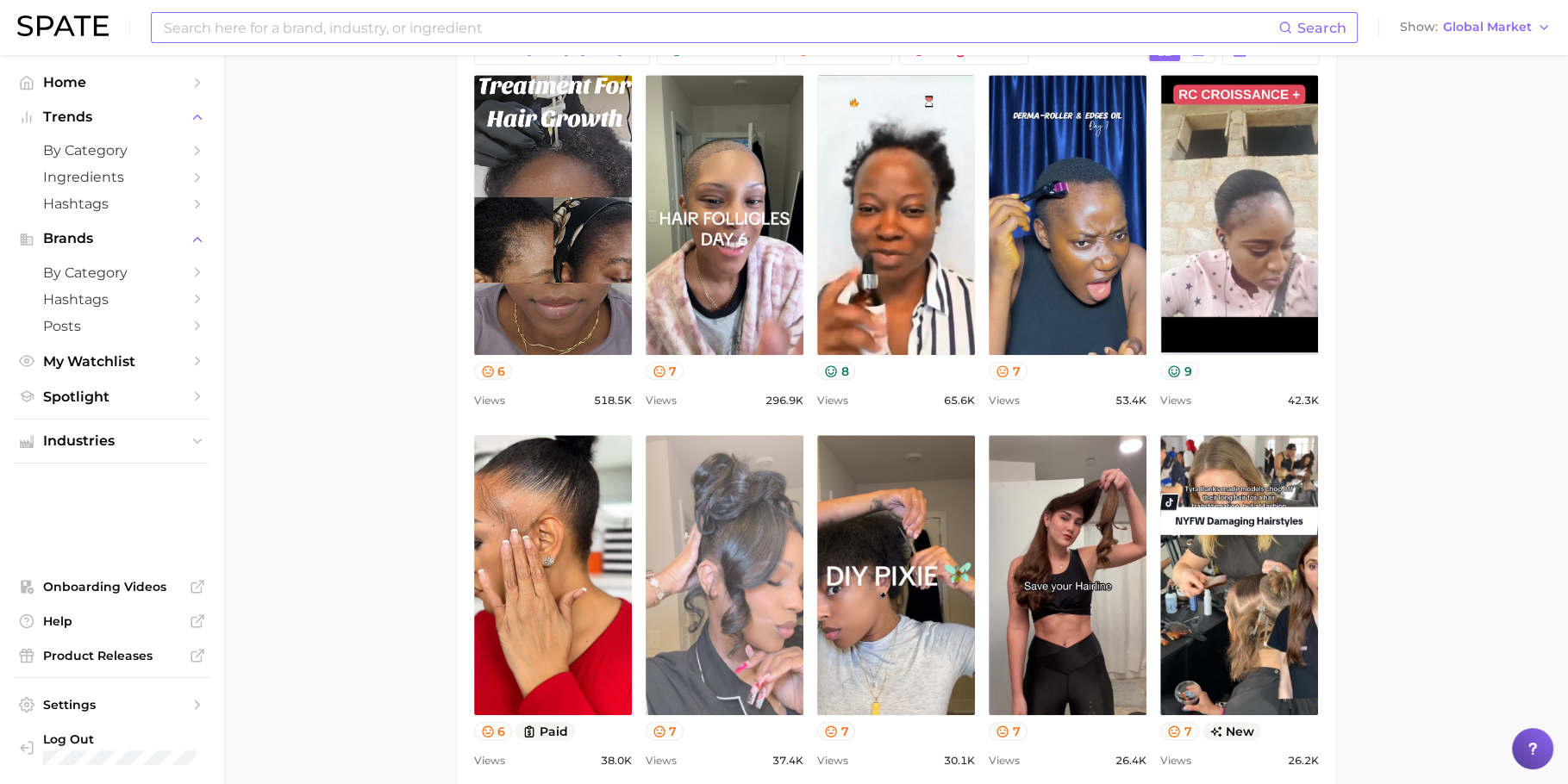
click at [718, 593] on link "view post on TikTok" at bounding box center [725, 576] width 158 height 280
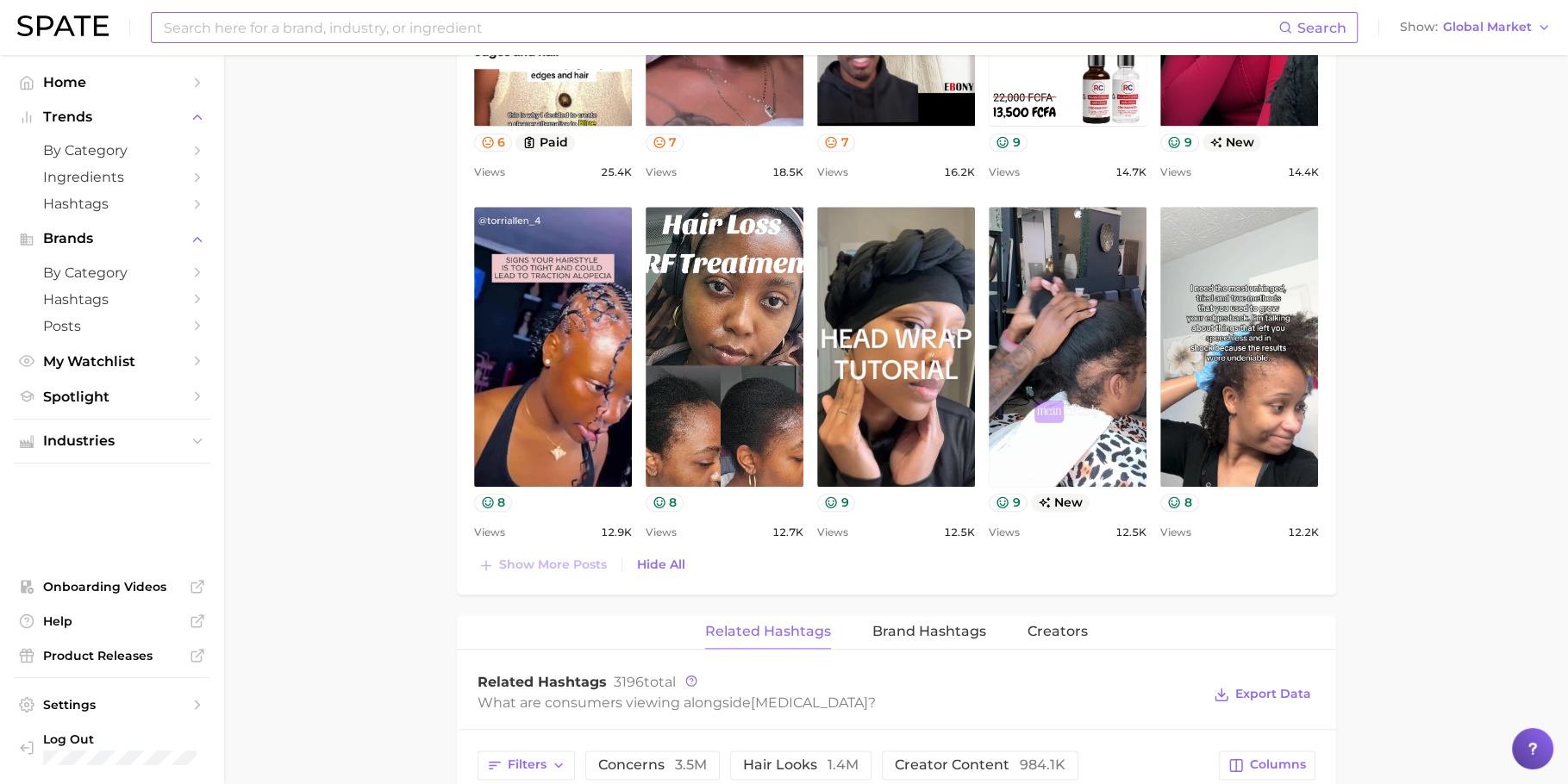
scroll to position [1995, 0]
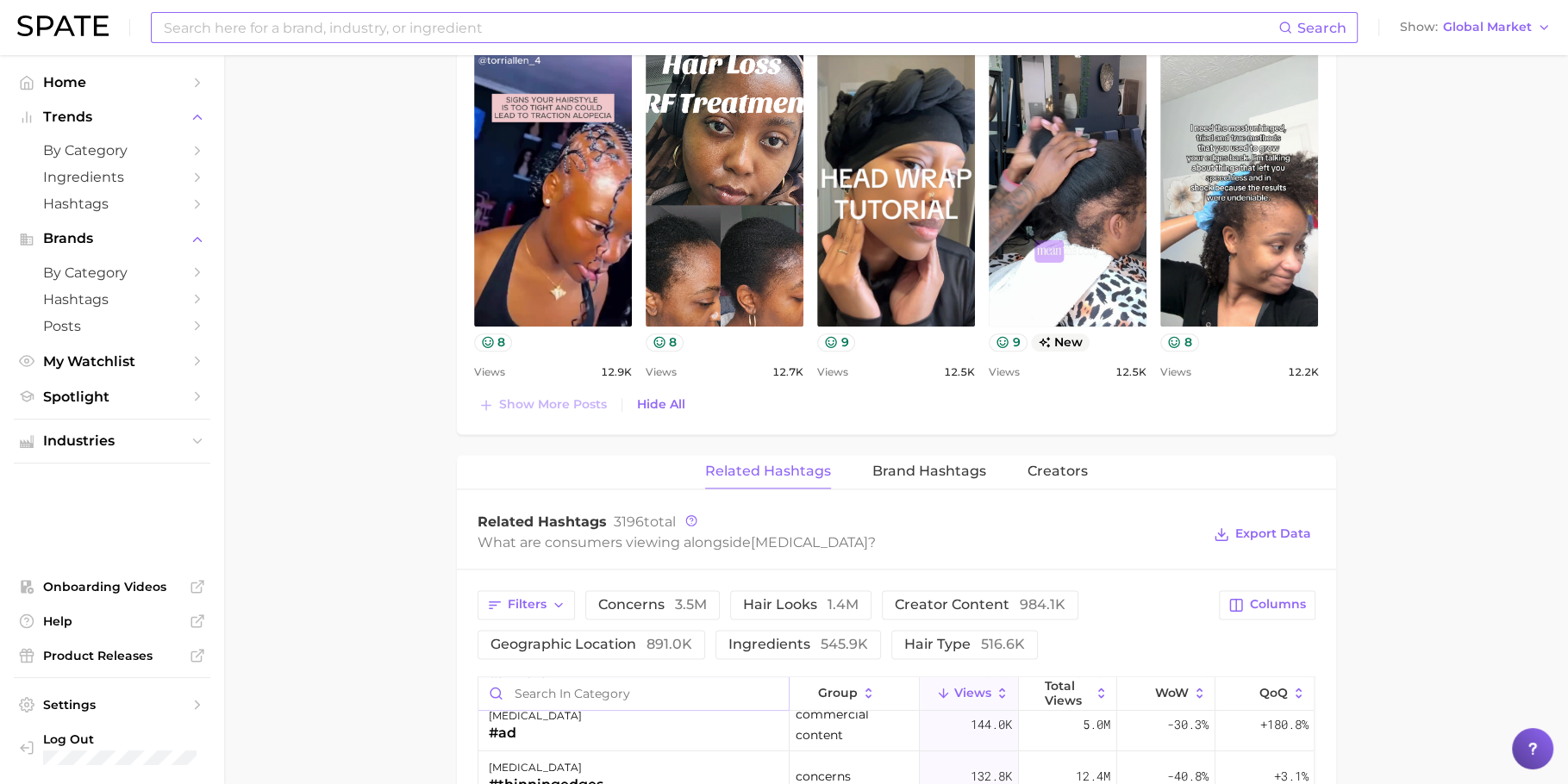
click at [625, 689] on input "Search in category" at bounding box center [634, 693] width 311 height 33
type input "prevent"
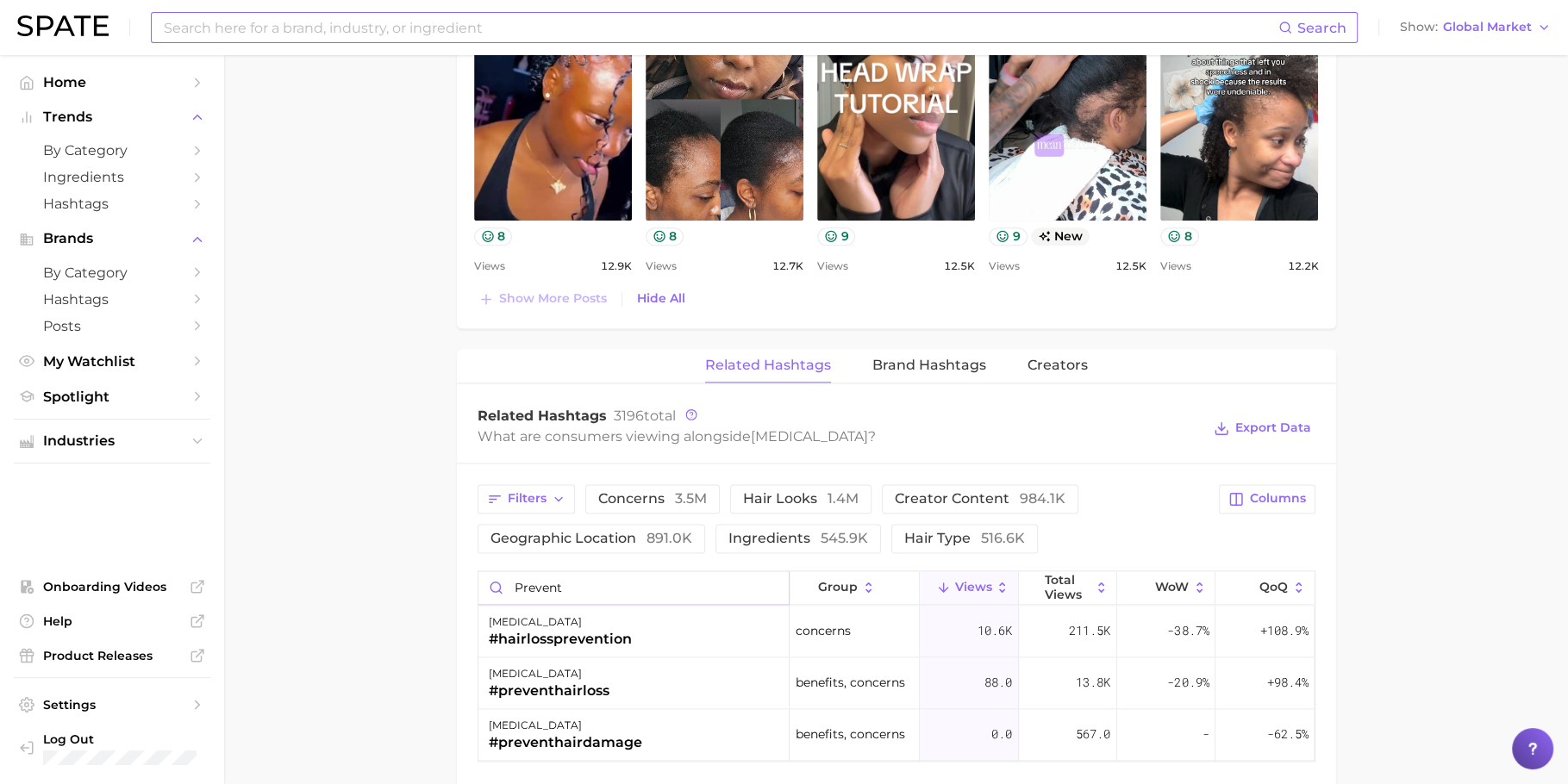
scroll to position [2171, 0]
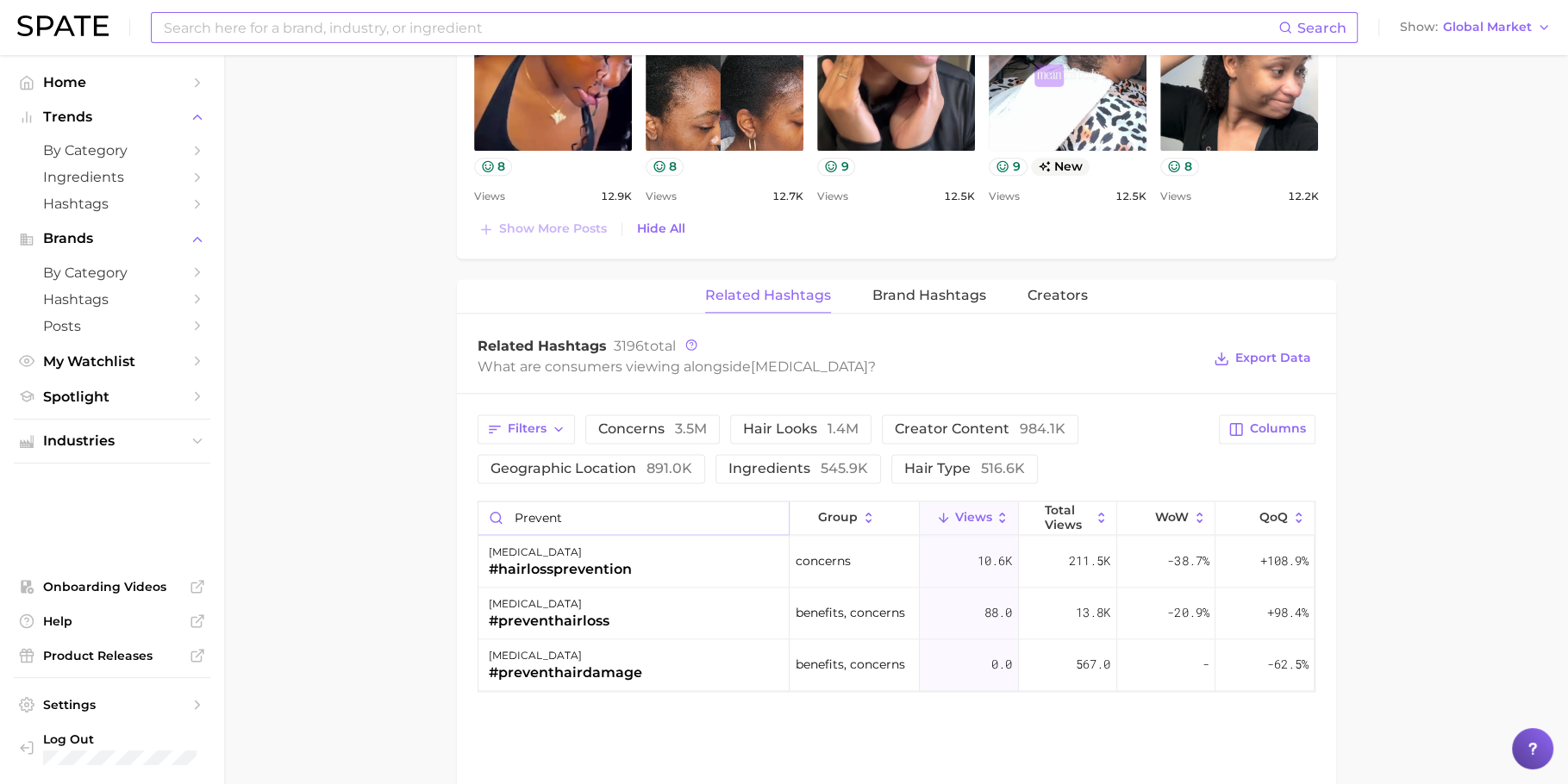
click at [776, 512] on input "prevent" at bounding box center [634, 518] width 311 height 33
click at [774, 504] on input "prevent" at bounding box center [634, 518] width 311 height 33
click at [775, 510] on input "prevent" at bounding box center [634, 518] width 311 height 33
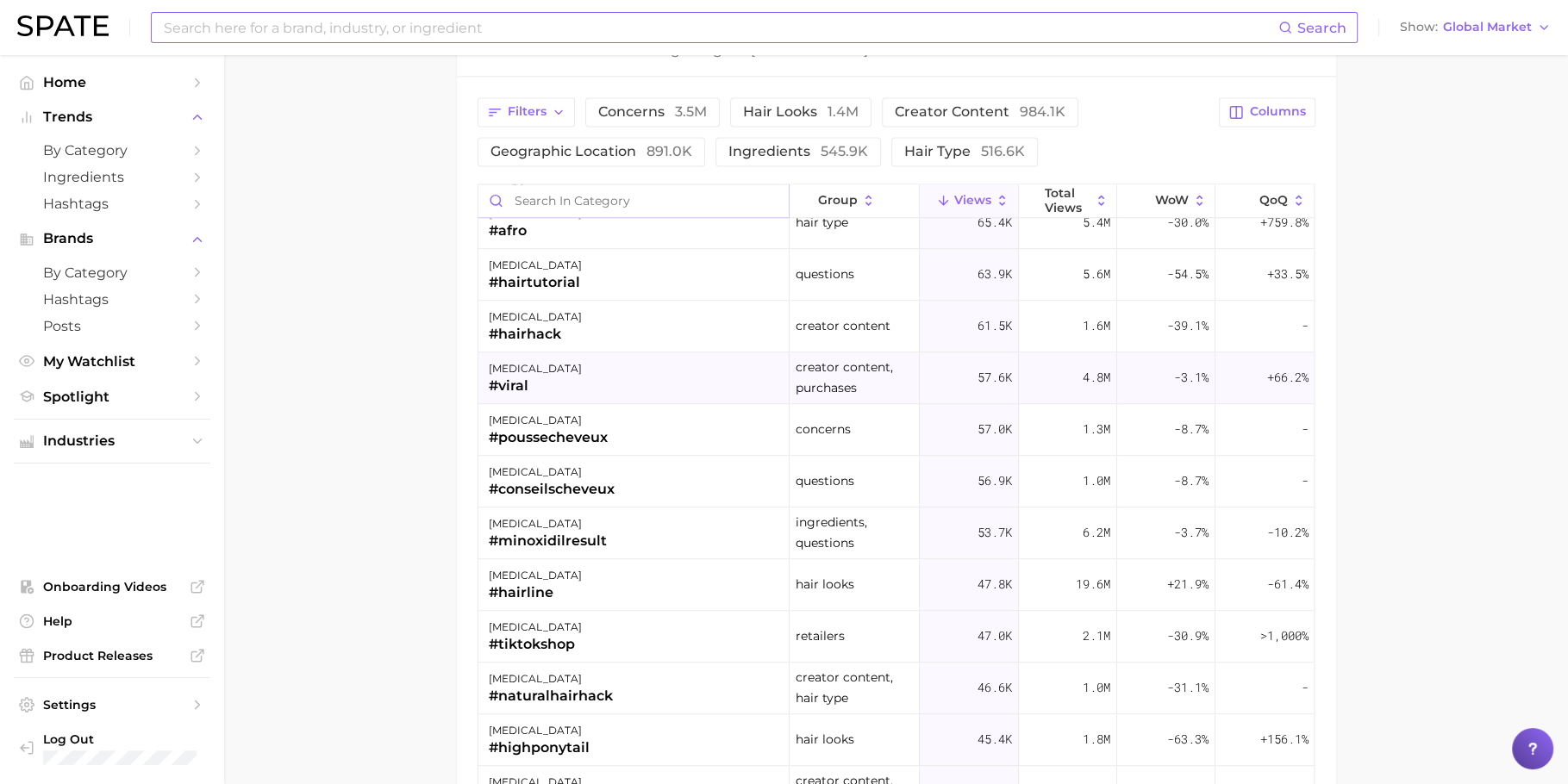
scroll to position [1685, 0]
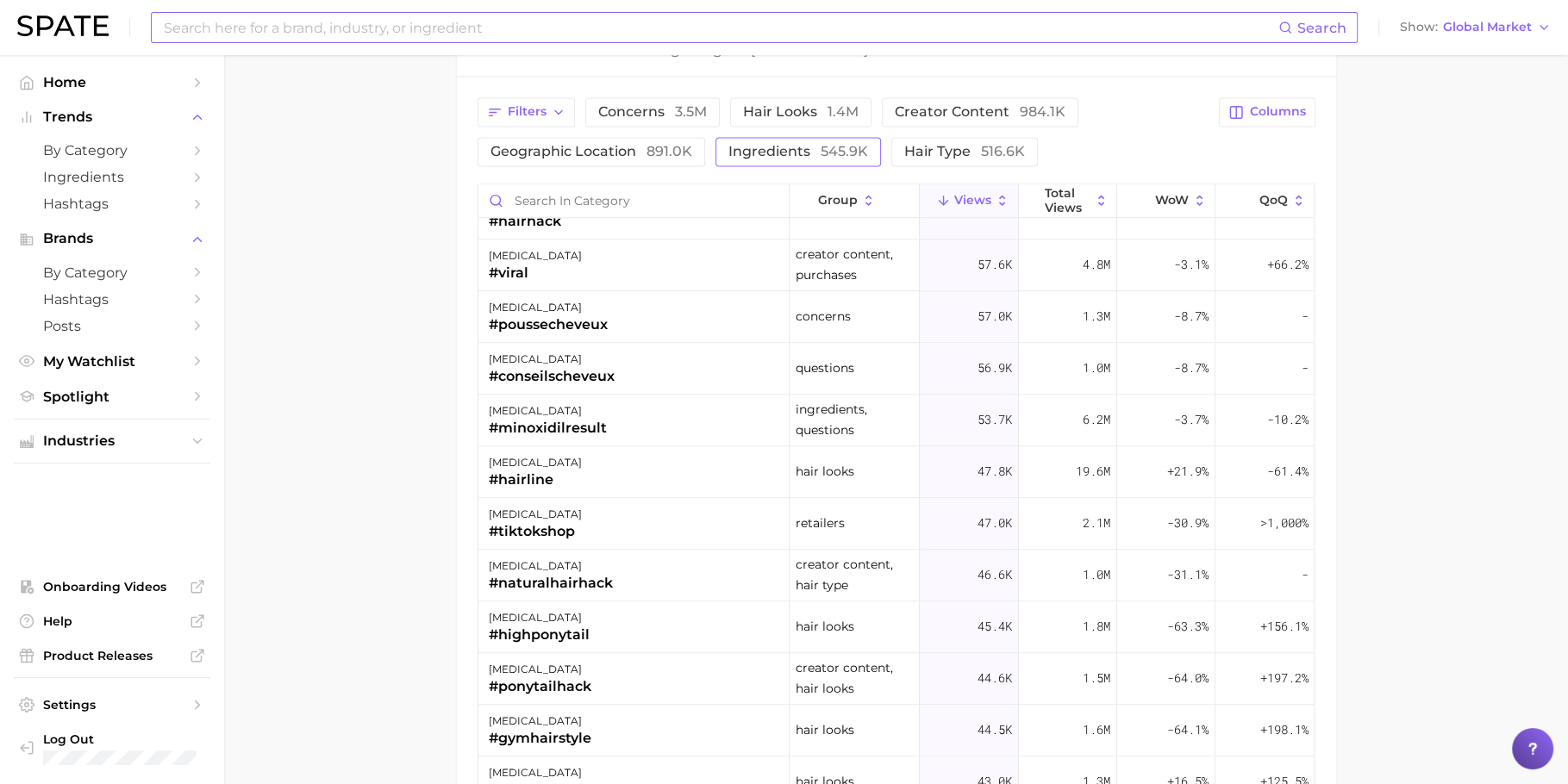
click at [771, 146] on span "ingredients 545.9k" at bounding box center [798, 151] width 139 height 14
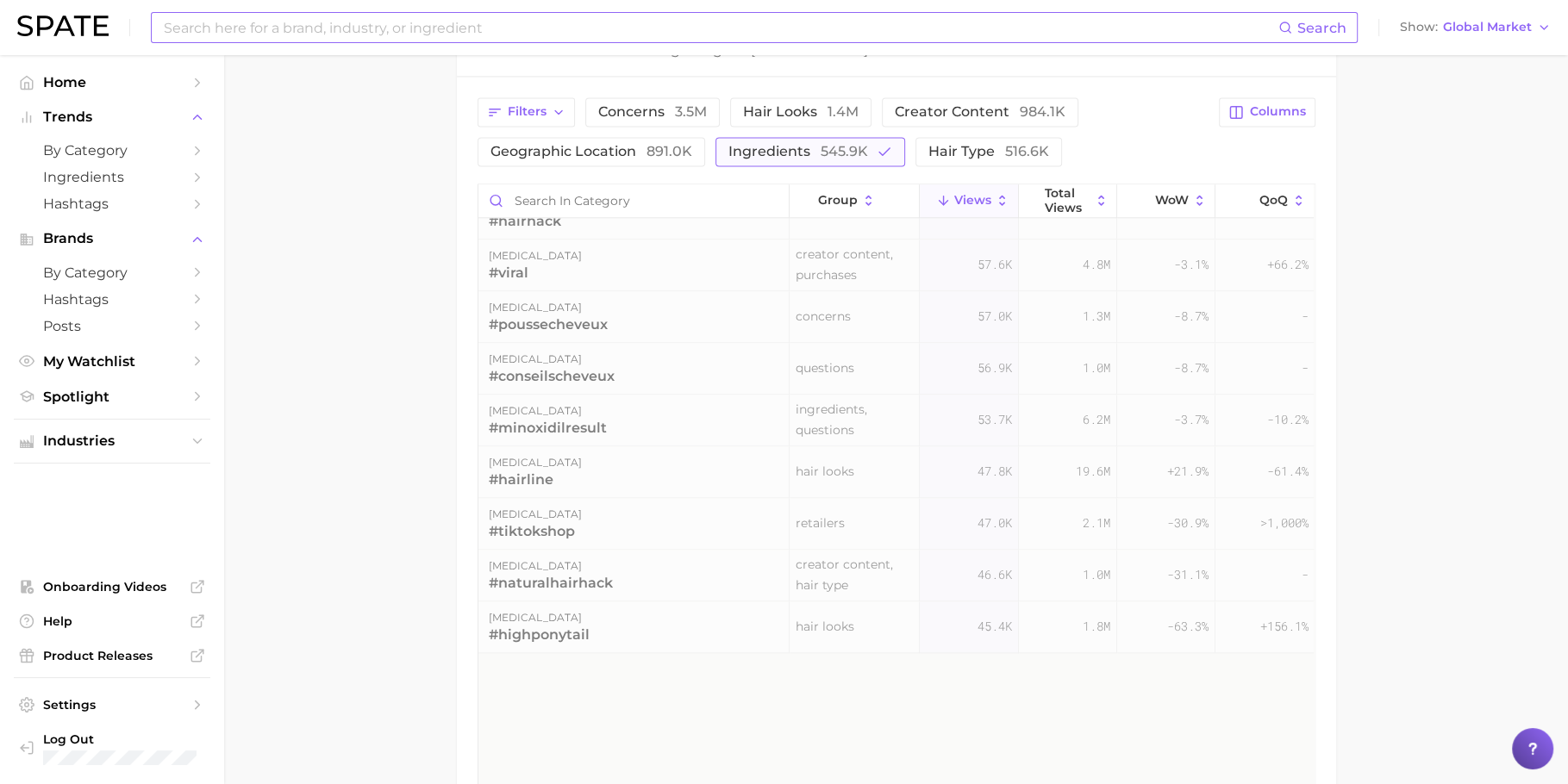
scroll to position [0, 0]
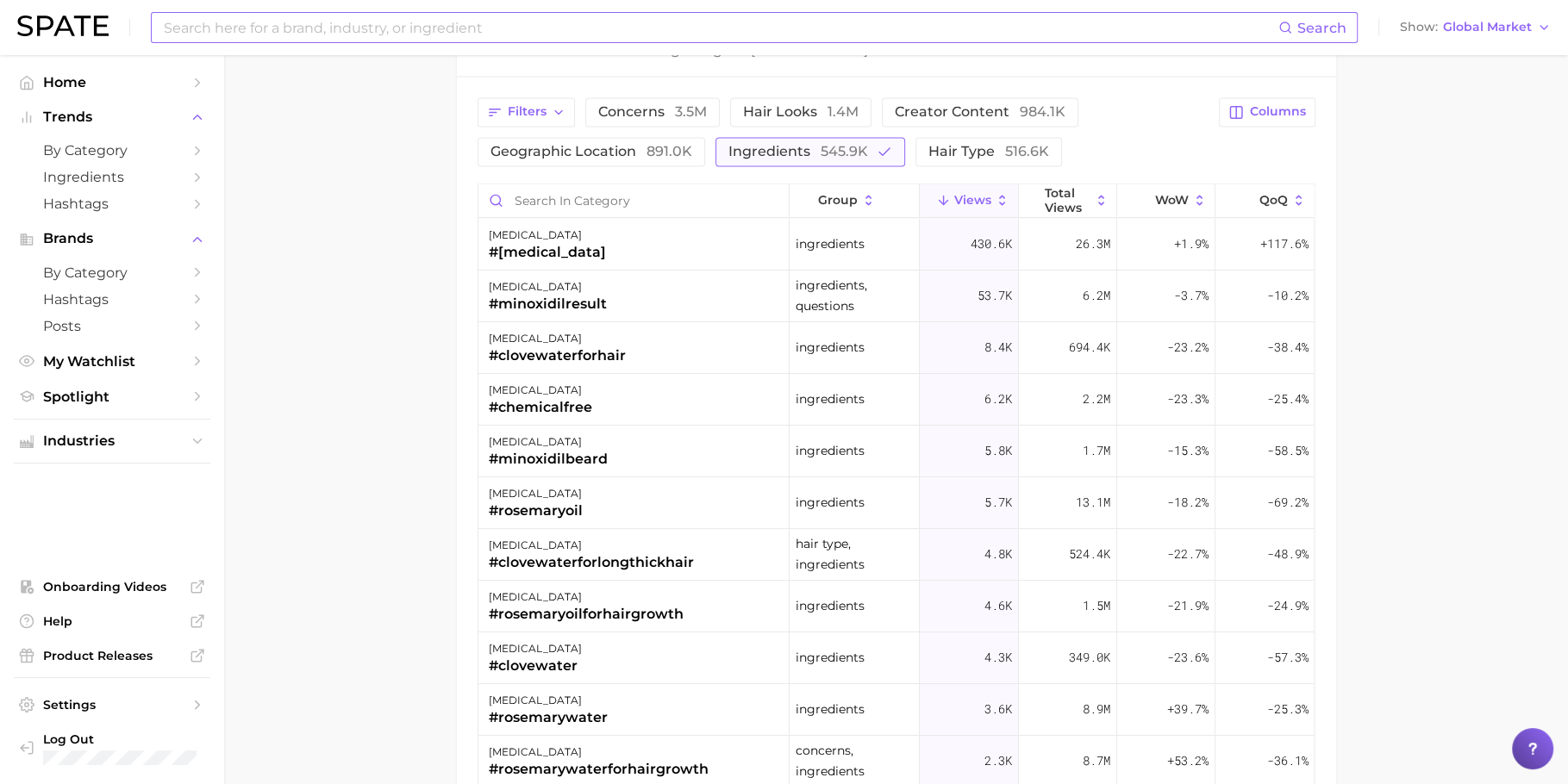
click at [771, 146] on span "ingredients 545.9k" at bounding box center [798, 151] width 139 height 14
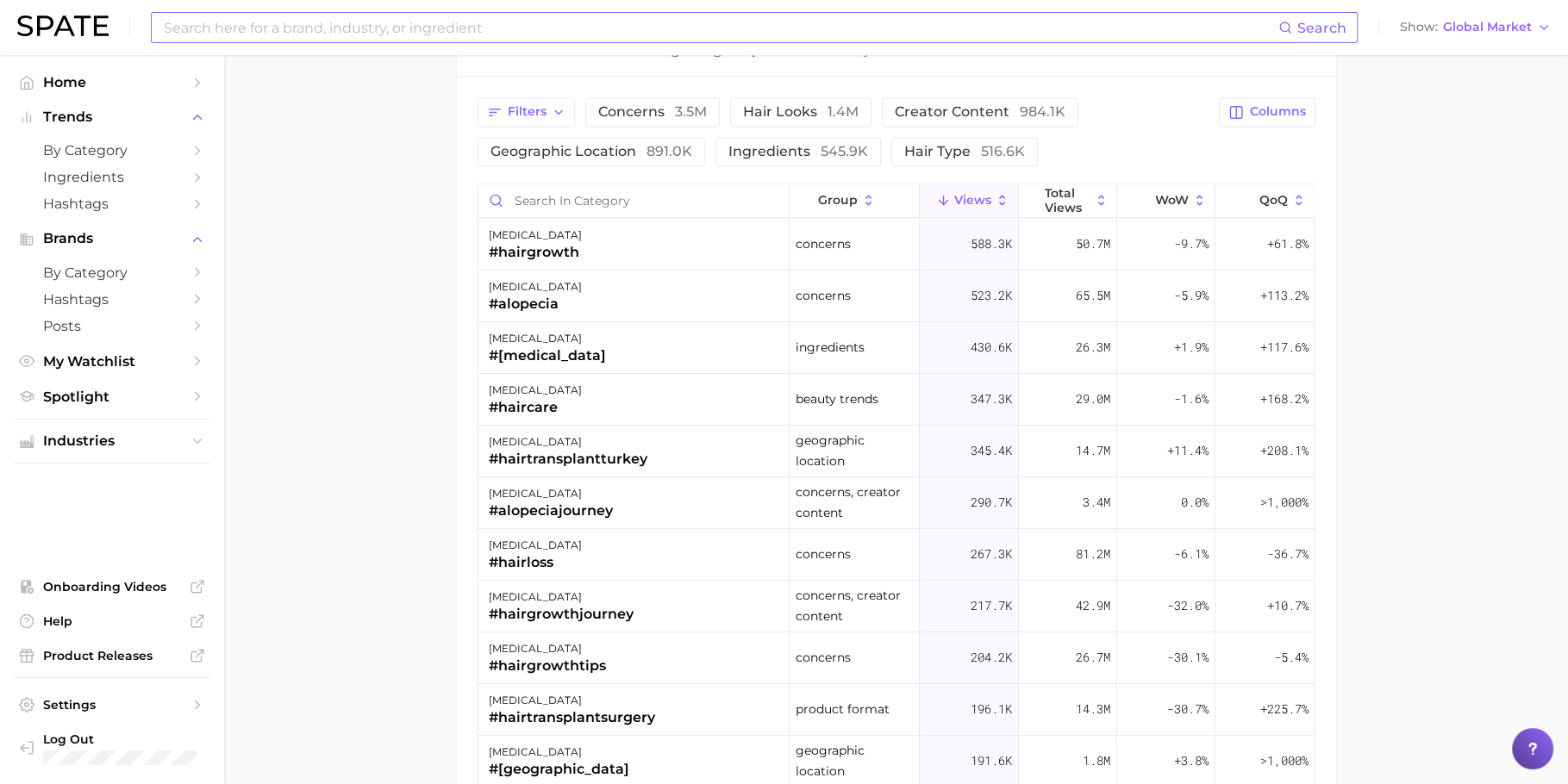
click at [640, 163] on div "Filters concerns 3.5m hair looks 1.4m creator content 984.1k geographic locatio…" at bounding box center [896, 532] width 879 height 912
click at [651, 151] on span "891.0k" at bounding box center [669, 151] width 45 height 16
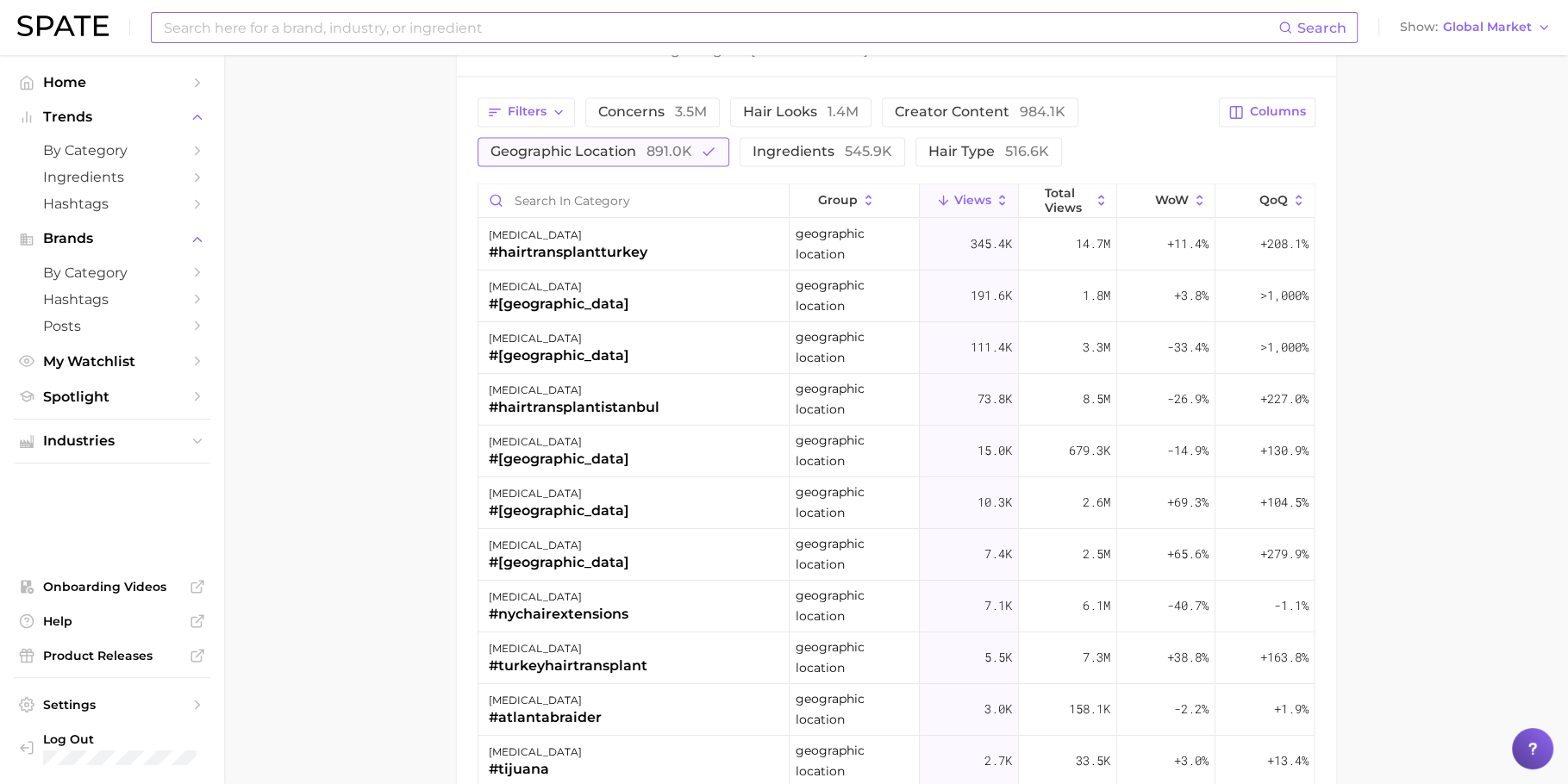
click at [651, 151] on span "891.0k" at bounding box center [669, 151] width 45 height 16
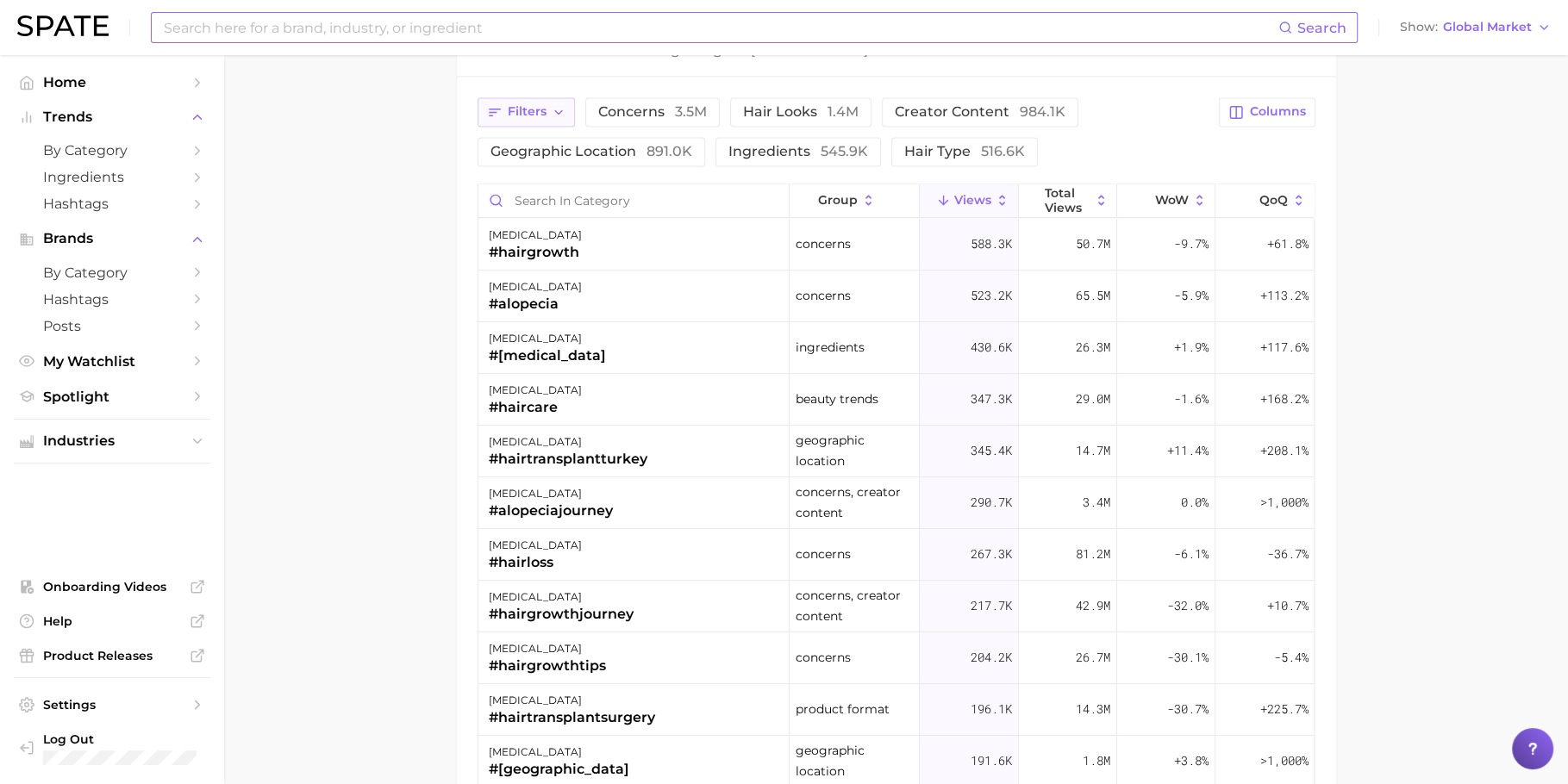
click at [543, 116] on button "Filters" at bounding box center [526, 112] width 98 height 29
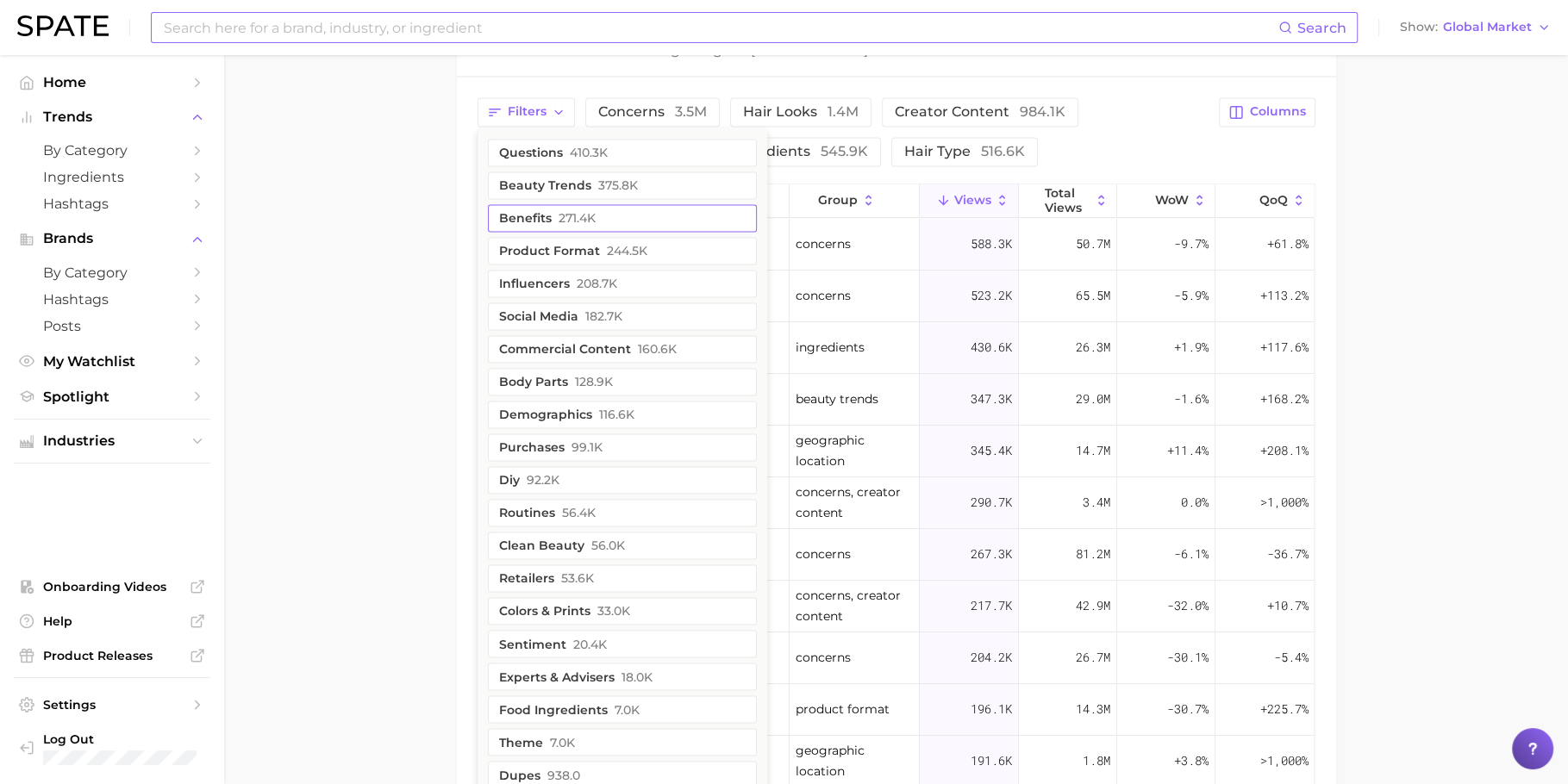
click at [569, 205] on button "benefits 271.4k" at bounding box center [622, 218] width 269 height 27
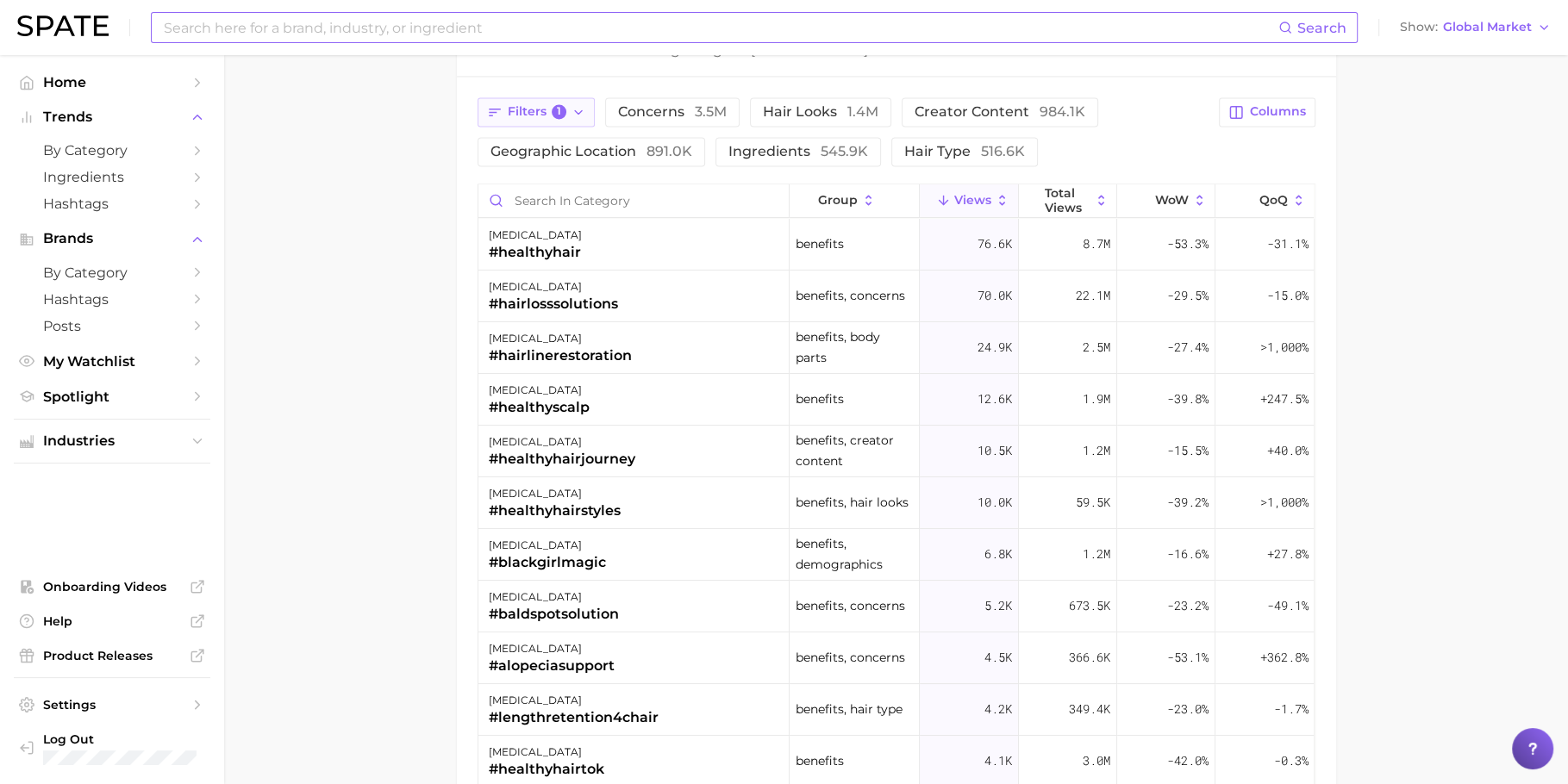
click at [558, 106] on span "1" at bounding box center [559, 112] width 15 height 15
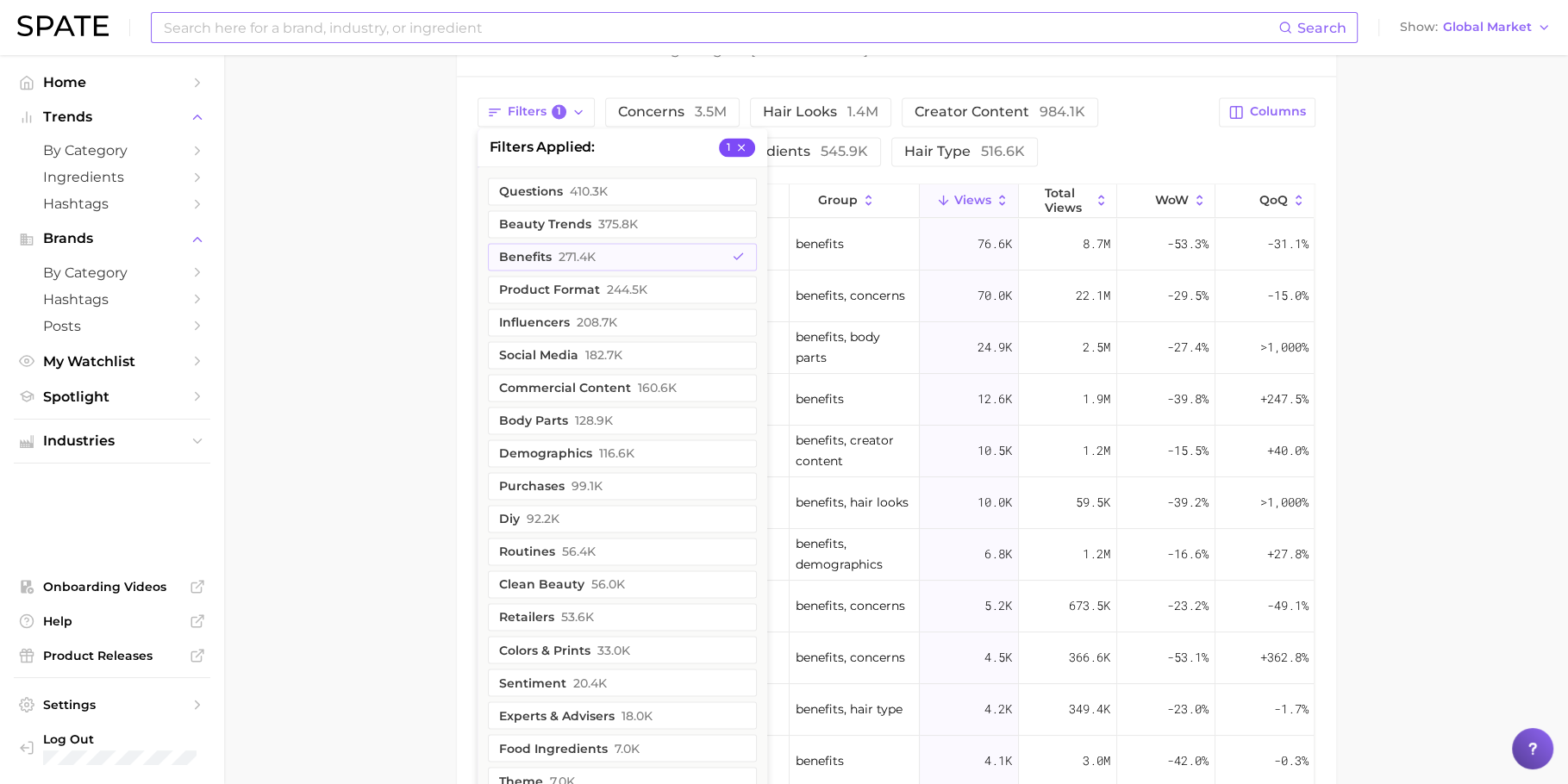
click at [735, 146] on icon "button" at bounding box center [741, 147] width 12 height 12
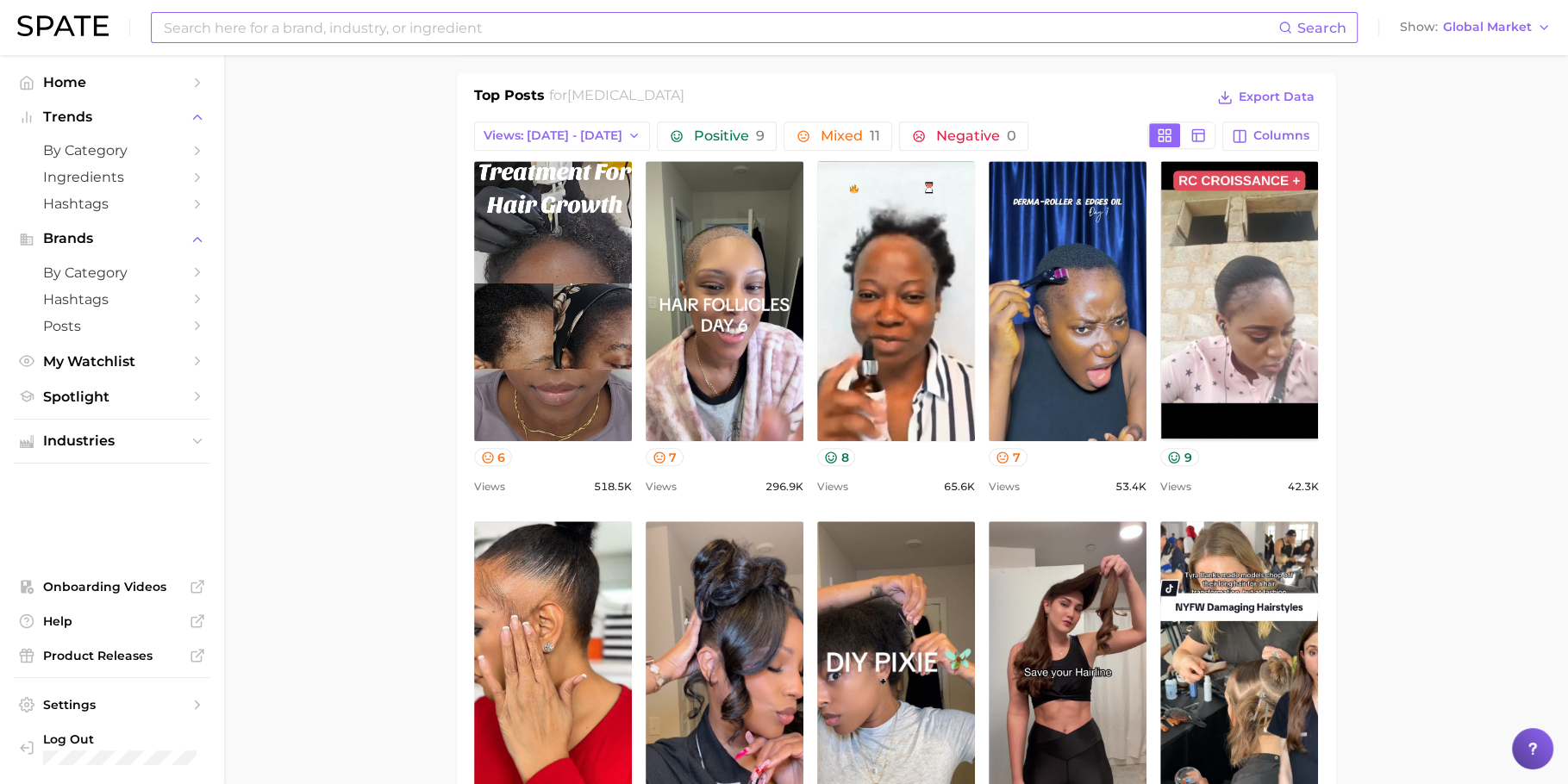
scroll to position [819, 0]
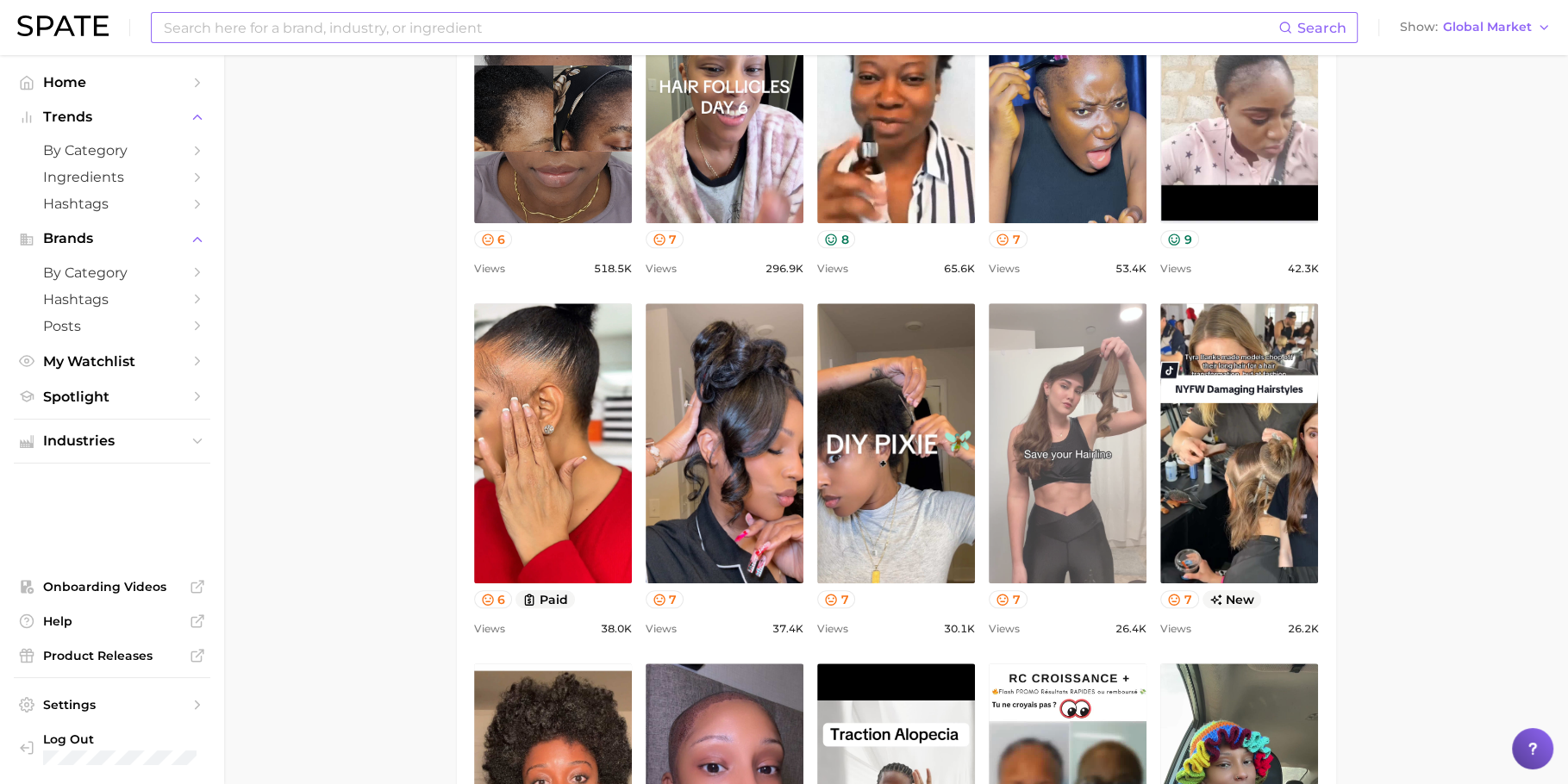
scroll to position [1057, 0]
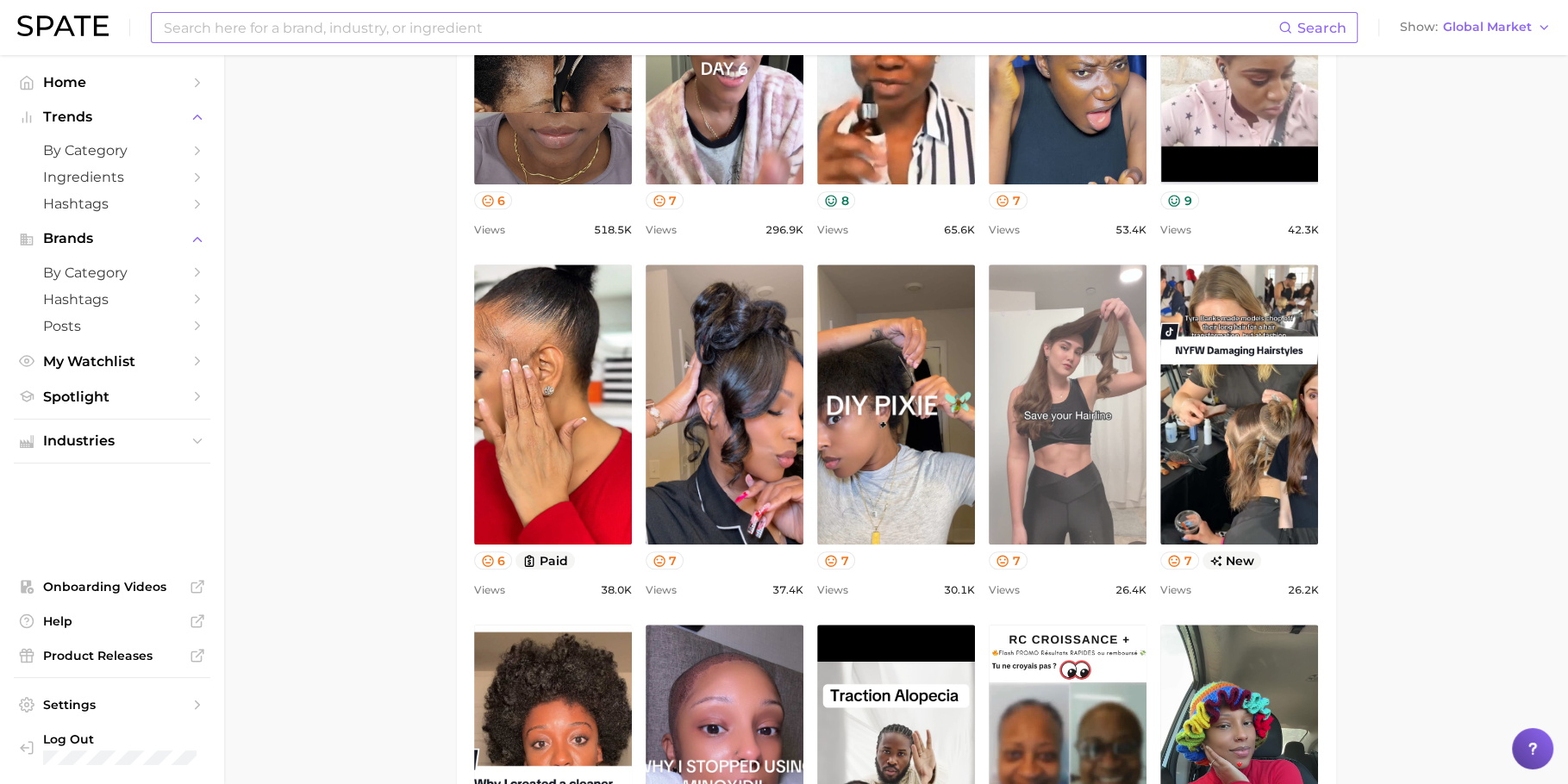
click at [1062, 393] on link "view post on TikTok" at bounding box center [1068, 404] width 158 height 280
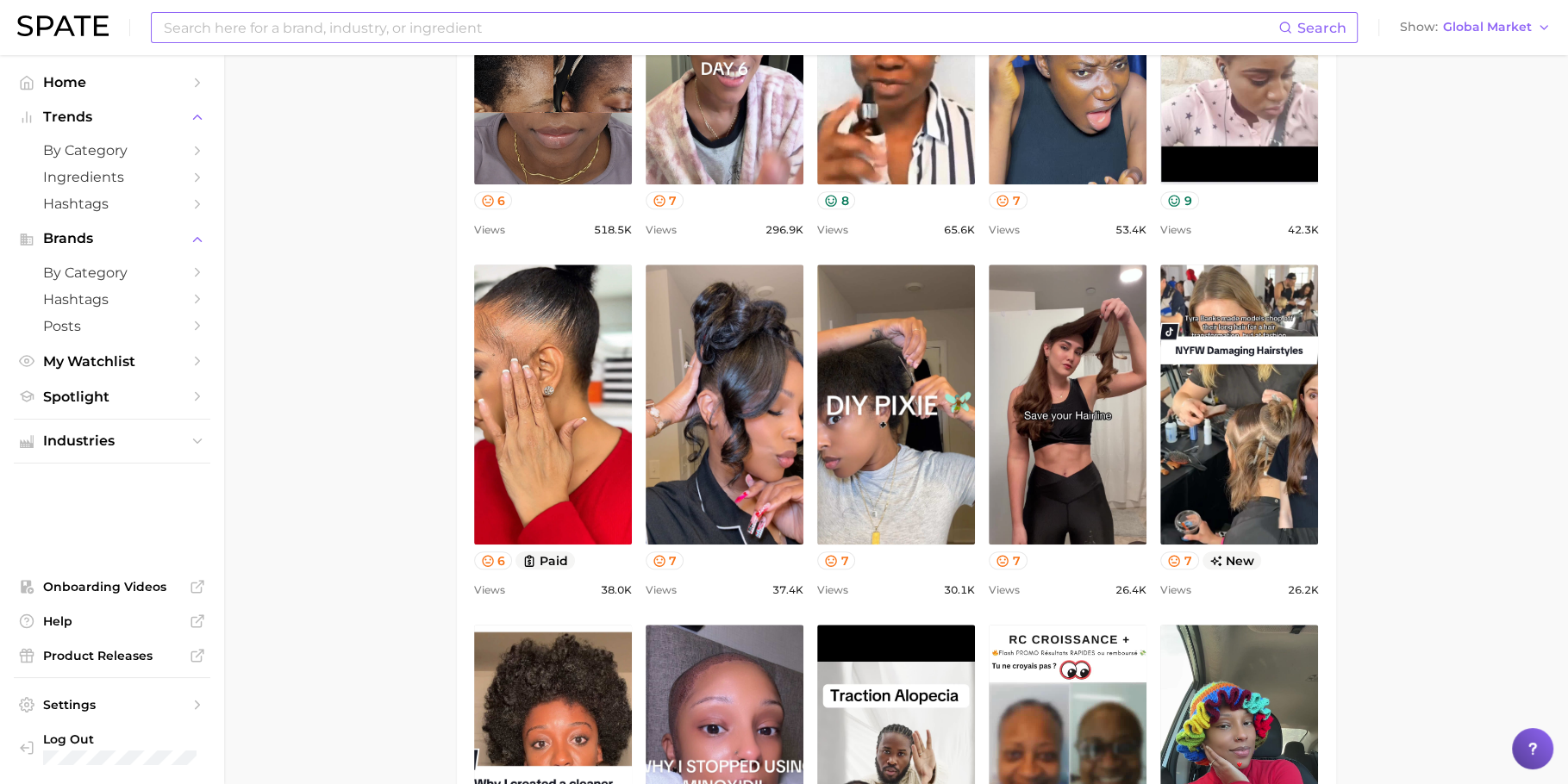
click at [1405, 419] on main "1. hair 2. hair concerns 3. hair condition 4. [MEDICAL_DATA] Overview Google Ti…" at bounding box center [896, 753] width 1344 height 3507
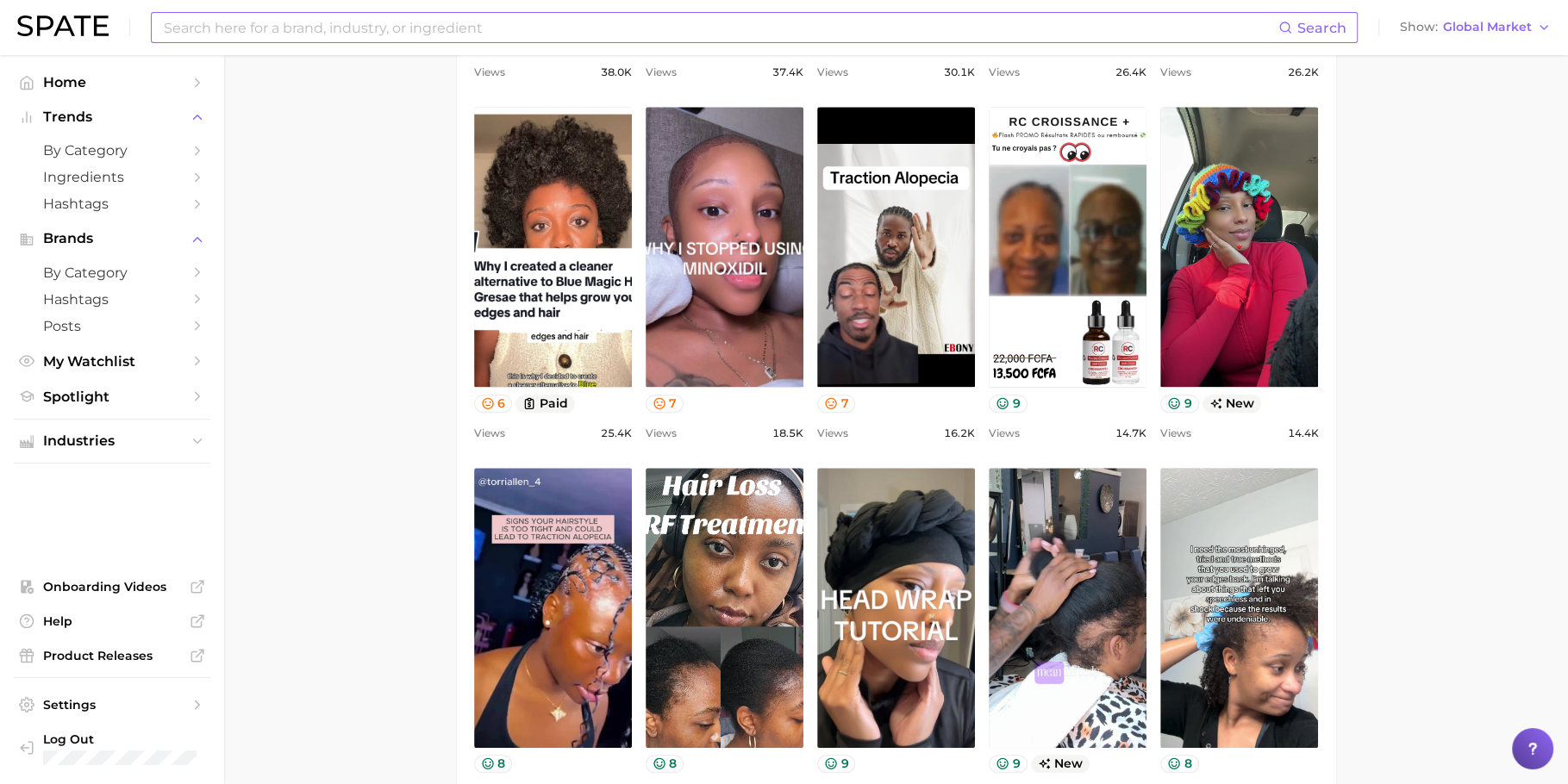
scroll to position [1598, 0]
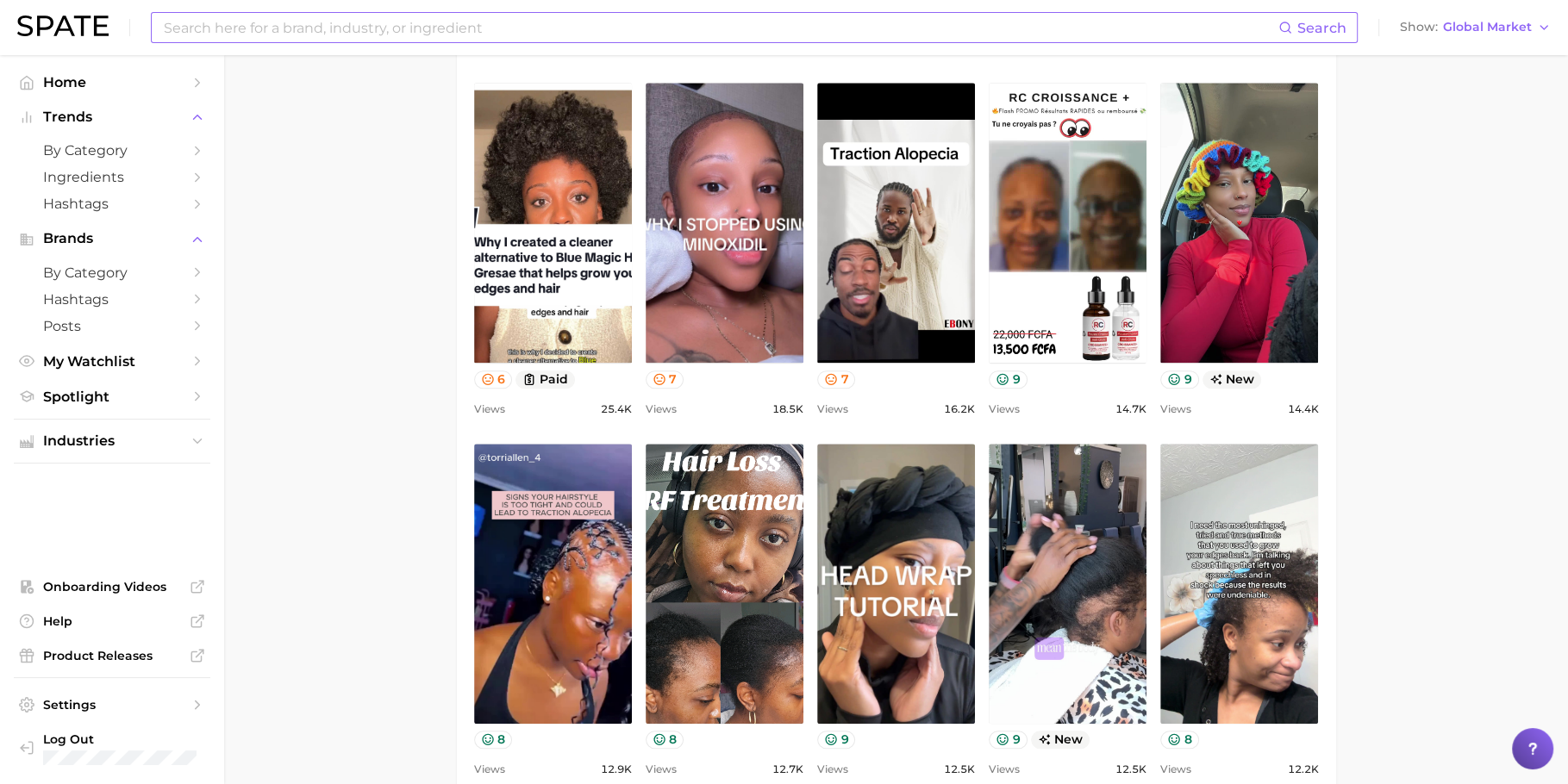
click at [1403, 420] on main "1. hair 2. hair concerns 3. hair condition 4. [MEDICAL_DATA] Overview Google Ti…" at bounding box center [896, 210] width 1344 height 3507
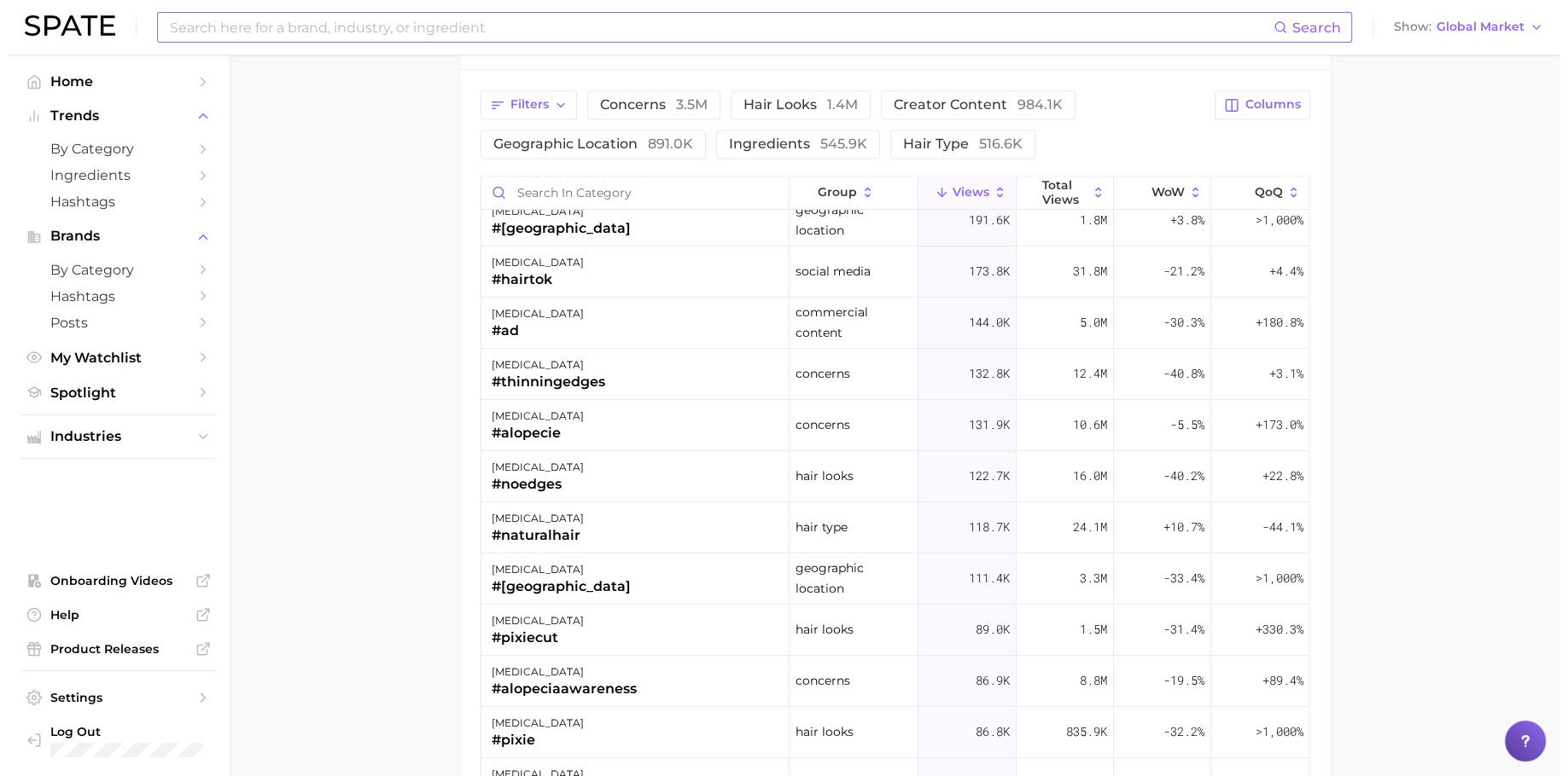
scroll to position [532, 0]
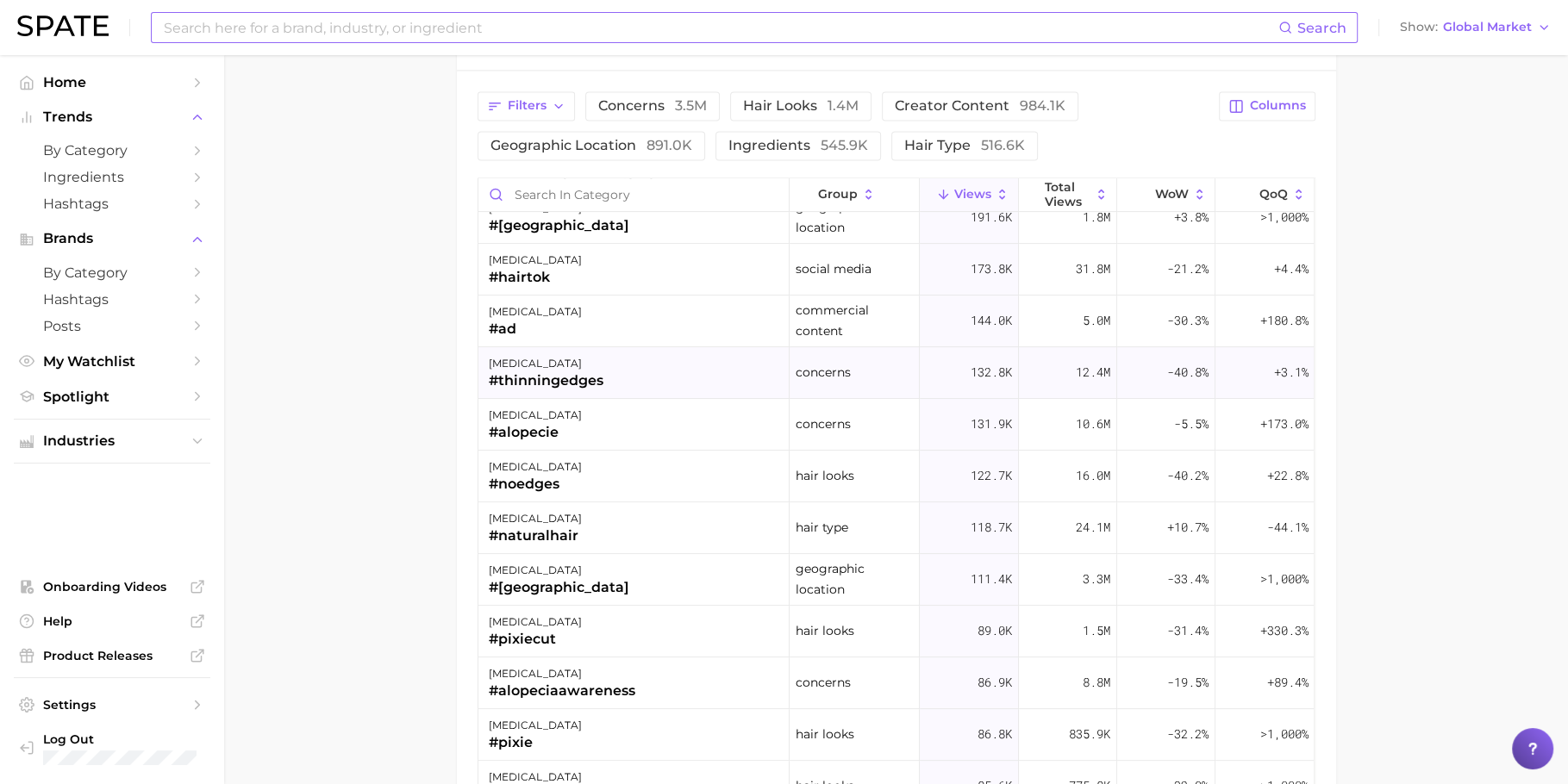
click at [648, 381] on div "[MEDICAL_DATA] #thinningedges" at bounding box center [634, 373] width 311 height 52
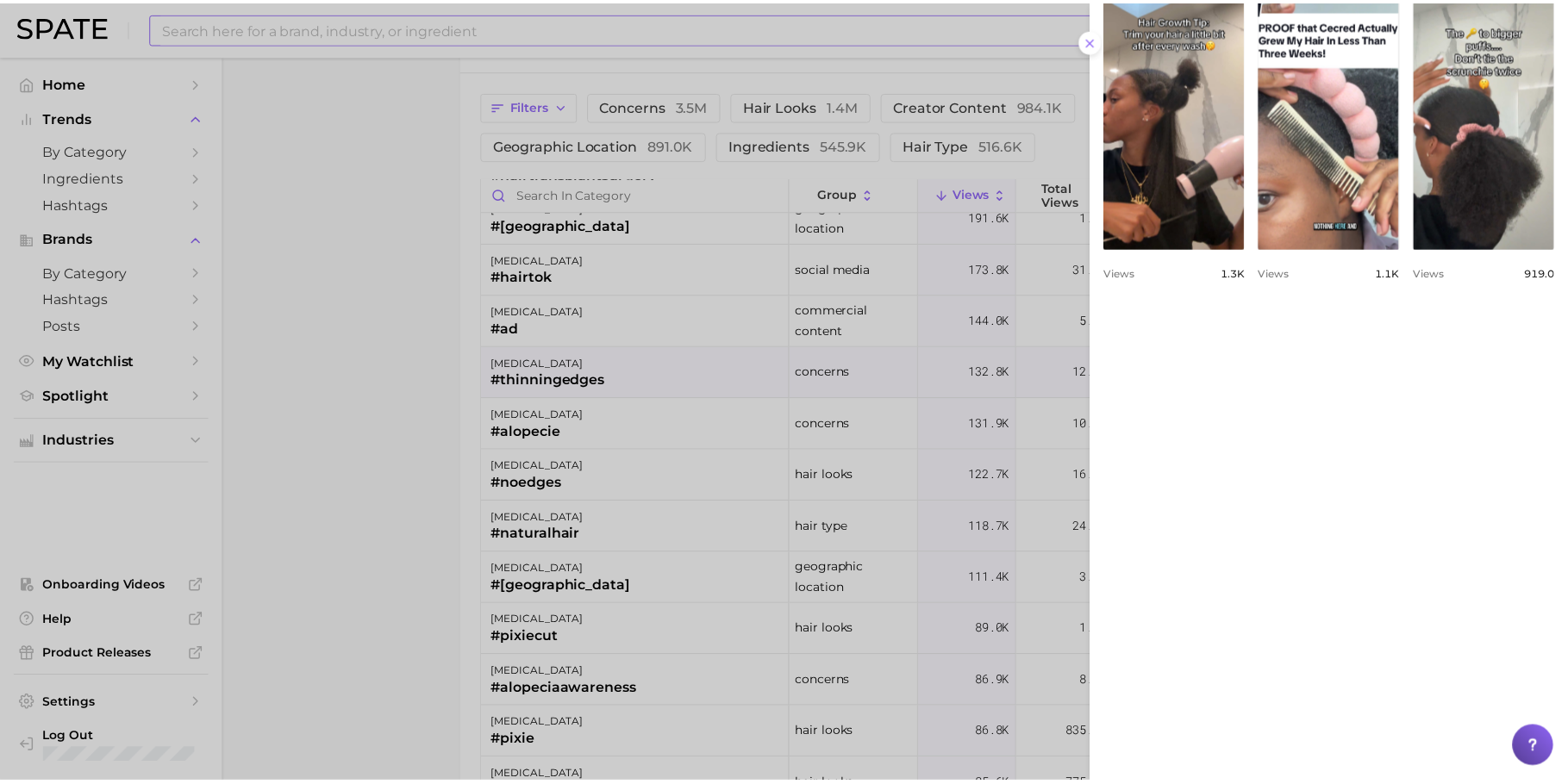
scroll to position [935, 0]
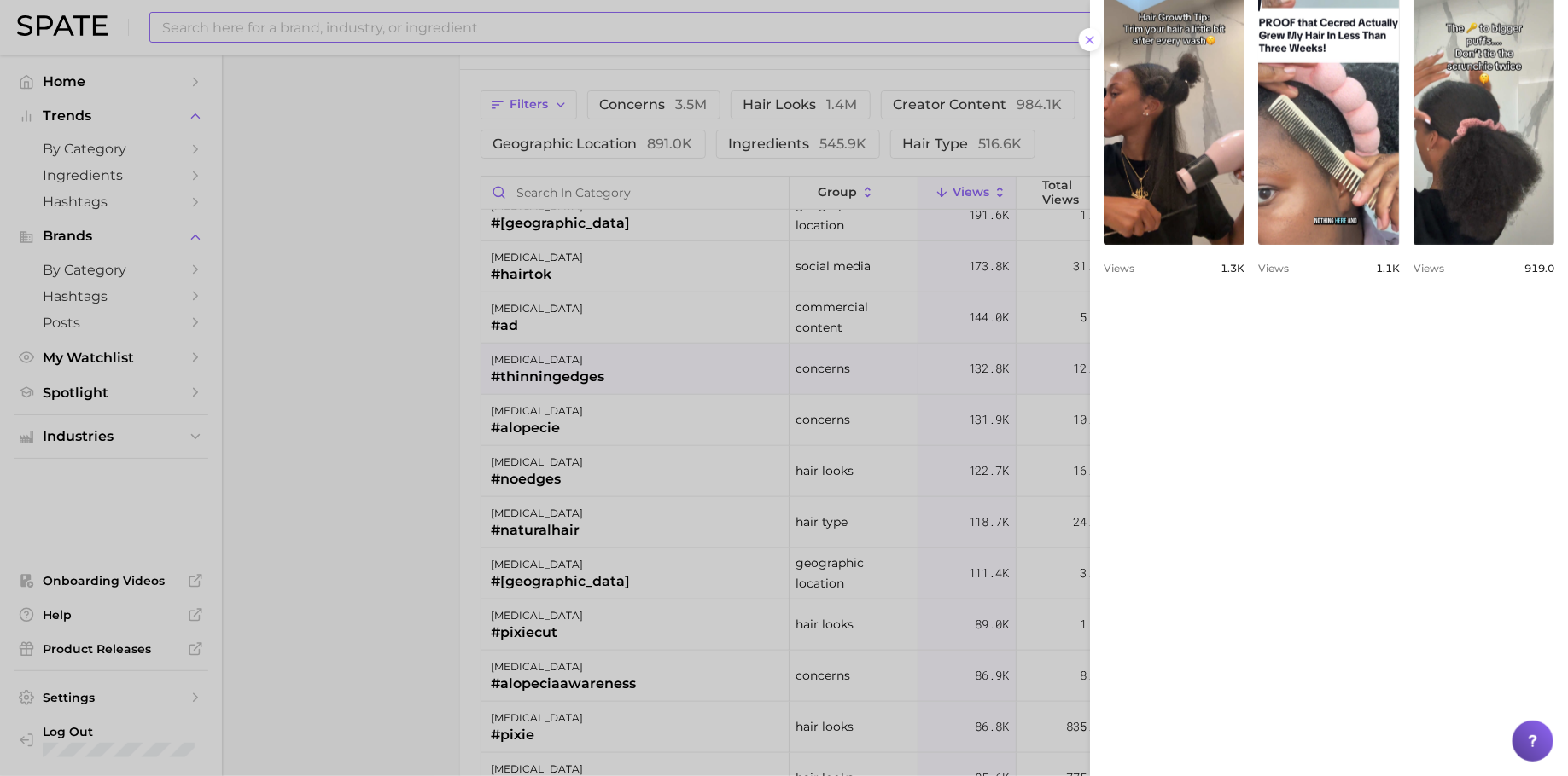
click at [638, 436] on div at bounding box center [784, 388] width 1568 height 776
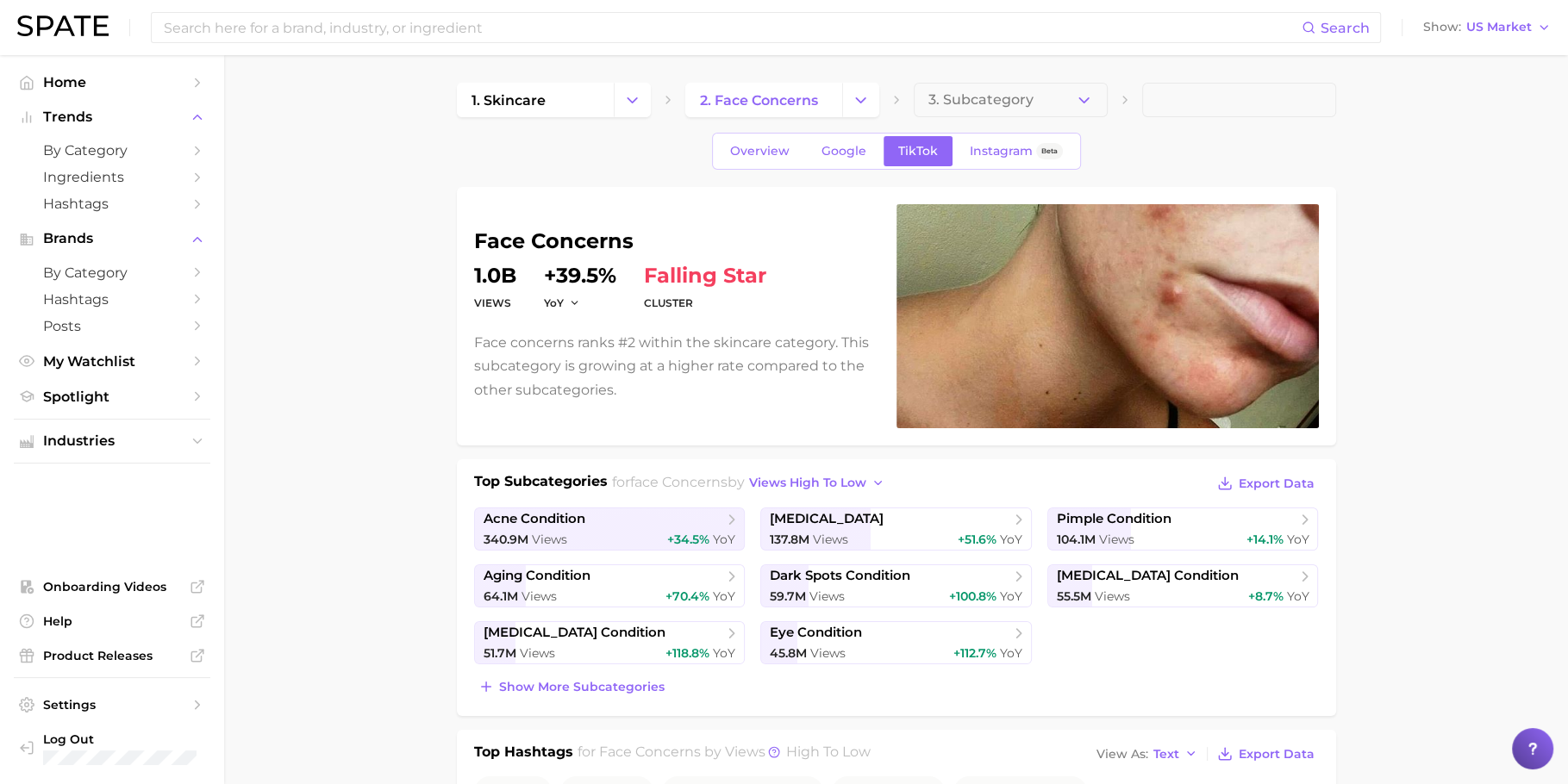
scroll to position [195, 0]
